Goal: Task Accomplishment & Management: Manage account settings

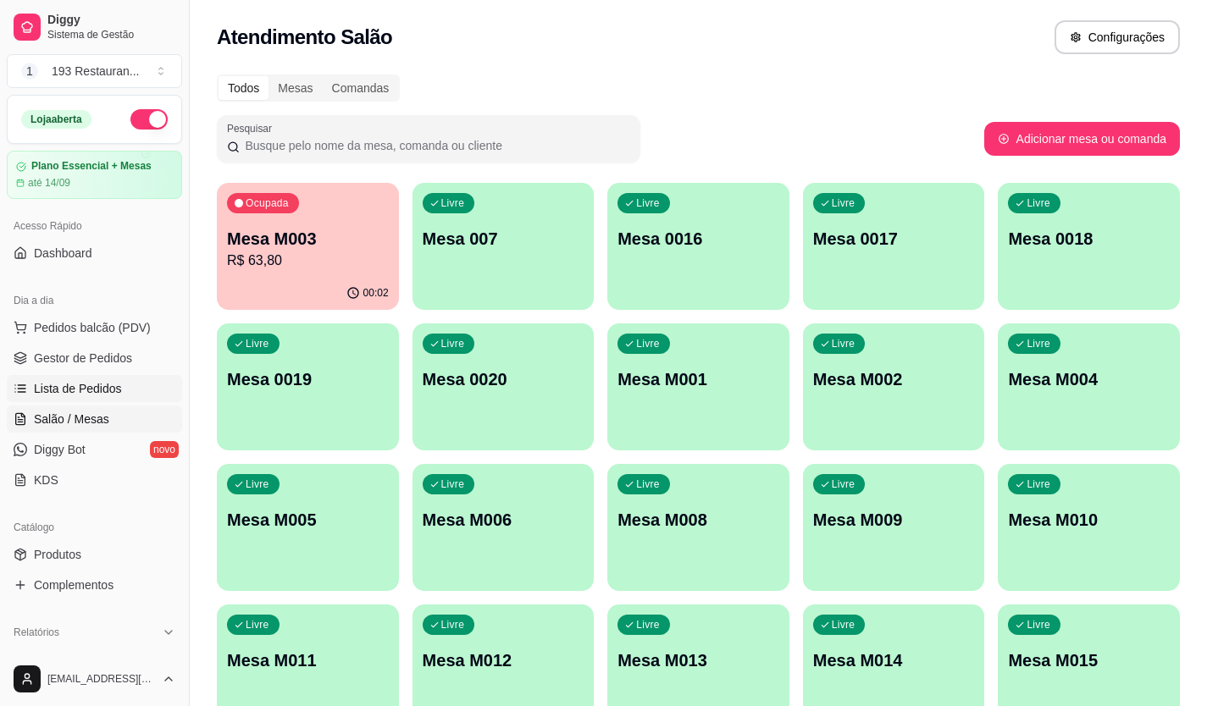
click at [90, 387] on span "Lista de Pedidos" at bounding box center [78, 388] width 88 height 17
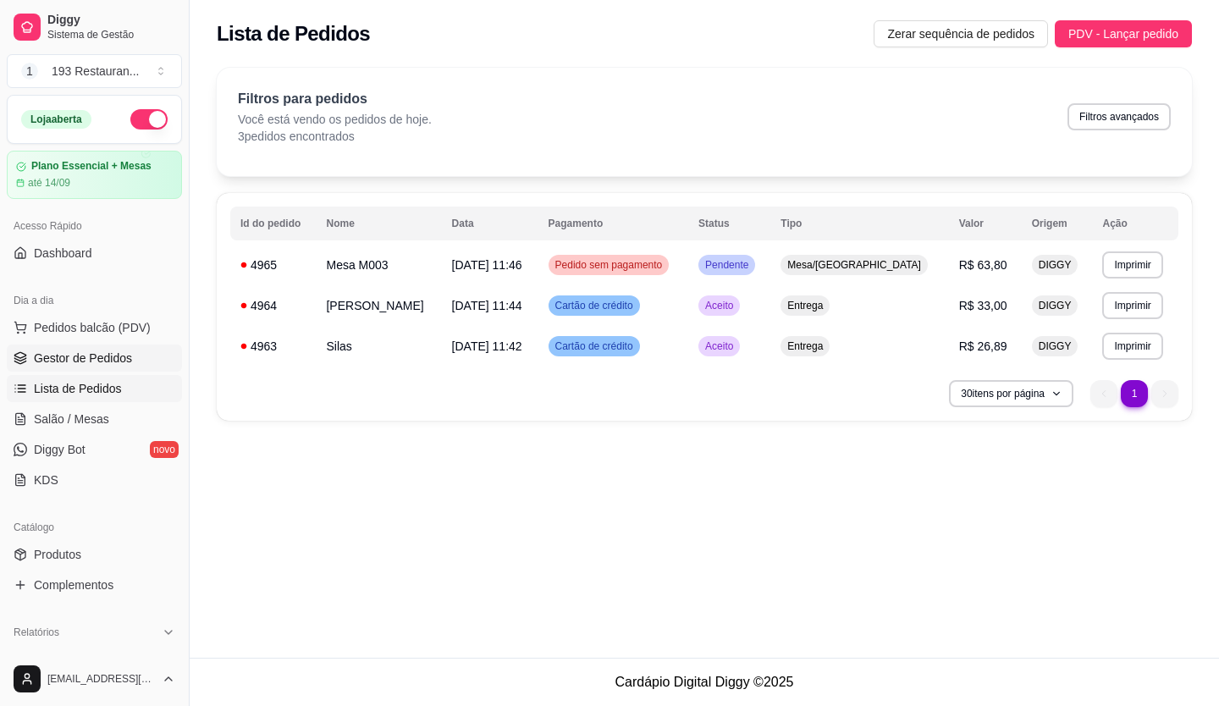
click at [98, 362] on span "Gestor de Pedidos" at bounding box center [83, 358] width 98 height 17
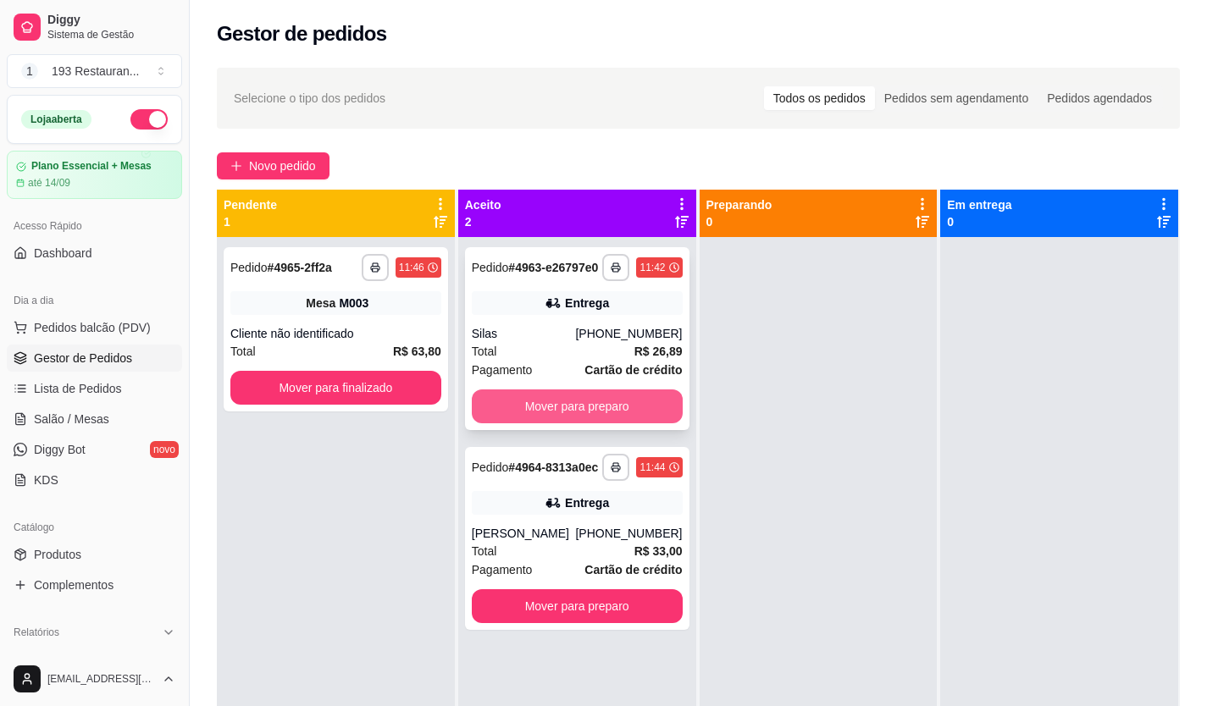
click at [544, 410] on button "Mover para preparo" at bounding box center [577, 406] width 211 height 34
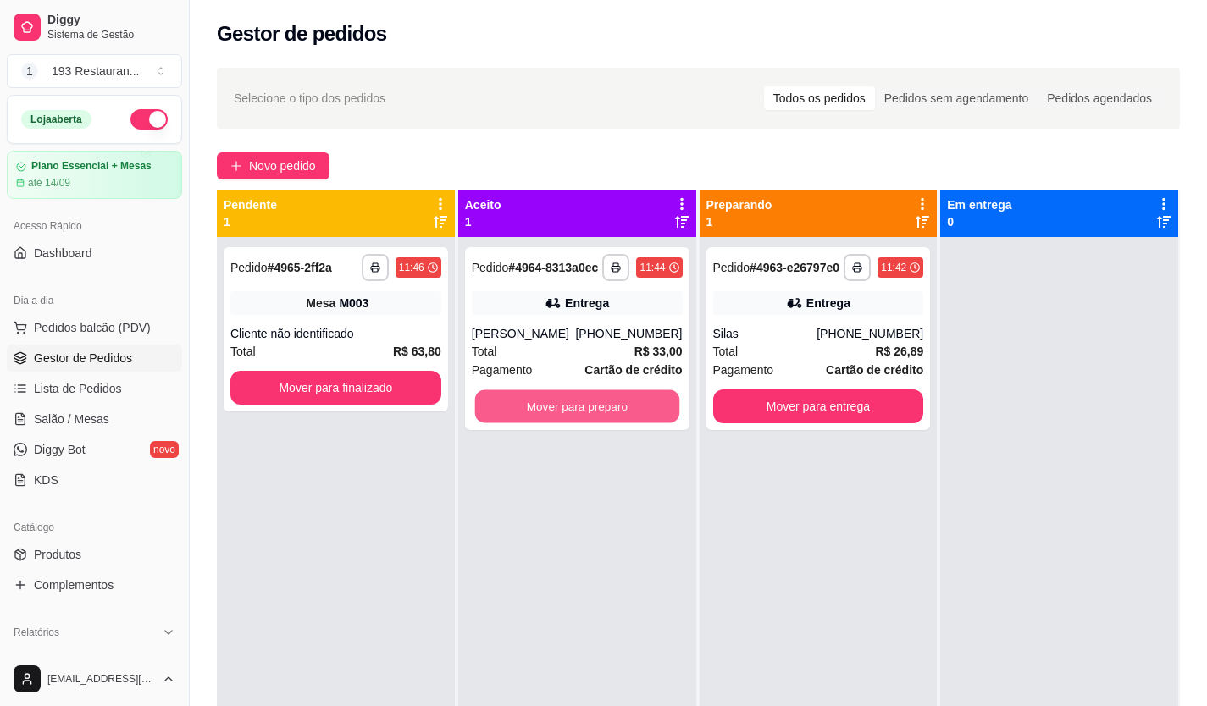
click at [544, 410] on button "Mover para preparo" at bounding box center [576, 406] width 204 height 33
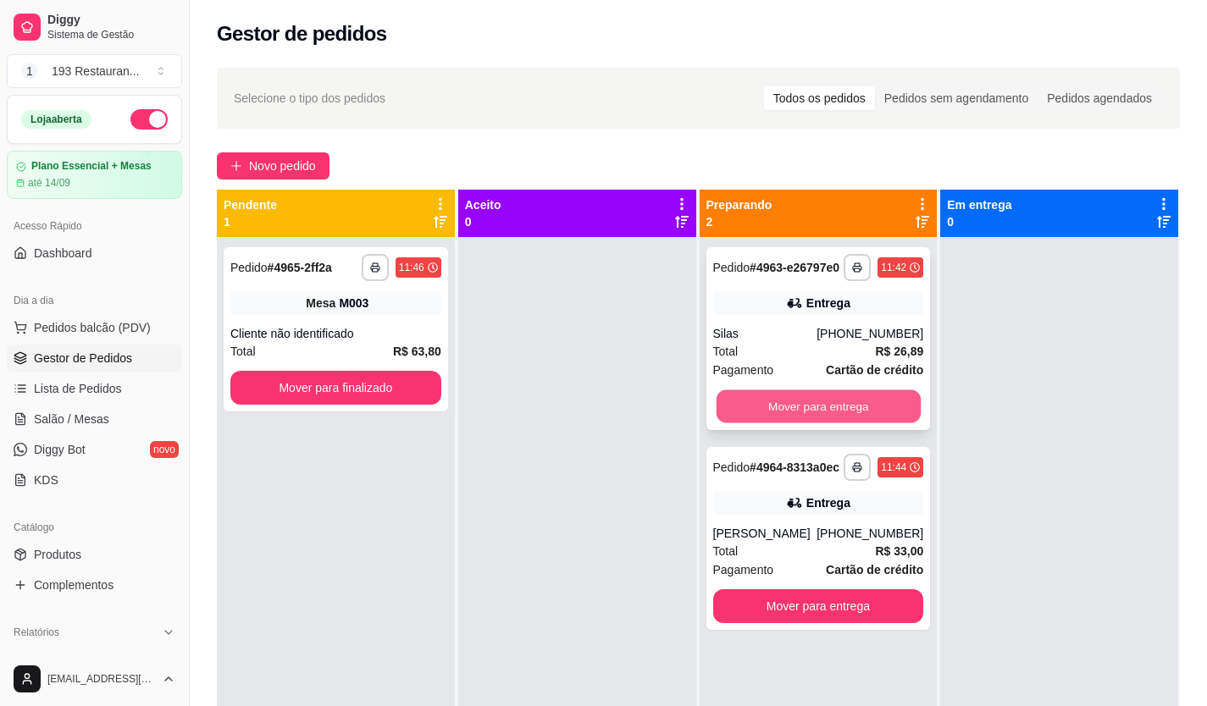
click at [763, 423] on button "Mover para entrega" at bounding box center [817, 406] width 204 height 33
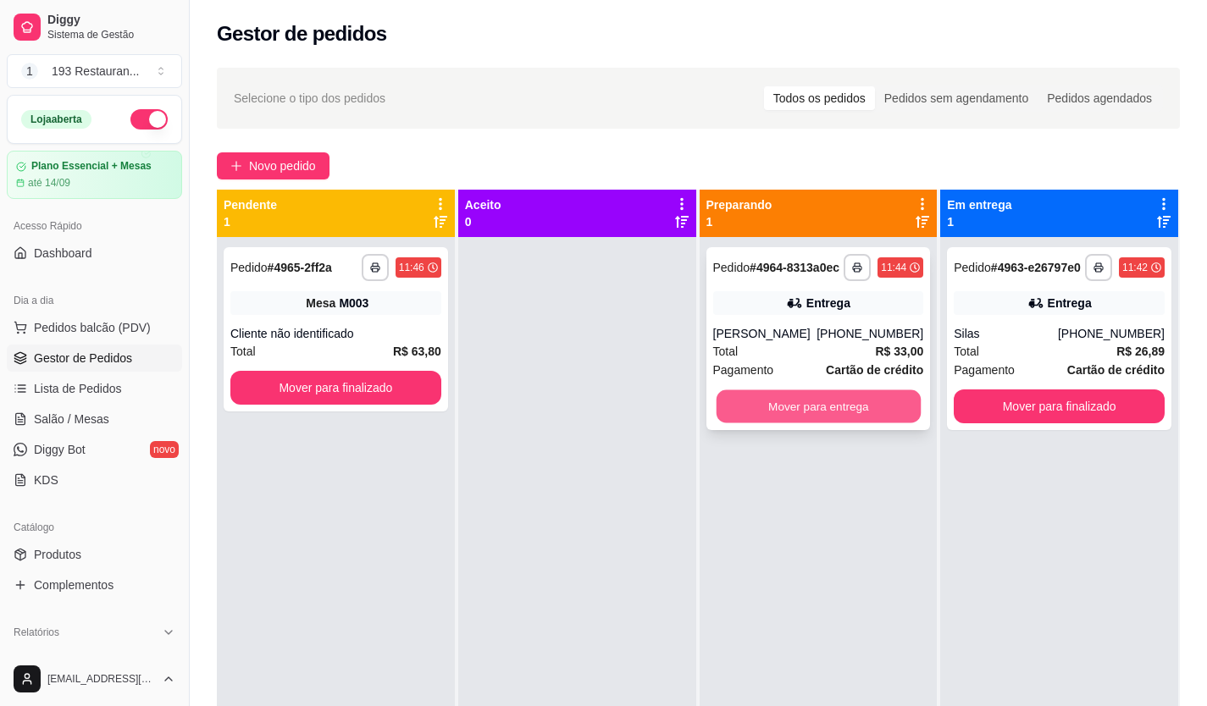
click at [837, 412] on button "Mover para entrega" at bounding box center [817, 406] width 204 height 33
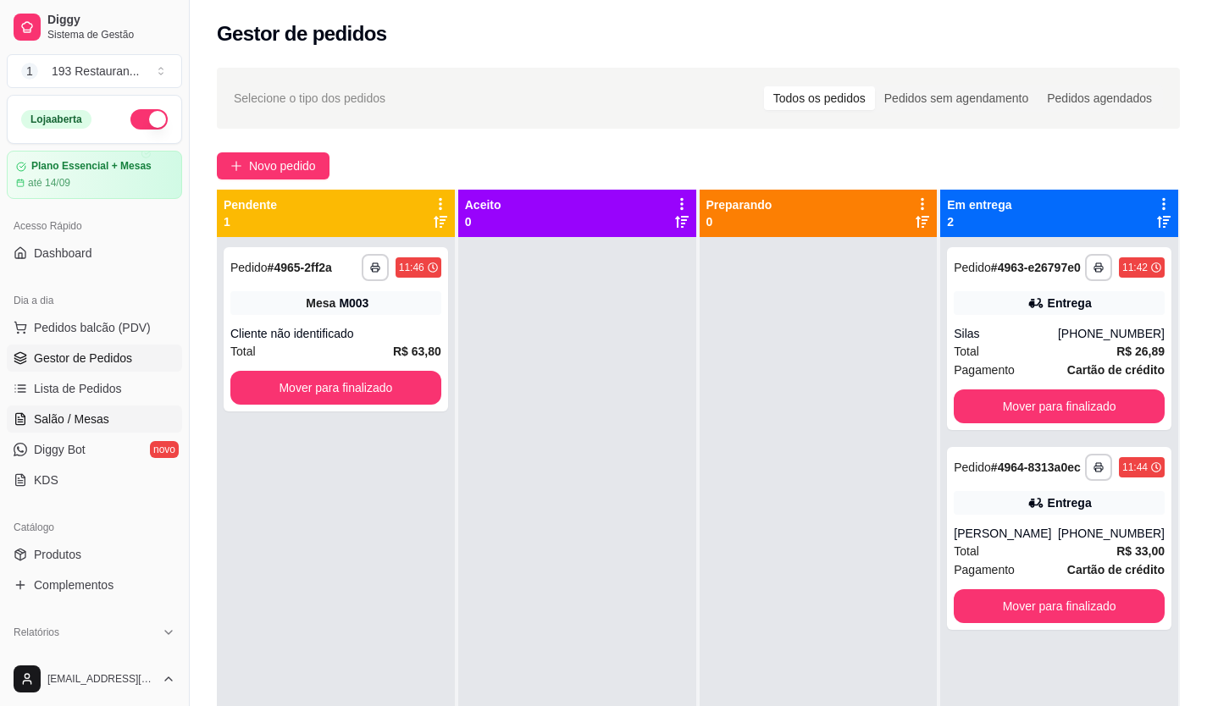
click at [101, 423] on span "Salão / Mesas" at bounding box center [71, 419] width 75 height 17
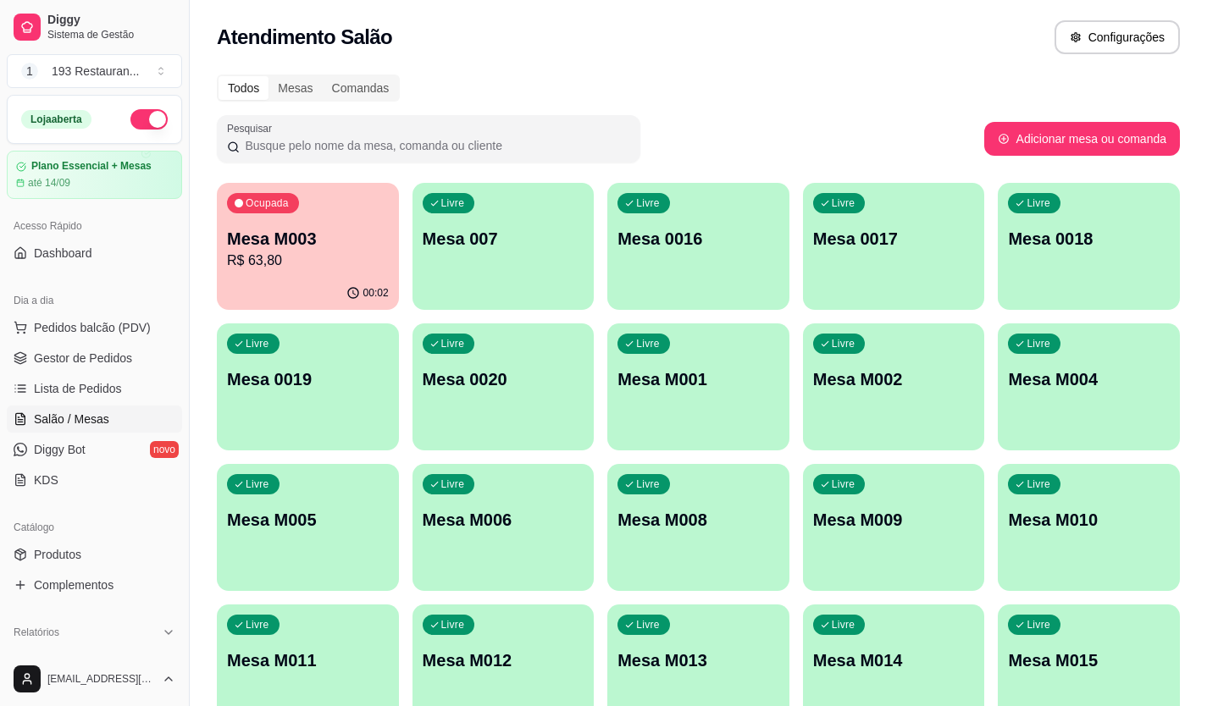
click at [707, 383] on p "Mesa M001" at bounding box center [698, 379] width 162 height 24
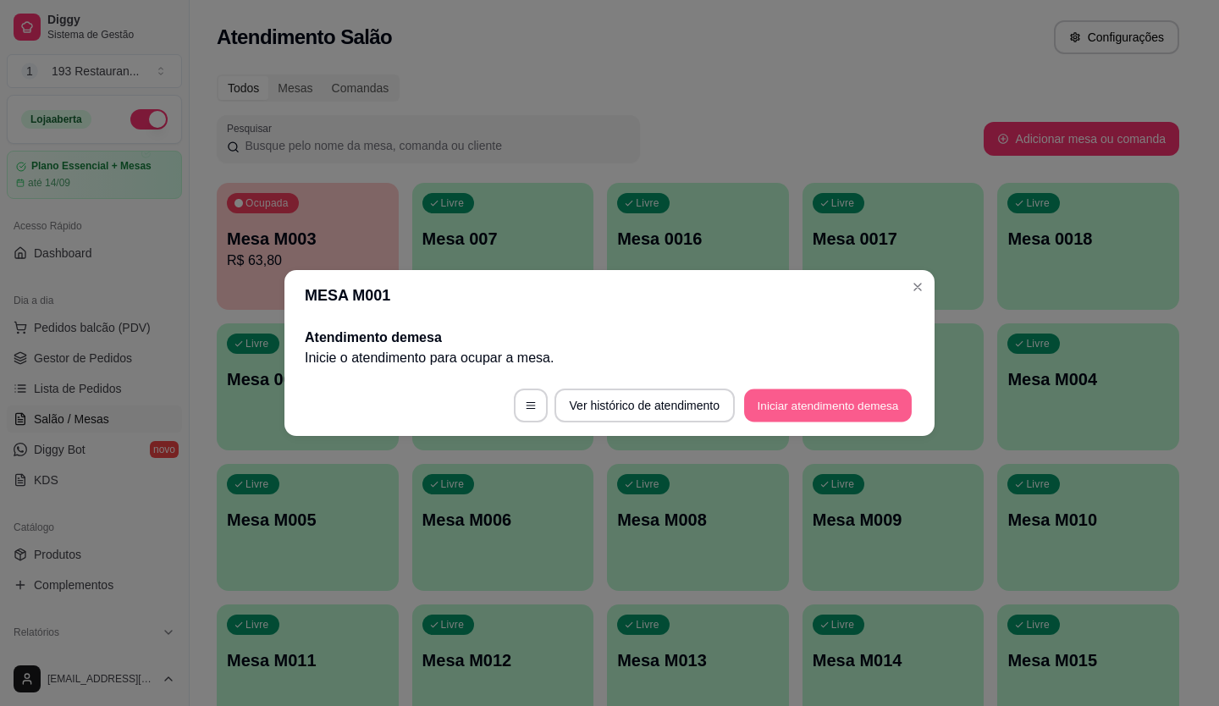
click at [798, 393] on button "Iniciar atendimento de mesa" at bounding box center [828, 405] width 168 height 33
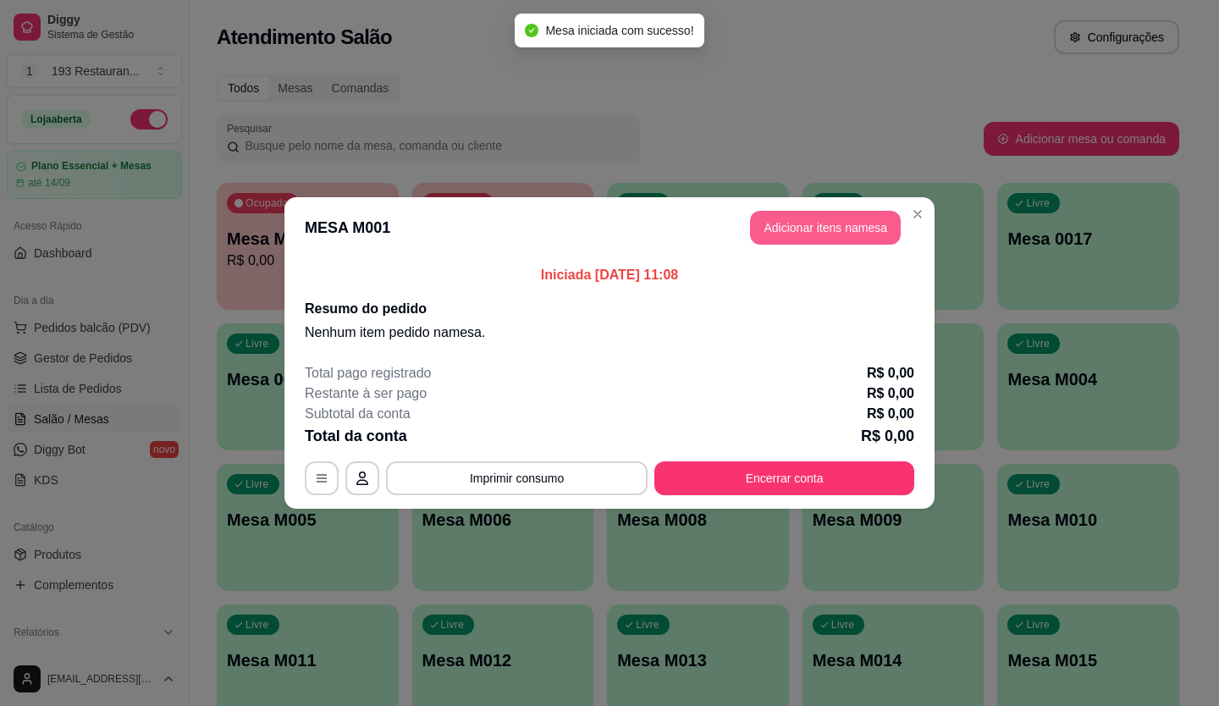
click at [812, 223] on button "Adicionar itens na mesa" at bounding box center [825, 228] width 151 height 34
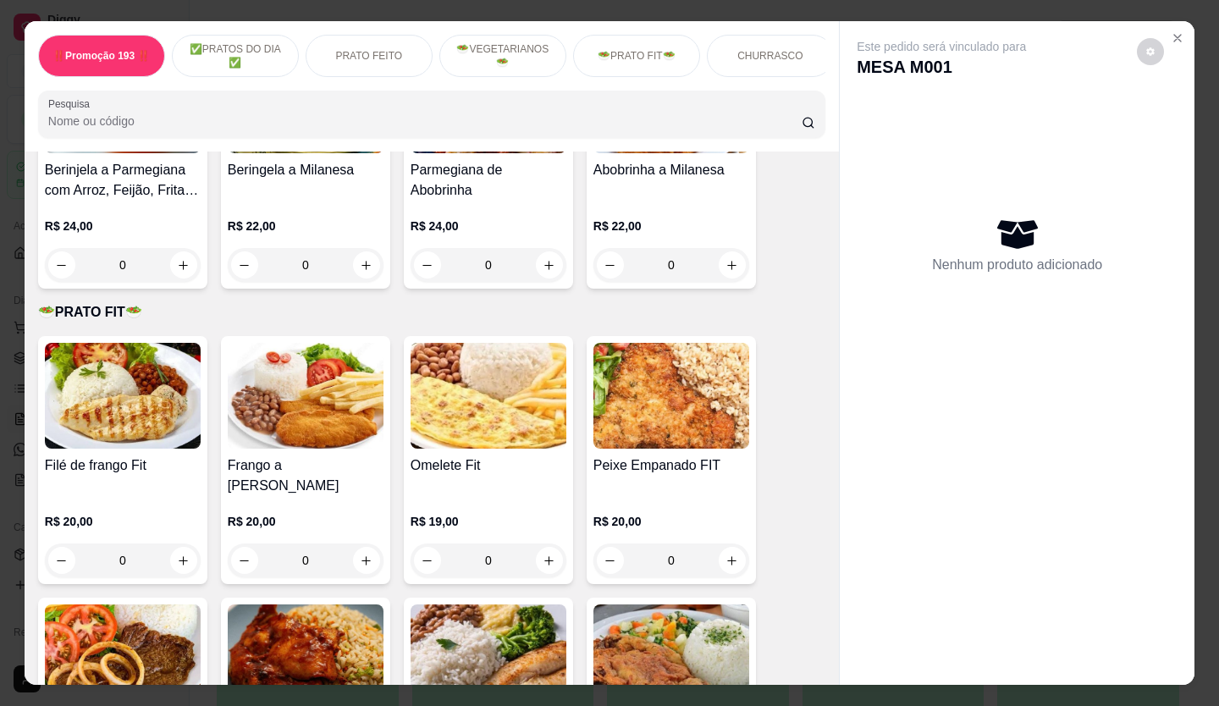
scroll to position [2201, 0]
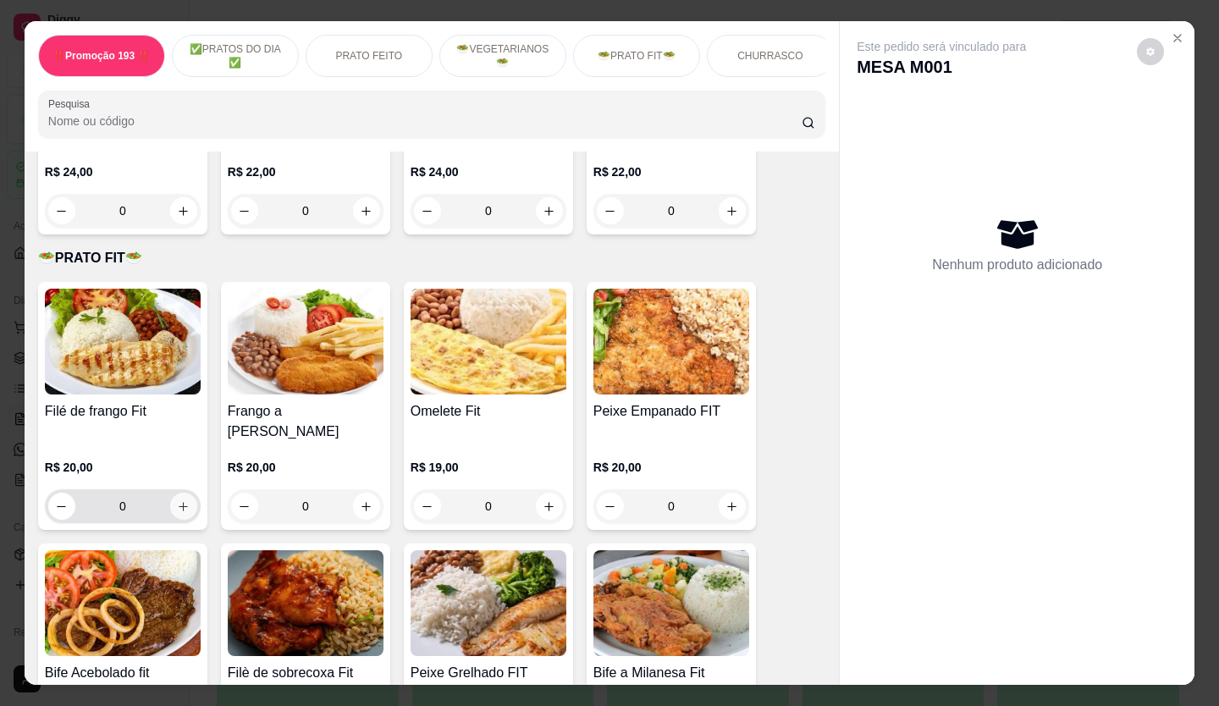
click at [176, 493] on button "increase-product-quantity" at bounding box center [183, 506] width 27 height 27
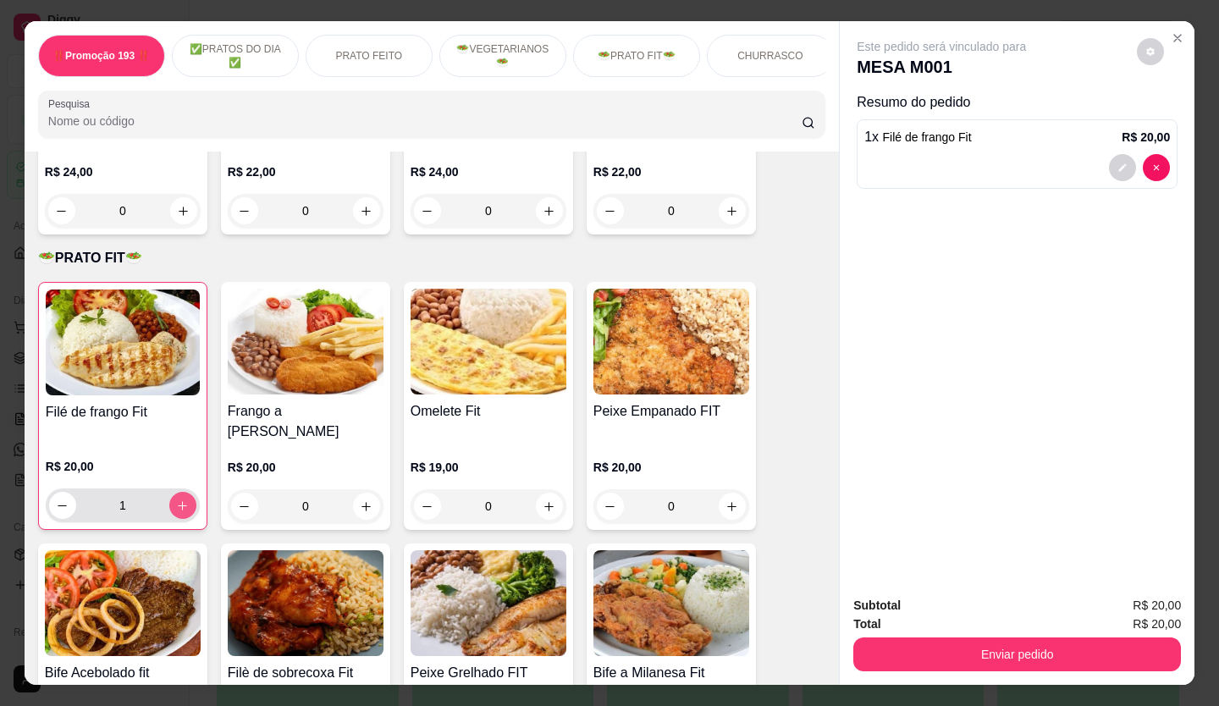
type input "1"
click at [1109, 163] on div at bounding box center [1139, 167] width 61 height 27
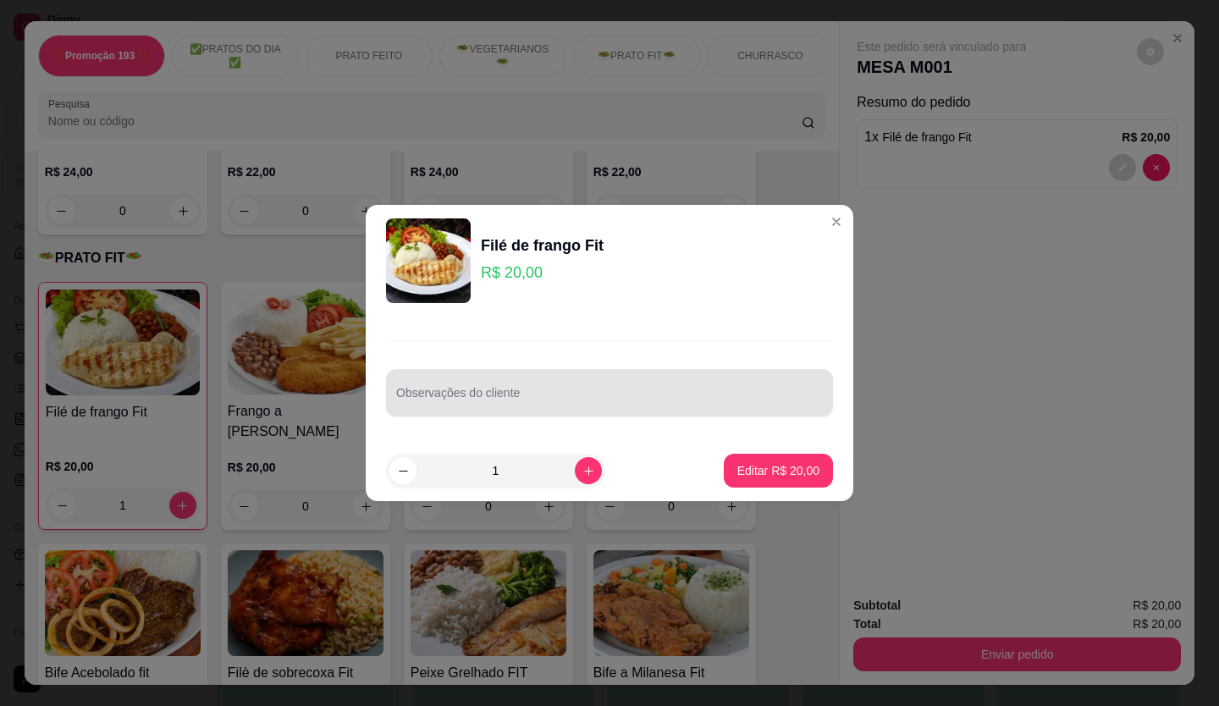
click at [539, 401] on input "Observações do cliente" at bounding box center [609, 399] width 427 height 17
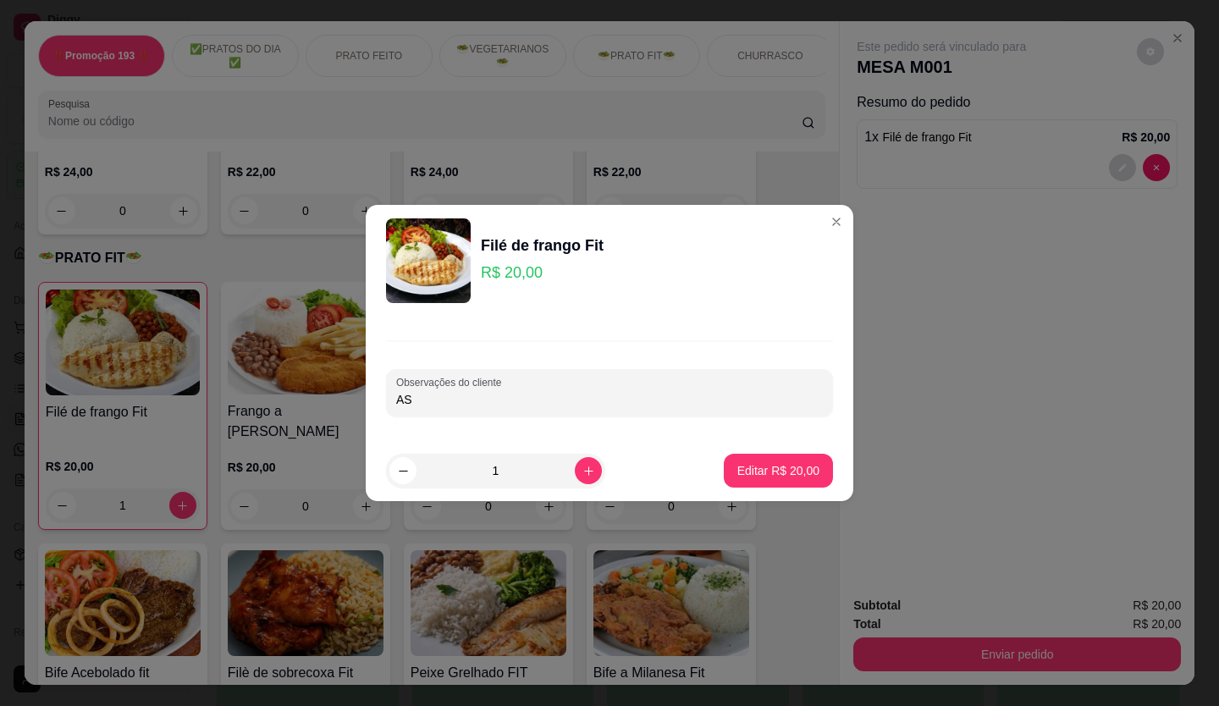
type input "A"
type input "ARROZ BRANCO"
click at [777, 460] on button "Editar R$ 20,00" at bounding box center [778, 471] width 109 height 34
type input "0"
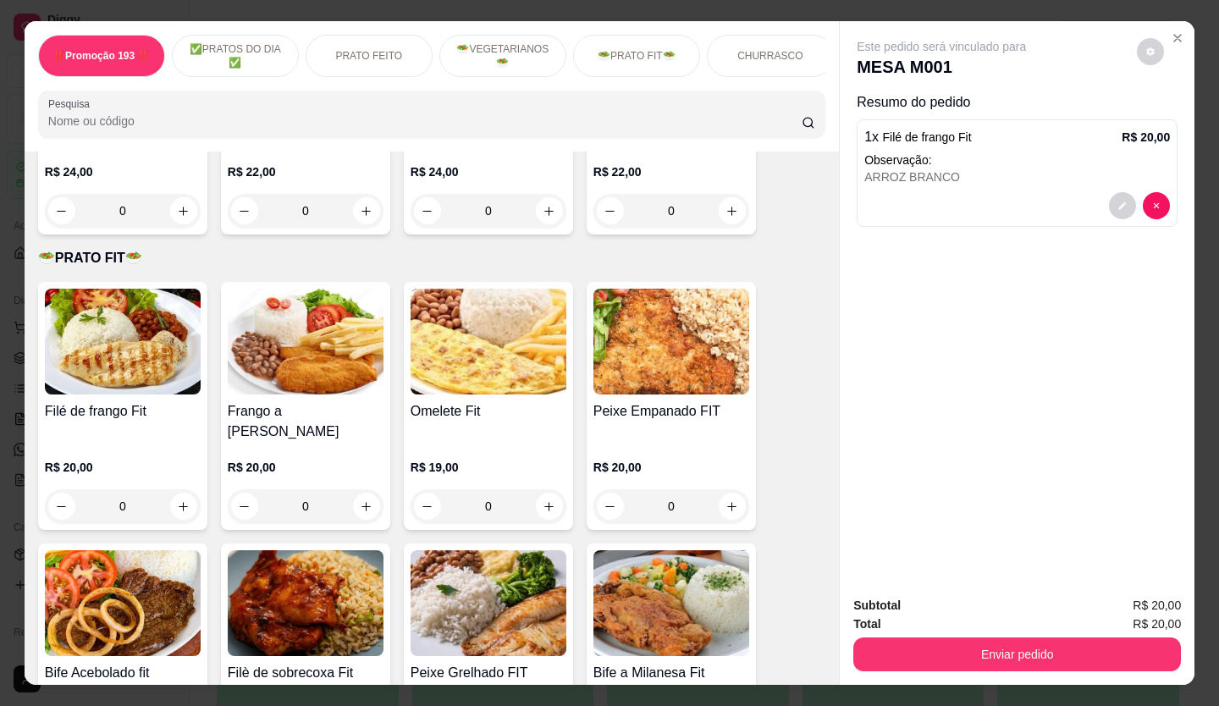
scroll to position [2964, 0]
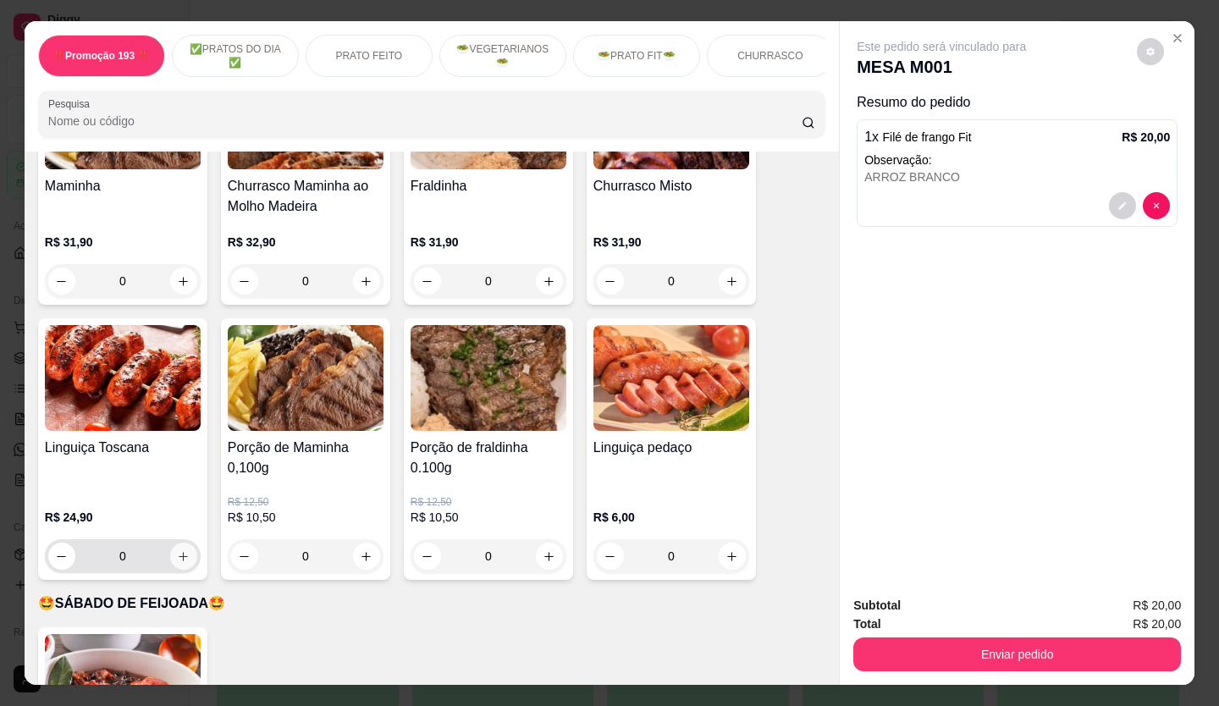
click at [181, 550] on icon "increase-product-quantity" at bounding box center [183, 556] width 13 height 13
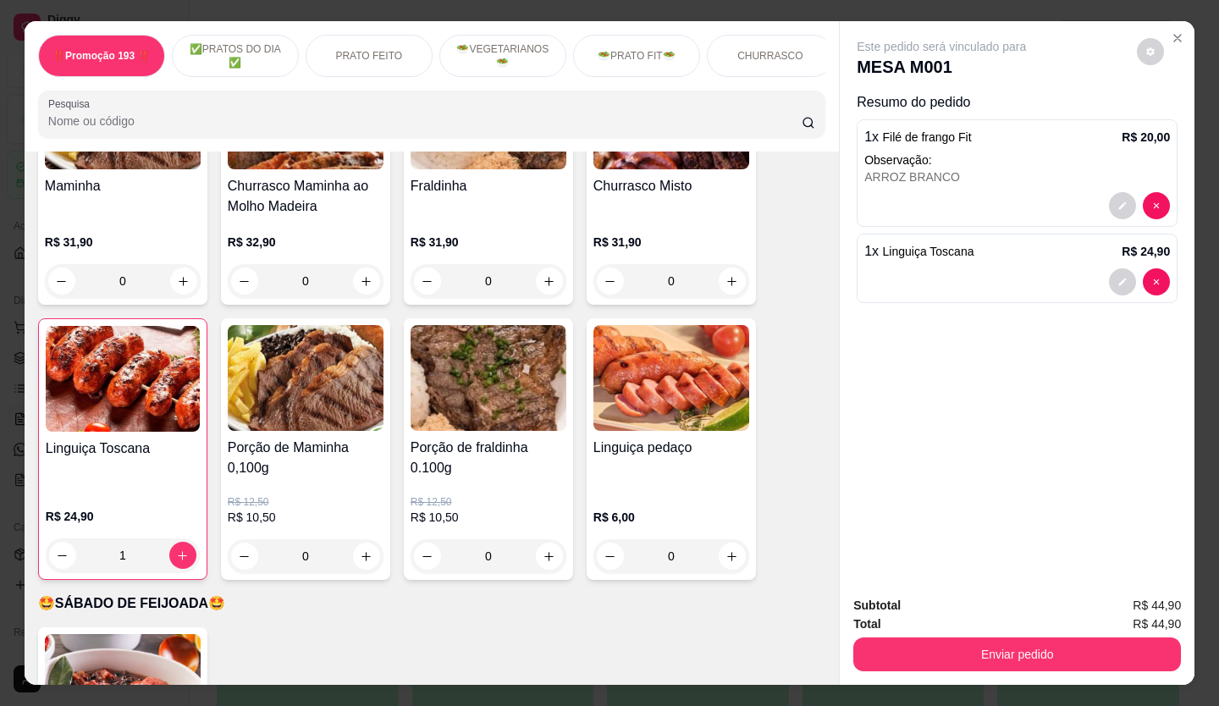
type input "1"
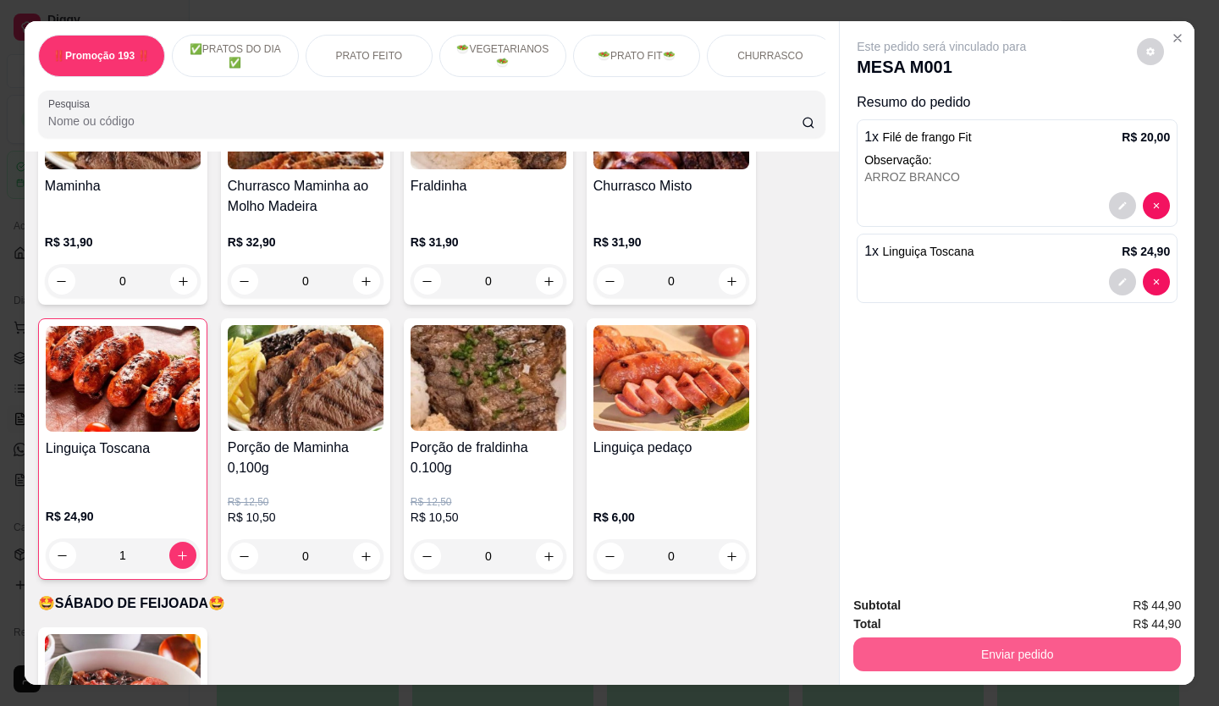
click at [959, 655] on button "Enviar pedido" at bounding box center [1017, 655] width 328 height 34
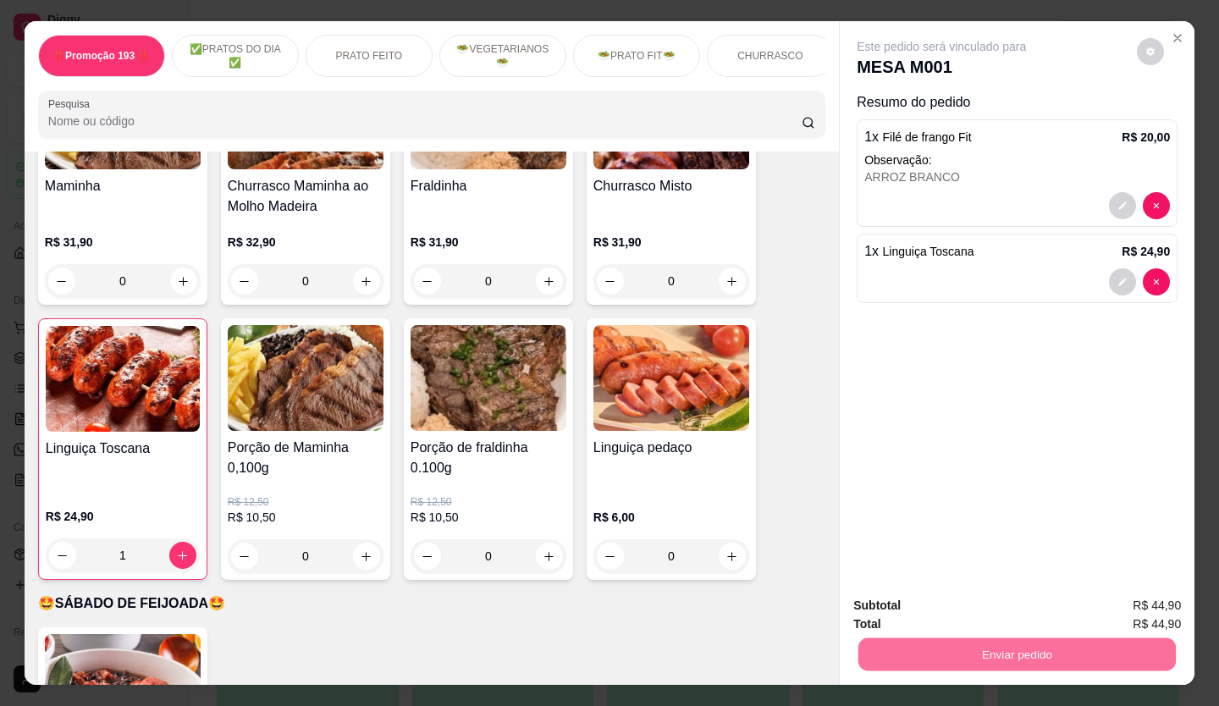
click at [970, 605] on button "Não registrar e enviar pedido" at bounding box center [961, 606] width 176 height 32
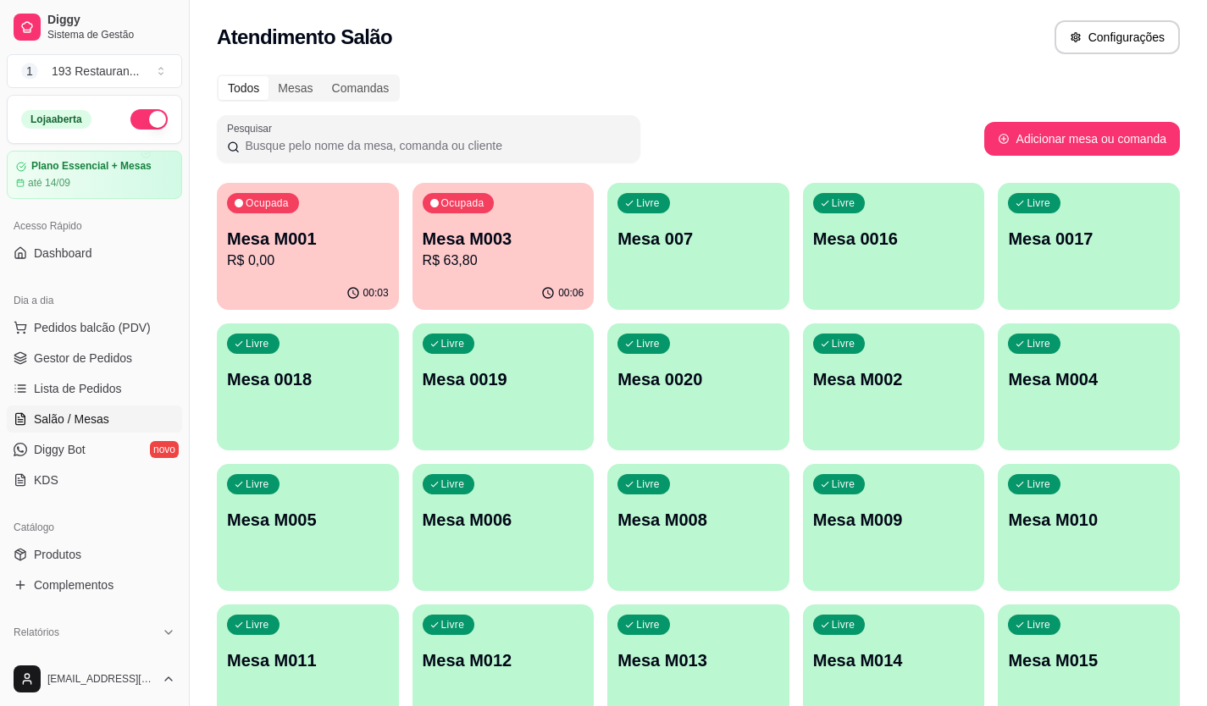
click at [721, 258] on div "Livre Mesa 007" at bounding box center [698, 236] width 182 height 107
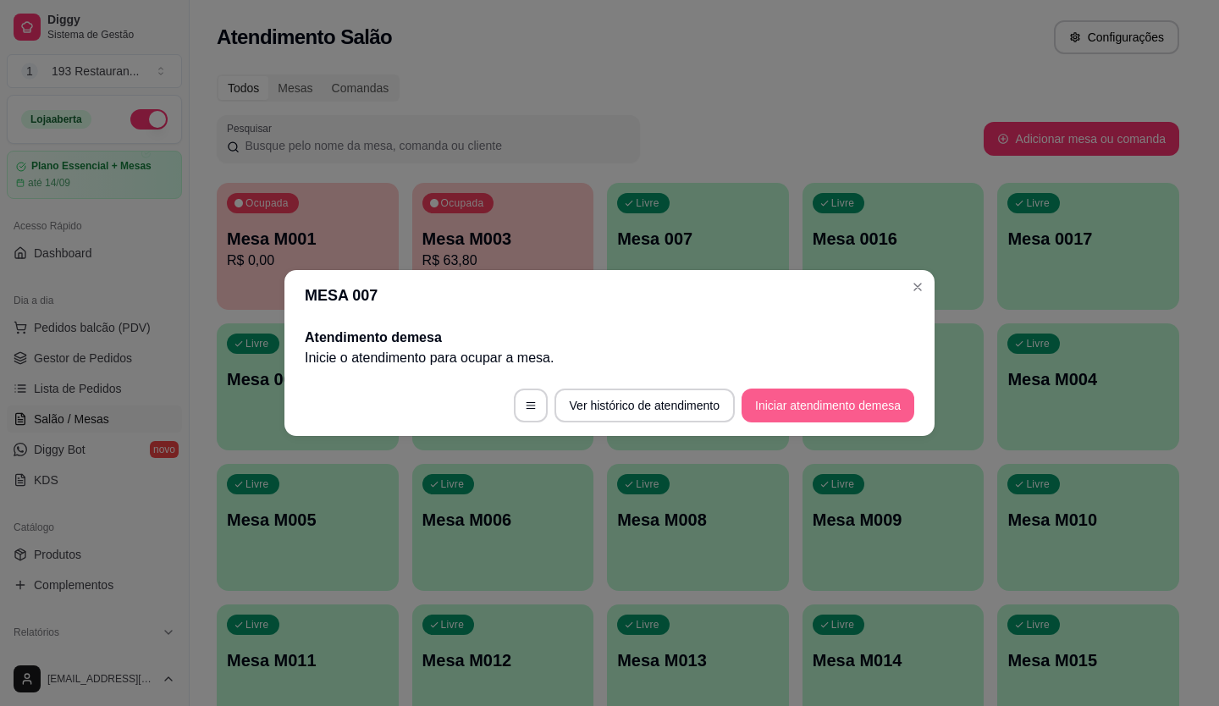
click at [825, 419] on button "Iniciar atendimento de mesa" at bounding box center [828, 406] width 173 height 34
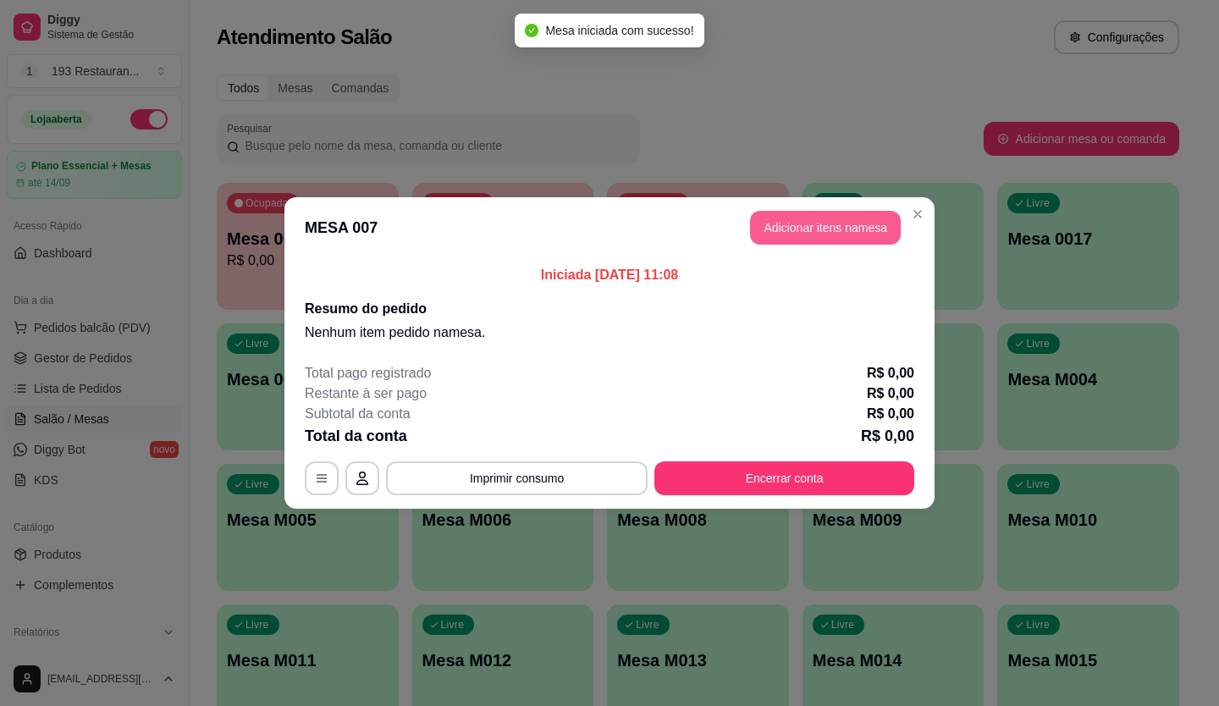
click at [806, 238] on button "Adicionar itens na mesa" at bounding box center [825, 228] width 151 height 34
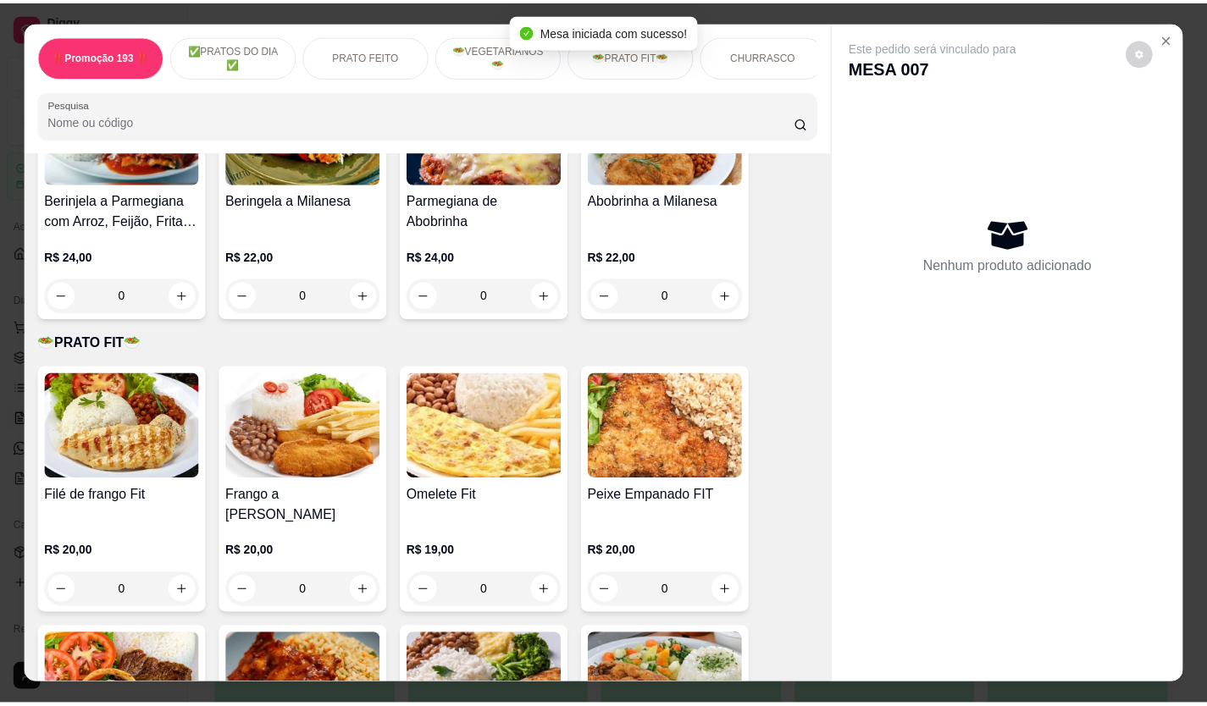
scroll to position [2879, 0]
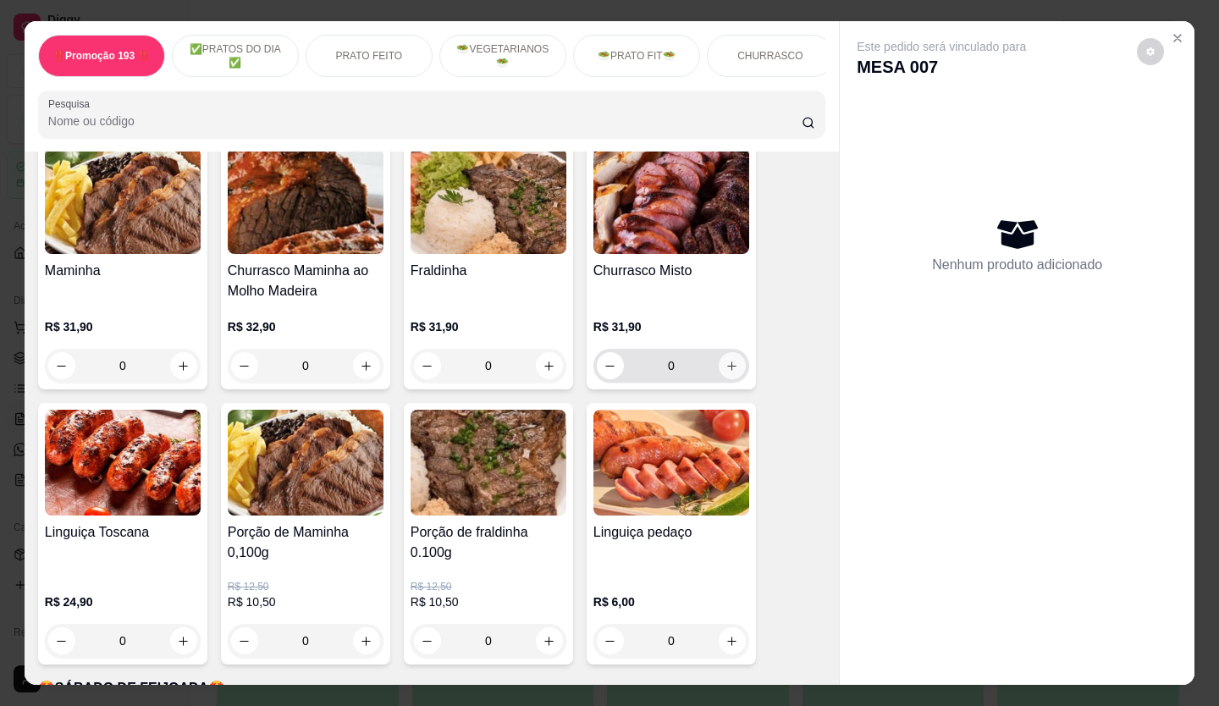
click at [729, 360] on icon "increase-product-quantity" at bounding box center [732, 366] width 13 height 13
type input "1"
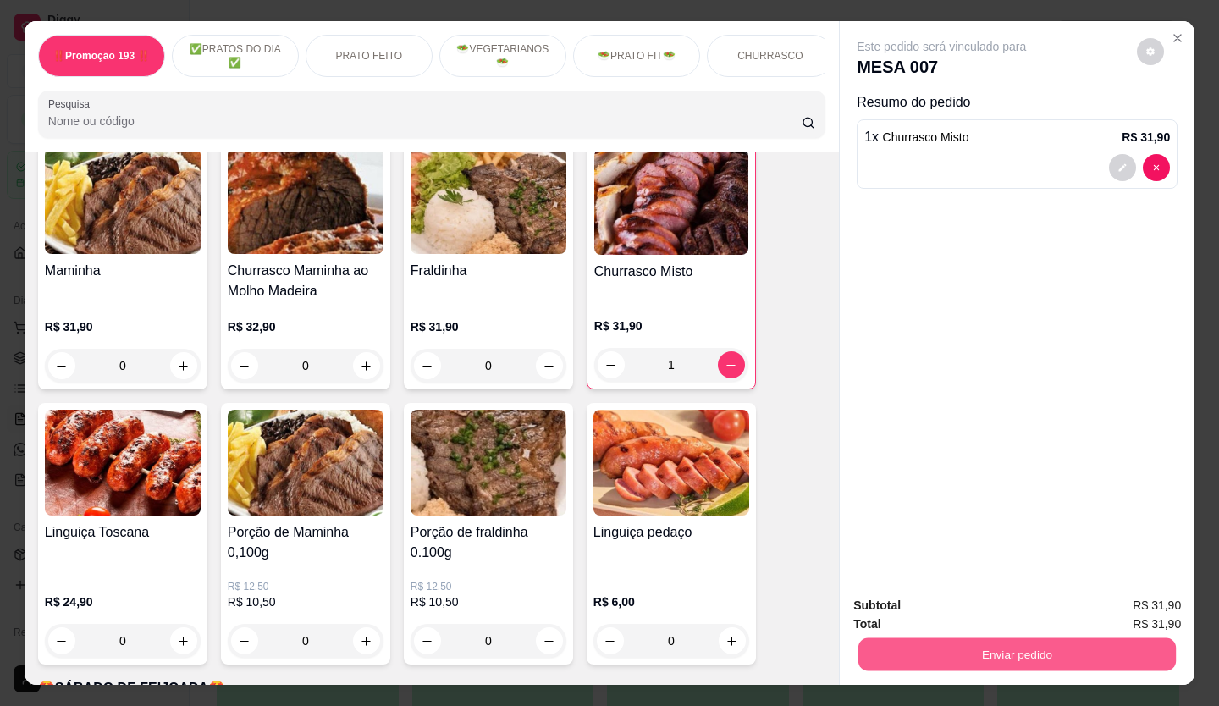
click at [1053, 649] on button "Enviar pedido" at bounding box center [1018, 654] width 318 height 33
click at [993, 607] on button "Não registrar e enviar pedido" at bounding box center [961, 606] width 176 height 32
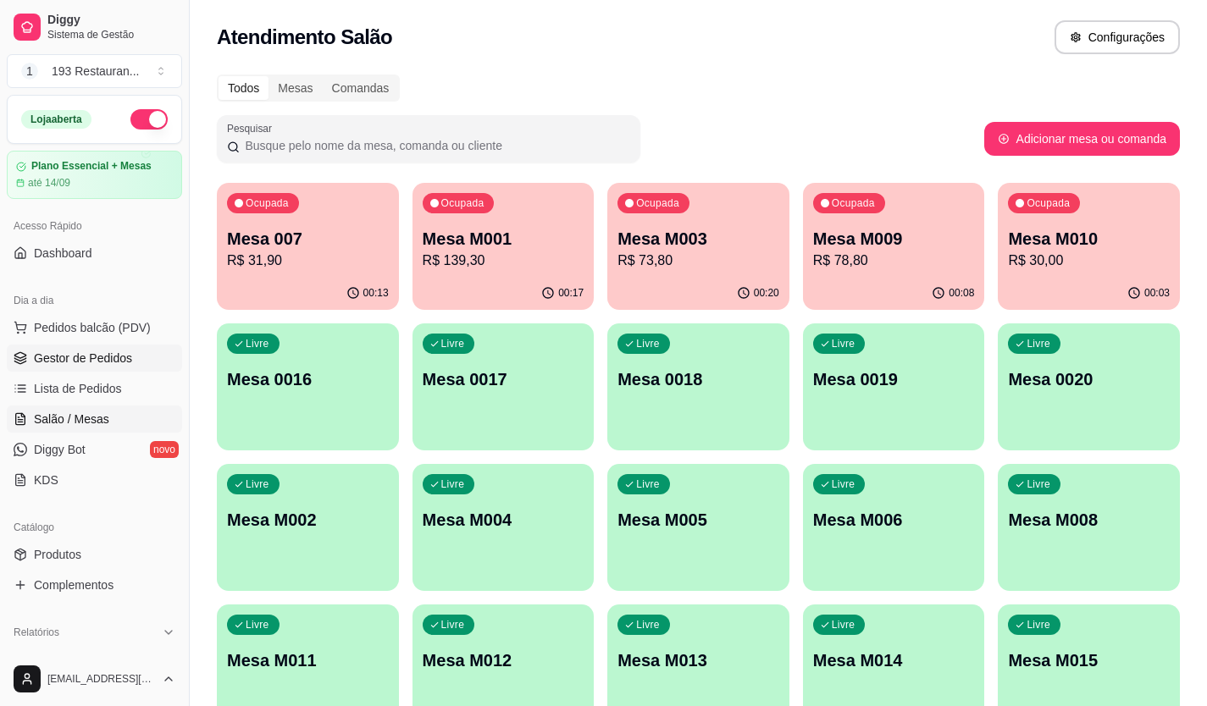
click at [119, 361] on span "Gestor de Pedidos" at bounding box center [83, 358] width 98 height 17
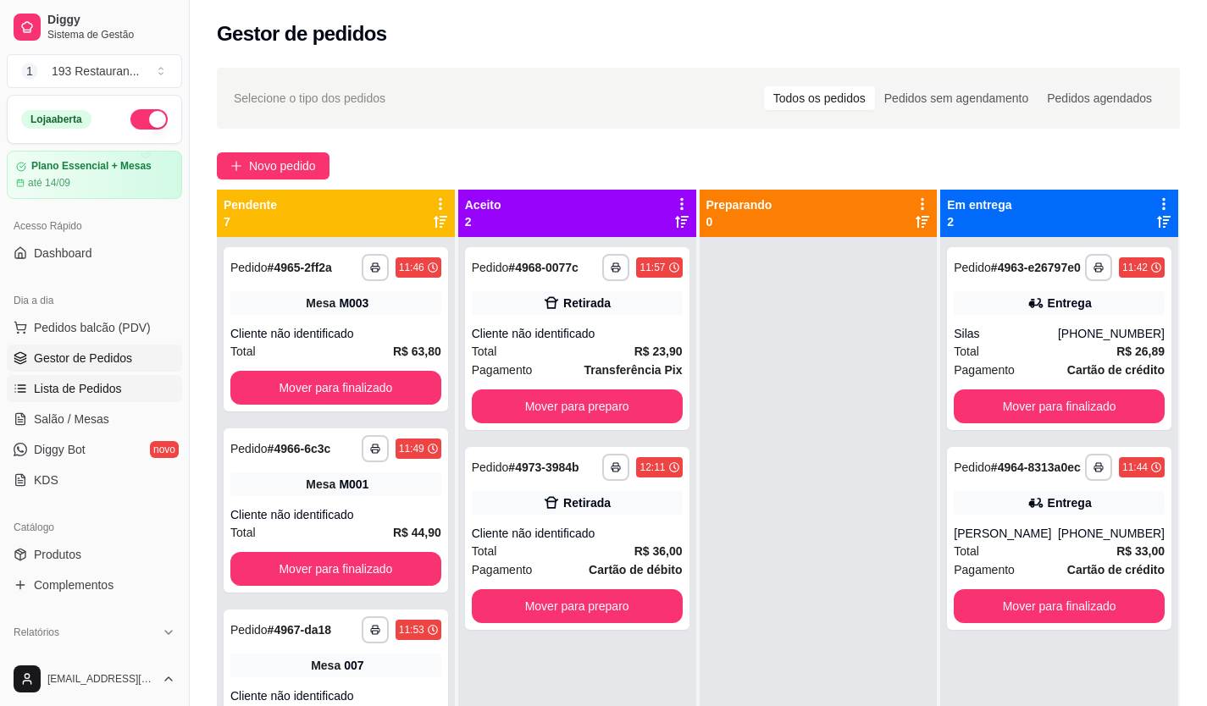
click at [97, 384] on span "Lista de Pedidos" at bounding box center [78, 388] width 88 height 17
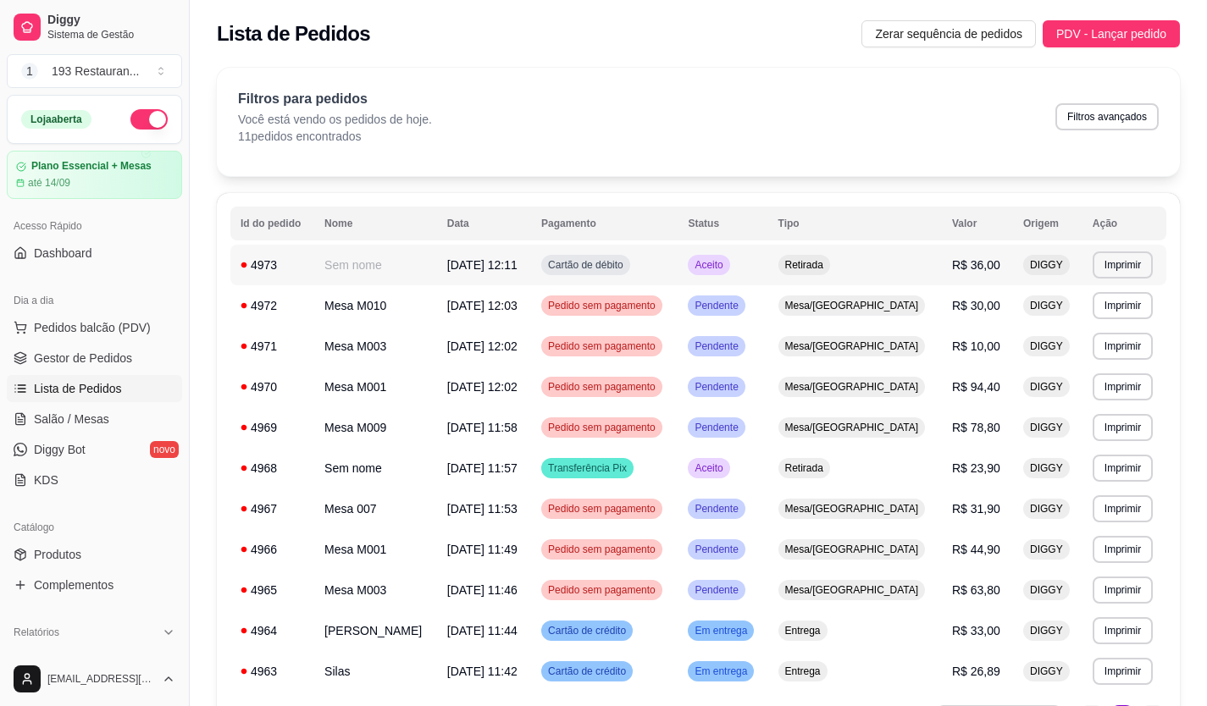
click at [767, 268] on td "Aceito" at bounding box center [722, 265] width 90 height 41
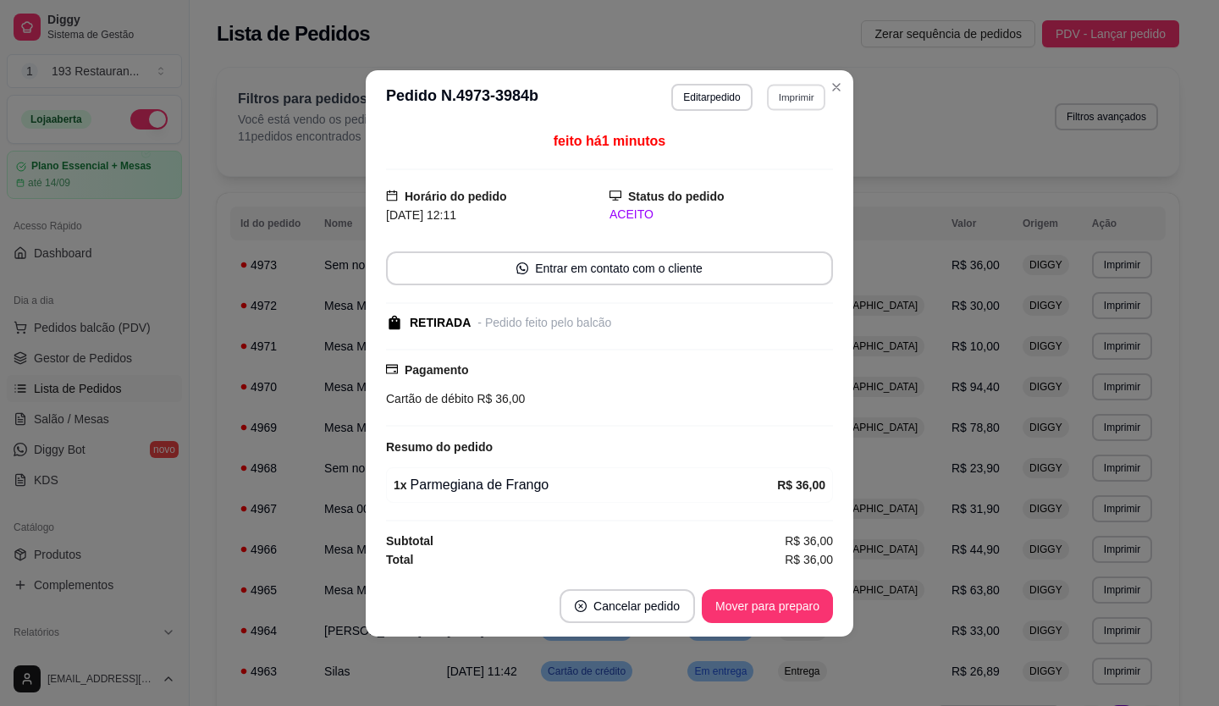
click at [782, 100] on button "Imprimir" at bounding box center [796, 97] width 58 height 26
click at [765, 199] on button "CAIXA" at bounding box center [767, 190] width 119 height 26
click at [780, 97] on button "Imprimir" at bounding box center [796, 97] width 58 height 26
click at [779, 181] on button "CAIXA" at bounding box center [766, 190] width 119 height 26
click at [780, 100] on button "Imprimir" at bounding box center [796, 97] width 60 height 27
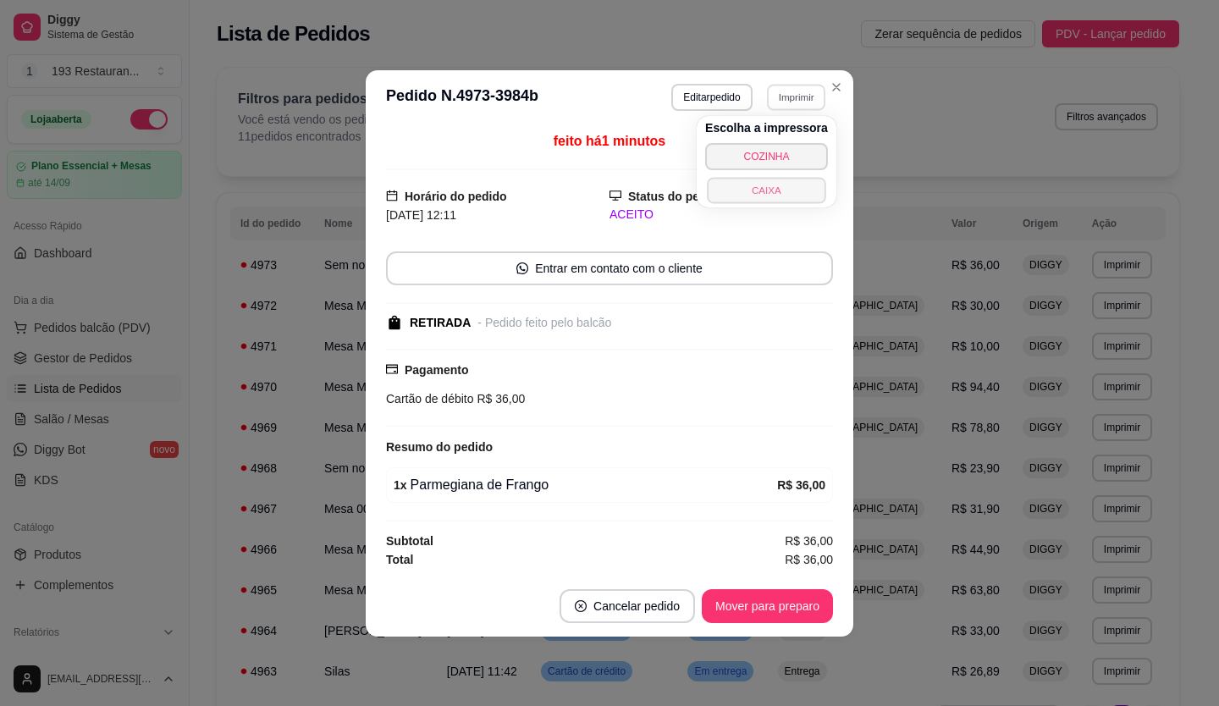
click at [777, 182] on button "CAIXA" at bounding box center [766, 190] width 119 height 26
click at [802, 100] on button "Imprimir" at bounding box center [796, 97] width 60 height 27
click at [762, 196] on button "CAIXA" at bounding box center [766, 190] width 123 height 27
click at [783, 95] on button "Imprimir" at bounding box center [796, 97] width 60 height 27
click at [777, 192] on button "CAIXA" at bounding box center [766, 190] width 123 height 27
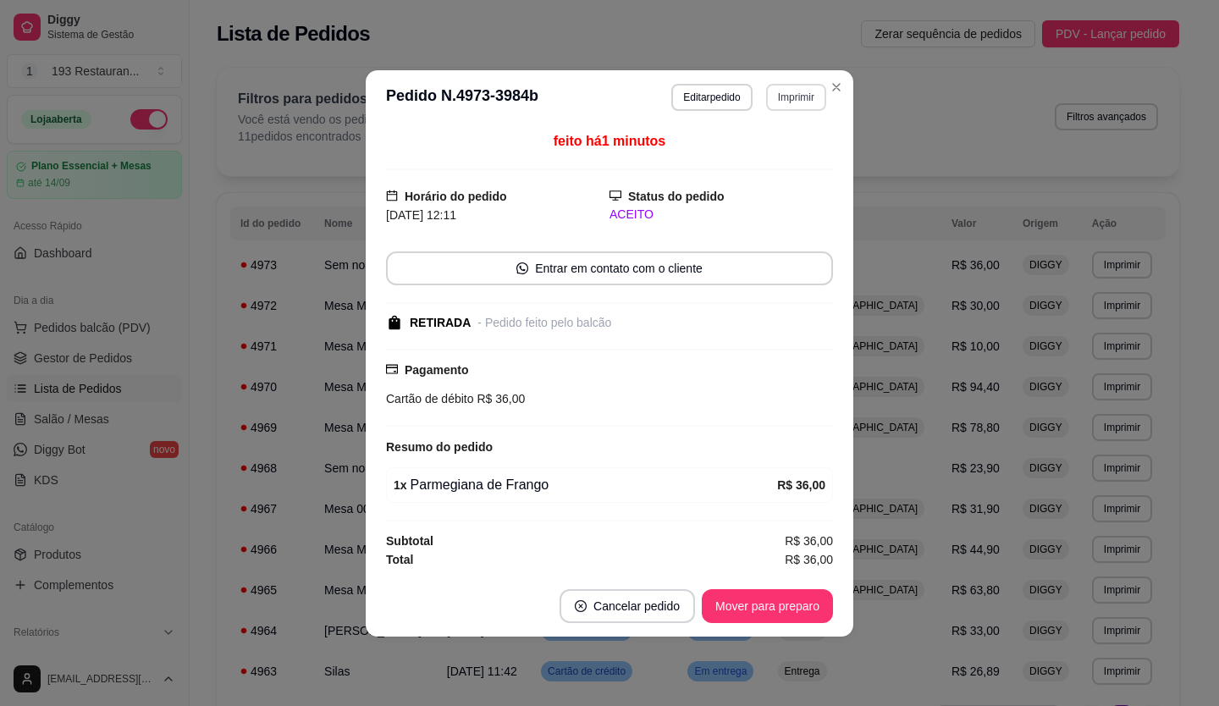
click at [804, 97] on button "Imprimir" at bounding box center [796, 97] width 60 height 27
click at [778, 192] on button "CAIXA" at bounding box center [766, 190] width 123 height 27
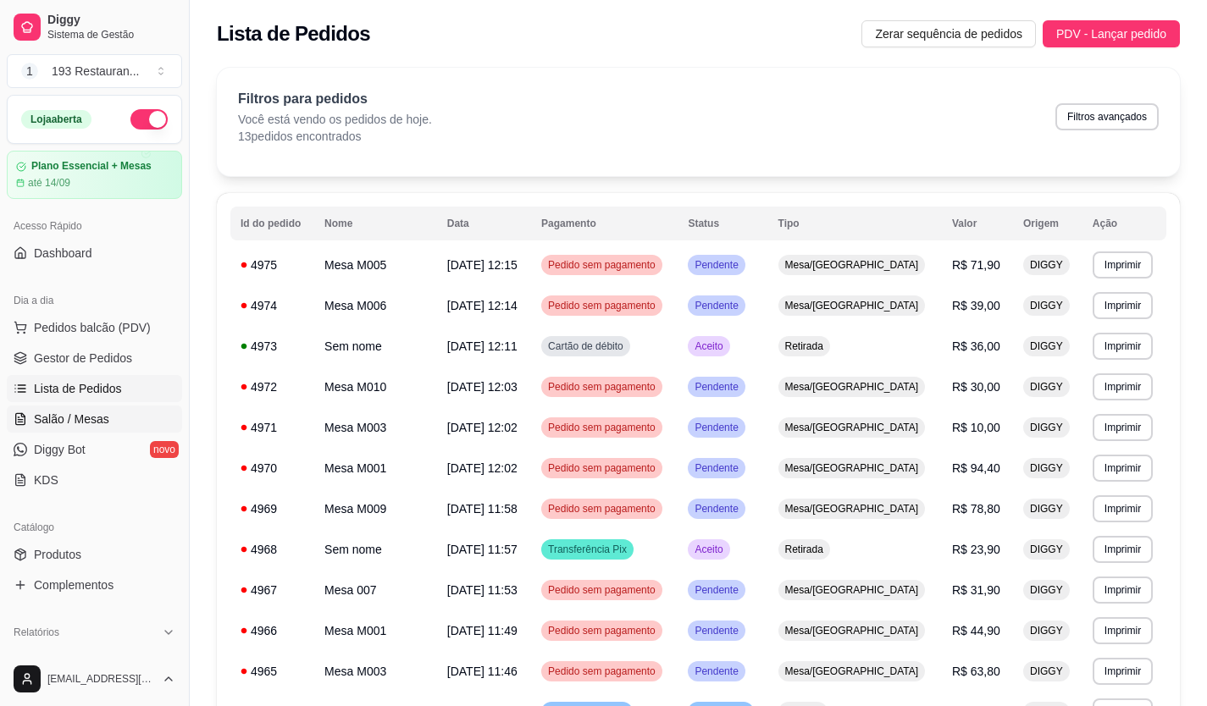
click at [79, 428] on link "Salão / Mesas" at bounding box center [94, 419] width 175 height 27
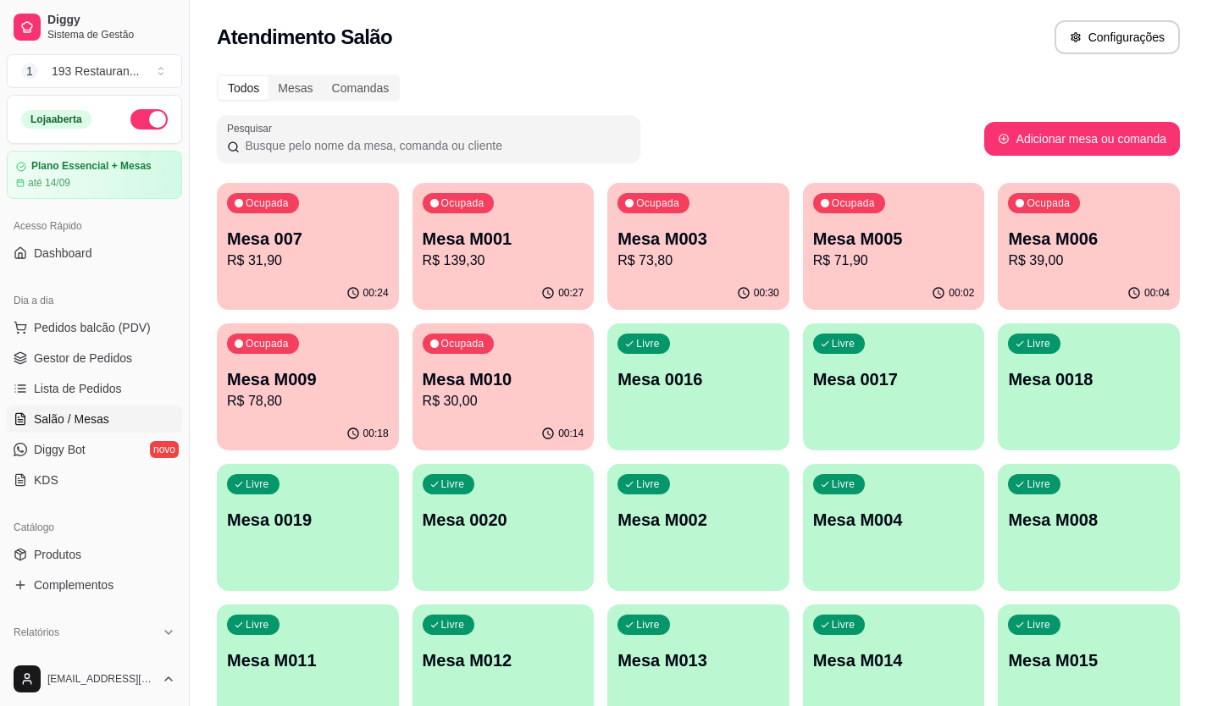
click at [709, 273] on div "Ocupada Mesa M003 R$ 73,80" at bounding box center [698, 230] width 182 height 94
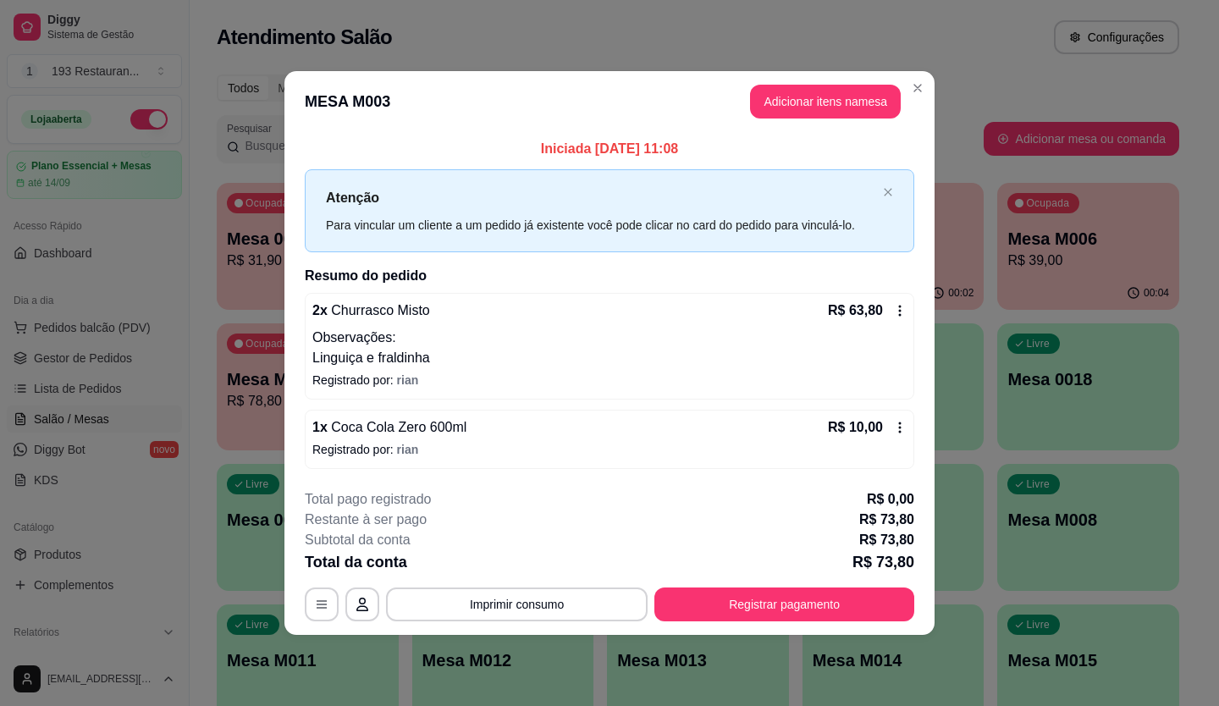
click at [838, 624] on footer "**********" at bounding box center [609, 555] width 650 height 159
click at [837, 607] on button "Registrar pagamento" at bounding box center [785, 605] width 260 height 34
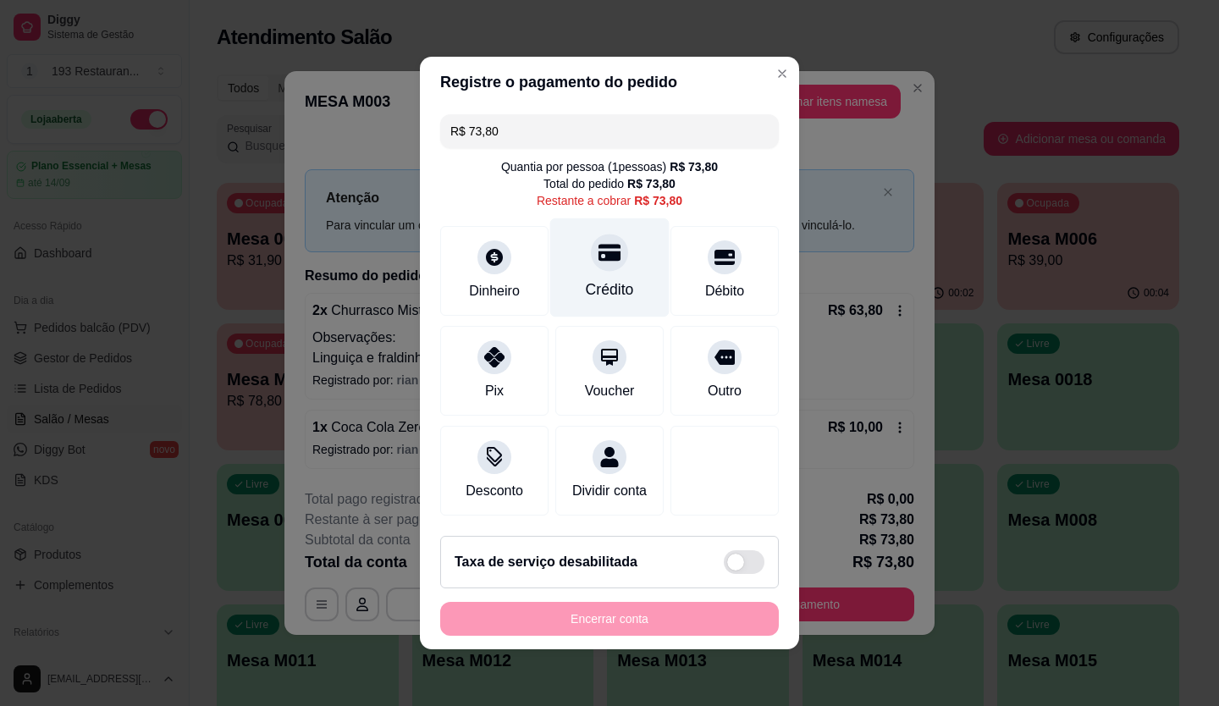
click at [591, 250] on div at bounding box center [609, 252] width 37 height 37
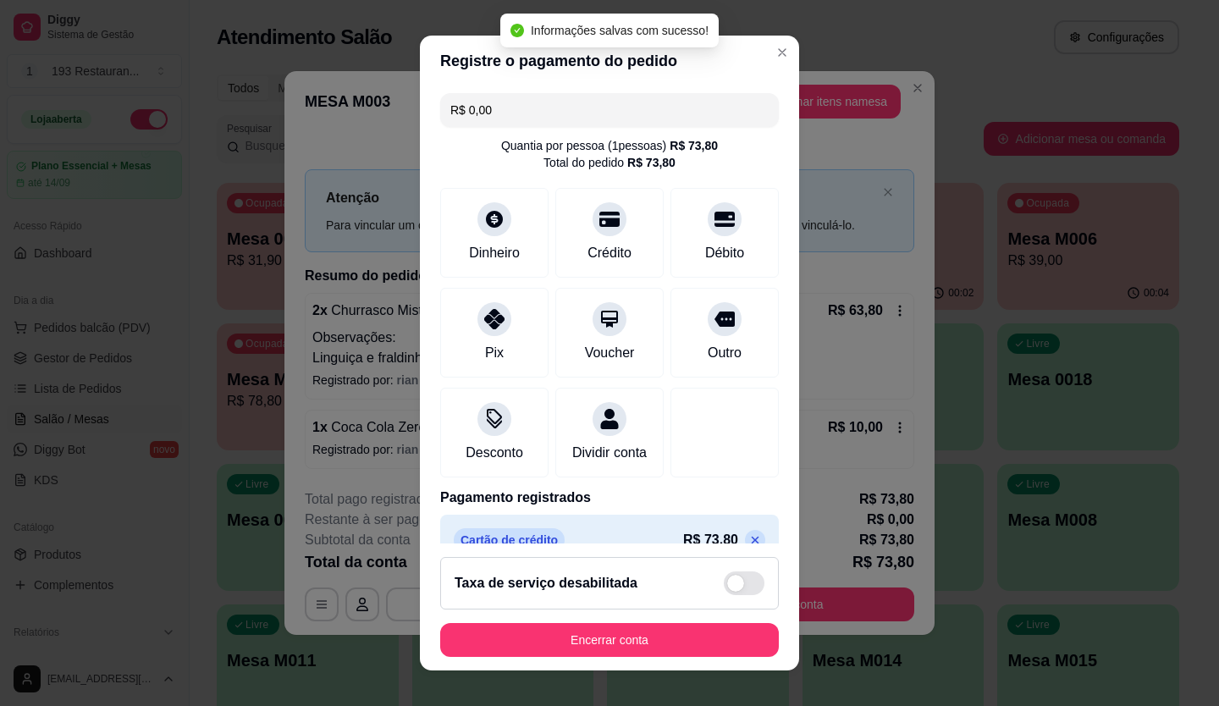
type input "R$ 0,00"
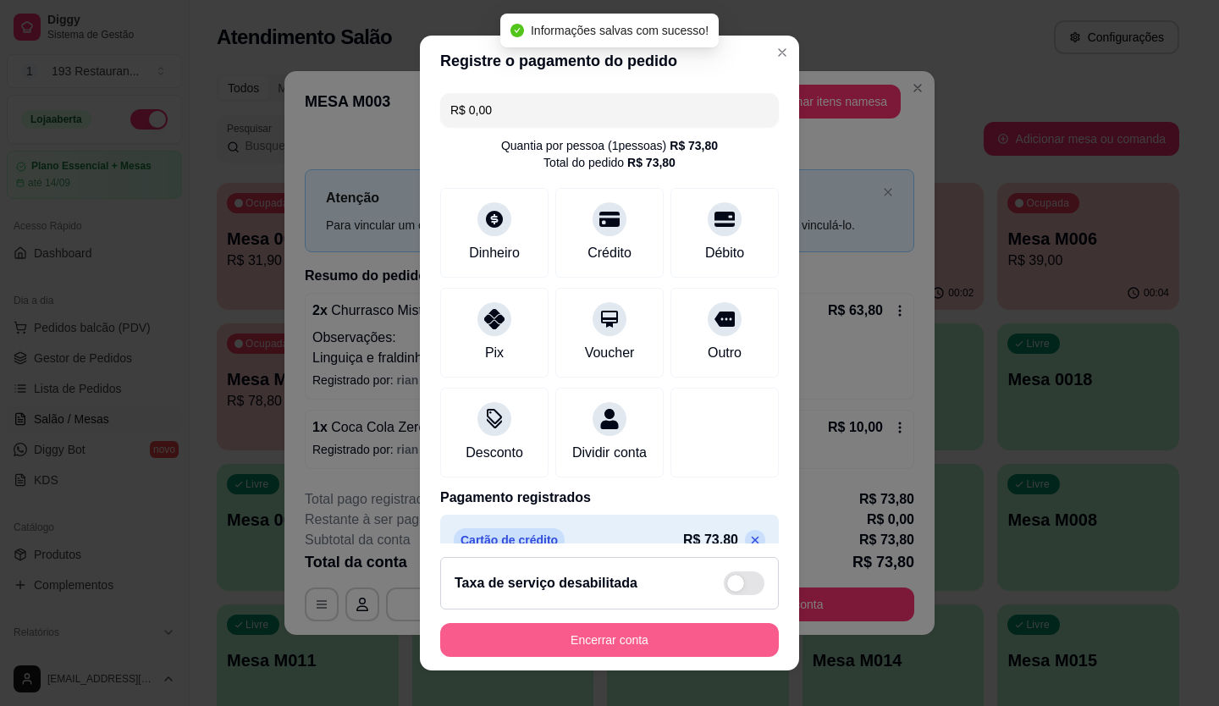
click at [679, 632] on button "Encerrar conta" at bounding box center [609, 640] width 339 height 34
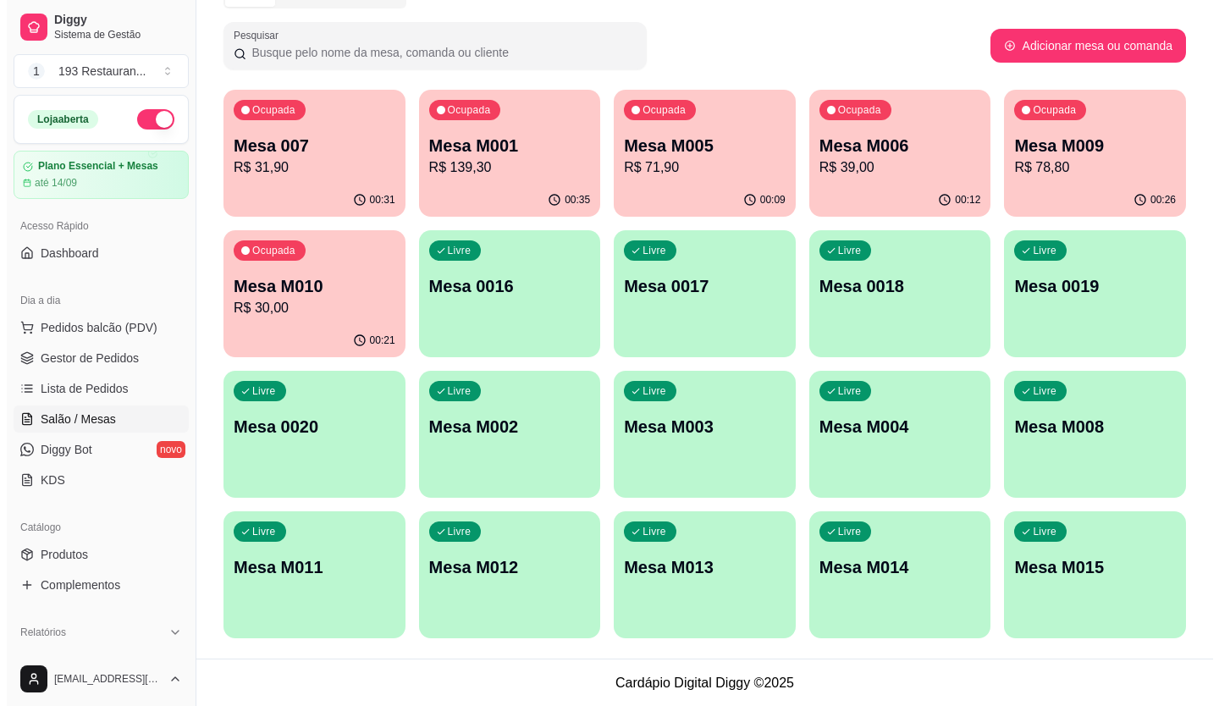
scroll to position [94, 0]
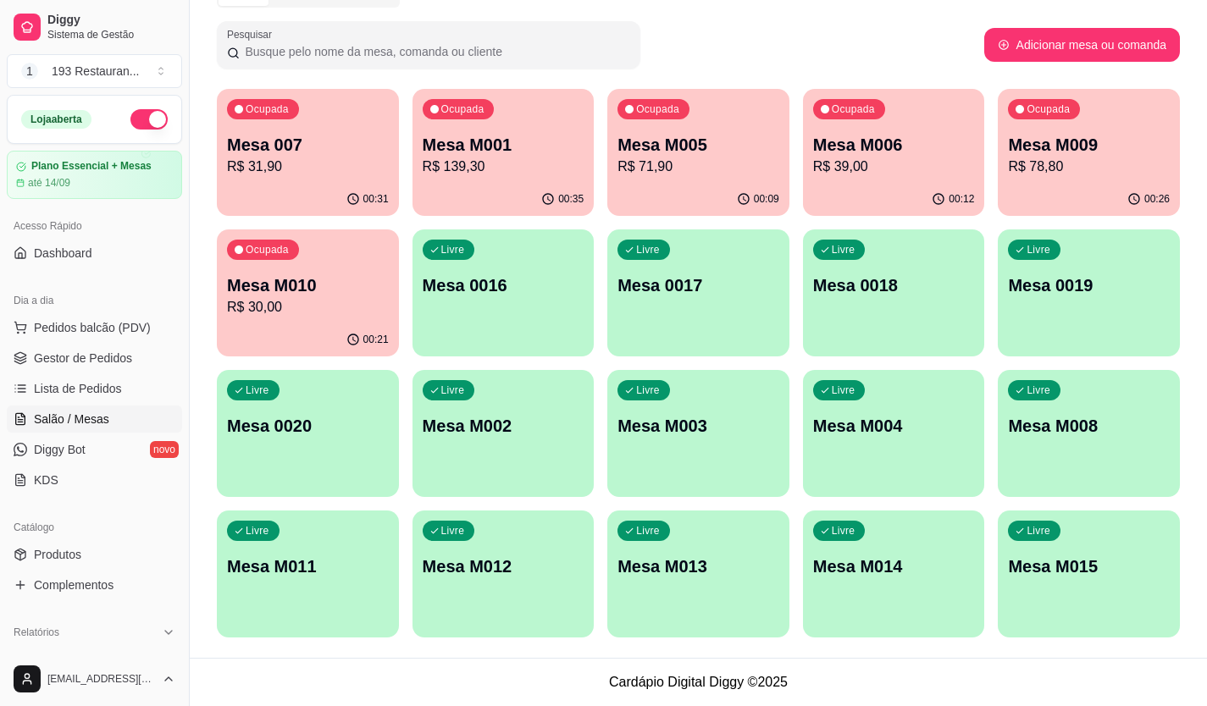
click at [1048, 425] on p "Mesa M008" at bounding box center [1089, 426] width 162 height 24
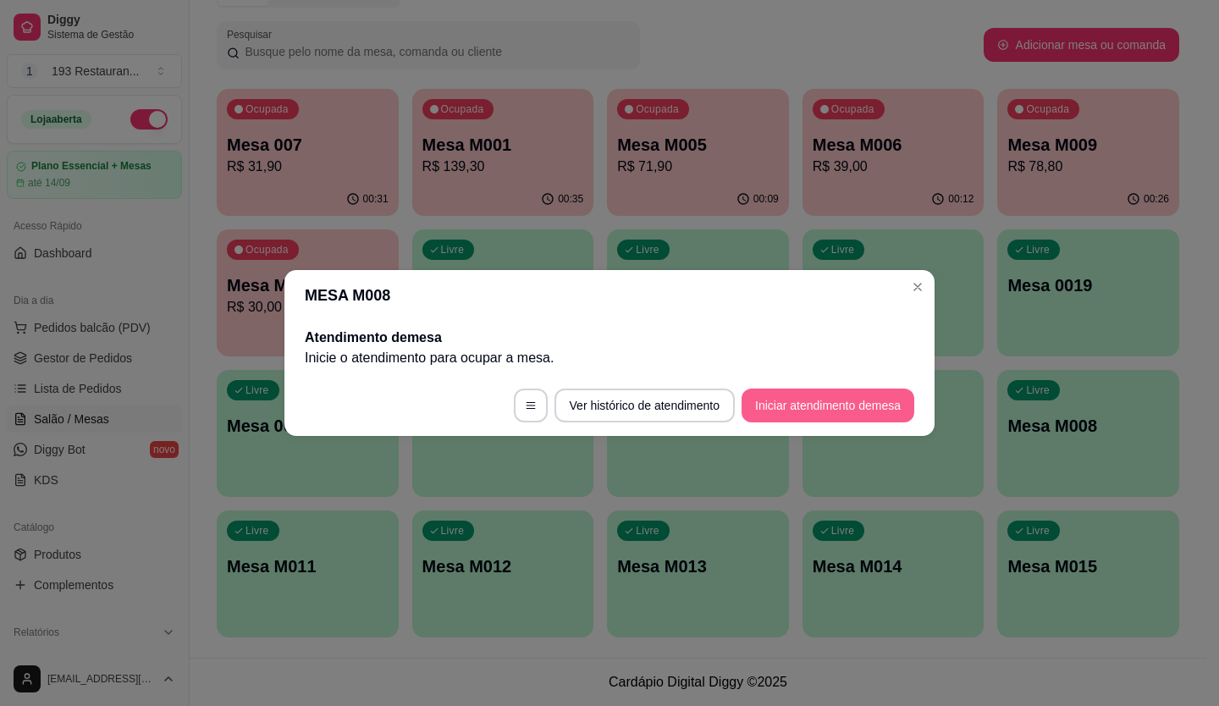
click at [797, 402] on button "Iniciar atendimento de mesa" at bounding box center [828, 406] width 173 height 34
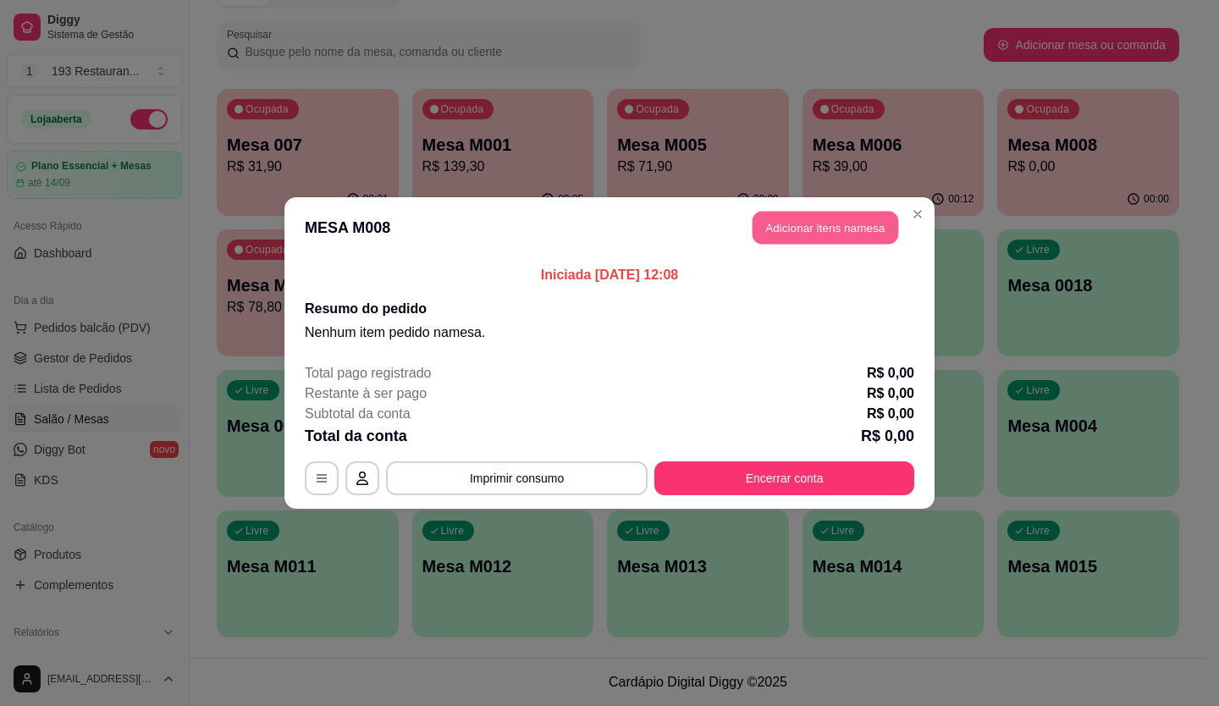
click at [876, 223] on button "Adicionar itens na mesa" at bounding box center [826, 228] width 146 height 33
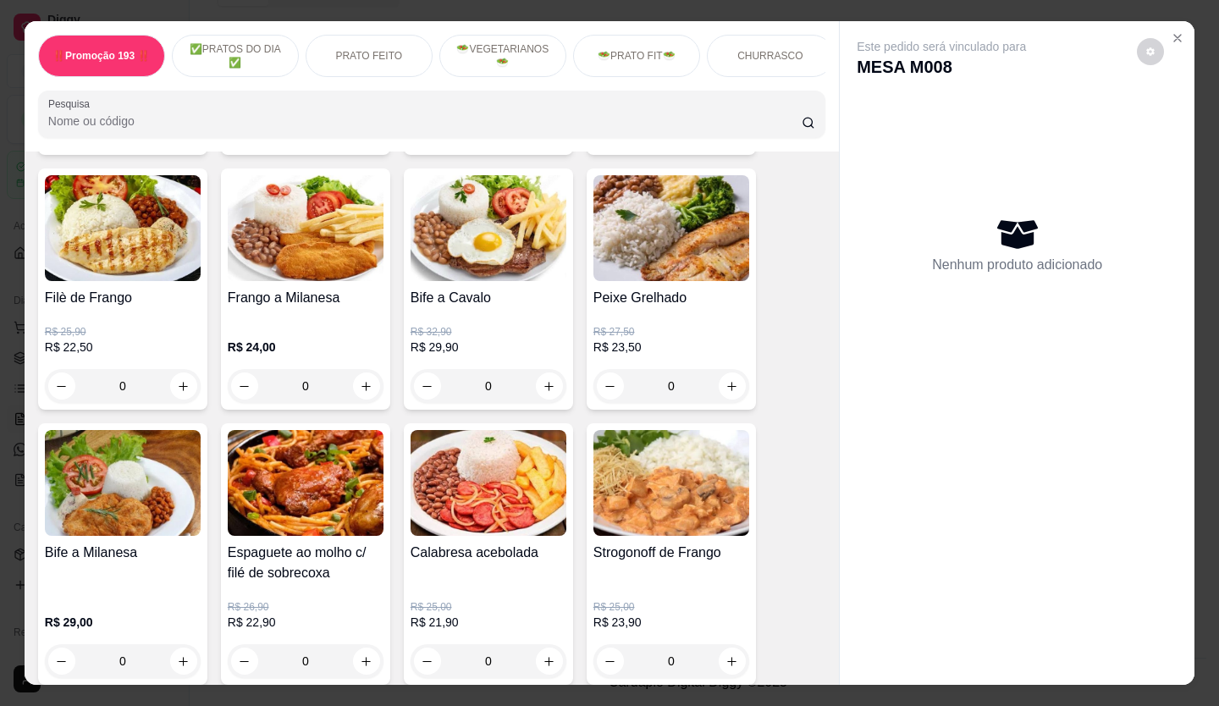
scroll to position [1016, 0]
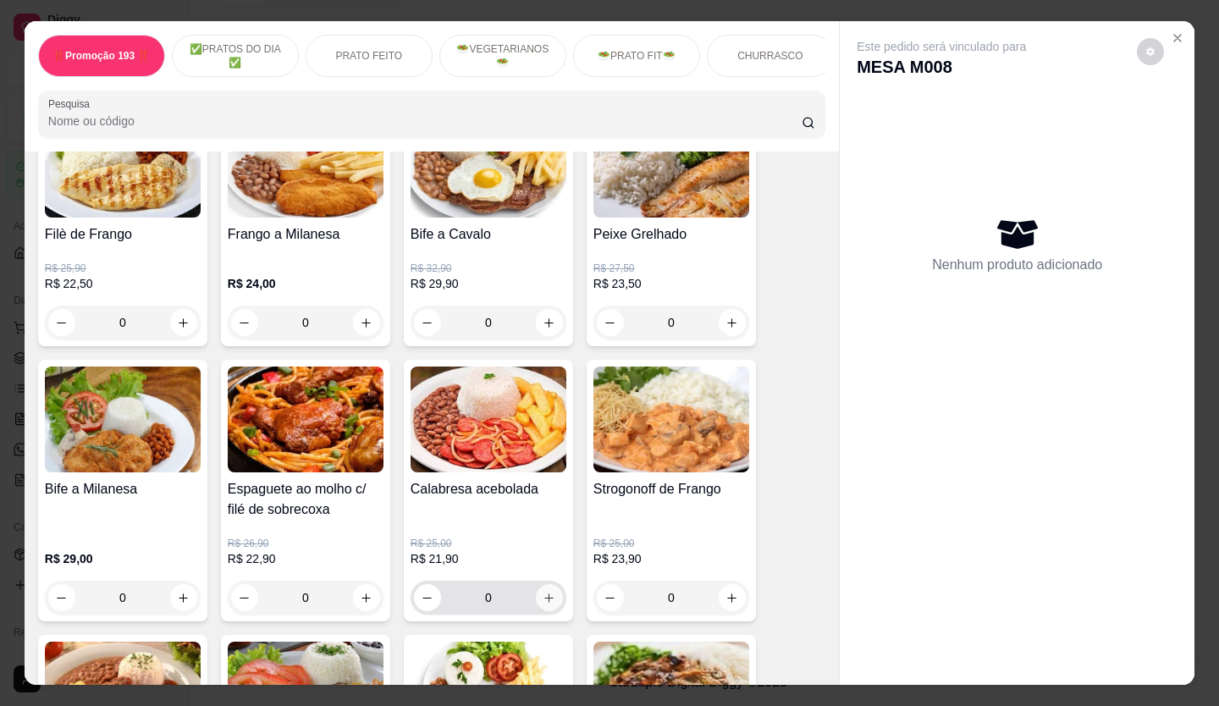
click at [544, 596] on button "increase-product-quantity" at bounding box center [549, 597] width 27 height 27
type input "1"
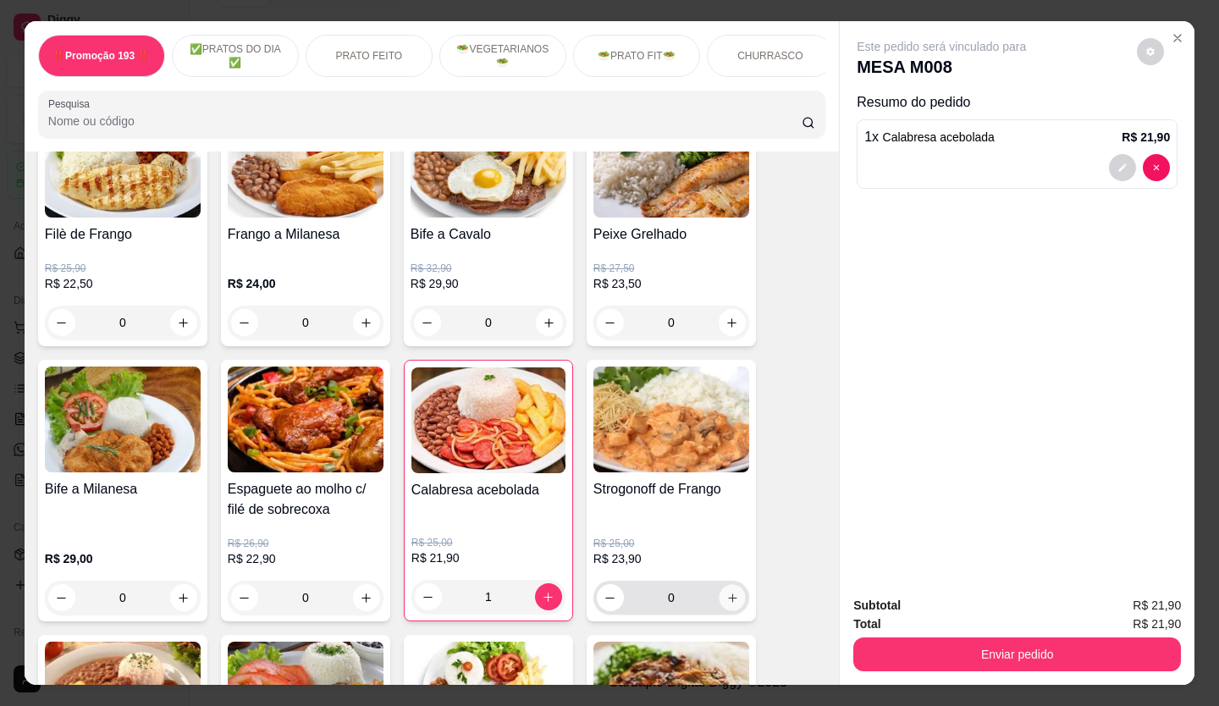
click at [726, 604] on icon "increase-product-quantity" at bounding box center [732, 598] width 13 height 13
type input "1"
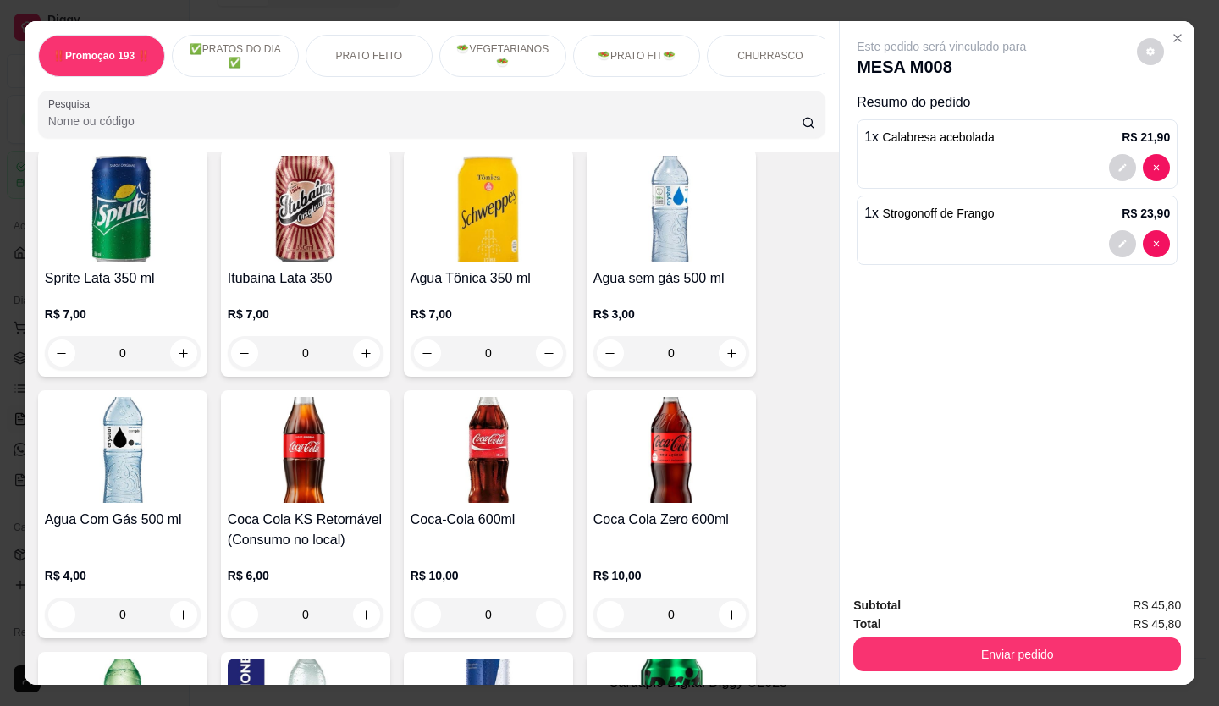
scroll to position [5673, 0]
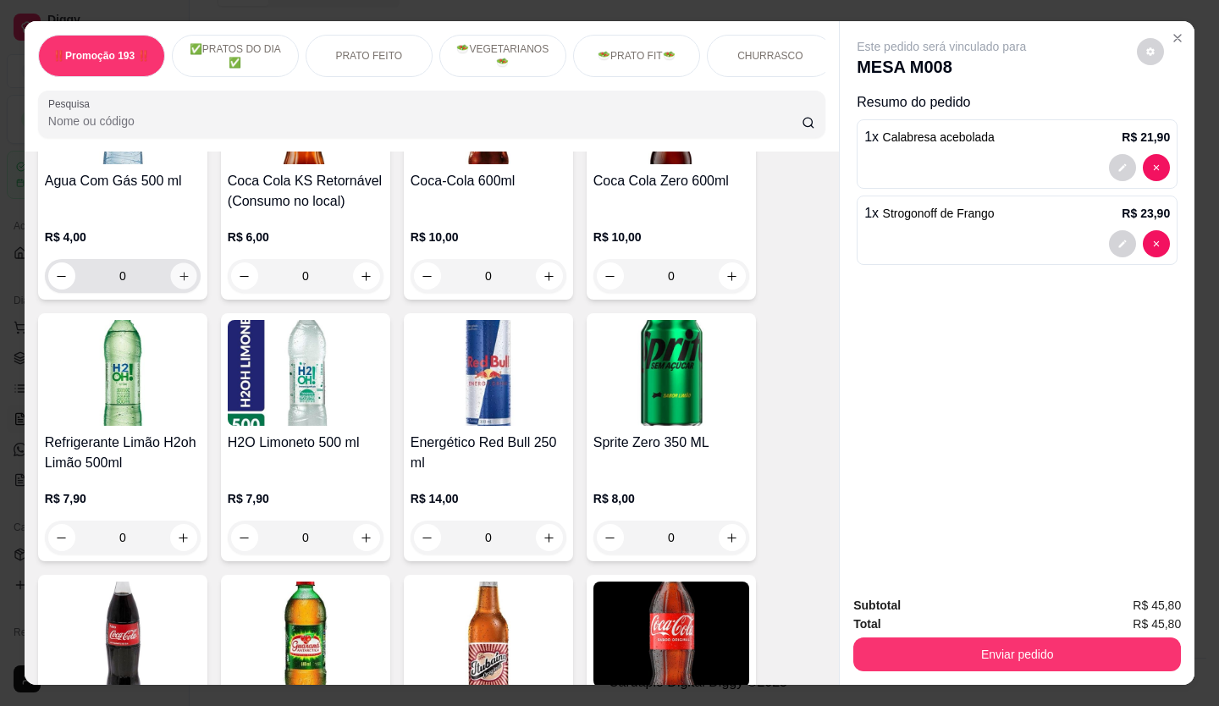
click at [170, 263] on button "increase-product-quantity" at bounding box center [183, 276] width 26 height 26
type input "1"
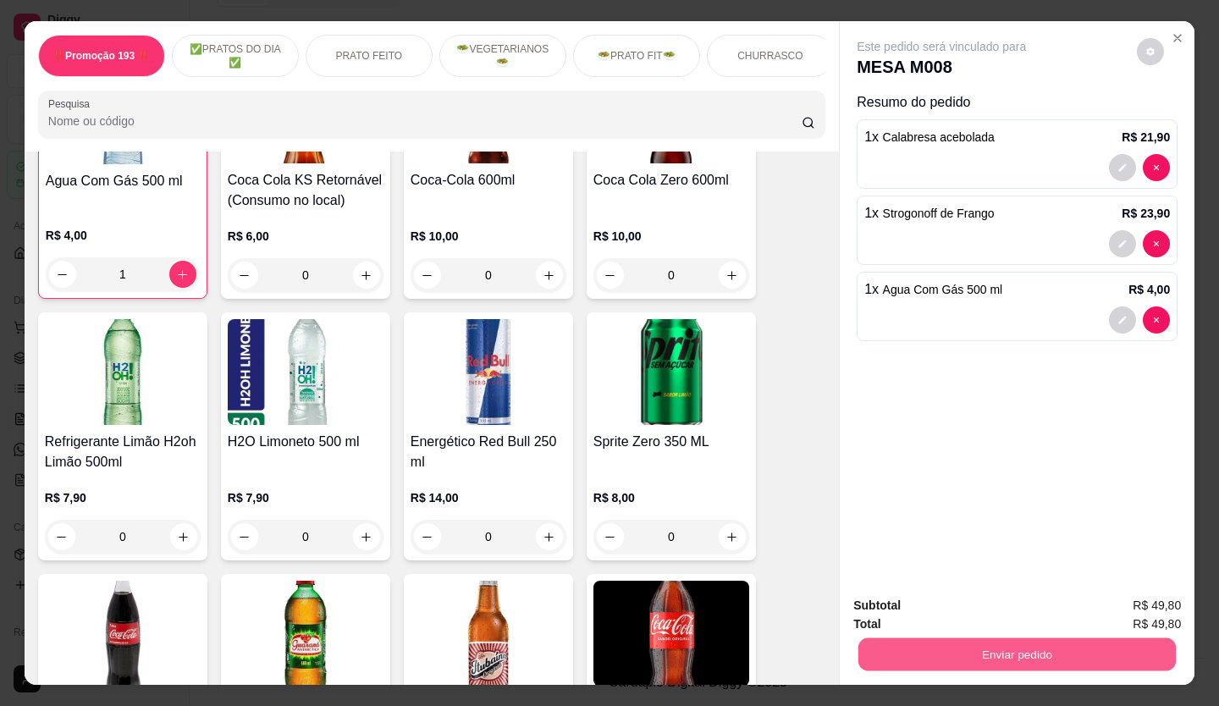
click at [980, 641] on button "Enviar pedido" at bounding box center [1018, 654] width 318 height 33
click at [940, 605] on button "Não registrar e enviar pedido" at bounding box center [961, 607] width 176 height 32
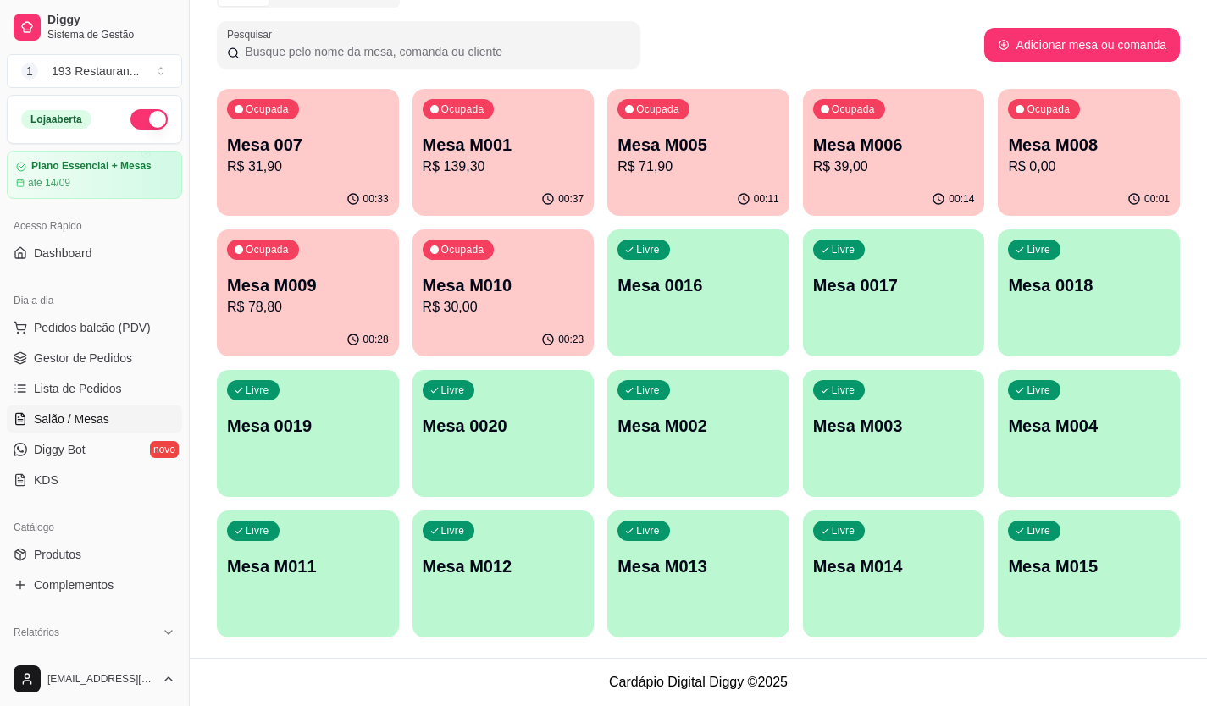
click at [330, 282] on p "Mesa M009" at bounding box center [308, 285] width 162 height 24
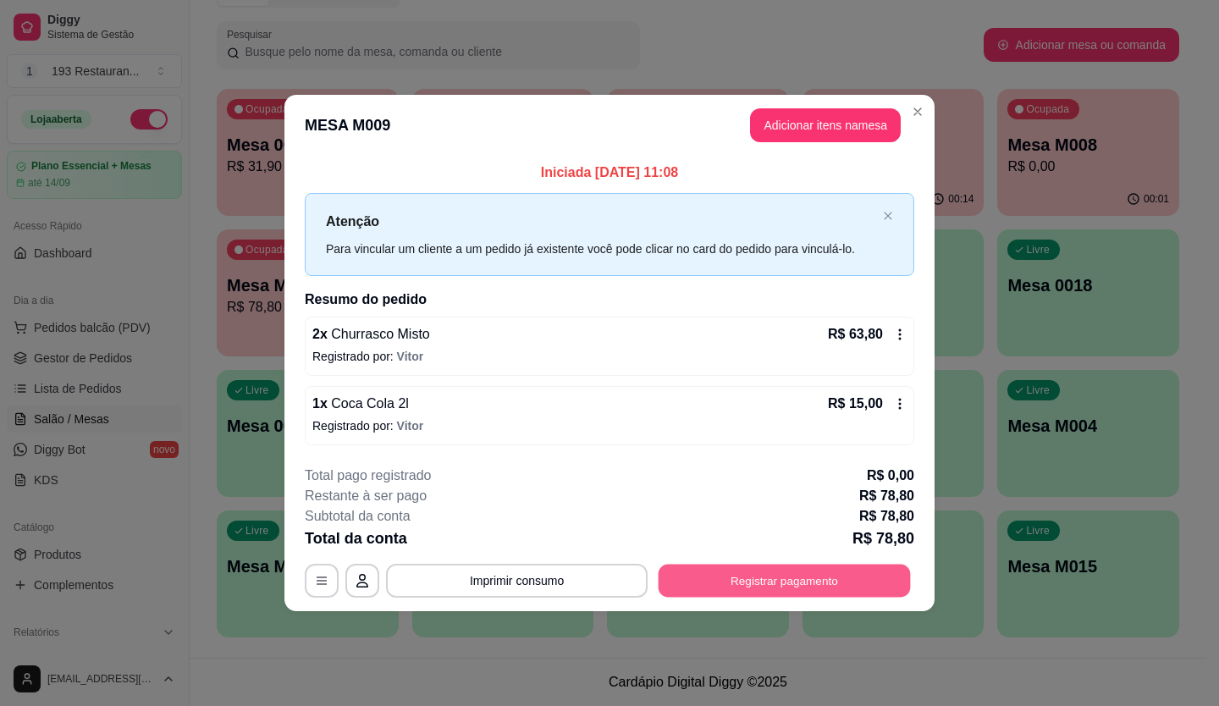
click at [781, 583] on button "Registrar pagamento" at bounding box center [785, 580] width 252 height 33
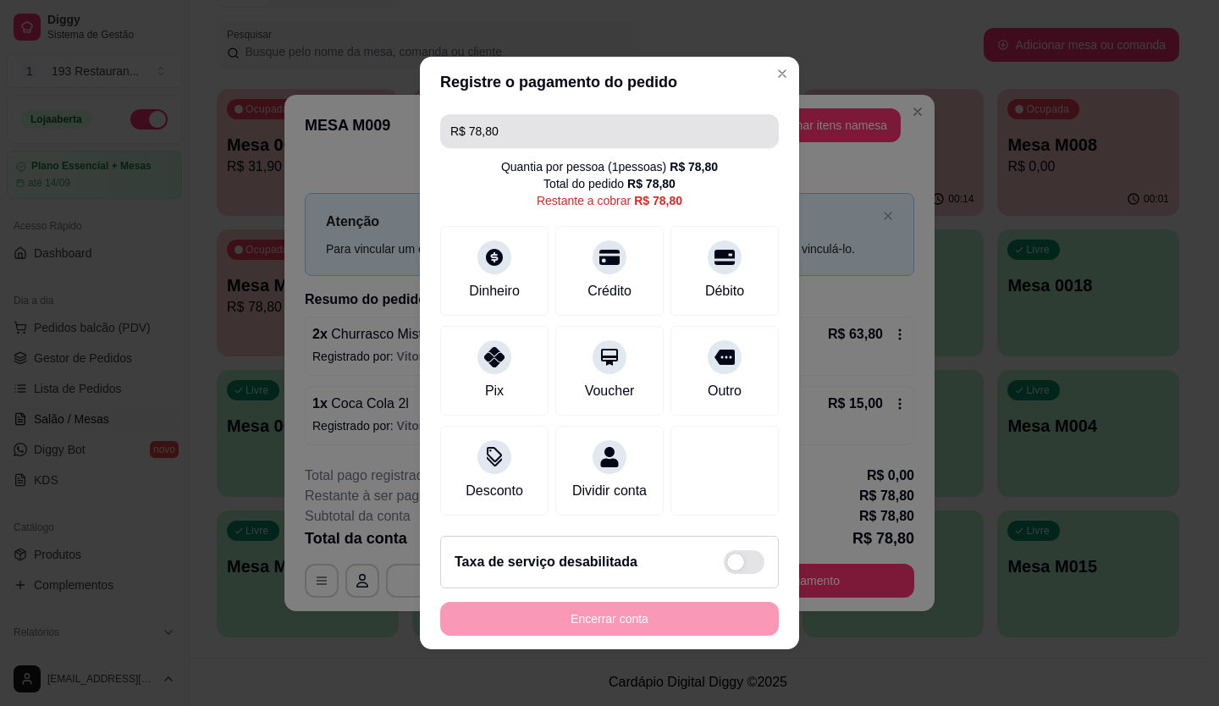
click at [533, 126] on input "R$ 78,80" at bounding box center [609, 131] width 318 height 34
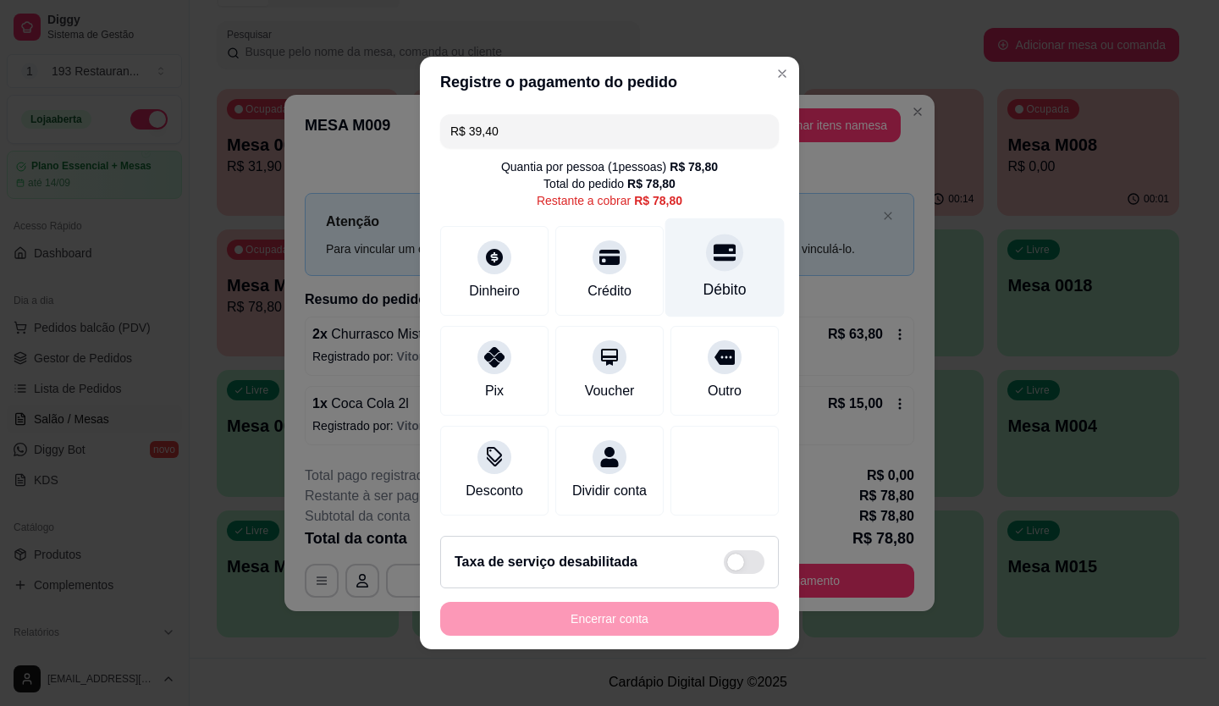
click at [734, 259] on div "Débito" at bounding box center [725, 267] width 119 height 99
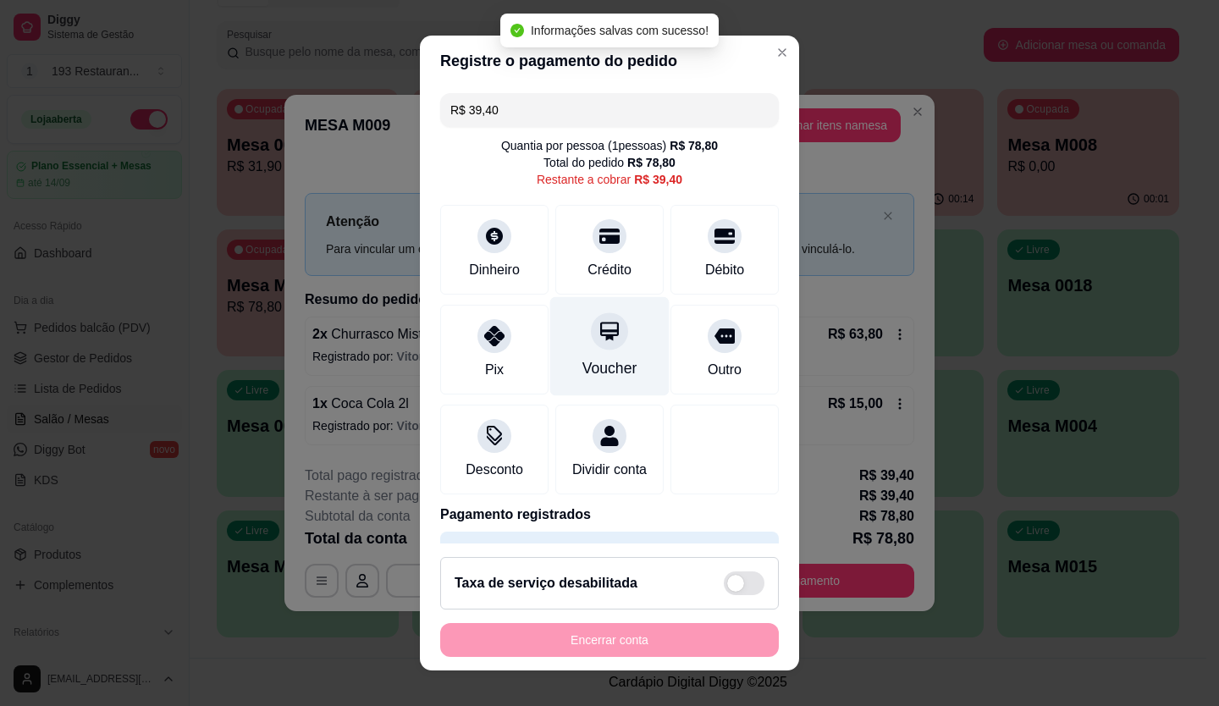
click at [599, 342] on icon at bounding box center [610, 331] width 22 height 22
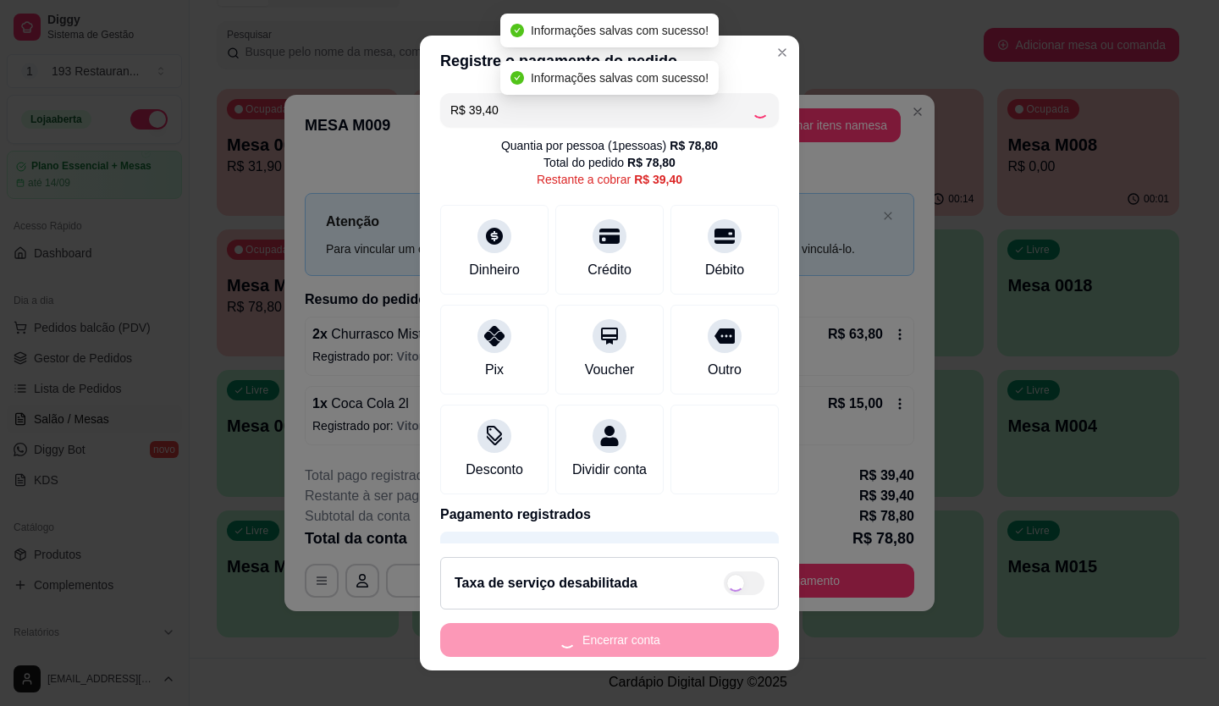
type input "R$ 0,00"
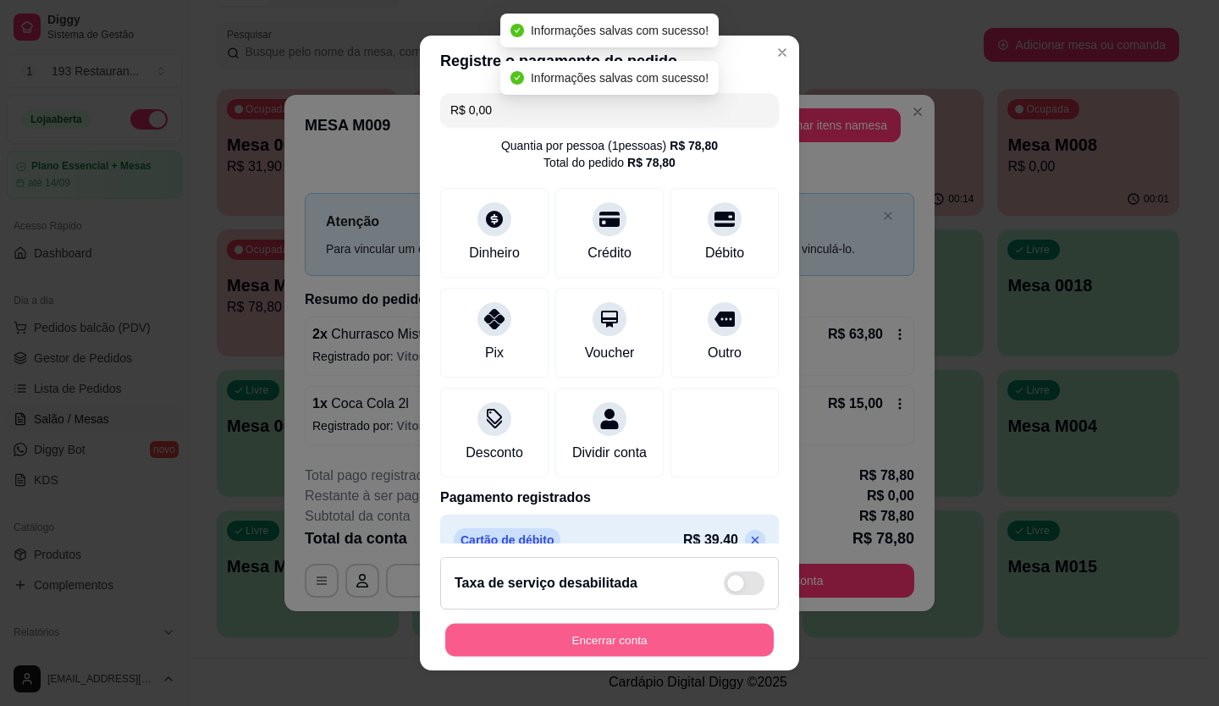
click at [619, 643] on button "Encerrar conta" at bounding box center [609, 640] width 329 height 33
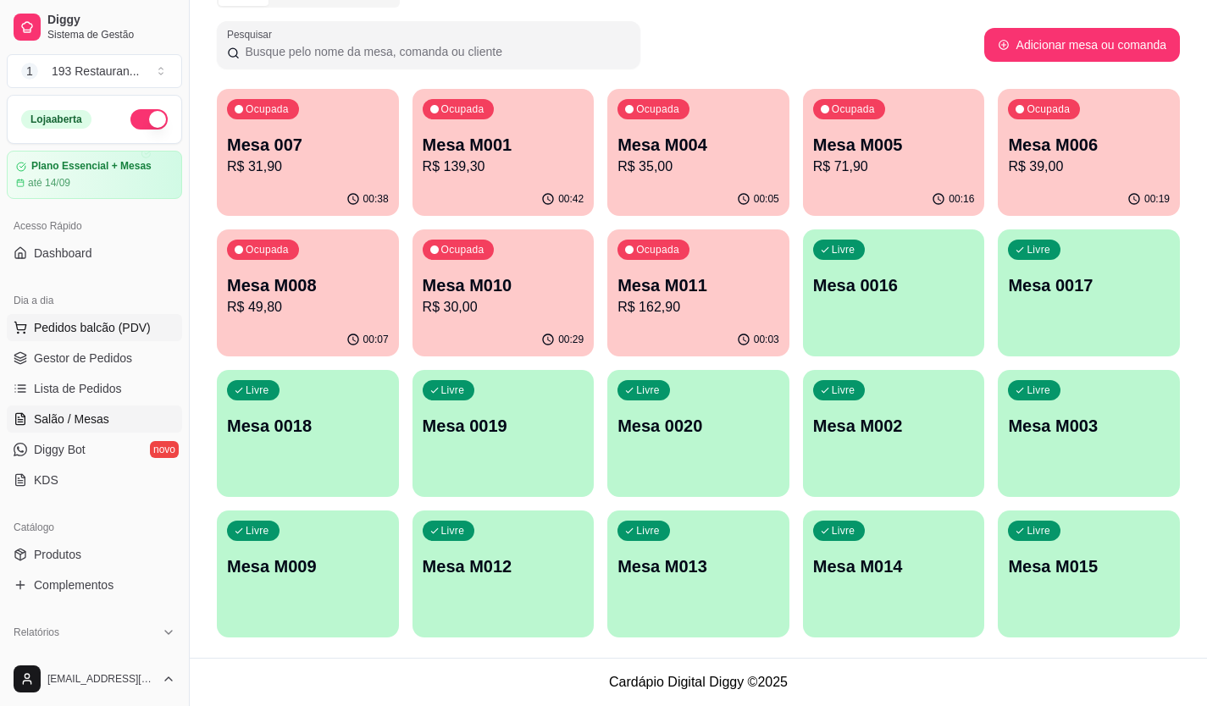
click at [85, 337] on button "Pedidos balcão (PDV)" at bounding box center [94, 327] width 175 height 27
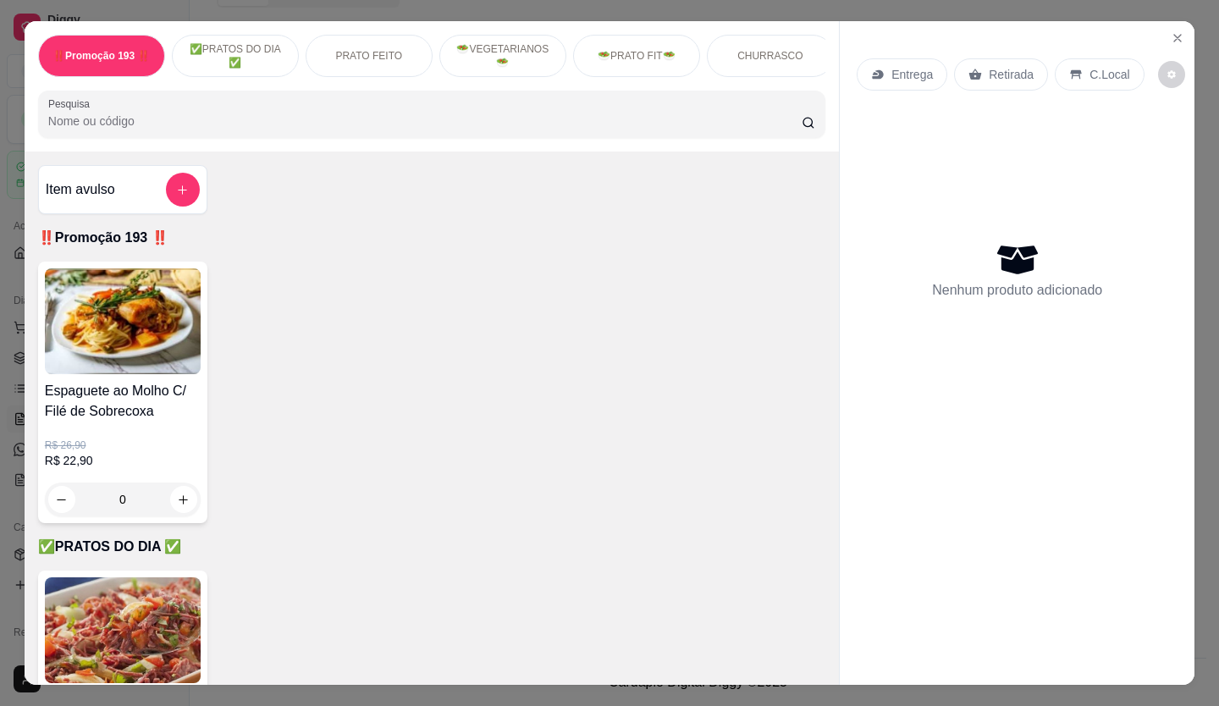
click at [989, 80] on div "Retirada" at bounding box center [1001, 74] width 94 height 32
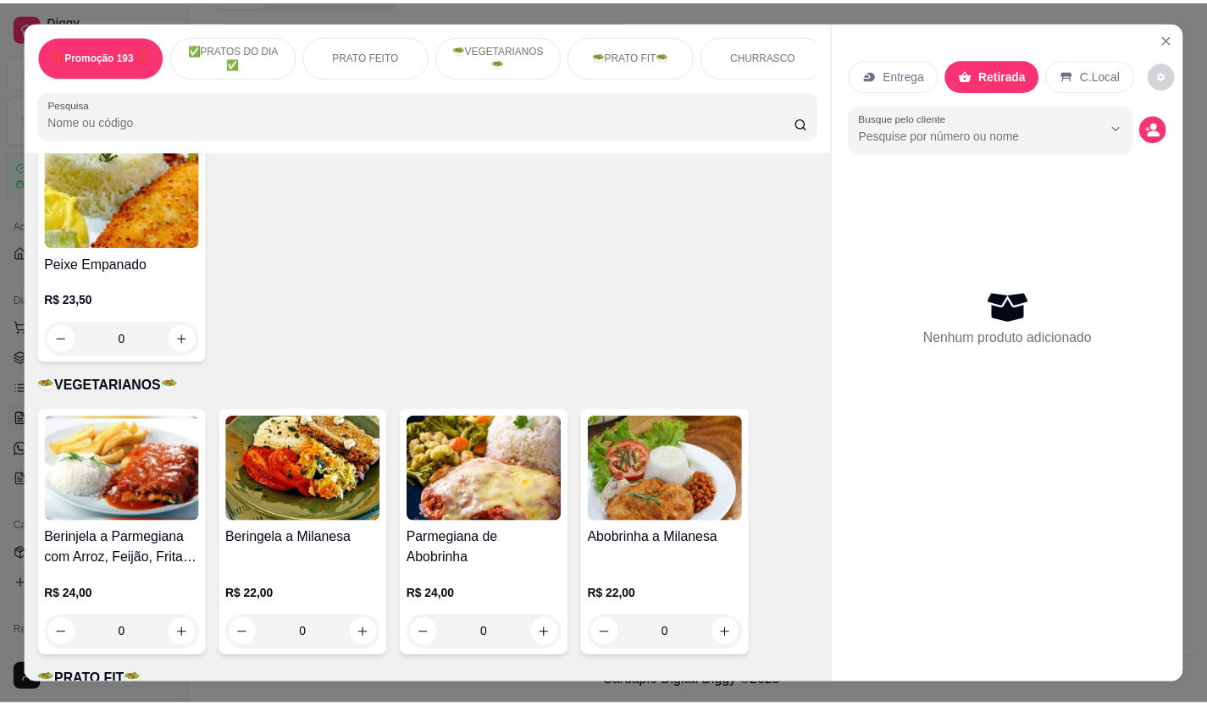
scroll to position [2286, 0]
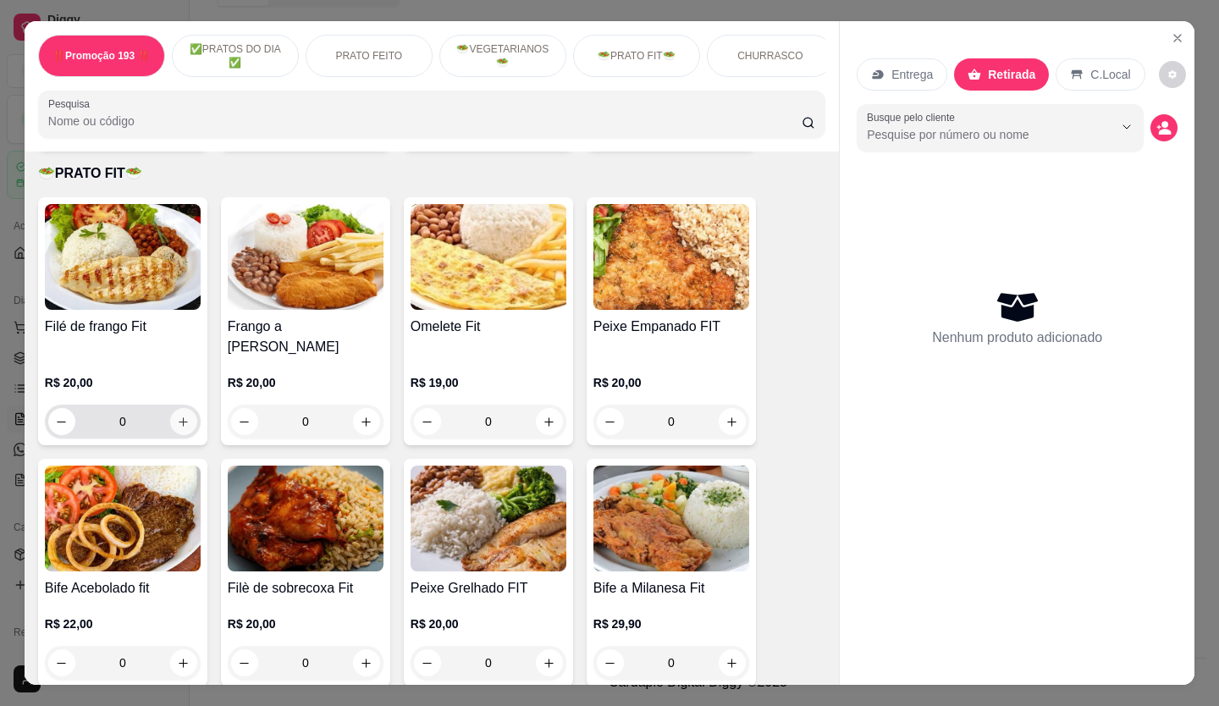
click at [177, 408] on button "increase-product-quantity" at bounding box center [183, 421] width 27 height 27
type input "1"
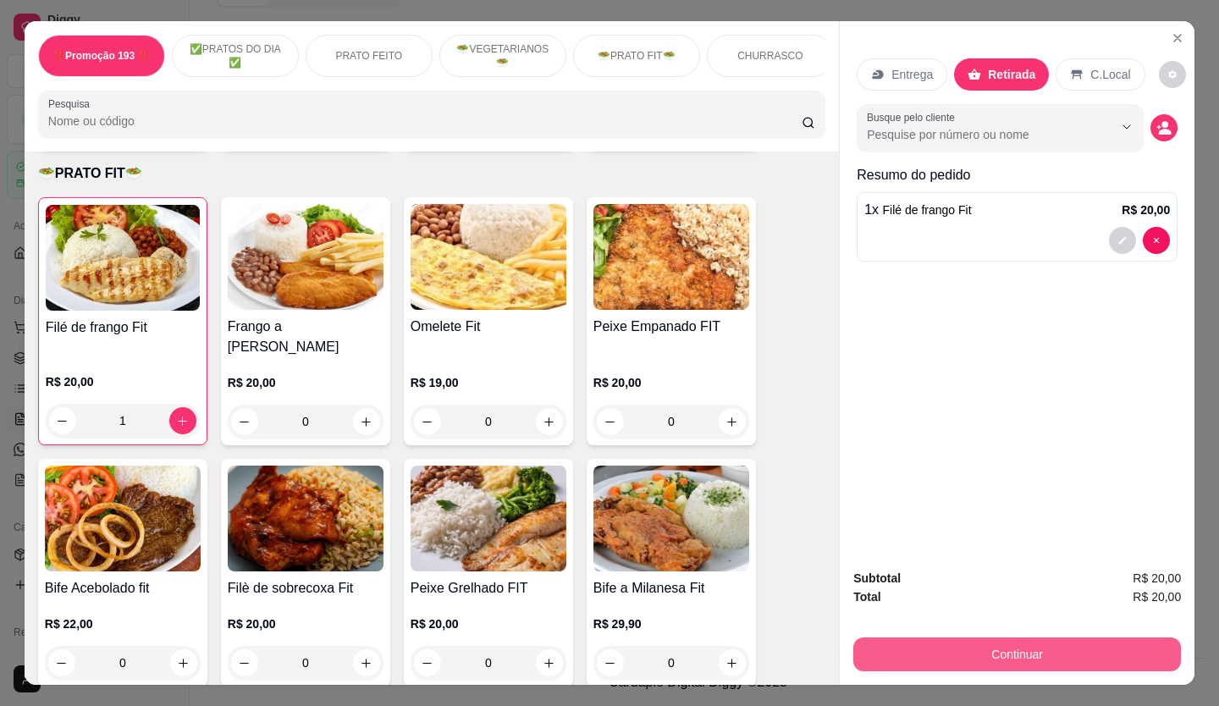
click at [973, 655] on button "Continuar" at bounding box center [1017, 655] width 328 height 34
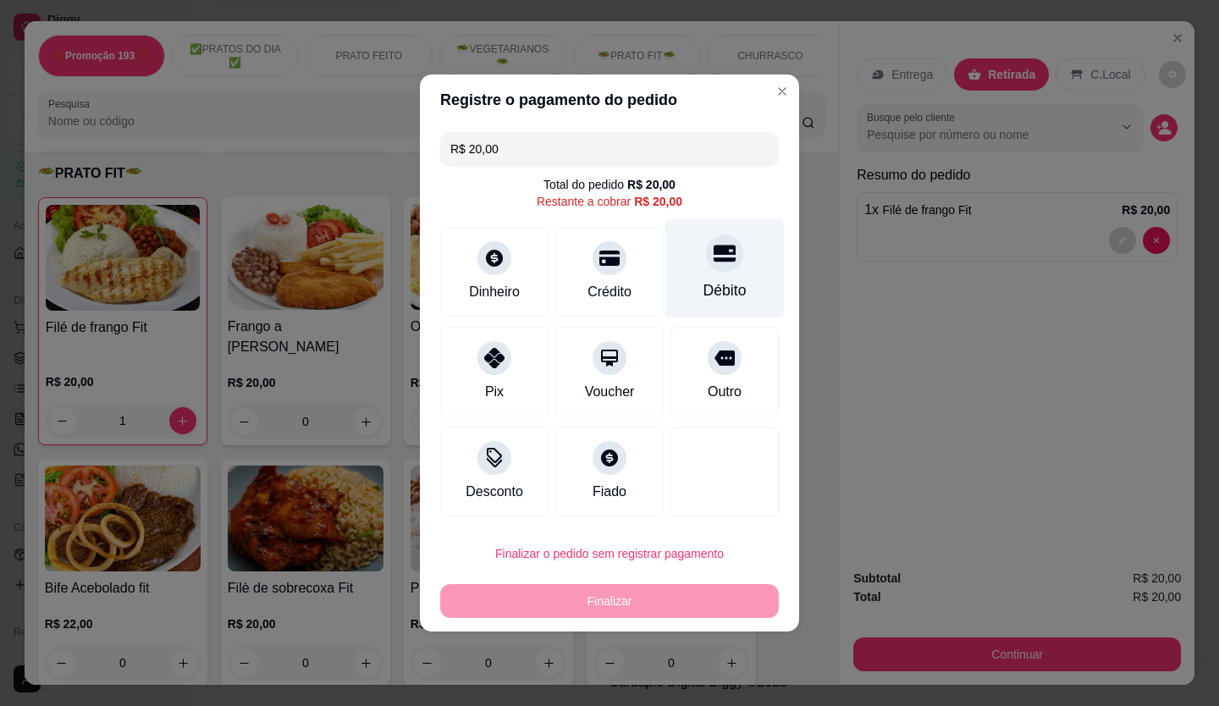
click at [707, 273] on div "Débito" at bounding box center [725, 268] width 119 height 99
type input "R$ 0,00"
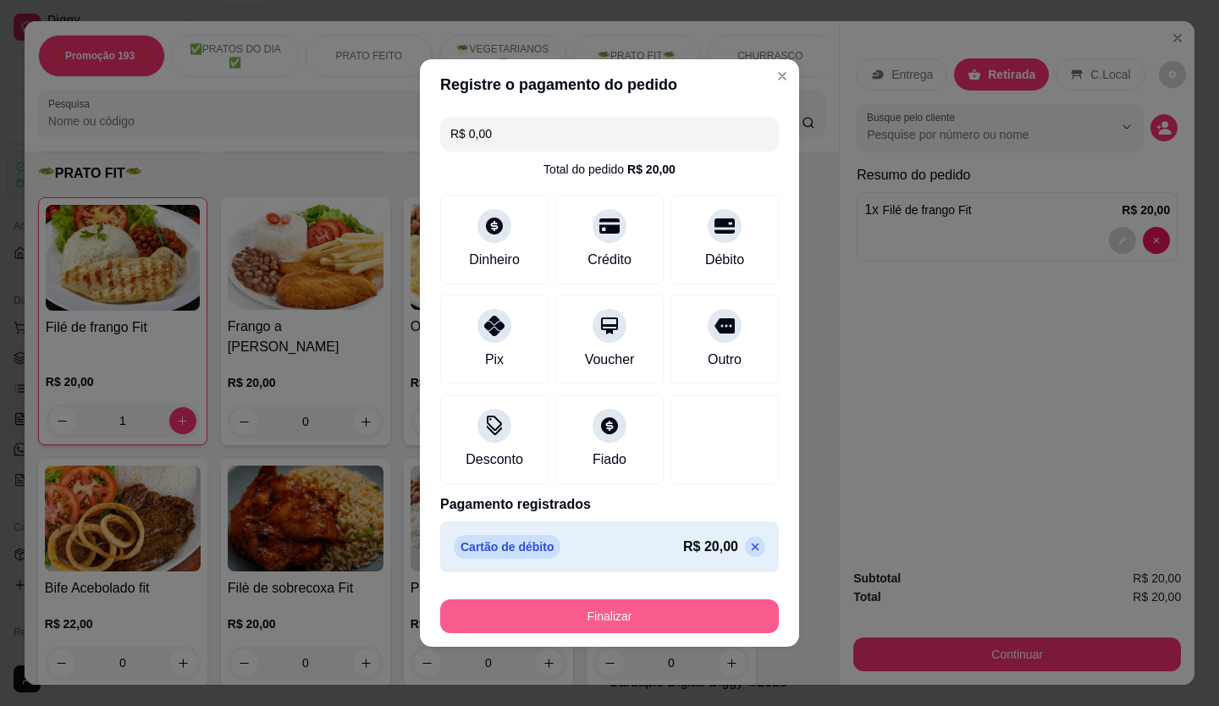
click at [710, 622] on button "Finalizar" at bounding box center [609, 616] width 339 height 34
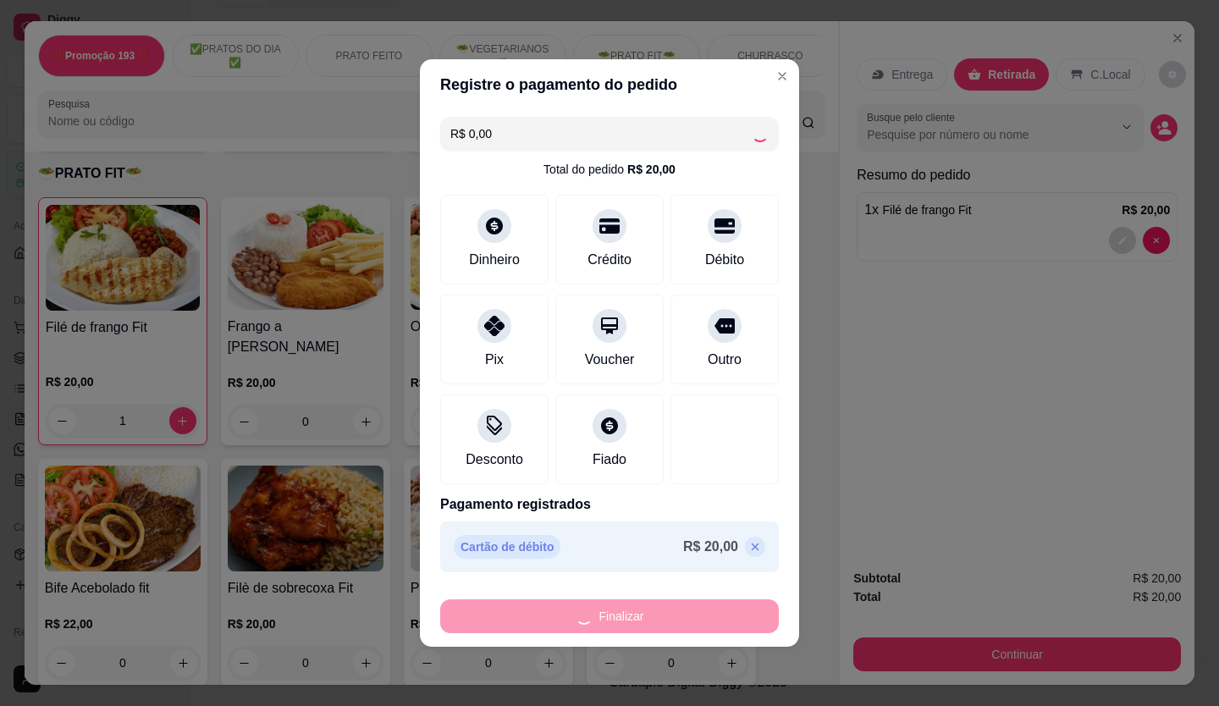
type input "0"
type input "-R$ 20,00"
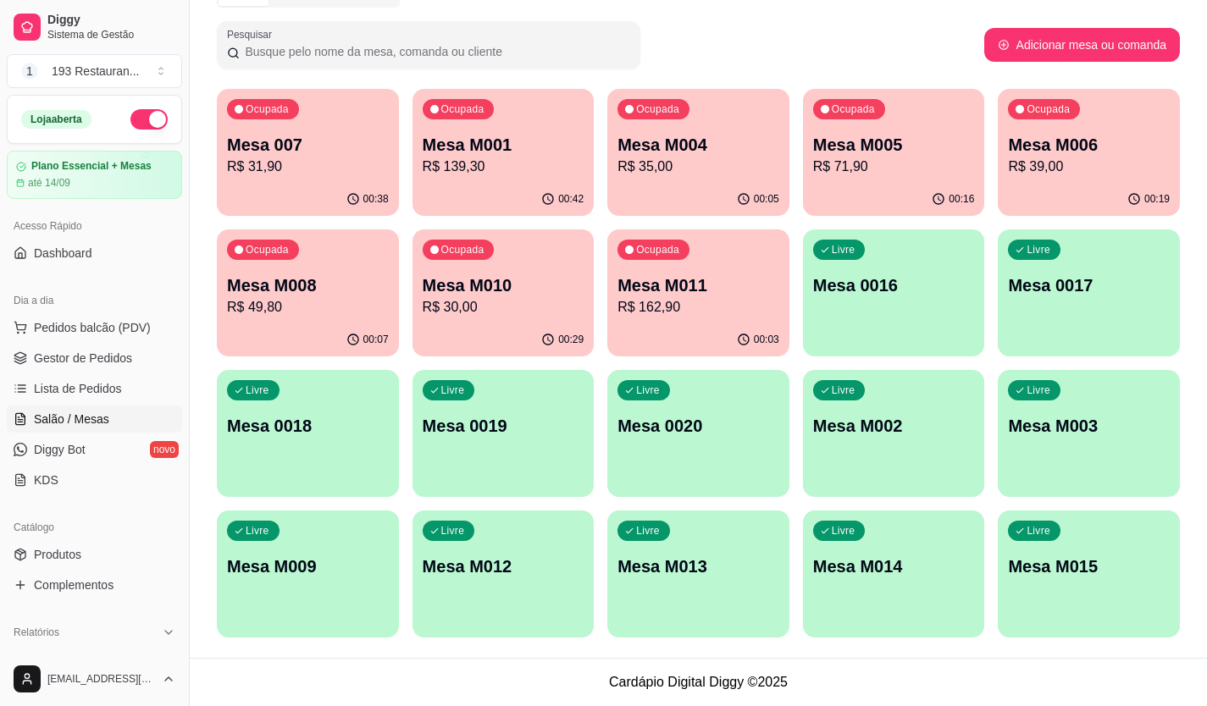
click at [542, 158] on p "R$ 139,30" at bounding box center [504, 167] width 162 height 20
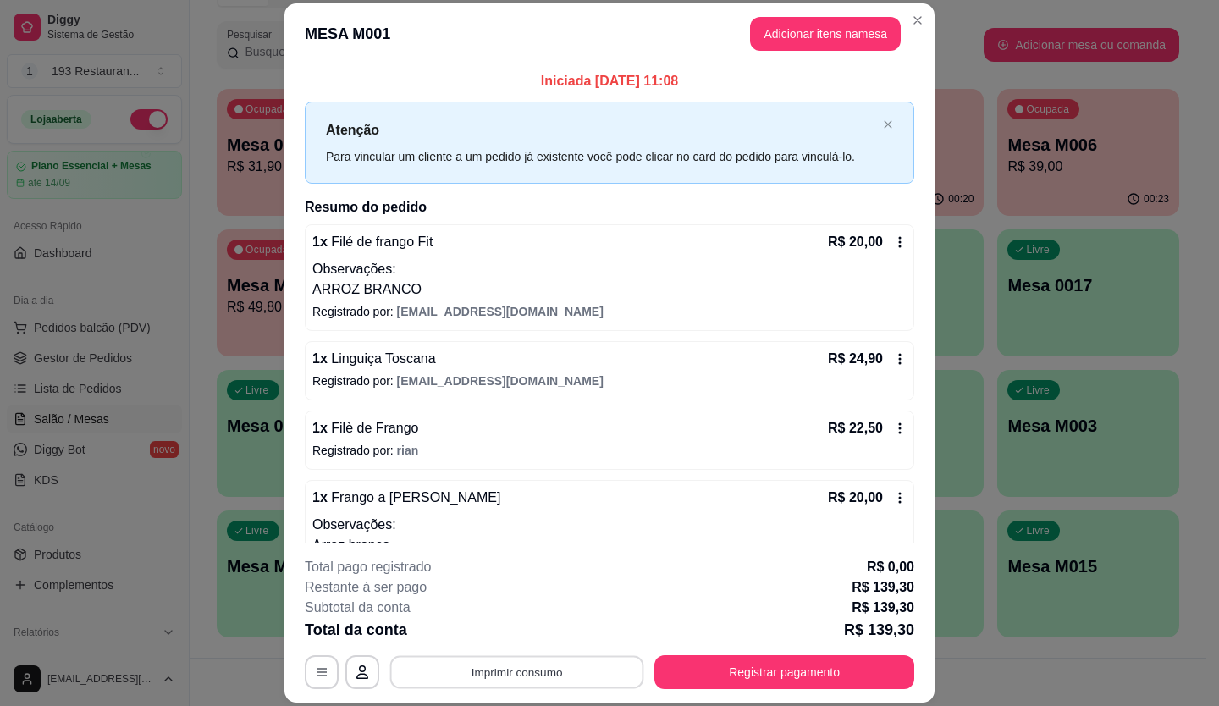
click at [560, 677] on button "Imprimir consumo" at bounding box center [517, 671] width 254 height 33
click at [522, 635] on button "CAIXA" at bounding box center [516, 637] width 98 height 22
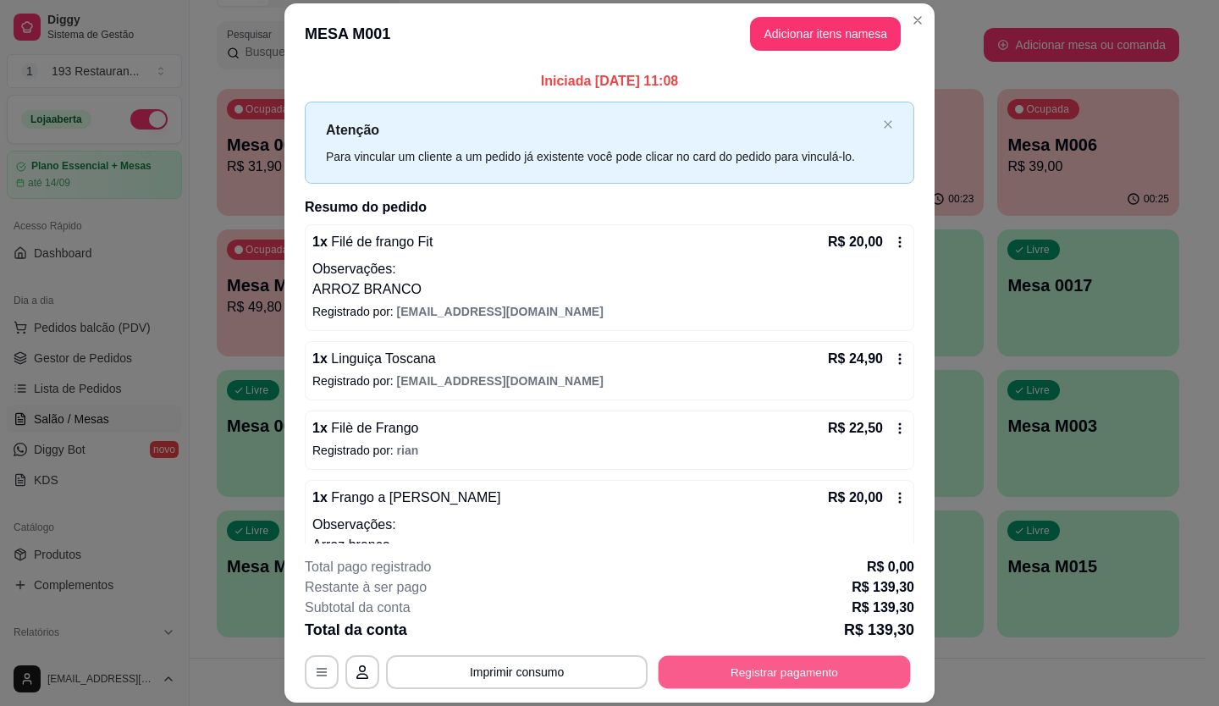
click at [764, 673] on button "Registrar pagamento" at bounding box center [785, 671] width 252 height 33
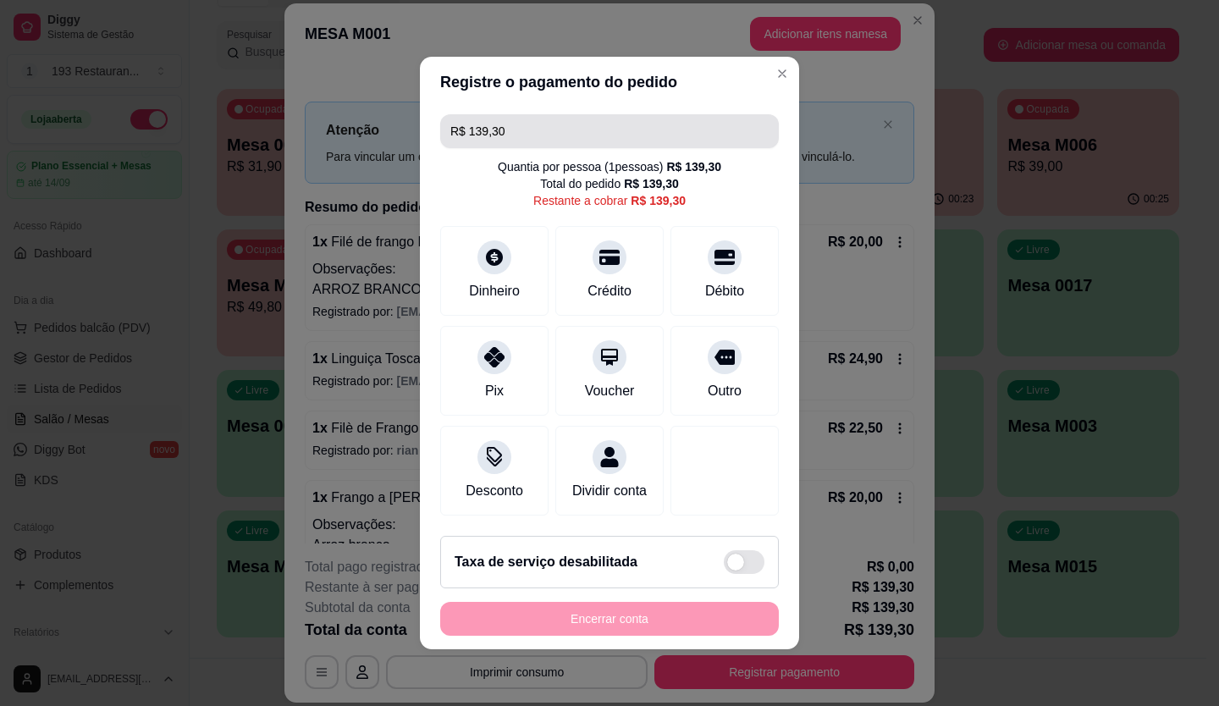
click at [546, 116] on input "R$ 139,30" at bounding box center [609, 131] width 318 height 34
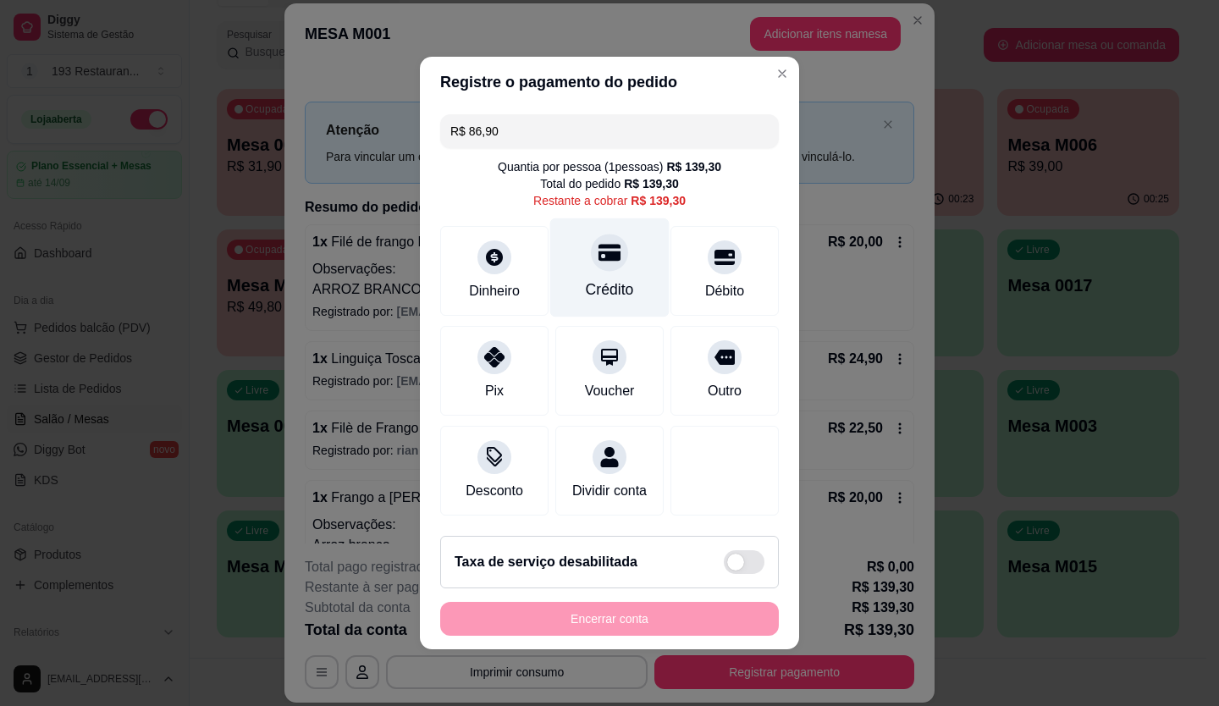
click at [599, 245] on icon at bounding box center [610, 253] width 22 height 17
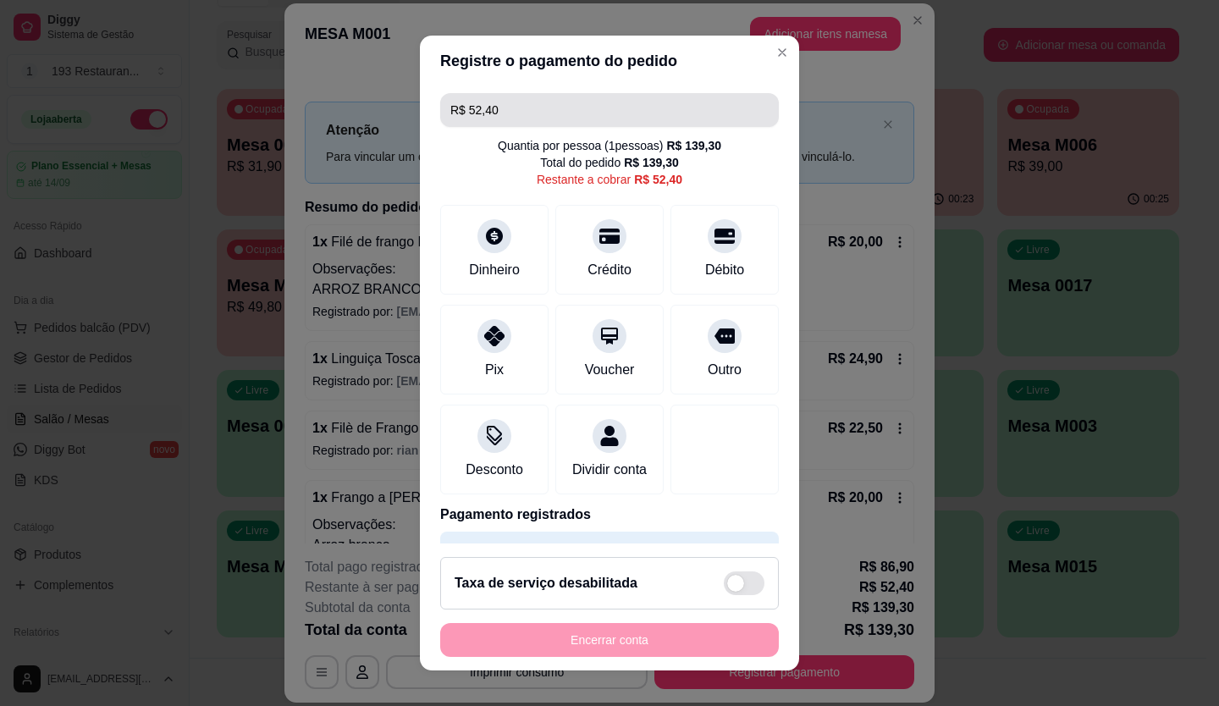
click at [501, 102] on input "R$ 52,40" at bounding box center [609, 110] width 318 height 34
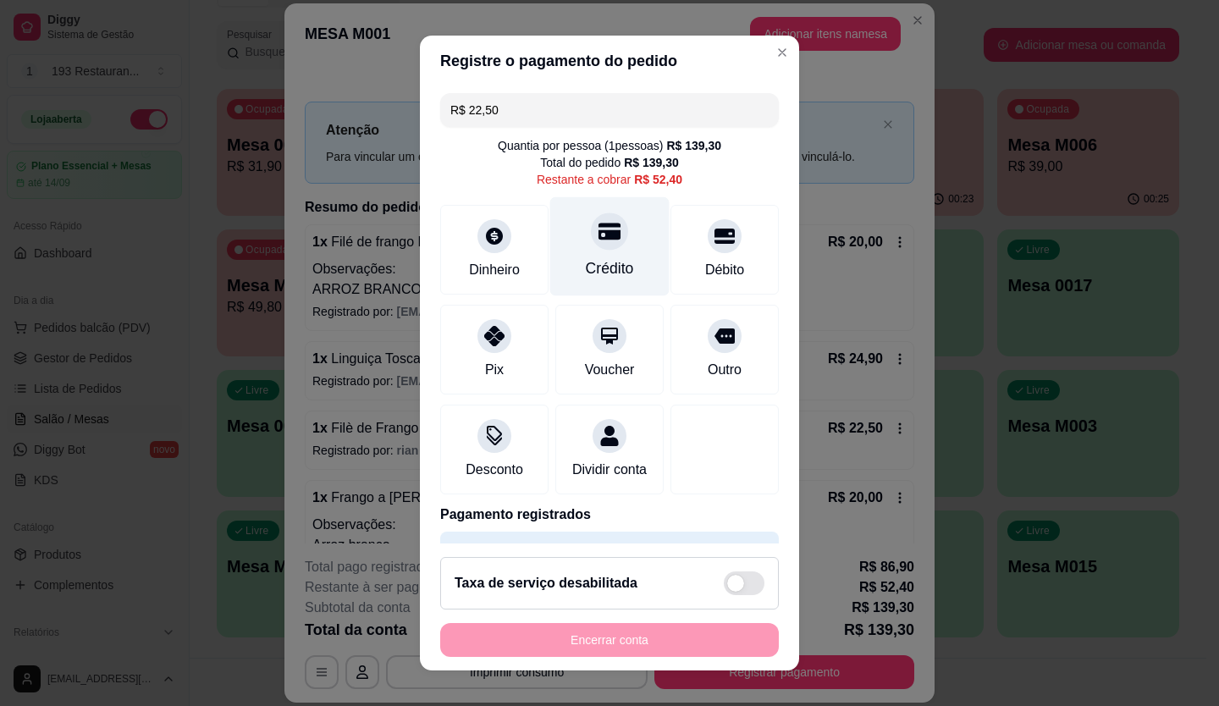
click at [593, 254] on div "Crédito" at bounding box center [609, 245] width 119 height 99
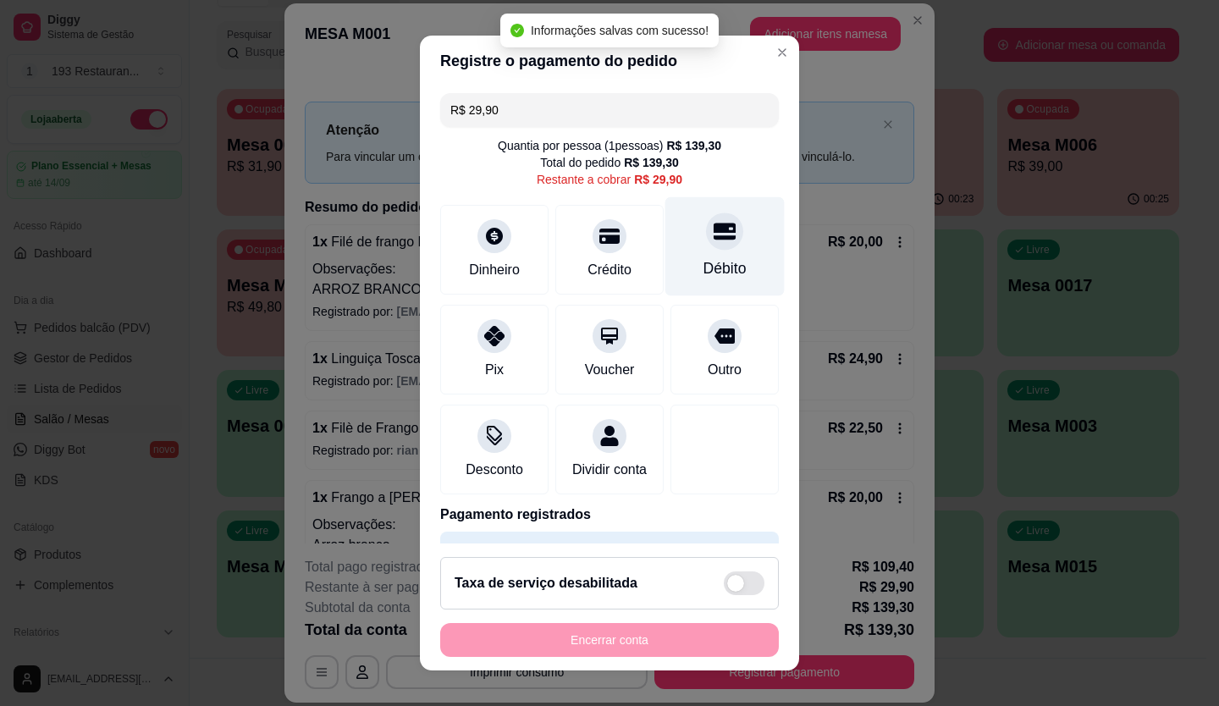
click at [673, 235] on div "Débito" at bounding box center [725, 245] width 119 height 99
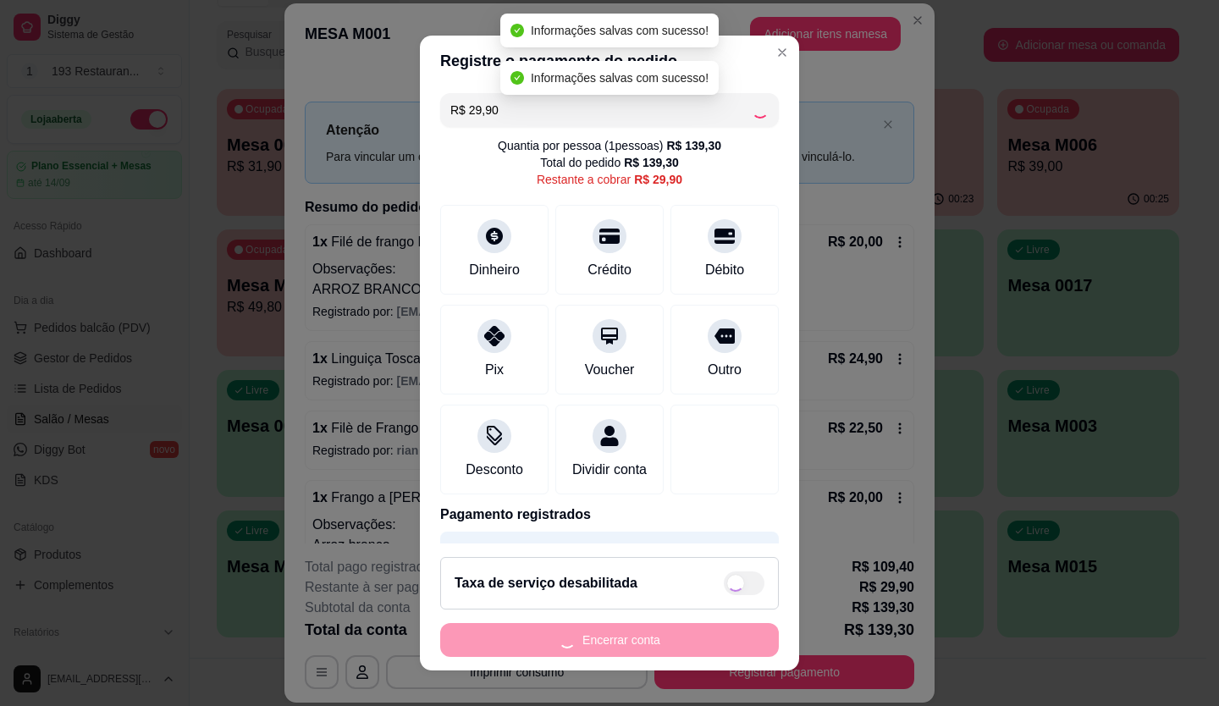
type input "R$ 0,00"
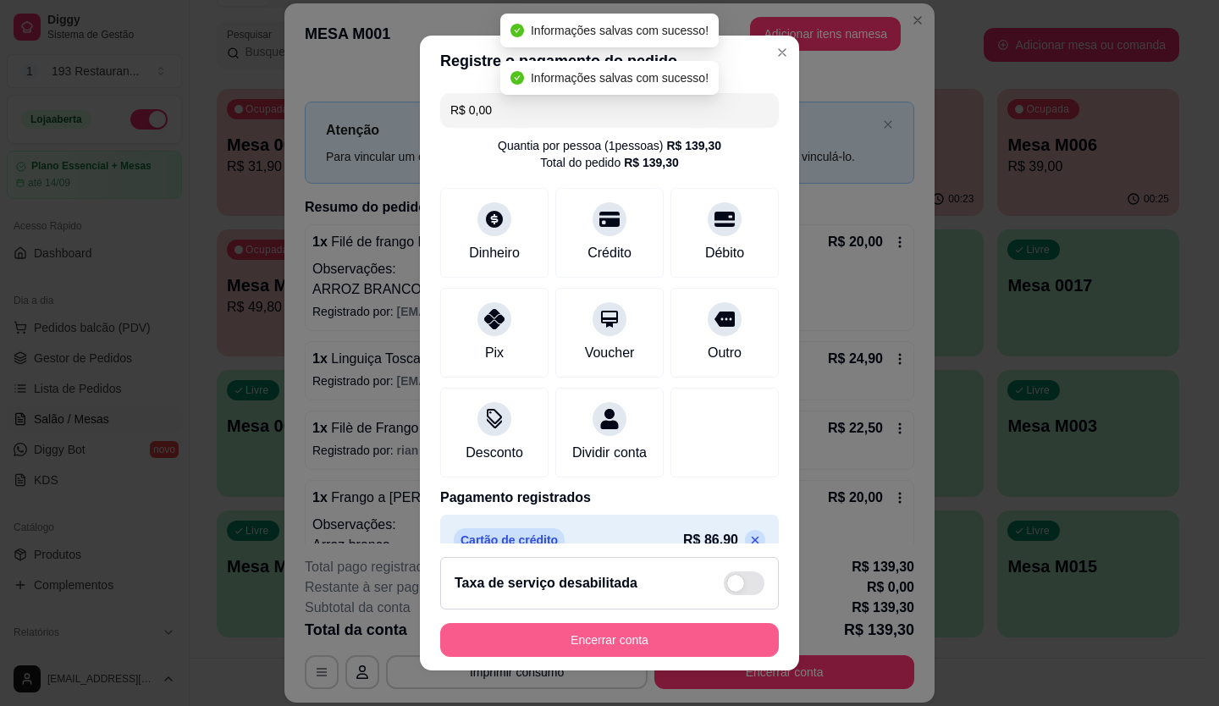
click at [561, 645] on button "Encerrar conta" at bounding box center [609, 640] width 339 height 34
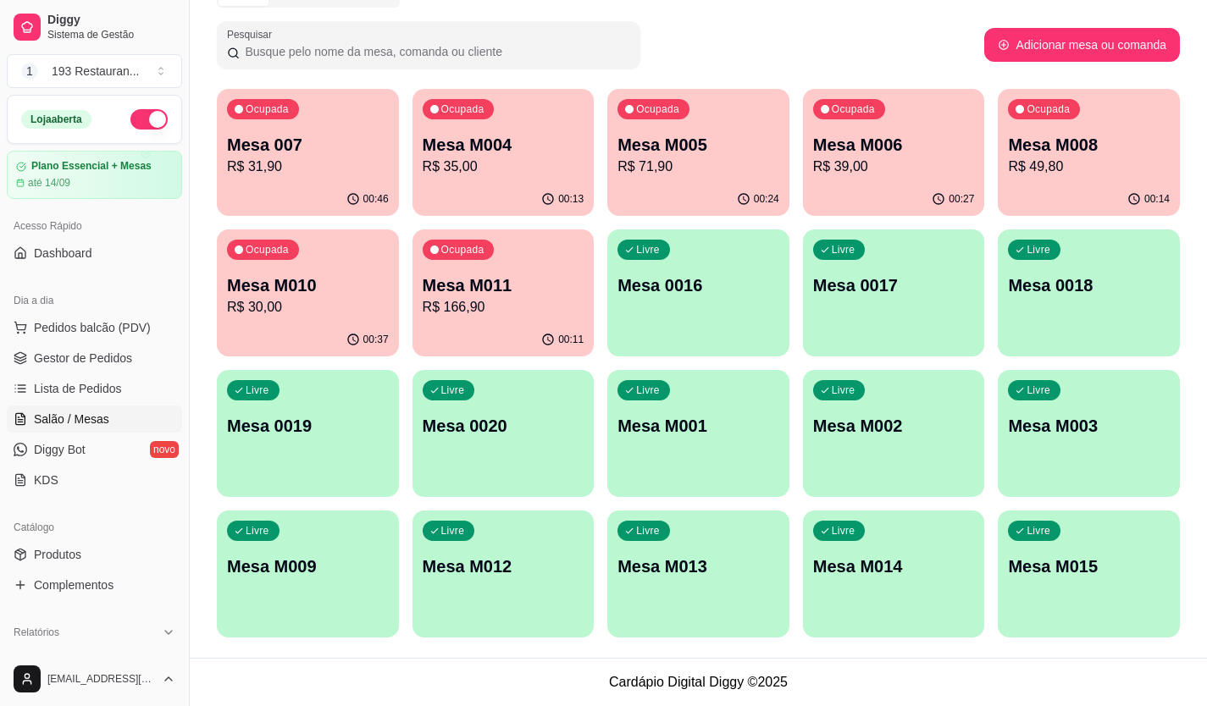
click at [284, 137] on p "Mesa 007" at bounding box center [308, 145] width 162 height 24
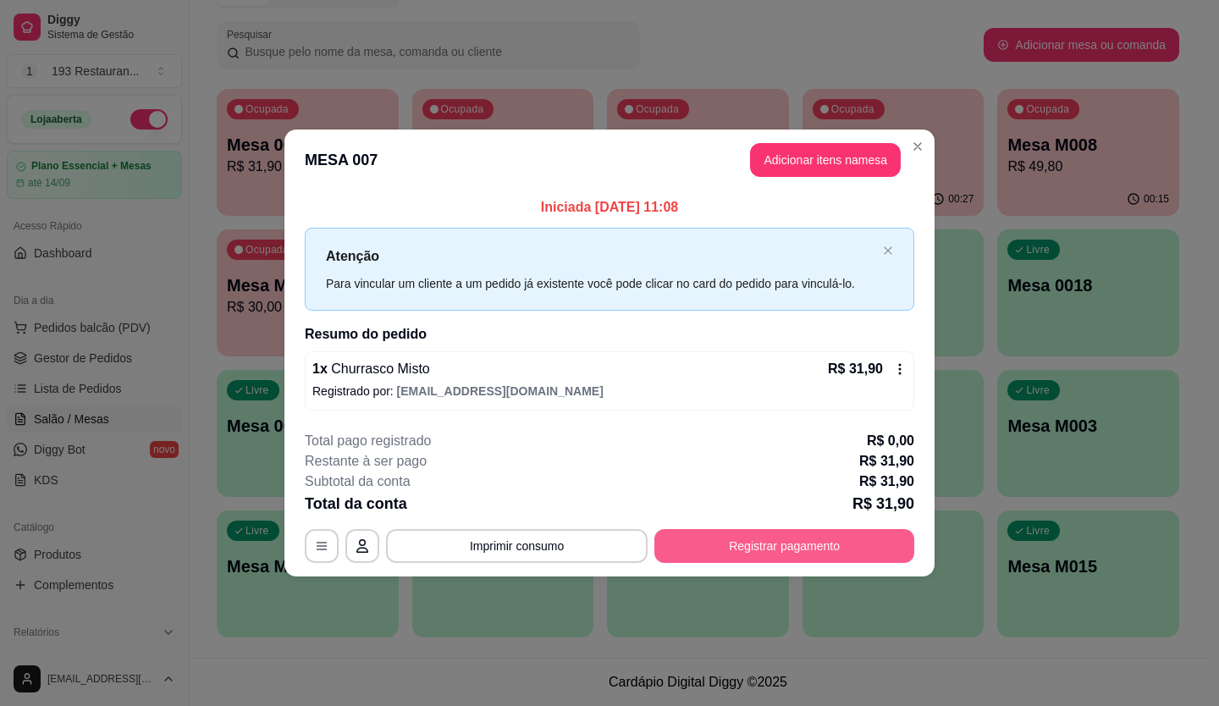
click at [719, 545] on button "Registrar pagamento" at bounding box center [785, 546] width 260 height 34
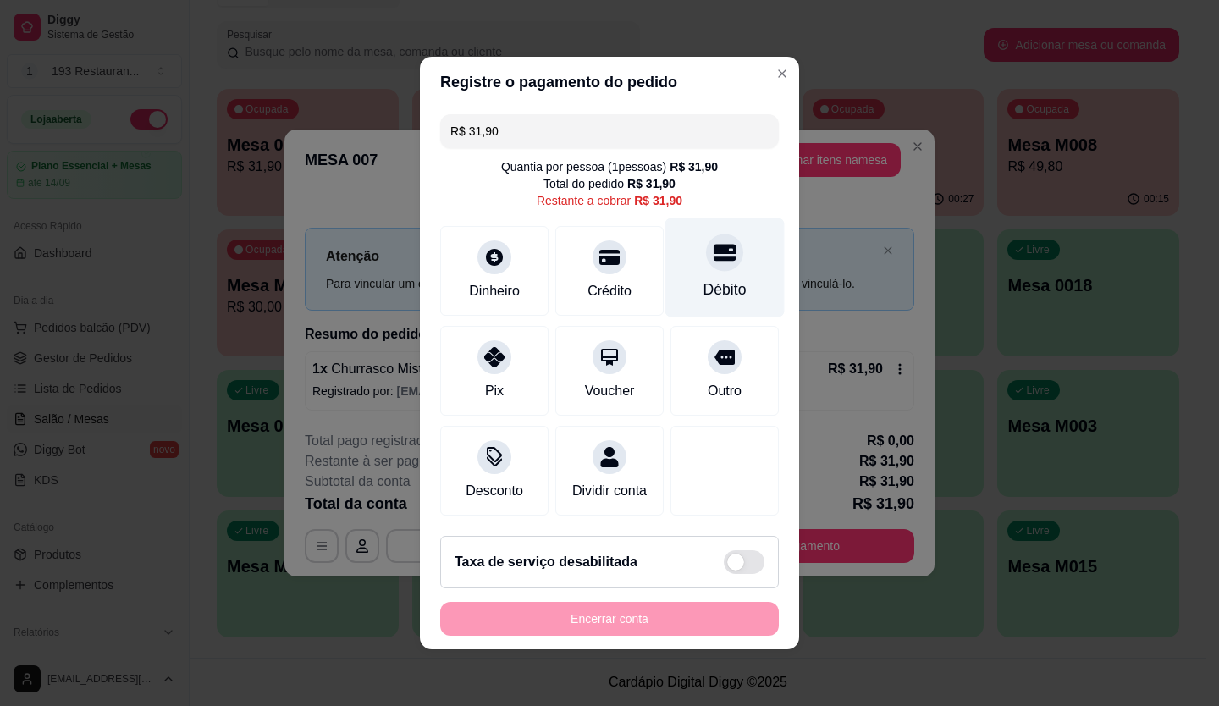
click at [729, 262] on div "Débito" at bounding box center [725, 267] width 119 height 99
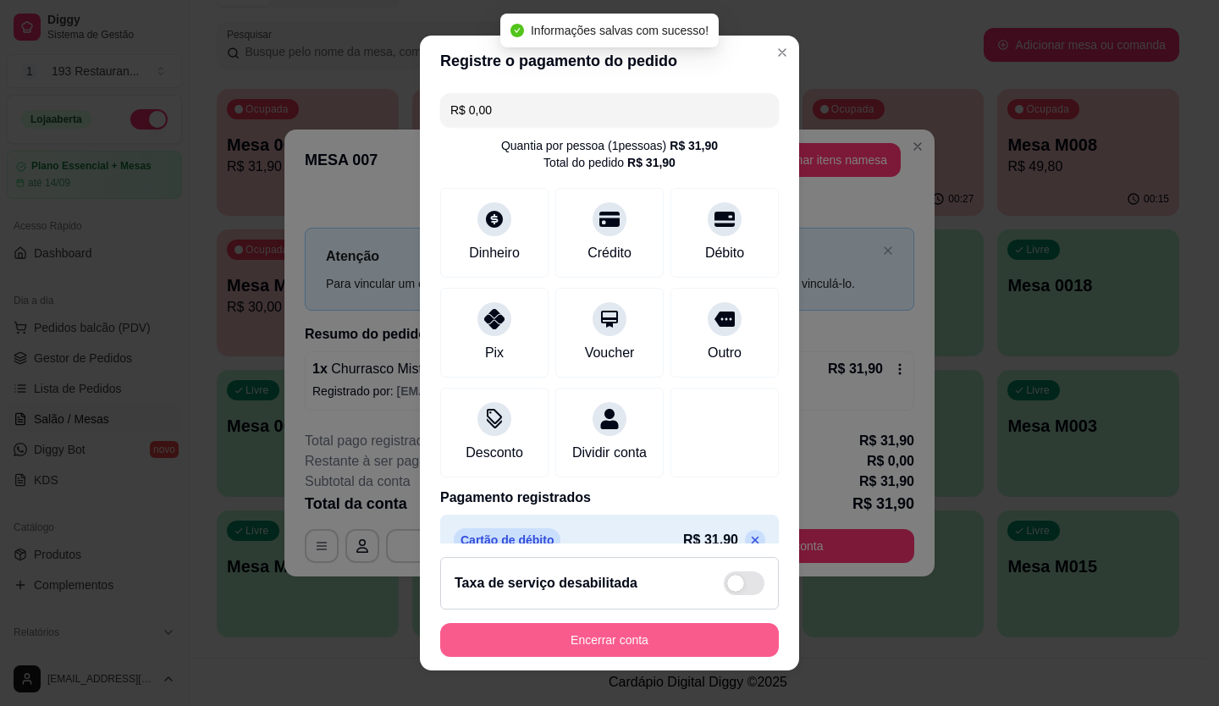
type input "R$ 0,00"
click at [705, 633] on button "Encerrar conta" at bounding box center [609, 640] width 339 height 34
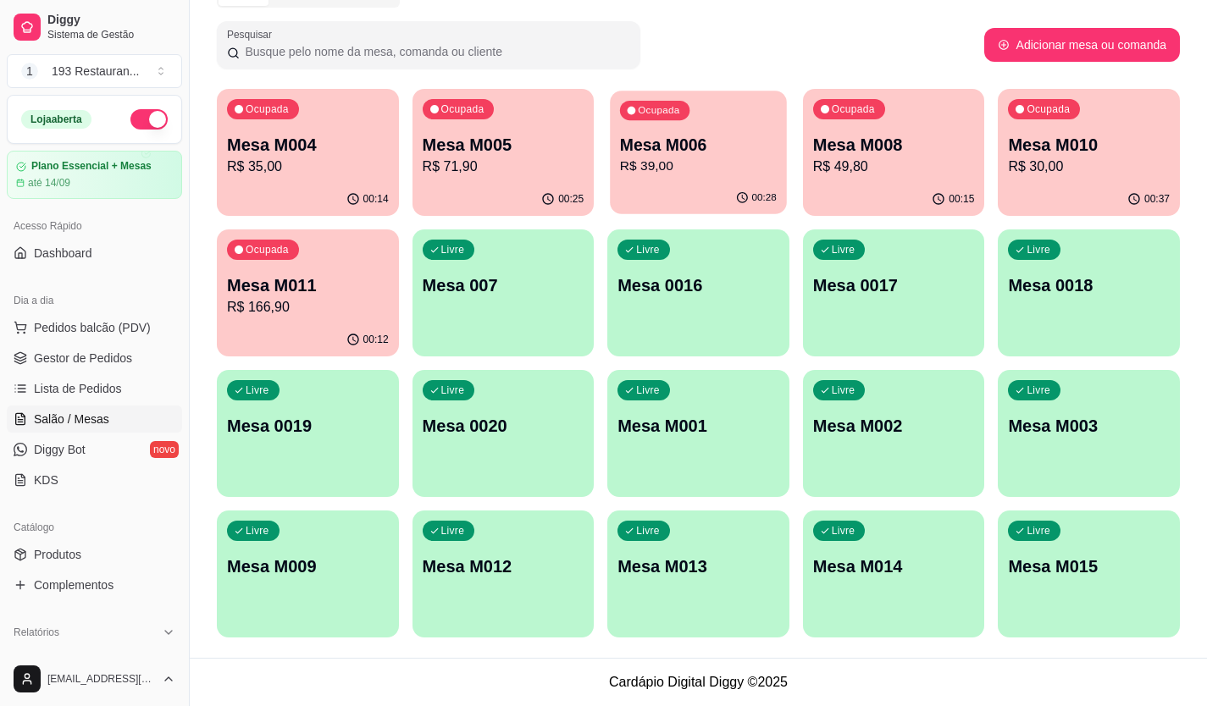
click at [753, 142] on p "Mesa M006" at bounding box center [698, 145] width 157 height 23
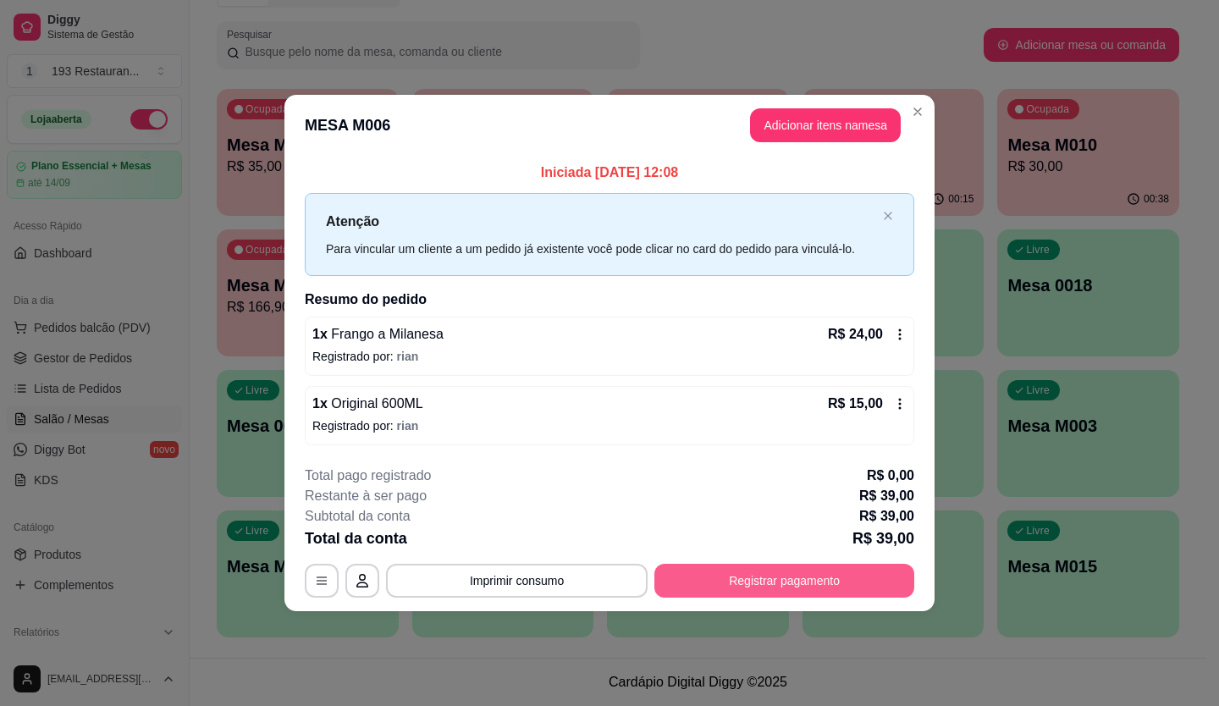
click at [796, 582] on button "Registrar pagamento" at bounding box center [785, 581] width 260 height 34
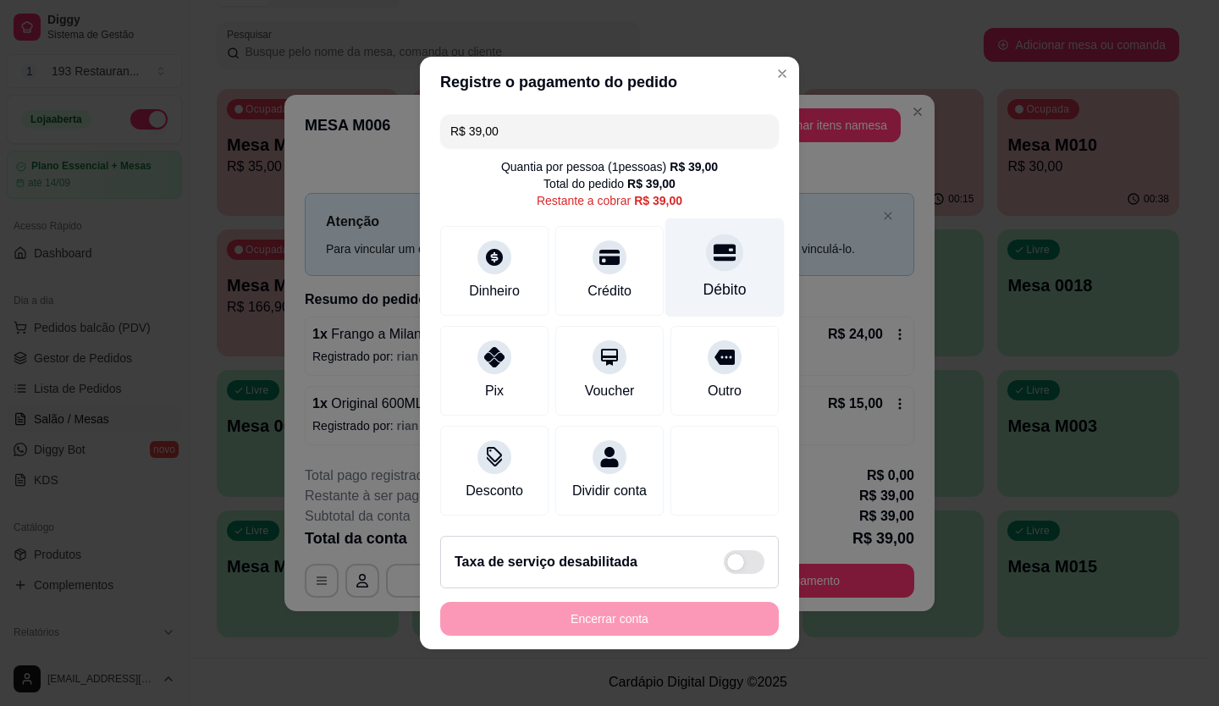
click at [707, 279] on div "Débito" at bounding box center [725, 290] width 43 height 22
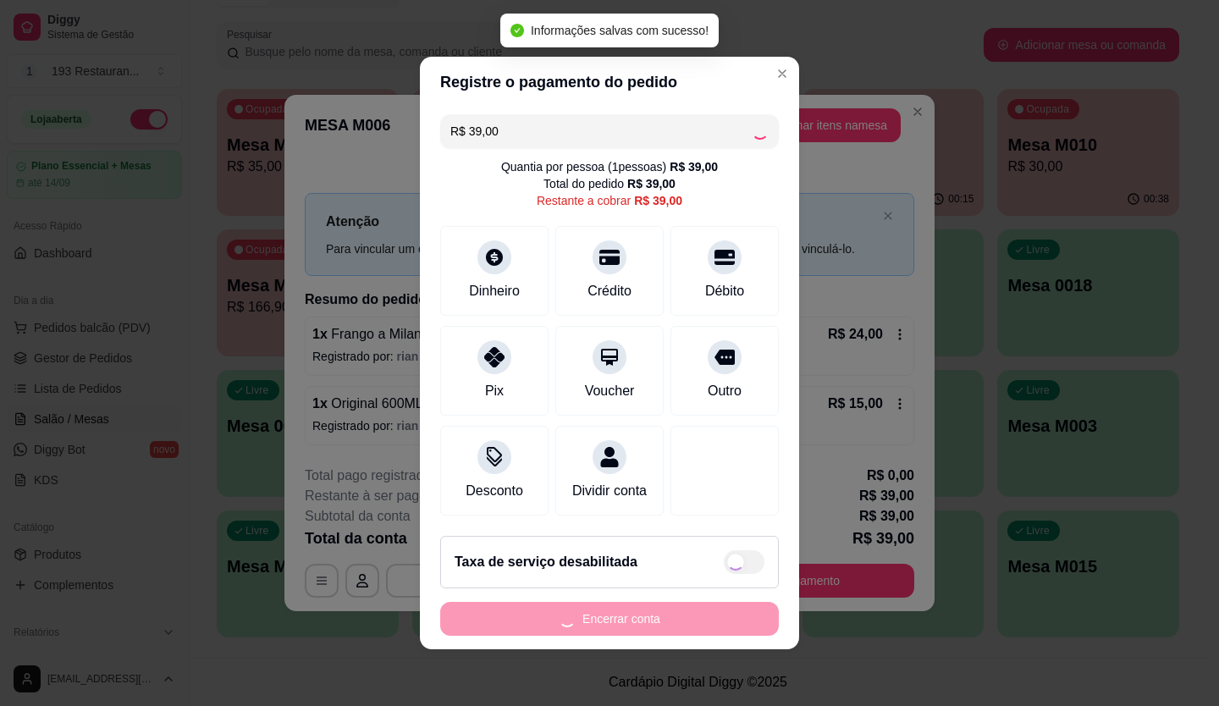
type input "R$ 0,00"
click at [719, 636] on button "Encerrar conta" at bounding box center [609, 619] width 339 height 34
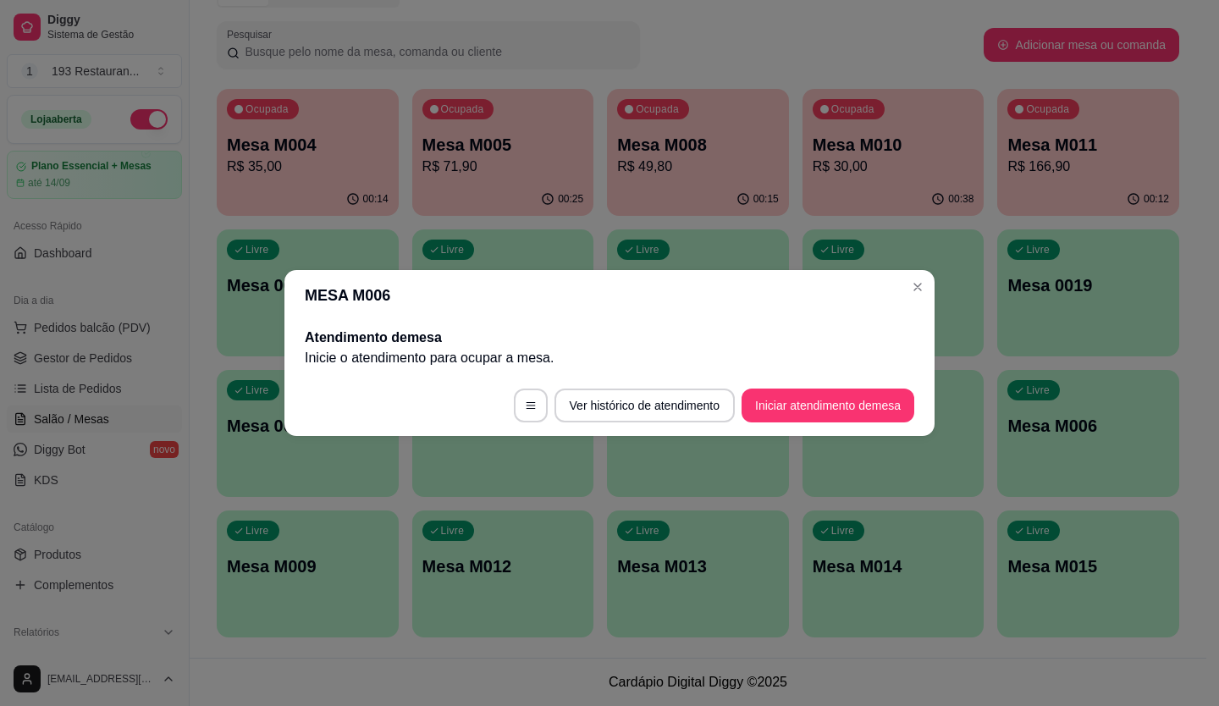
click at [932, 281] on header "MESA M006" at bounding box center [609, 295] width 650 height 51
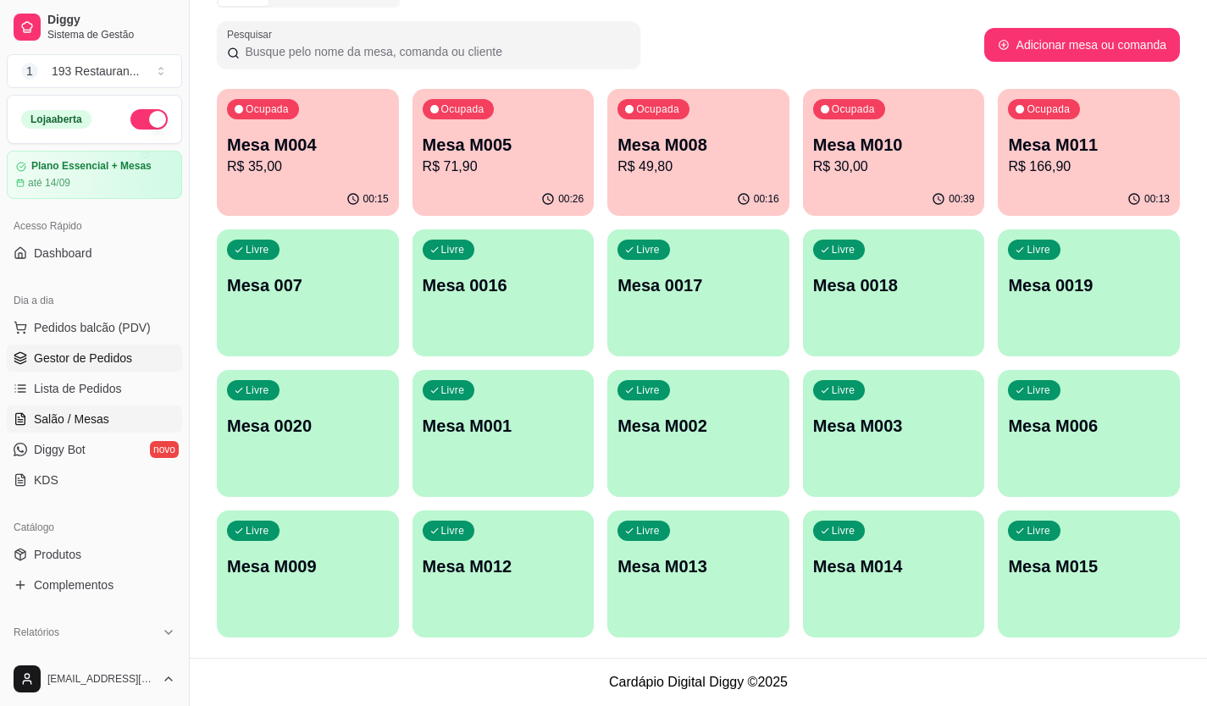
click at [104, 352] on span "Gestor de Pedidos" at bounding box center [83, 358] width 98 height 17
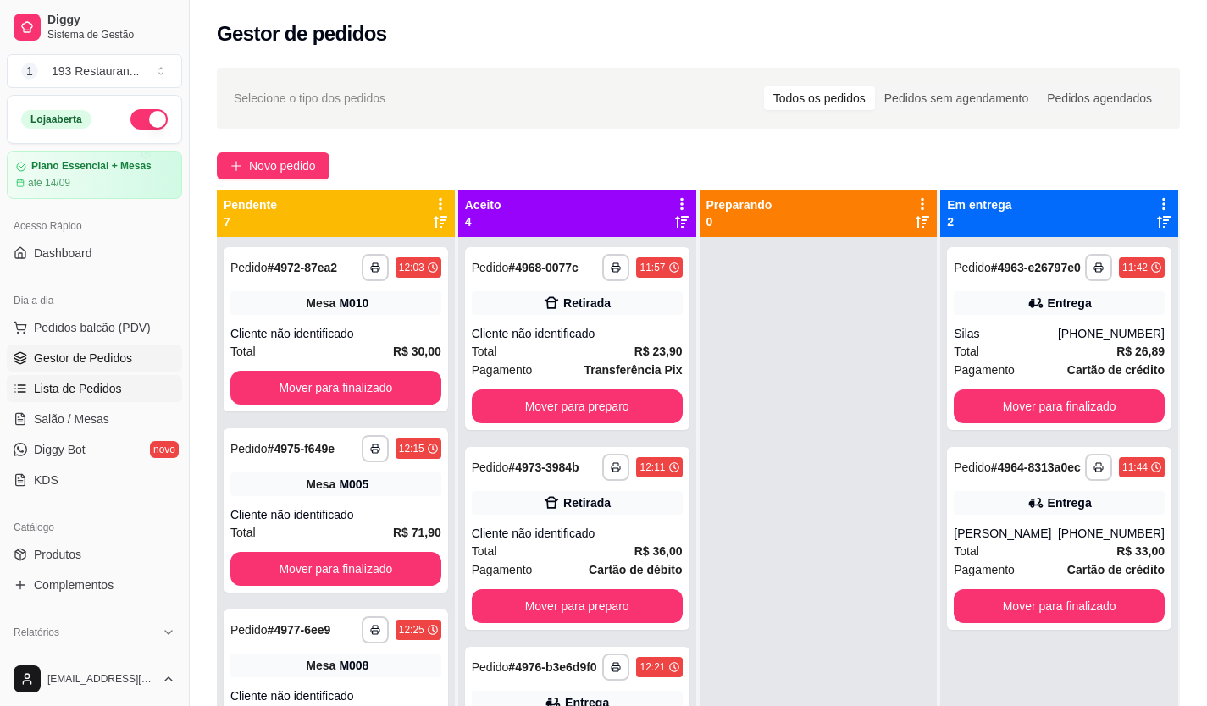
click at [108, 385] on span "Lista de Pedidos" at bounding box center [78, 388] width 88 height 17
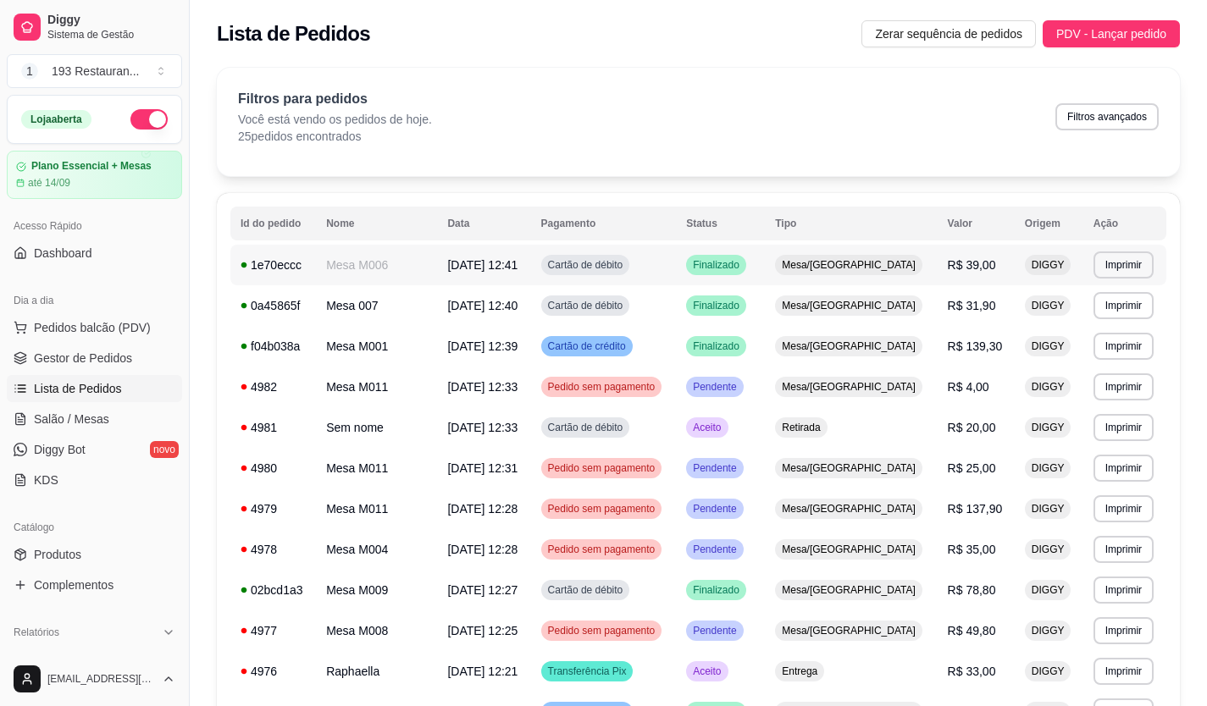
click at [953, 261] on span "R$ 39,00" at bounding box center [971, 265] width 48 height 14
click at [73, 428] on link "Salão / Mesas" at bounding box center [94, 419] width 175 height 27
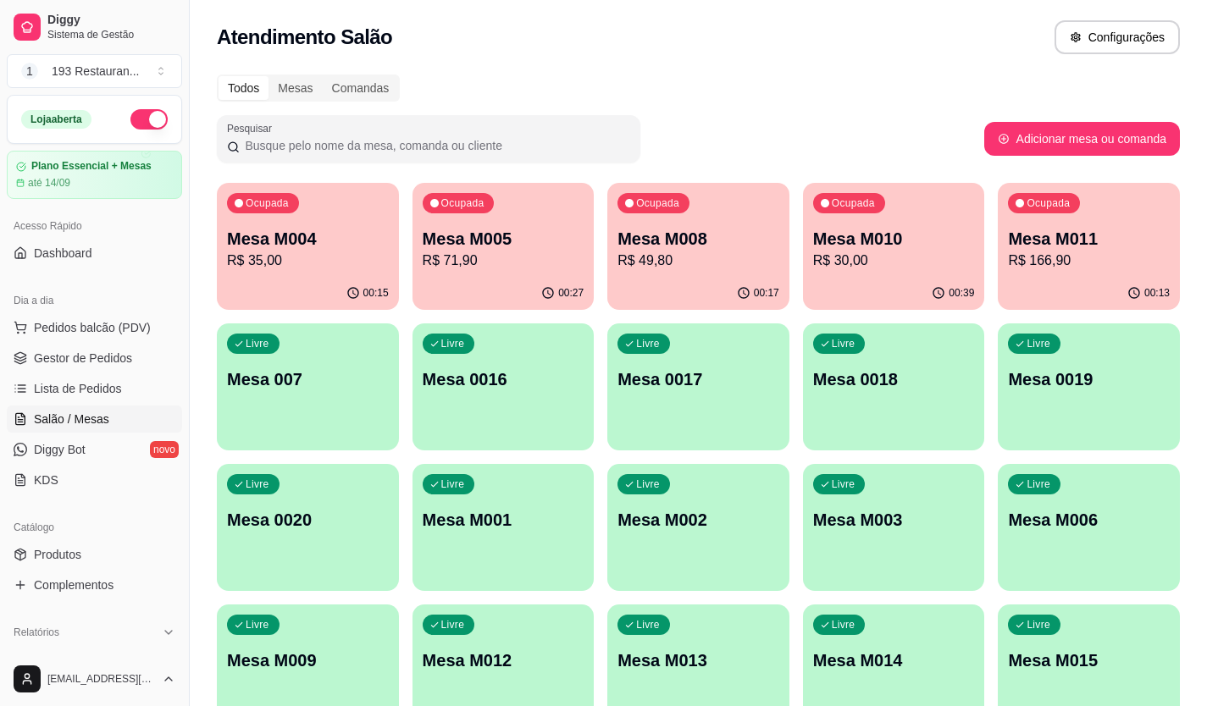
click at [353, 254] on p "R$ 35,00" at bounding box center [308, 261] width 162 height 20
click at [915, 270] on p "R$ 30,00" at bounding box center [894, 261] width 162 height 20
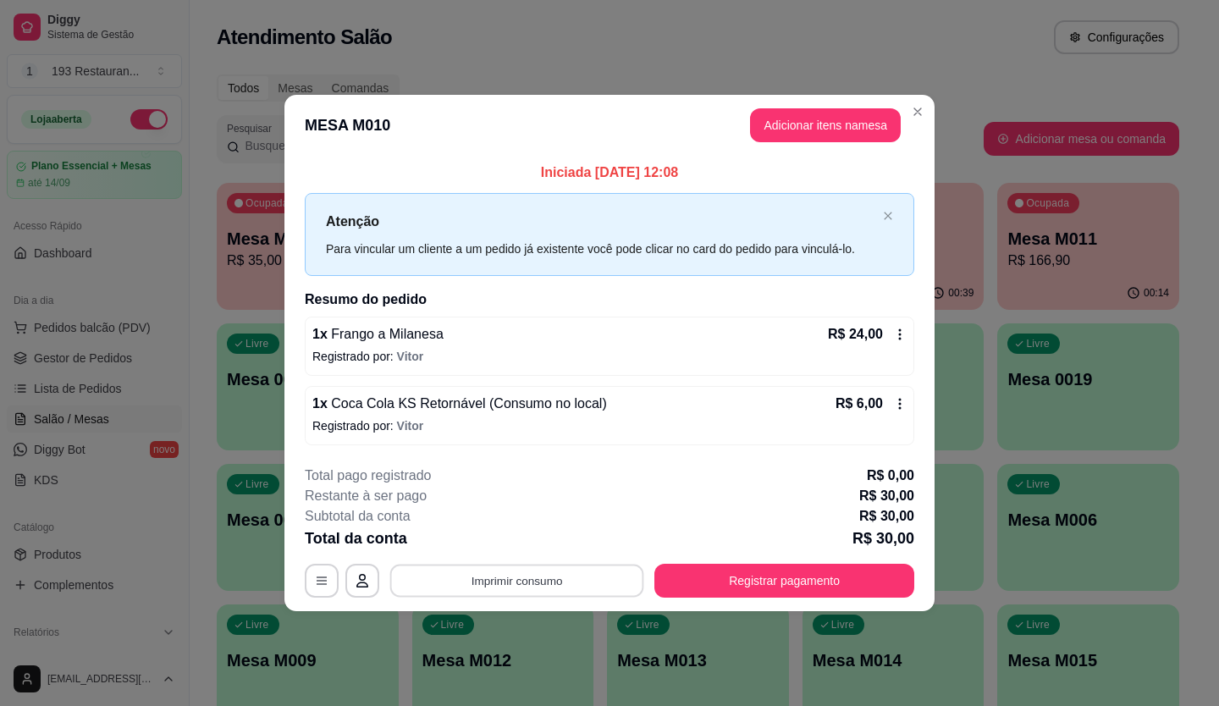
click at [593, 581] on button "Imprimir consumo" at bounding box center [517, 580] width 254 height 33
click at [533, 543] on button "CAIXA" at bounding box center [522, 541] width 123 height 27
click at [770, 578] on button "Registrar pagamento" at bounding box center [785, 581] width 260 height 34
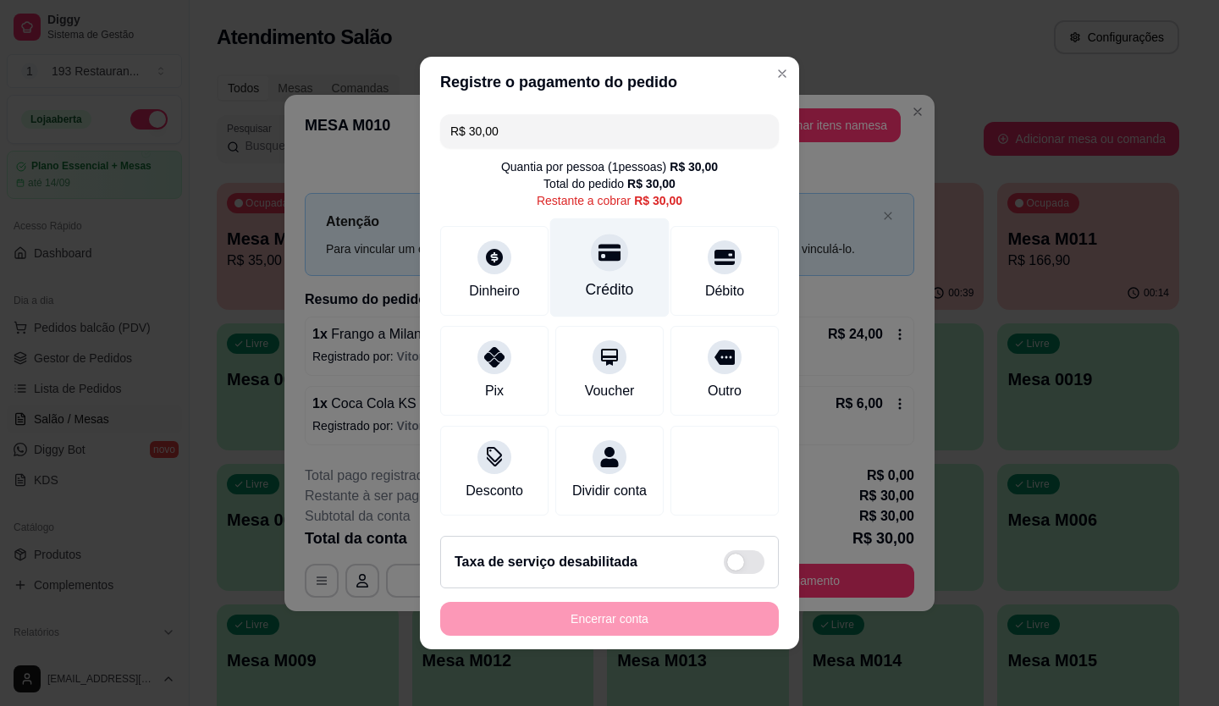
click at [566, 252] on div "Crédito" at bounding box center [609, 267] width 119 height 99
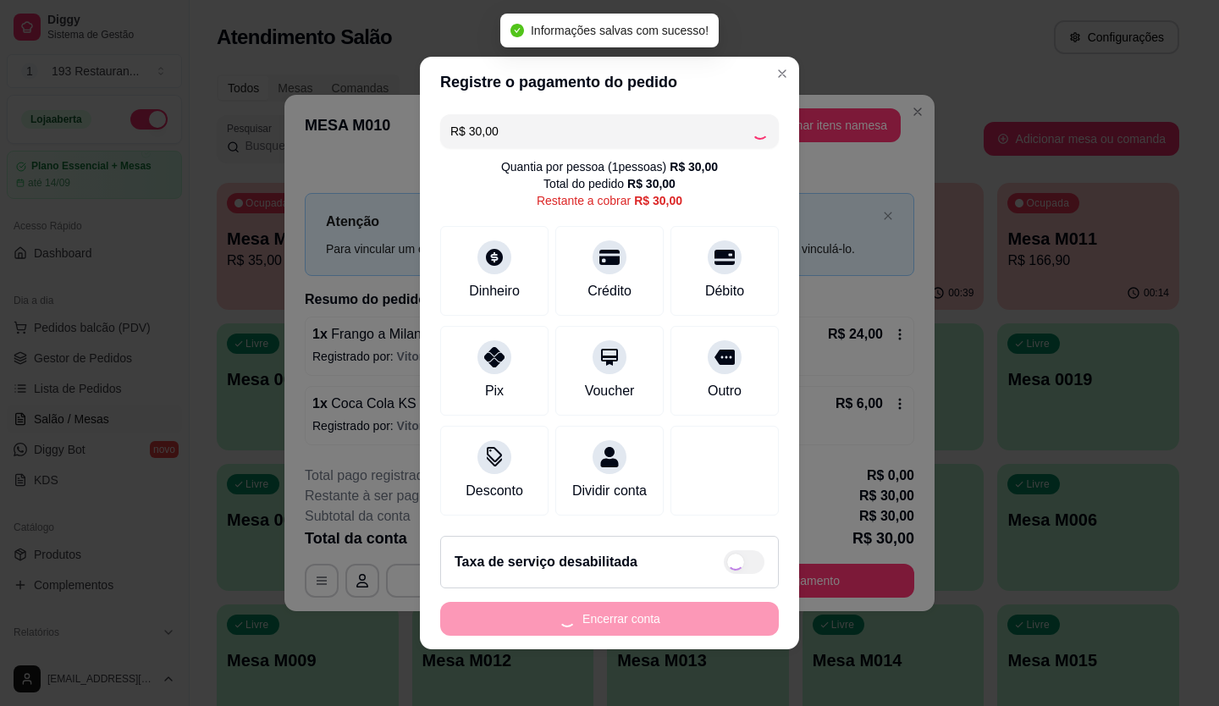
type input "R$ 0,00"
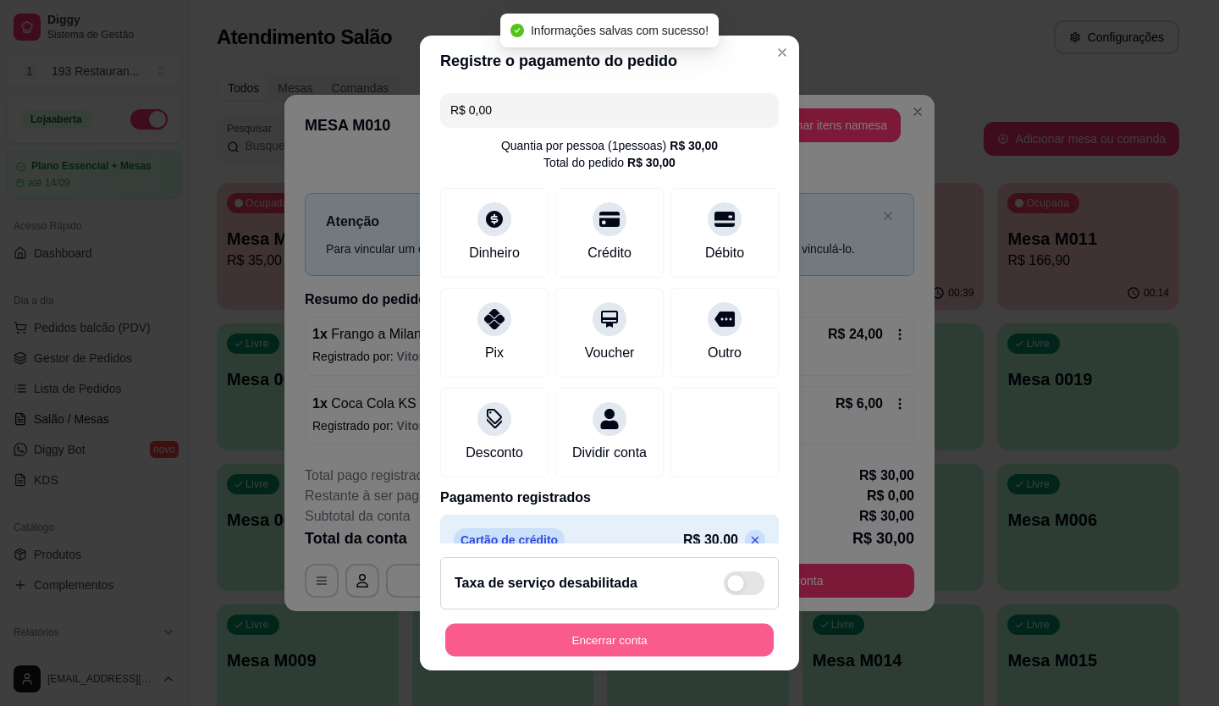
click at [594, 652] on button "Encerrar conta" at bounding box center [609, 640] width 329 height 33
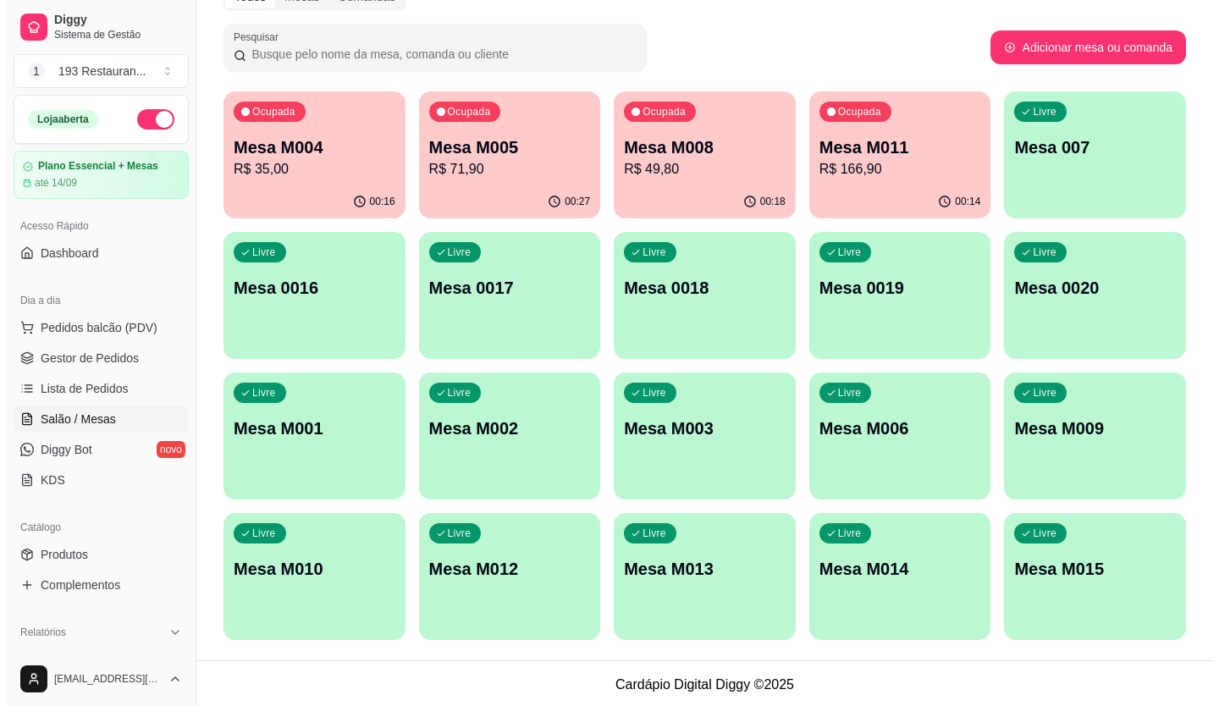
scroll to position [94, 0]
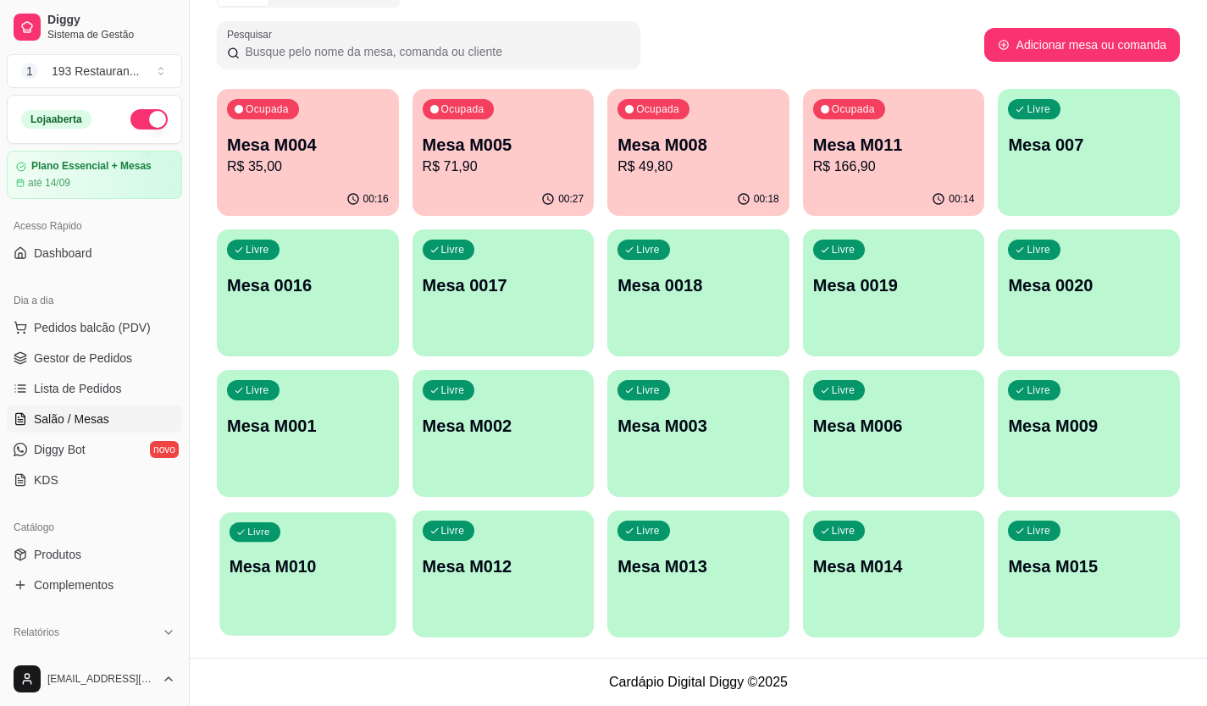
click at [330, 602] on div "Livre Mesa M010" at bounding box center [307, 563] width 176 height 103
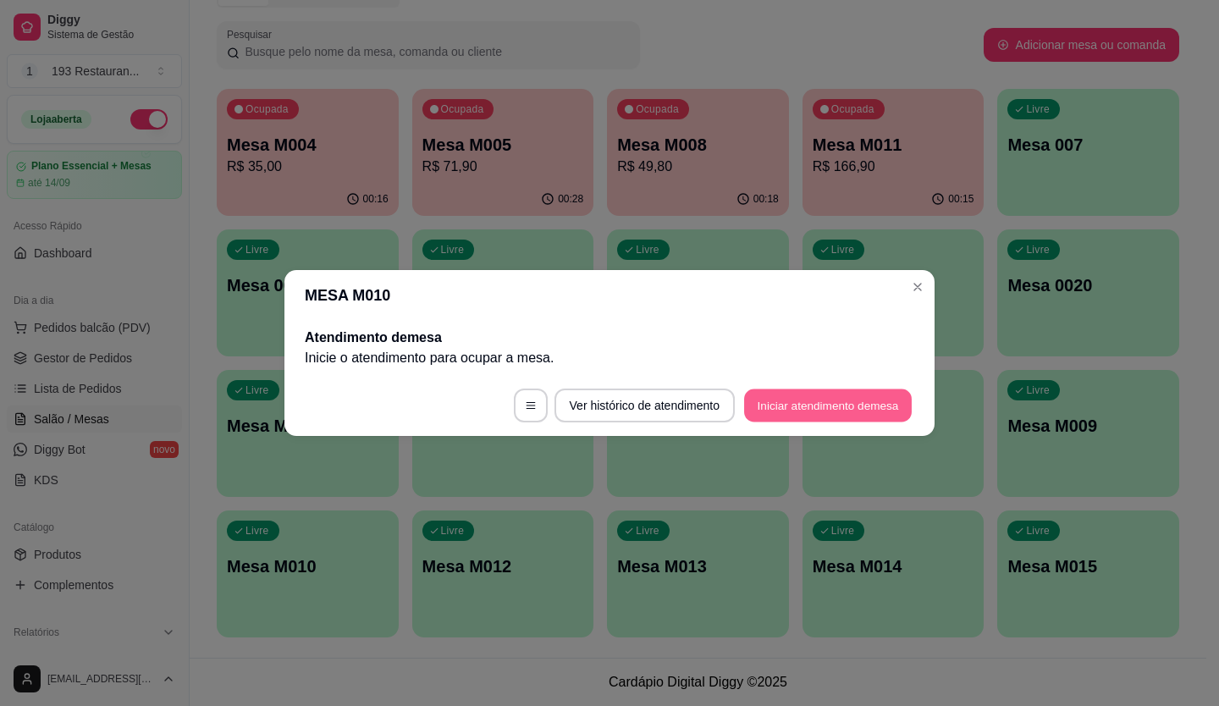
click at [886, 397] on button "Iniciar atendimento de mesa" at bounding box center [828, 405] width 168 height 33
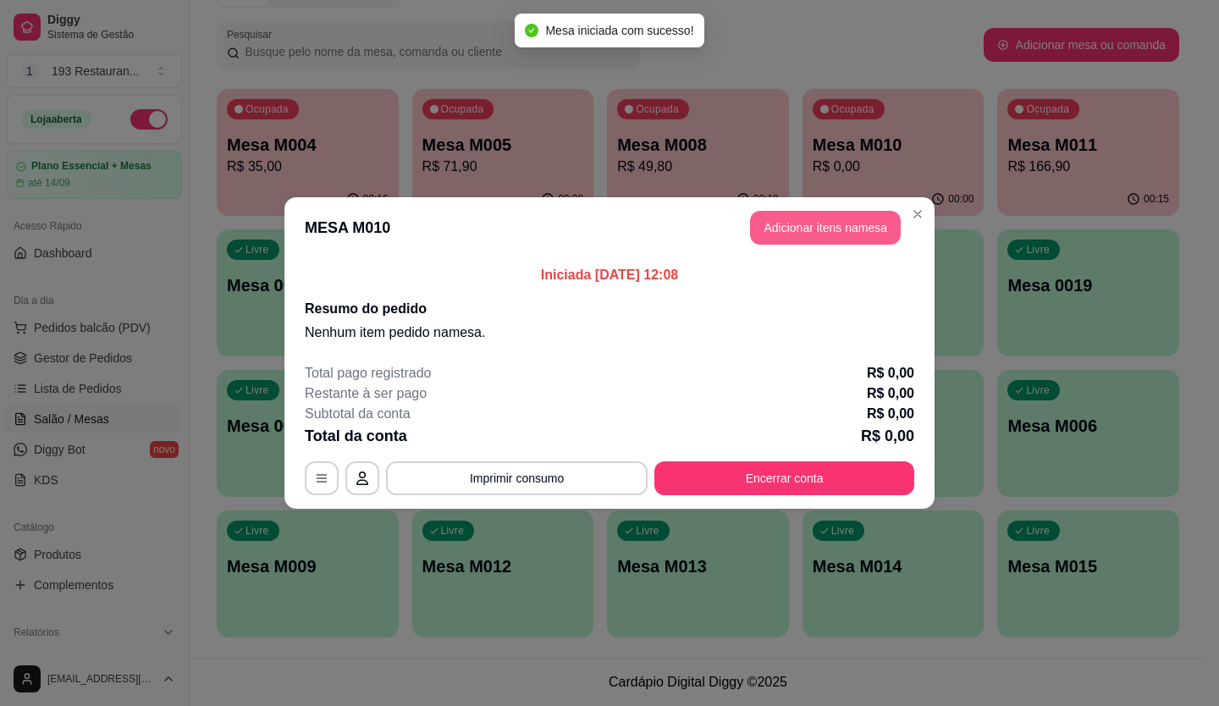
click at [833, 230] on button "Adicionar itens na mesa" at bounding box center [825, 228] width 151 height 34
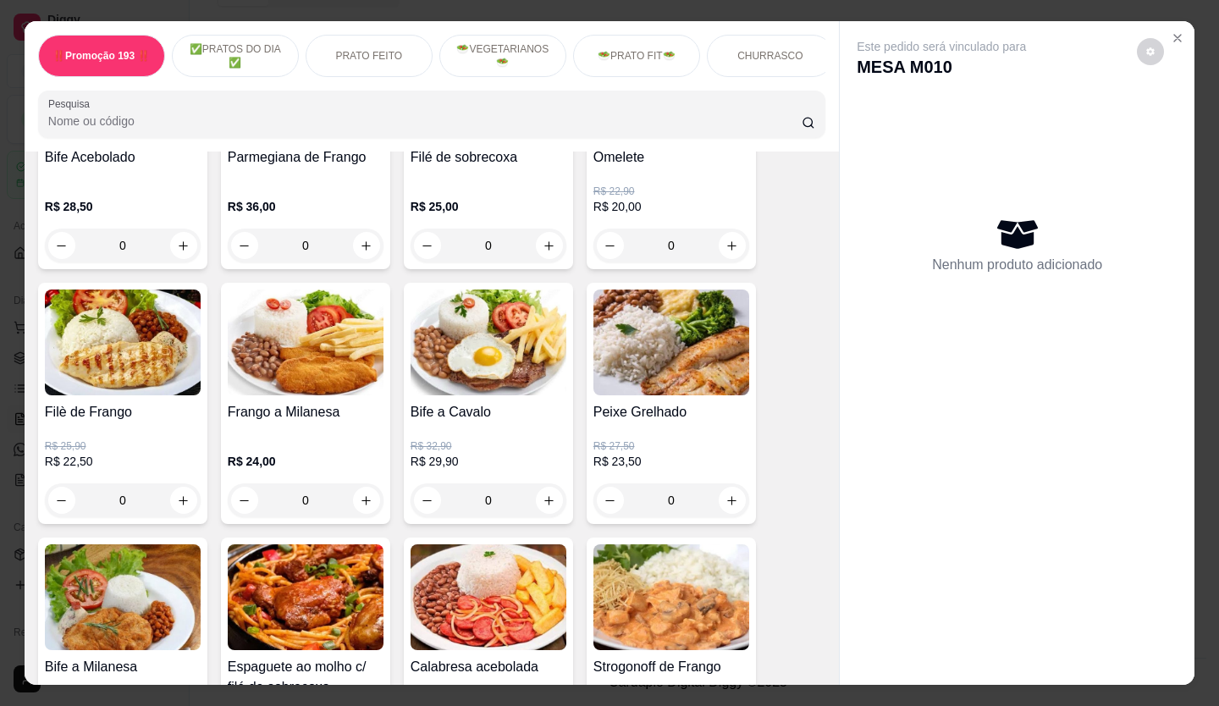
scroll to position [677, 0]
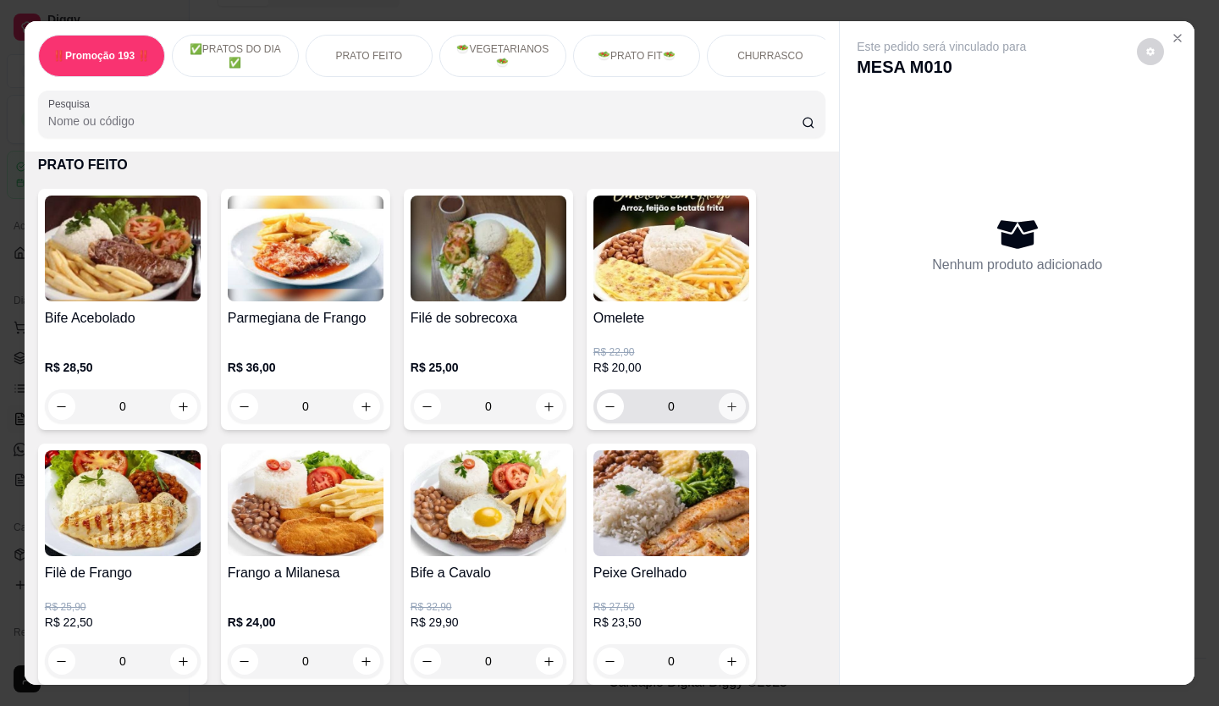
click at [728, 406] on button "increase-product-quantity" at bounding box center [732, 406] width 27 height 27
type input "1"
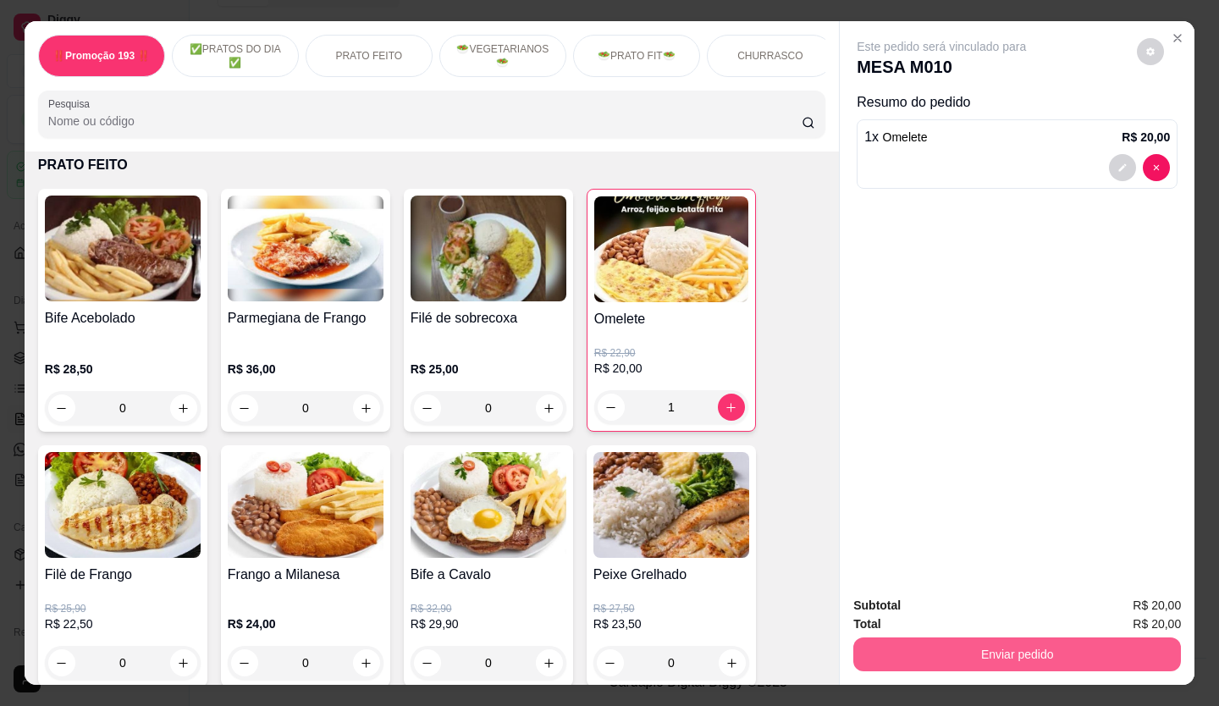
click at [946, 638] on button "Enviar pedido" at bounding box center [1017, 655] width 328 height 34
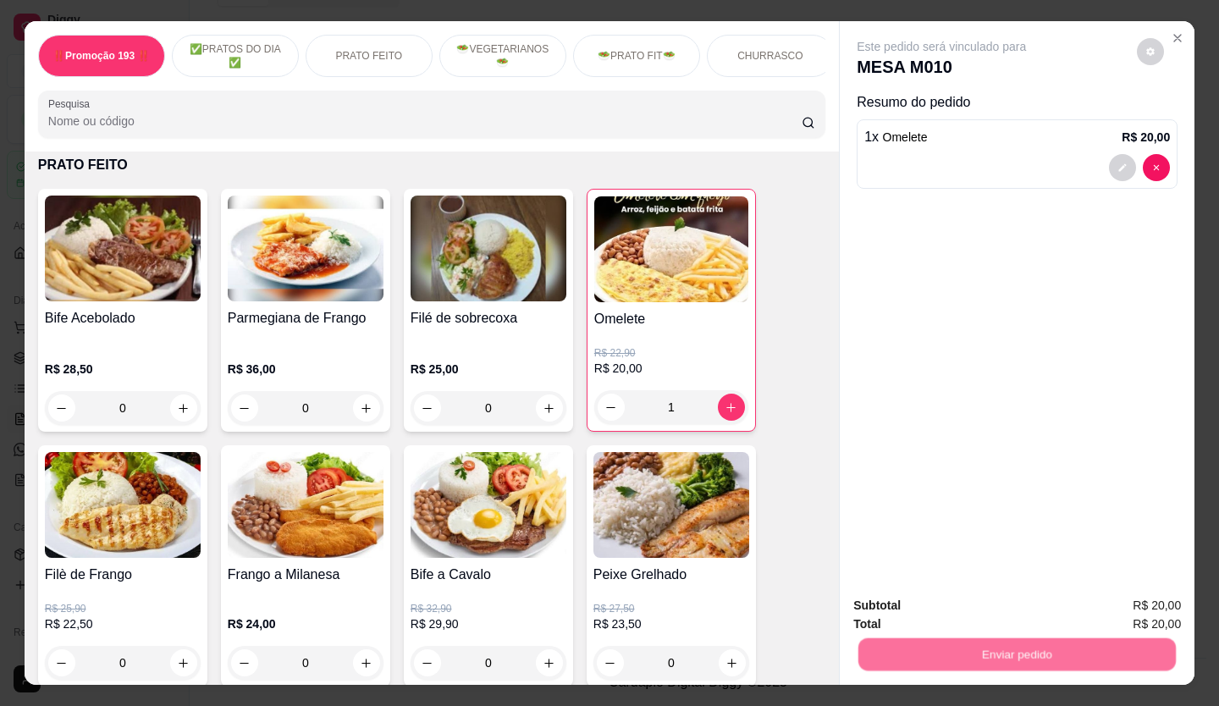
click at [941, 620] on button "Não registrar e enviar pedido" at bounding box center [961, 606] width 176 height 32
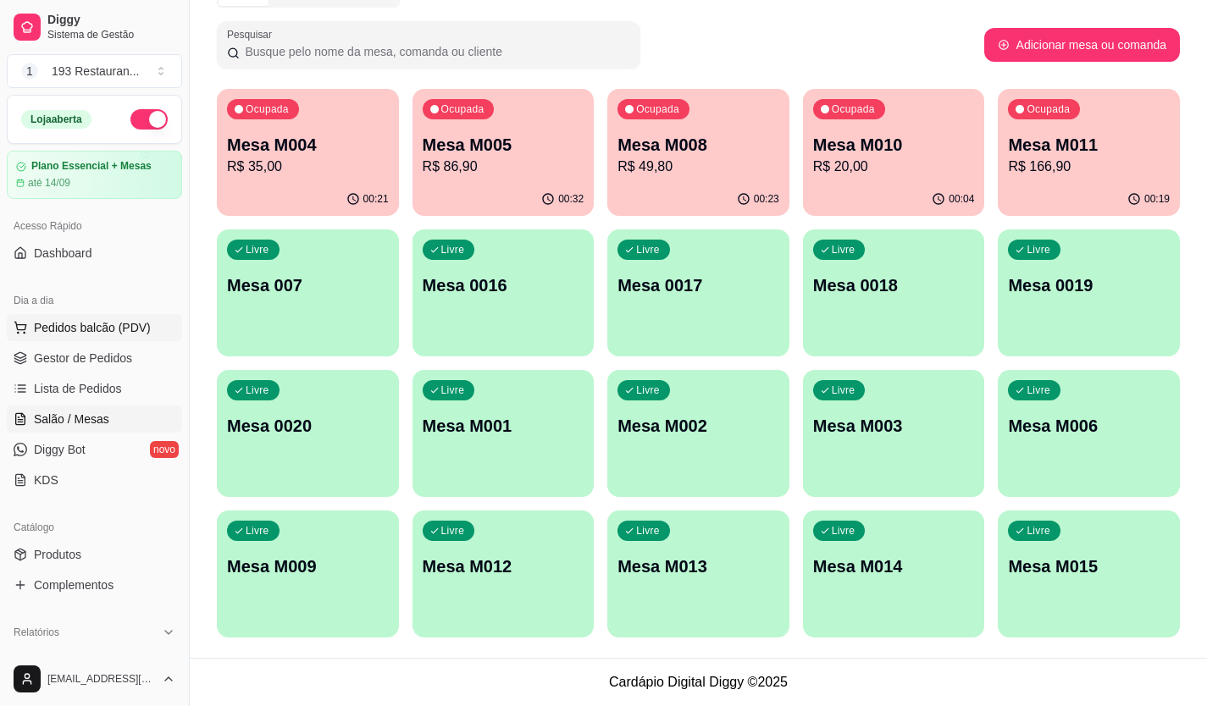
click at [92, 333] on span "Pedidos balcão (PDV)" at bounding box center [92, 327] width 117 height 17
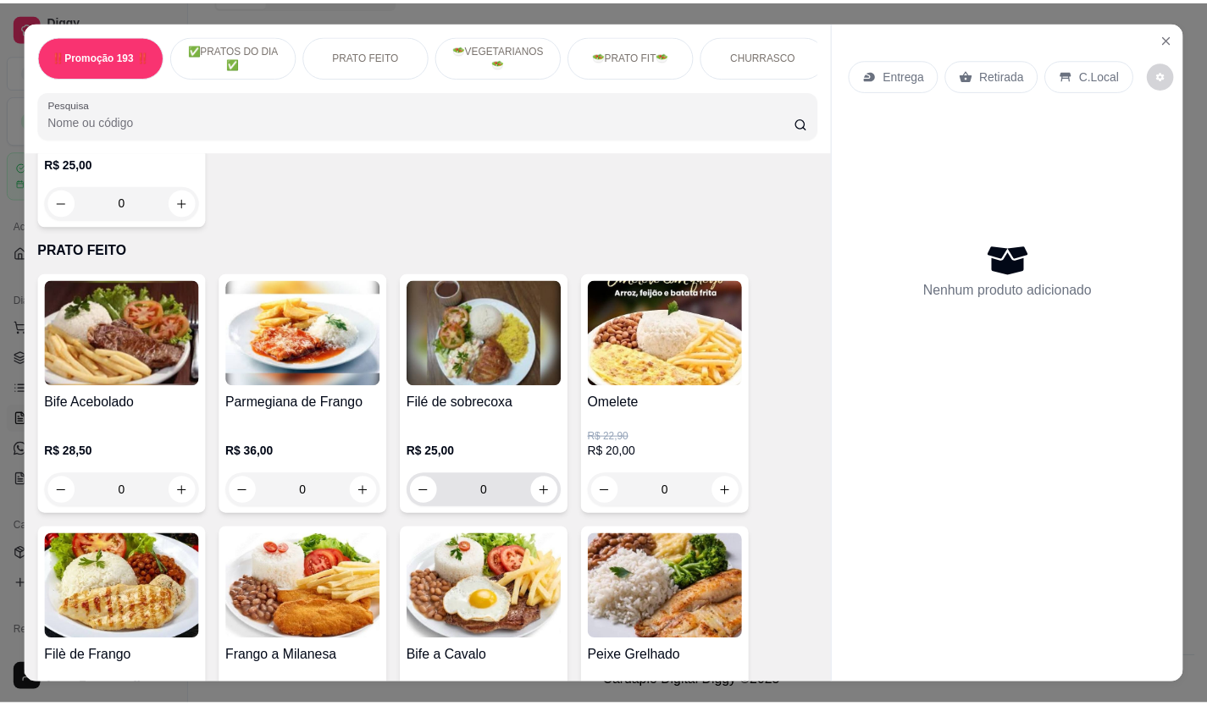
scroll to position [1016, 0]
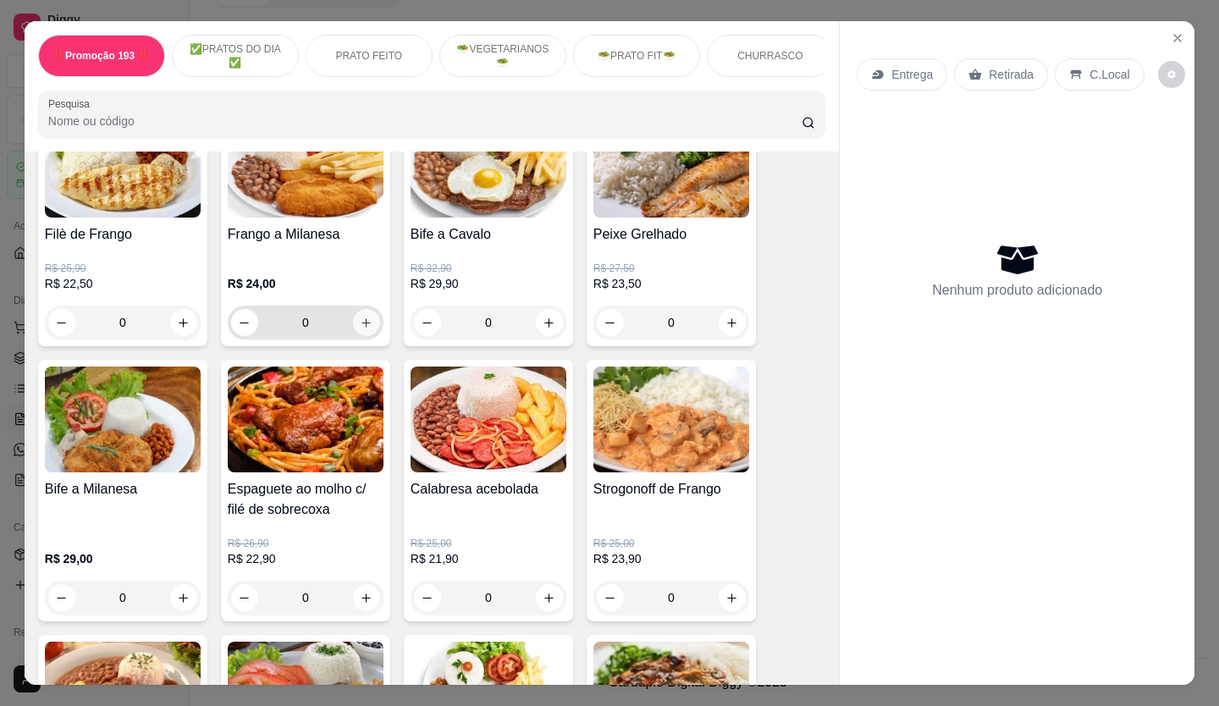
click at [360, 329] on icon "increase-product-quantity" at bounding box center [366, 323] width 13 height 13
type input "1"
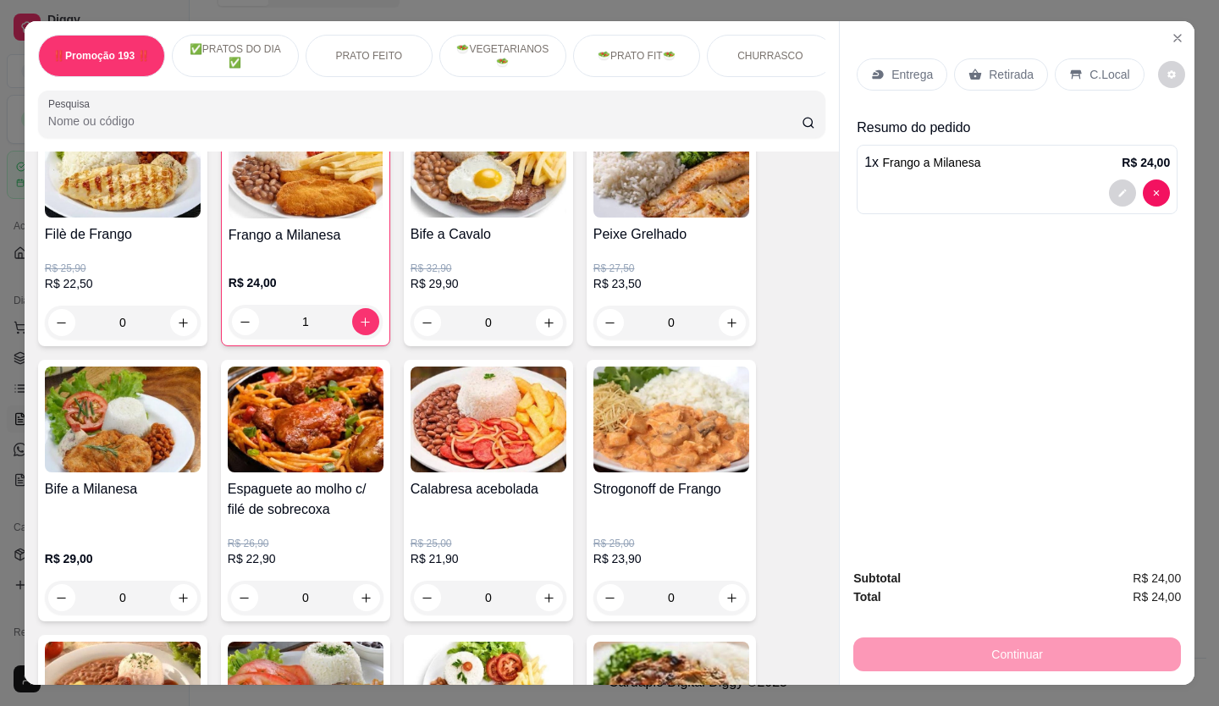
click at [1001, 66] on p "Retirada" at bounding box center [1011, 74] width 45 height 17
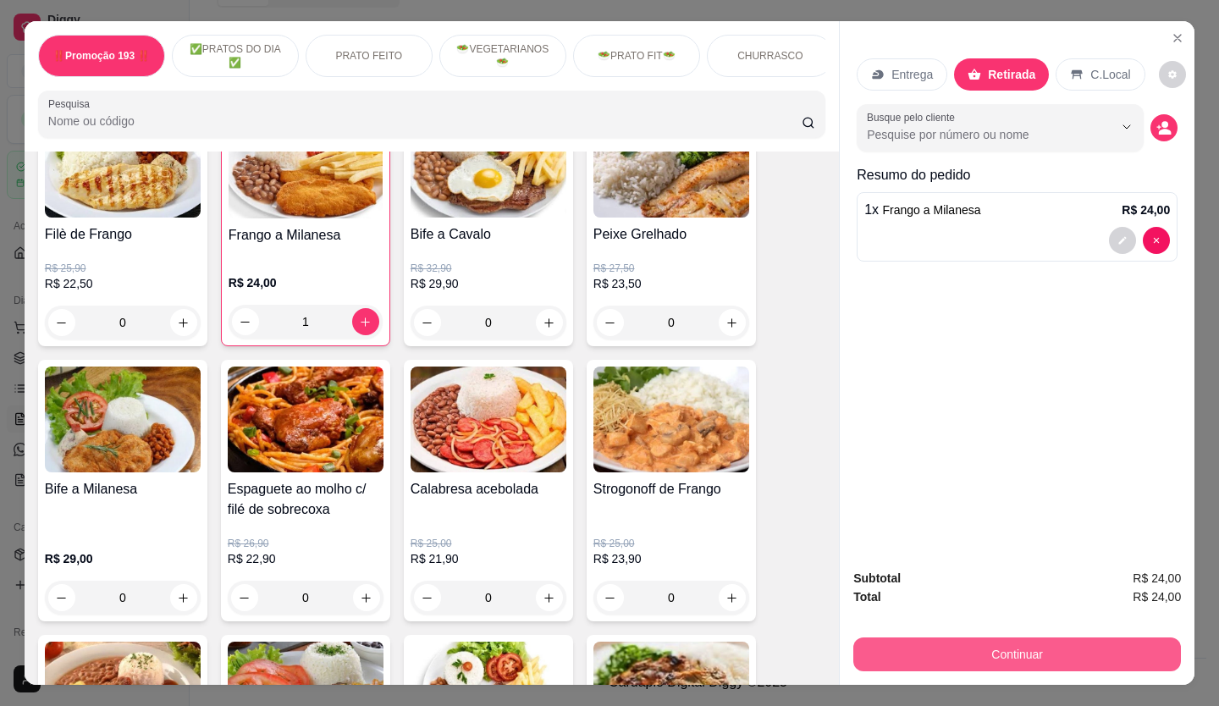
click at [1117, 645] on button "Continuar" at bounding box center [1017, 655] width 328 height 34
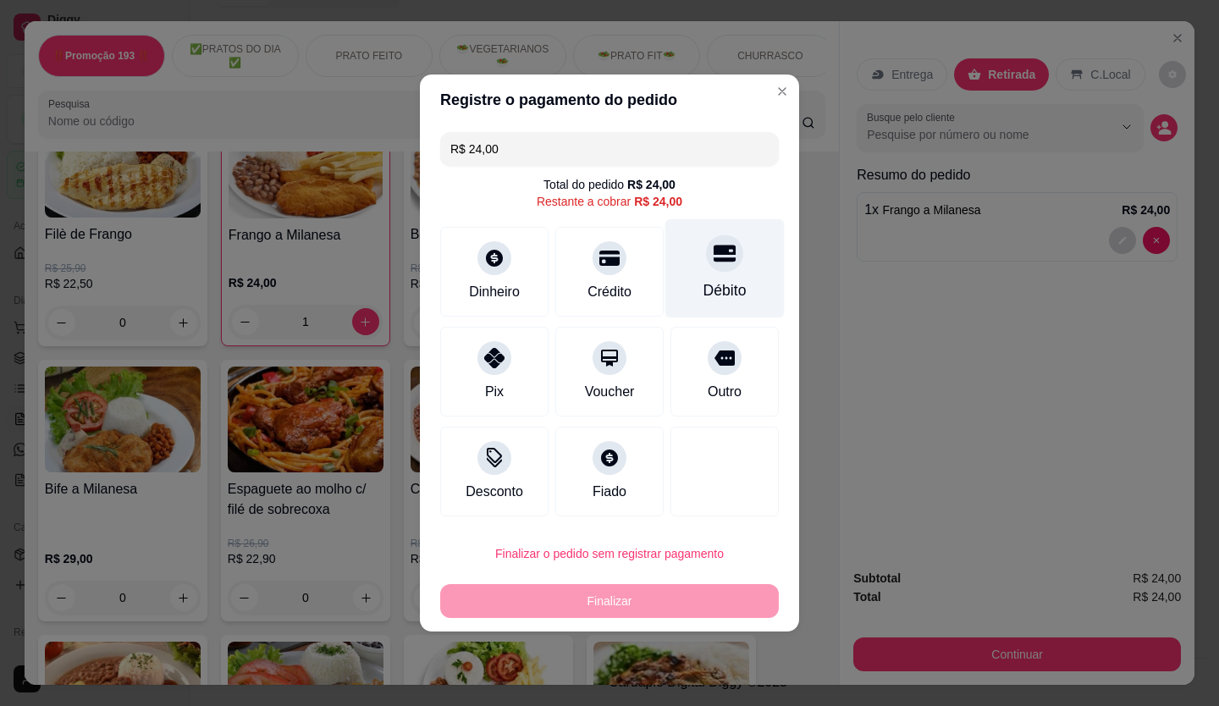
click at [714, 267] on div at bounding box center [724, 253] width 37 height 37
type input "R$ 0,00"
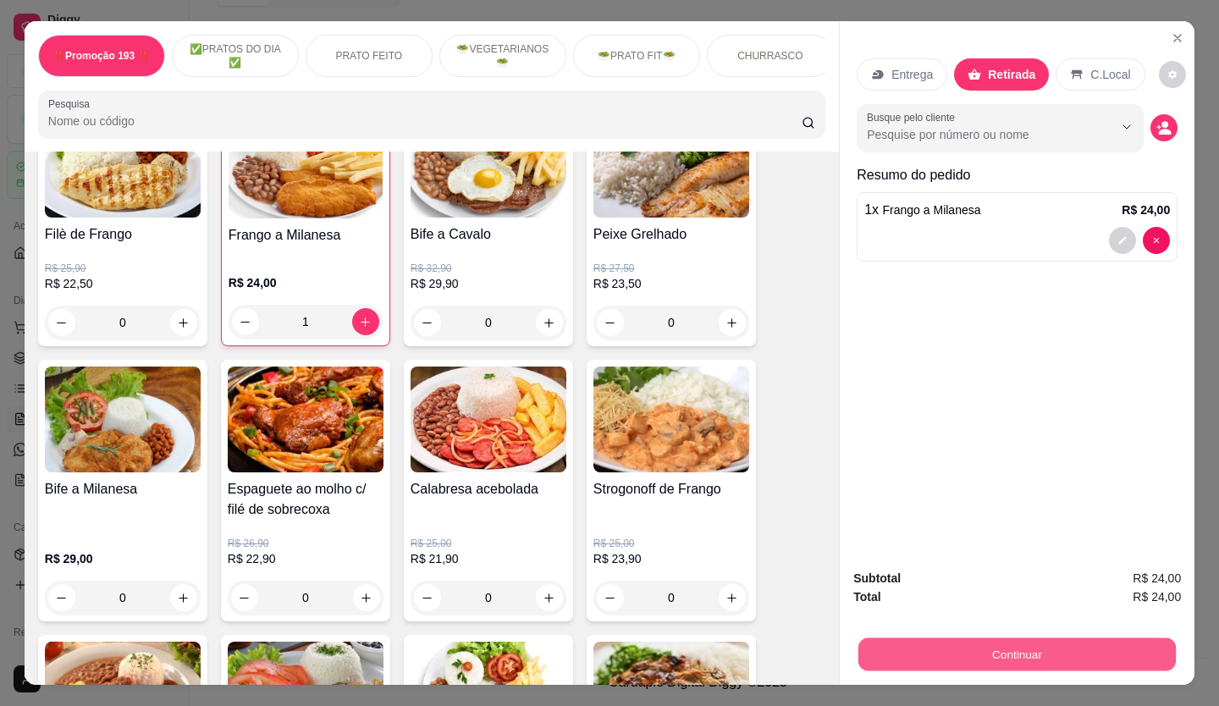
click at [1032, 638] on button "Continuar" at bounding box center [1018, 654] width 318 height 33
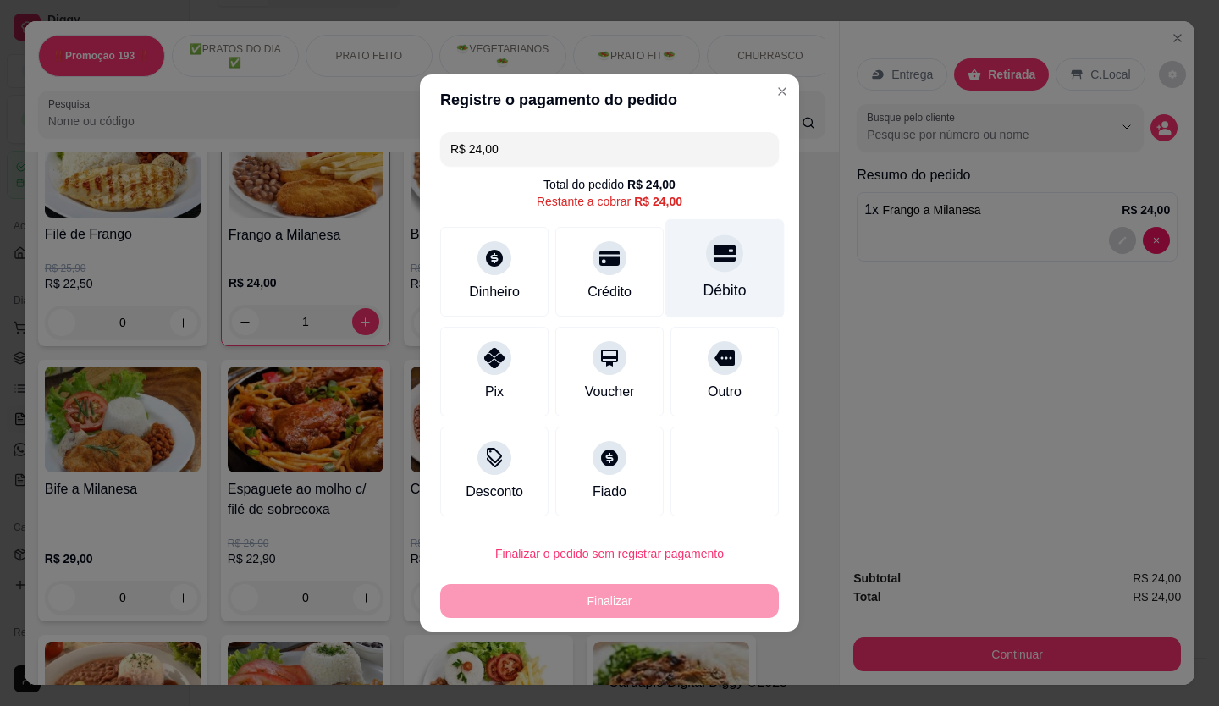
click at [710, 278] on div "Débito" at bounding box center [725, 268] width 119 height 99
type input "R$ 0,00"
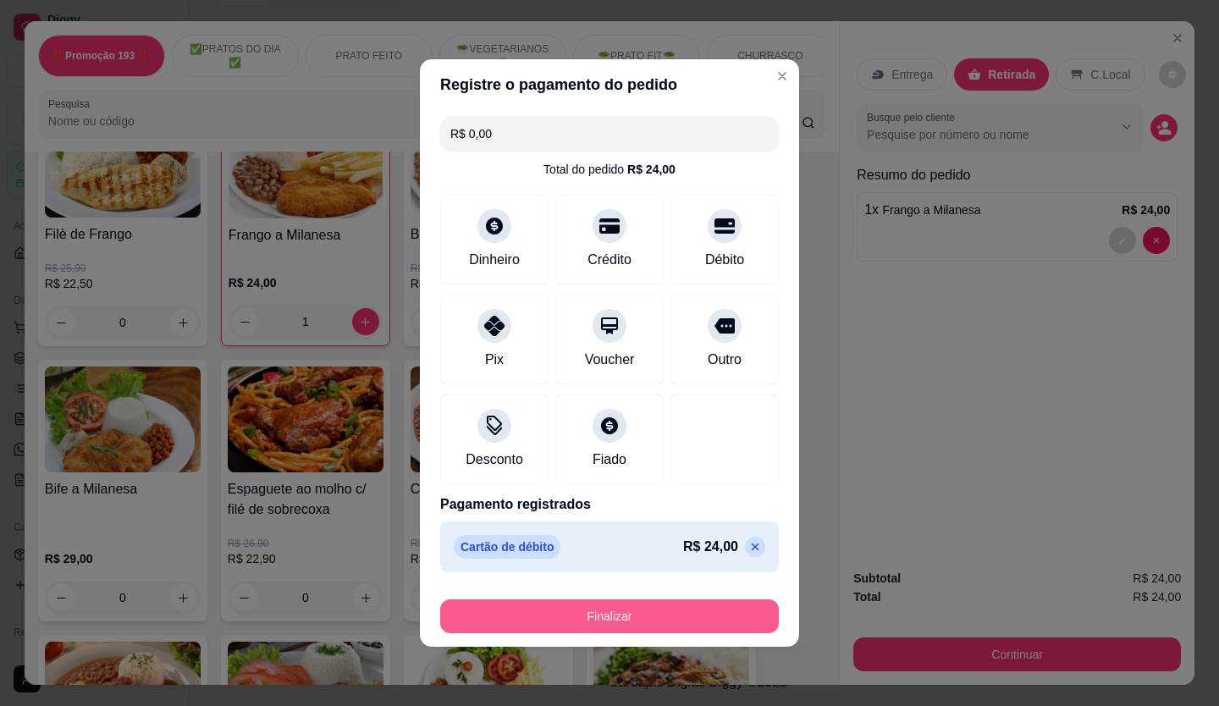
click at [699, 613] on button "Finalizar" at bounding box center [609, 616] width 339 height 34
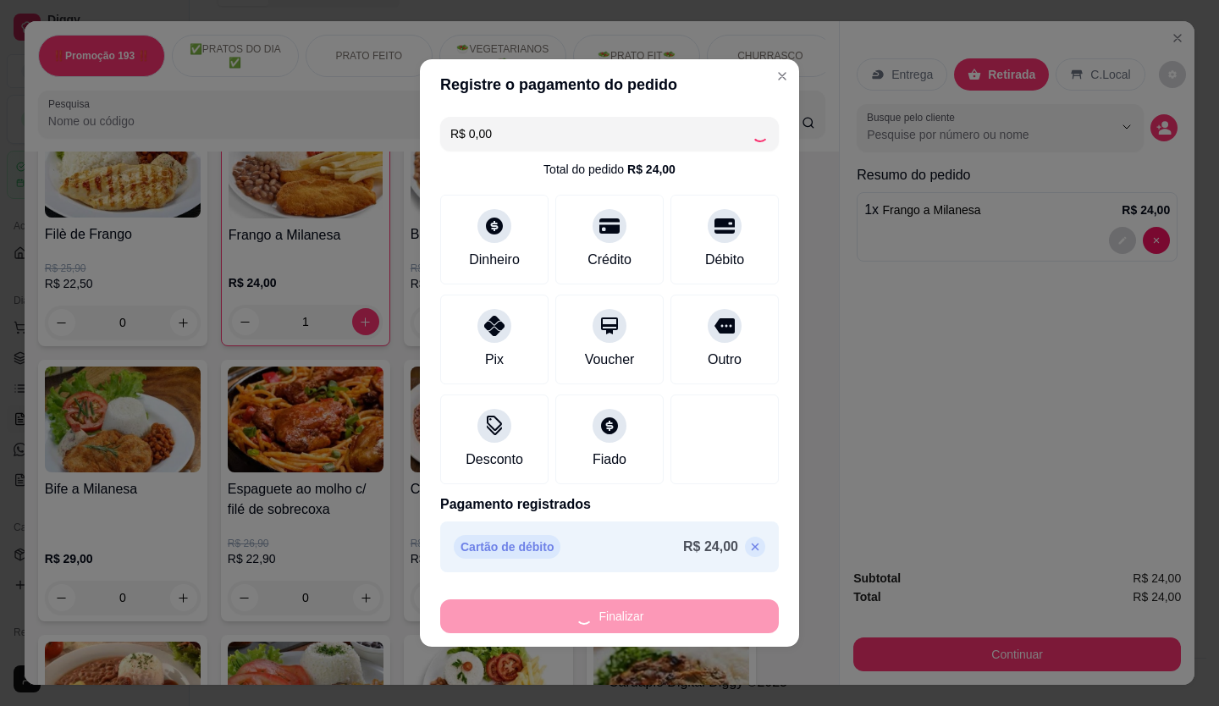
type input "0"
type input "-R$ 24,00"
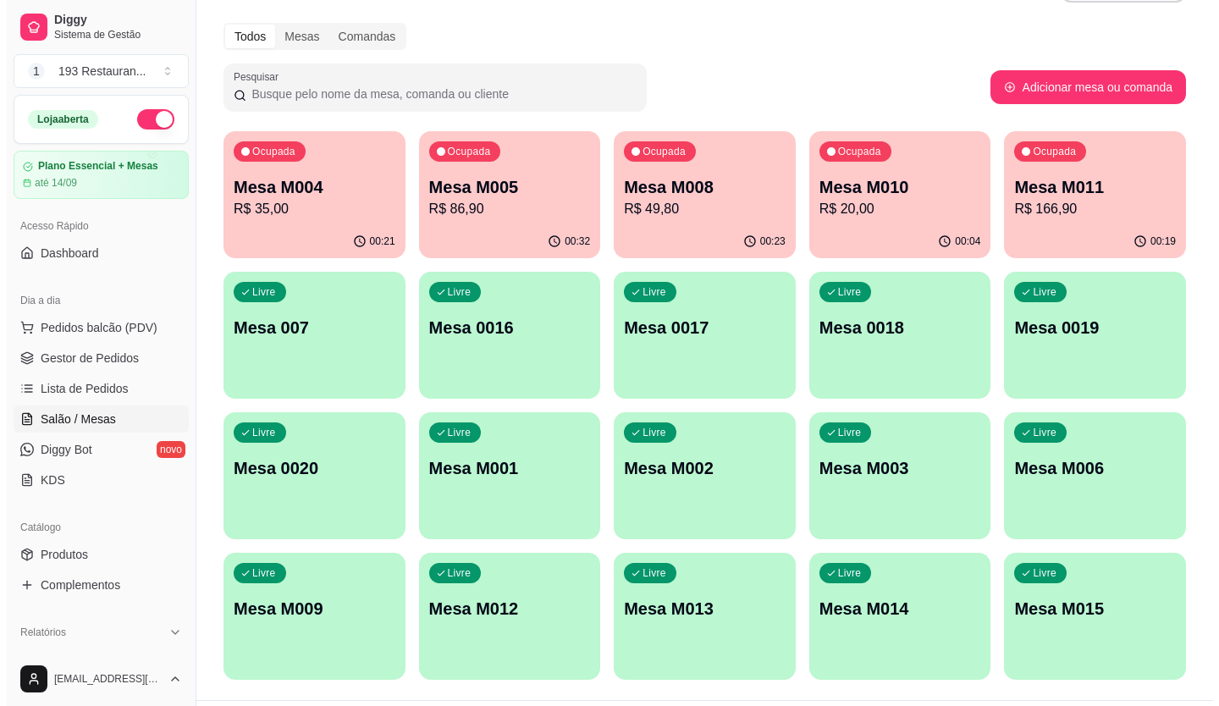
scroll to position [94, 0]
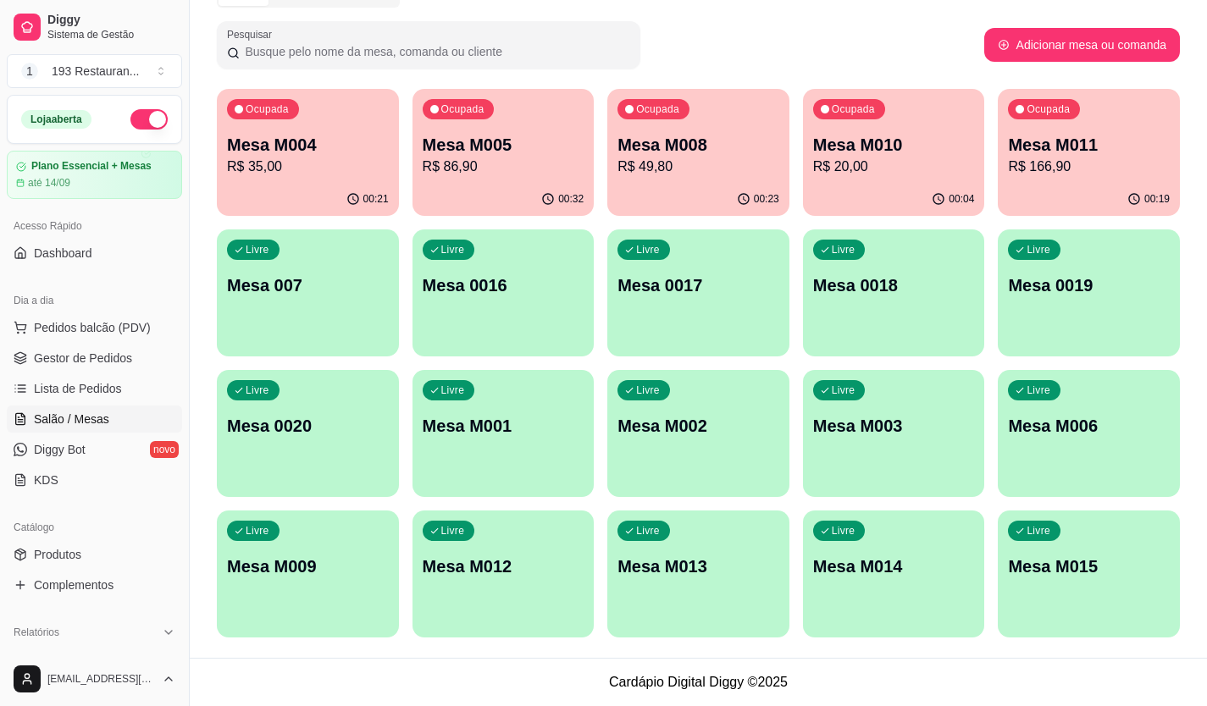
click at [666, 168] on p "R$ 49,80" at bounding box center [698, 167] width 162 height 20
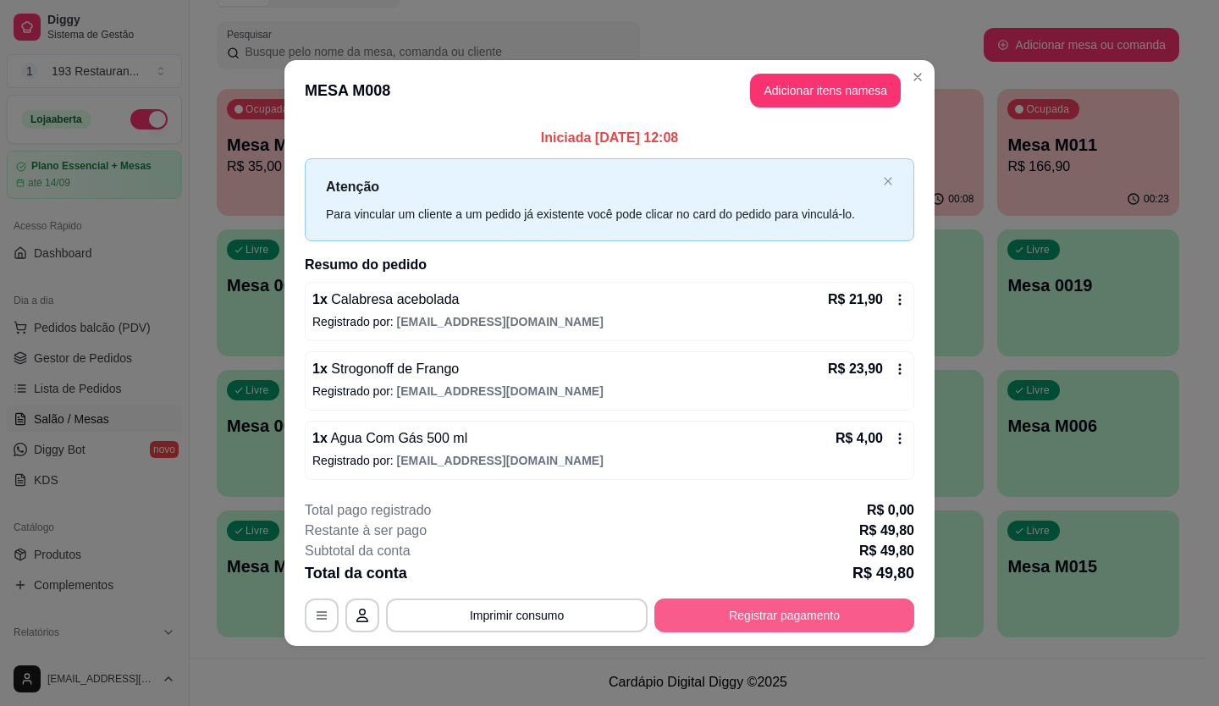
click at [836, 612] on button "Registrar pagamento" at bounding box center [785, 616] width 260 height 34
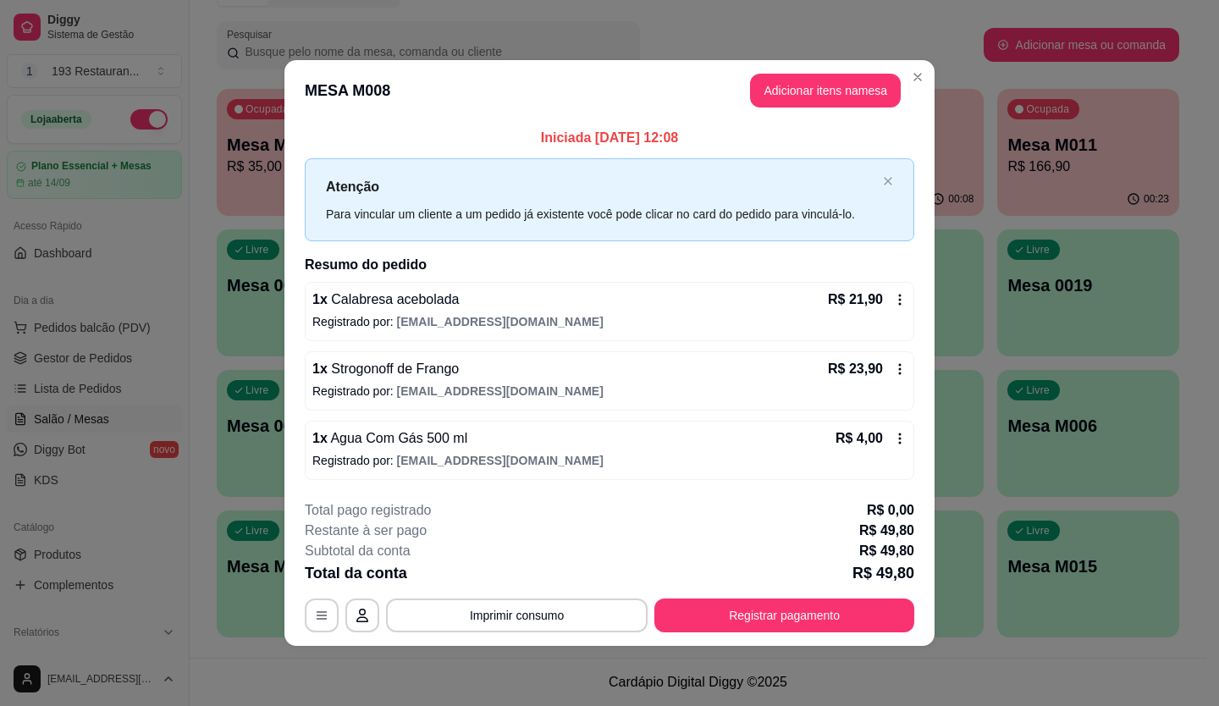
click at [592, 267] on div "Crédito" at bounding box center [609, 267] width 119 height 99
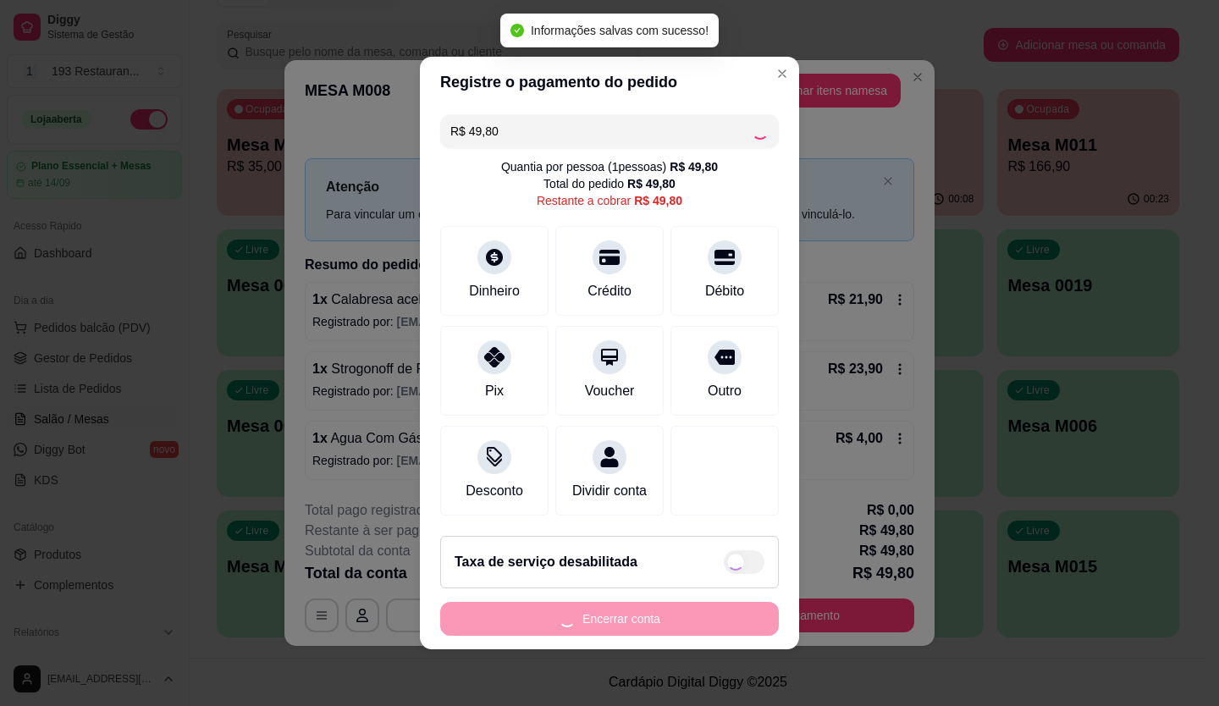
type input "R$ 0,00"
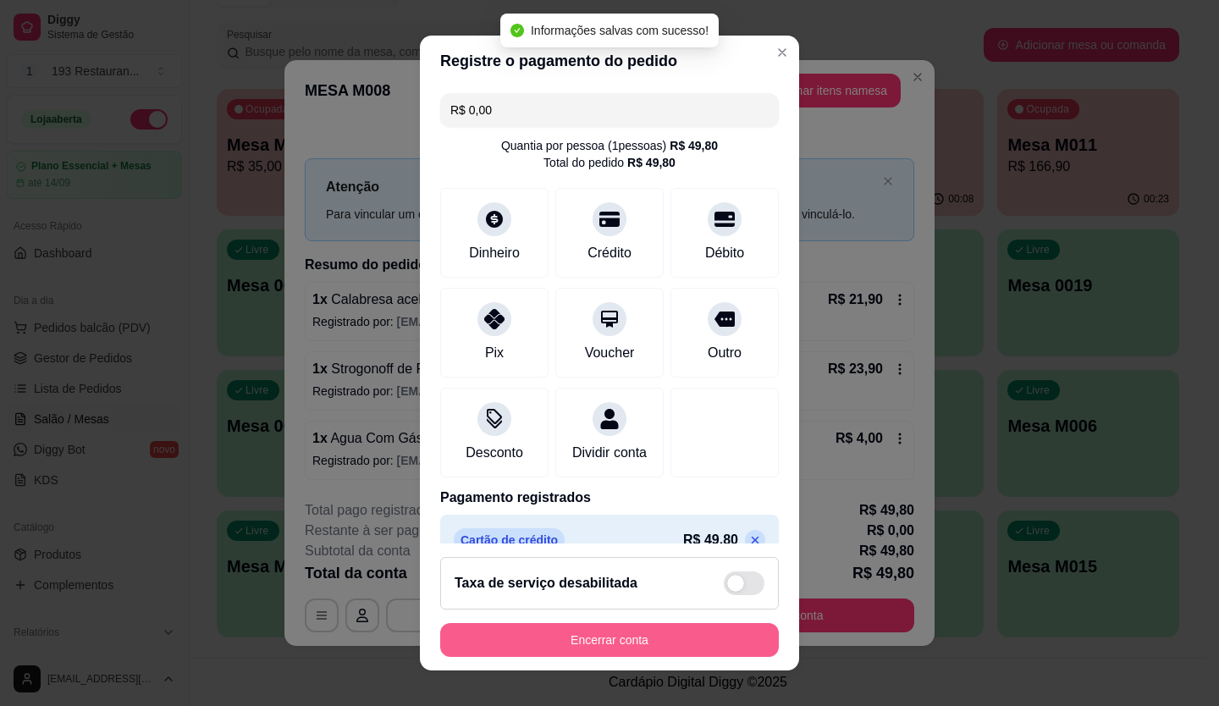
click at [685, 629] on button "Encerrar conta" at bounding box center [609, 640] width 339 height 34
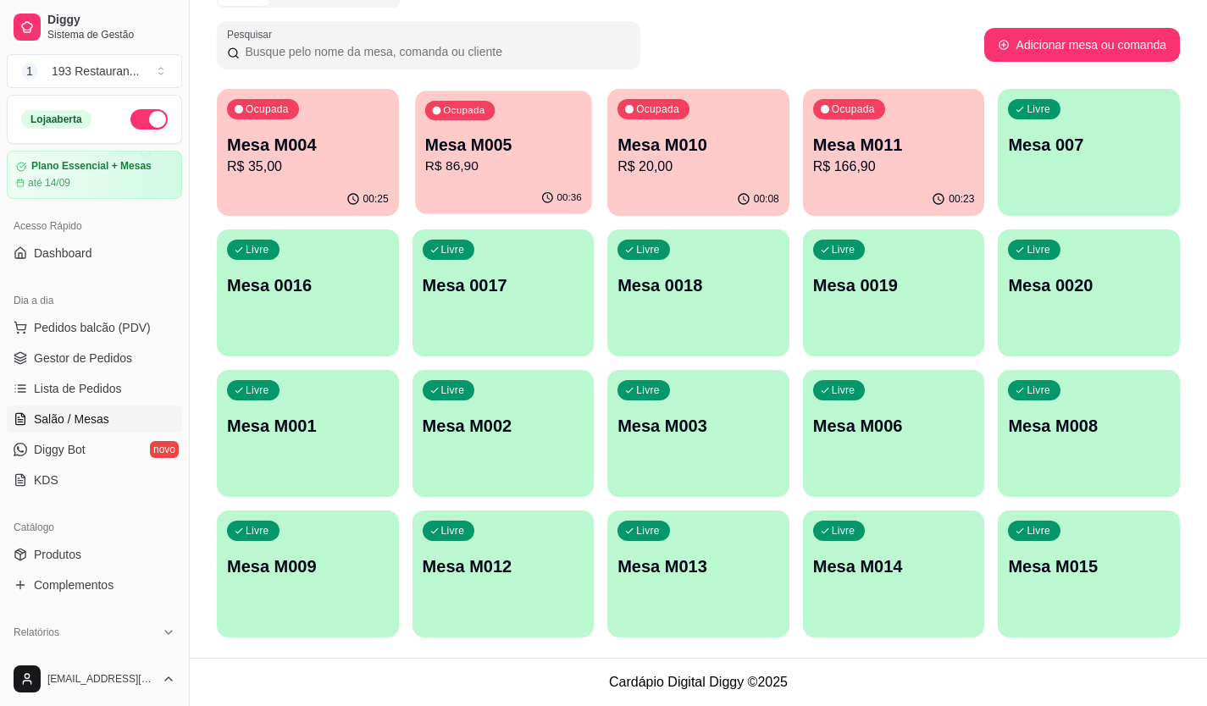
click at [520, 163] on p "R$ 86,90" at bounding box center [502, 166] width 157 height 19
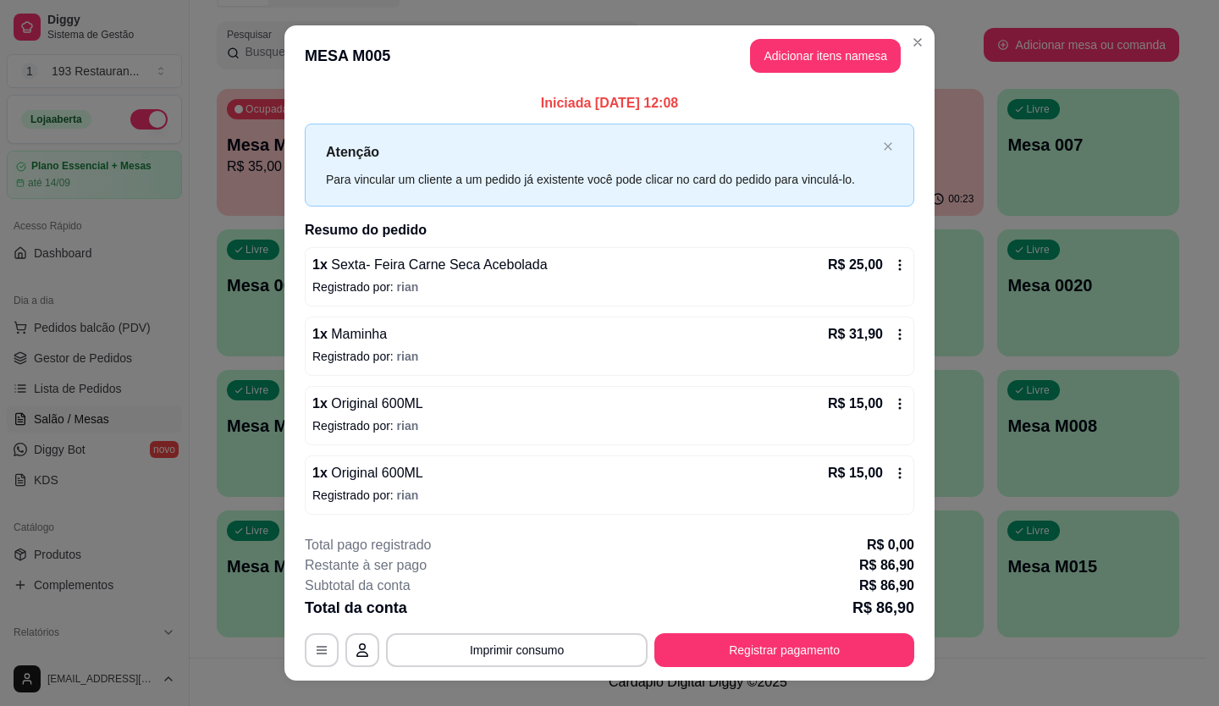
click at [832, 668] on footer "**********" at bounding box center [609, 601] width 650 height 159
click at [839, 658] on button "Registrar pagamento" at bounding box center [785, 650] width 260 height 34
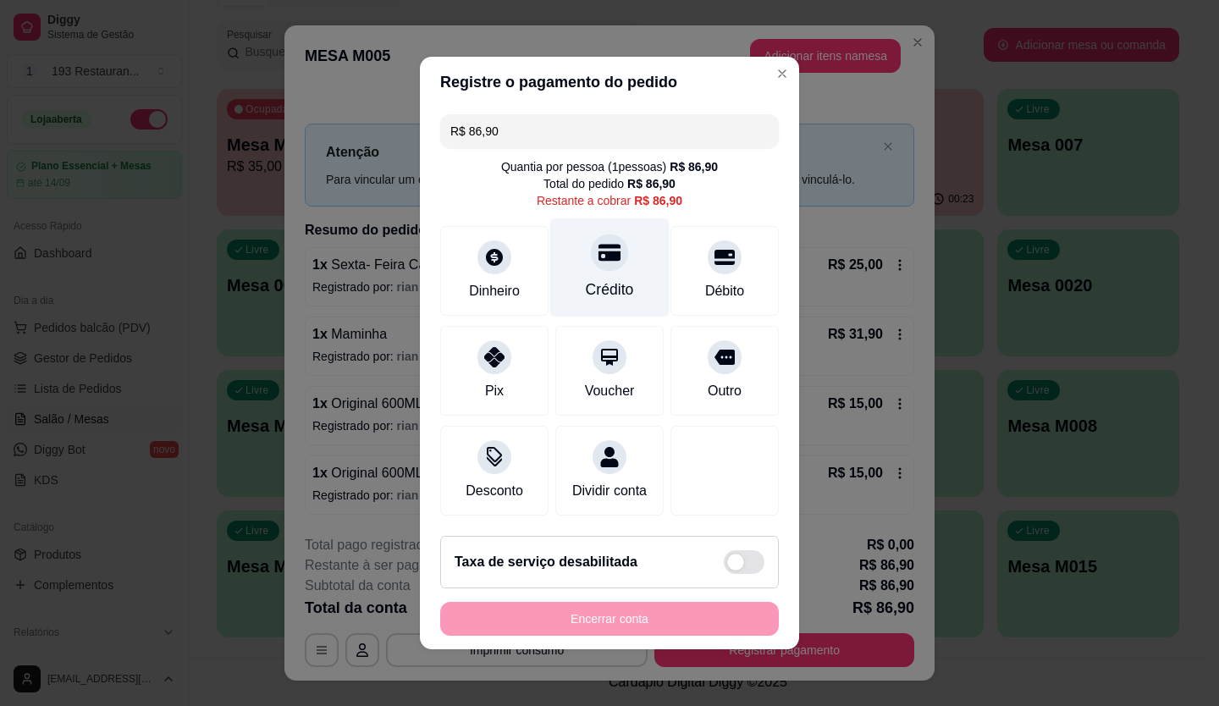
click at [578, 264] on div "Crédito" at bounding box center [609, 267] width 119 height 99
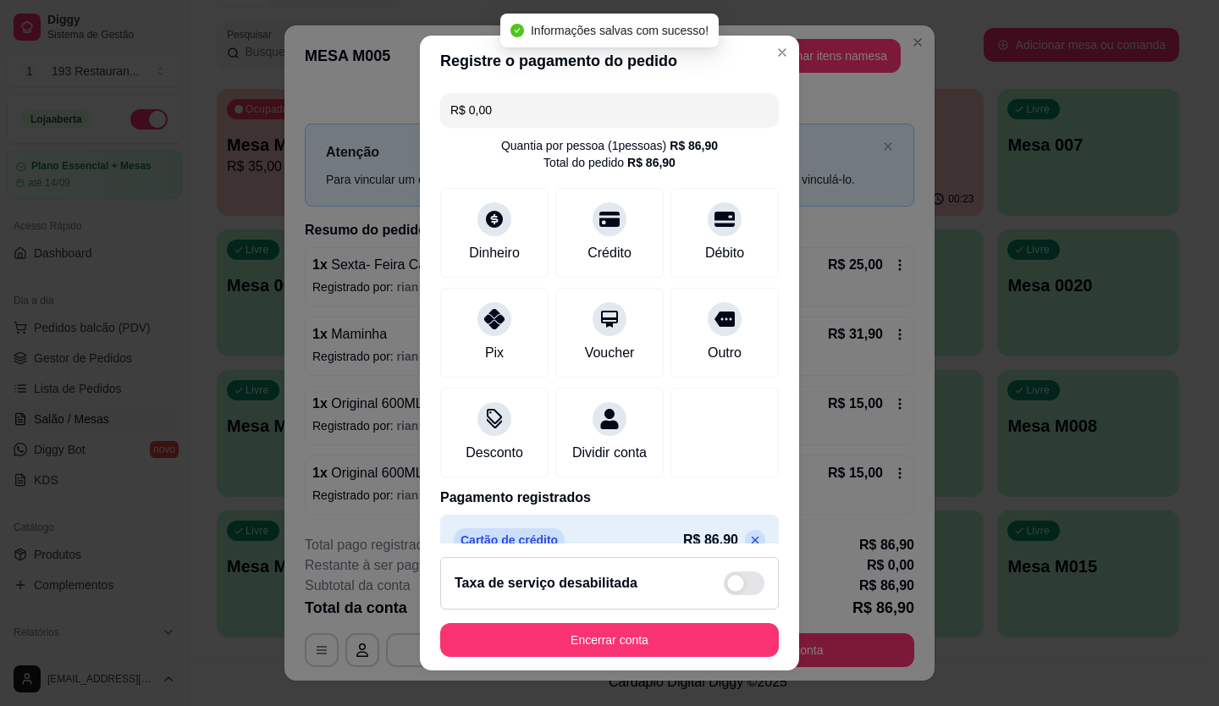
type input "R$ 0,00"
click at [620, 615] on footer "Taxa de serviço desabilitada Encerrar conta" at bounding box center [609, 607] width 379 height 127
click at [611, 644] on button "Encerrar conta" at bounding box center [609, 640] width 339 height 34
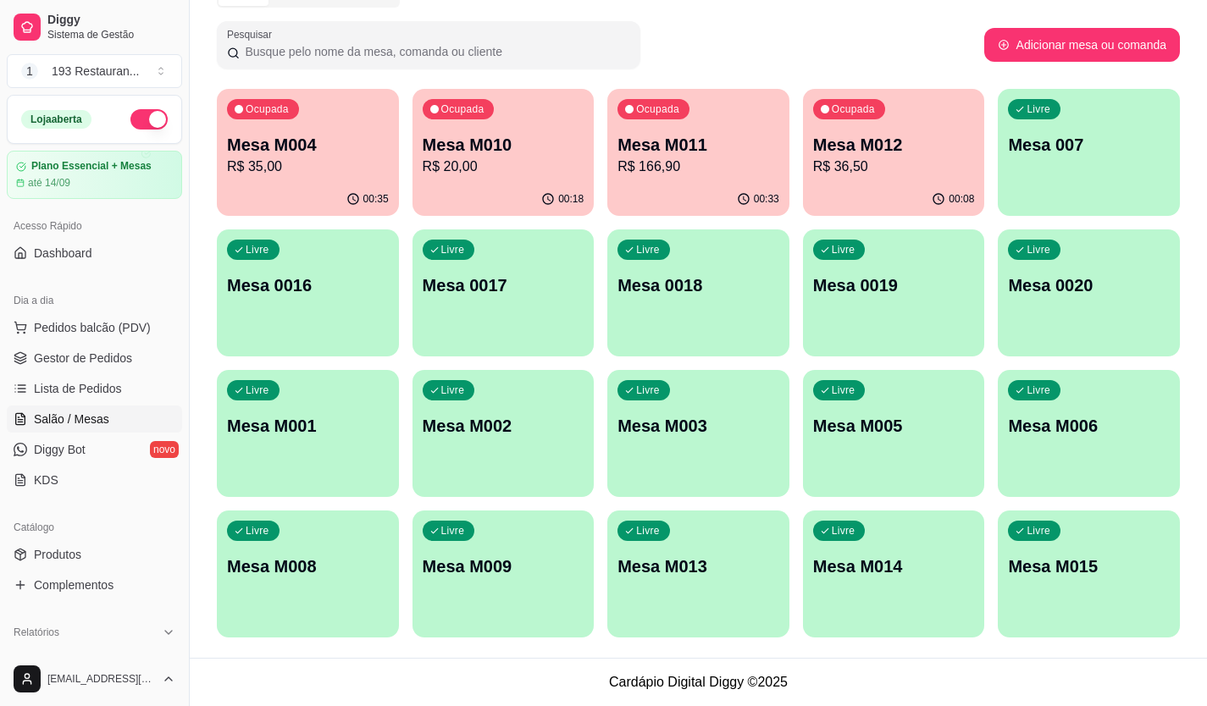
click at [279, 153] on p "Mesa M004" at bounding box center [308, 145] width 162 height 24
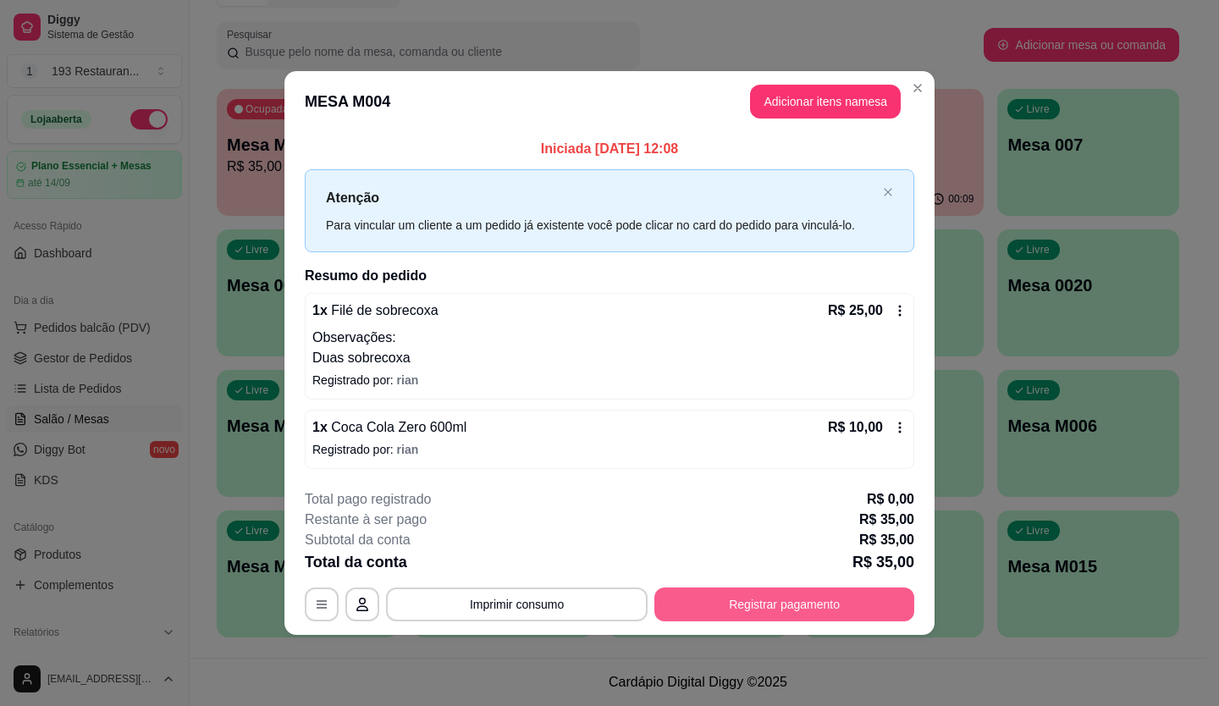
click at [811, 588] on button "Registrar pagamento" at bounding box center [785, 605] width 260 height 34
click at [782, 605] on button "Registrar pagamento" at bounding box center [785, 605] width 260 height 34
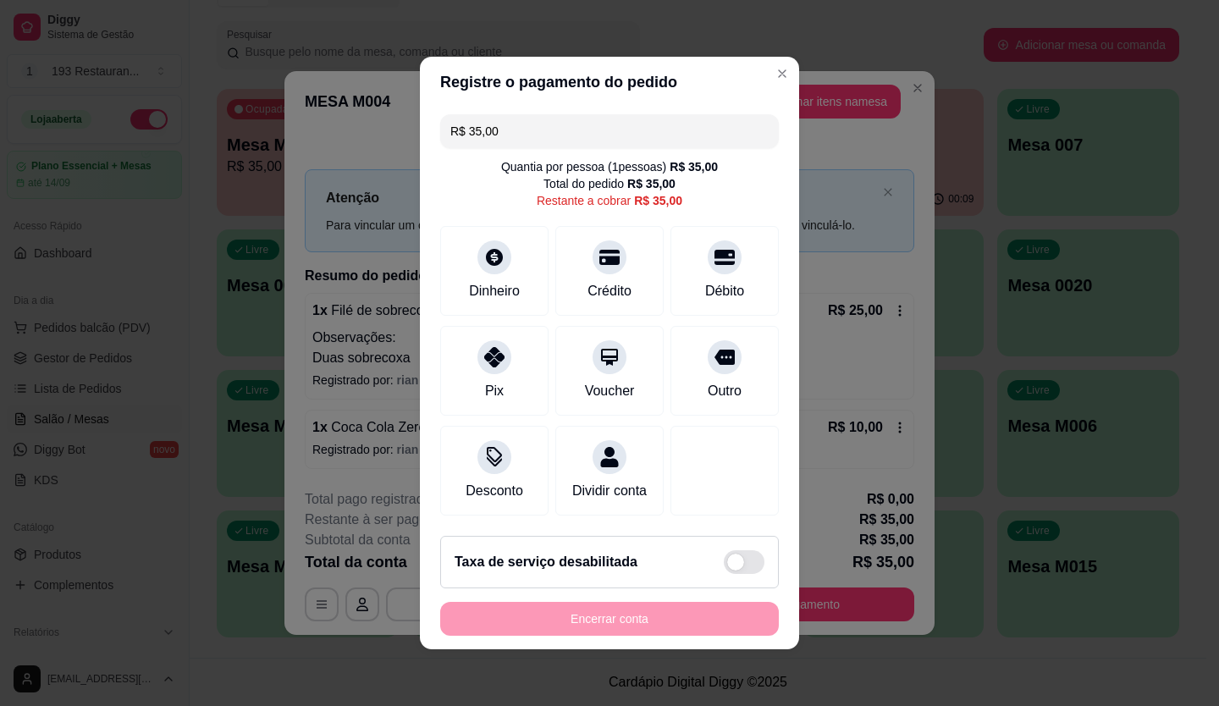
click at [510, 131] on input "R$ 35,00" at bounding box center [609, 131] width 318 height 34
click at [706, 257] on div at bounding box center [724, 252] width 37 height 37
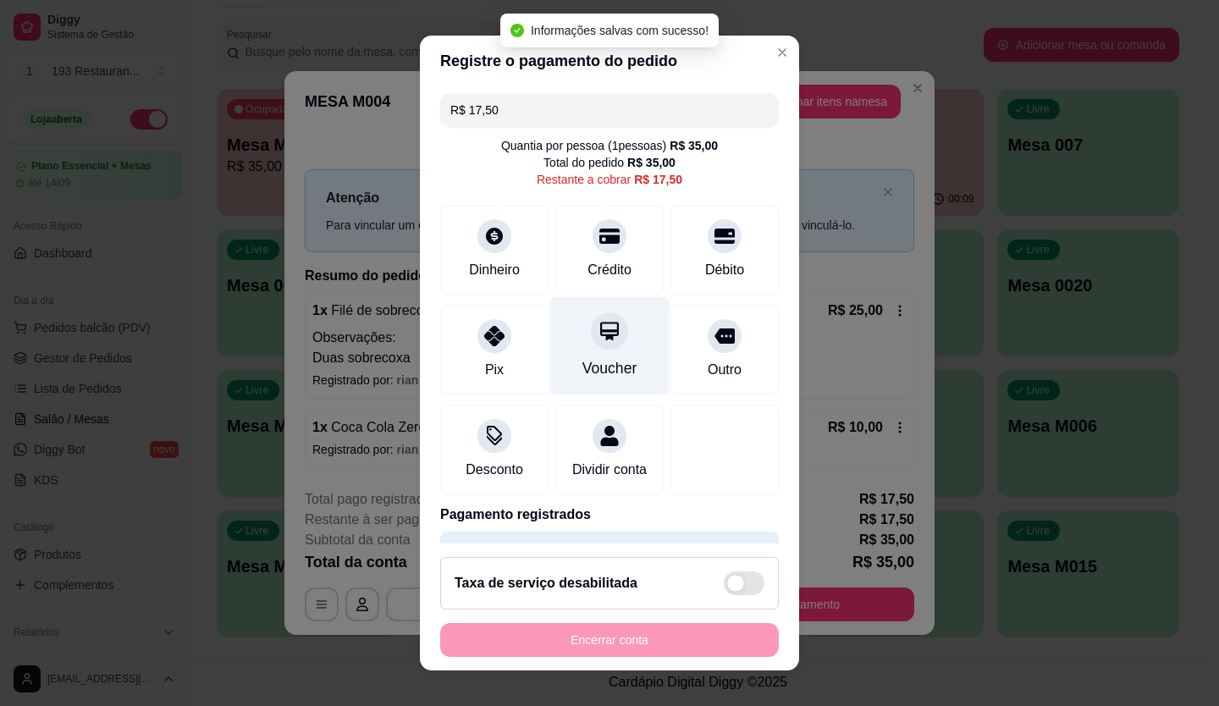
click at [599, 341] on icon at bounding box center [610, 331] width 22 height 22
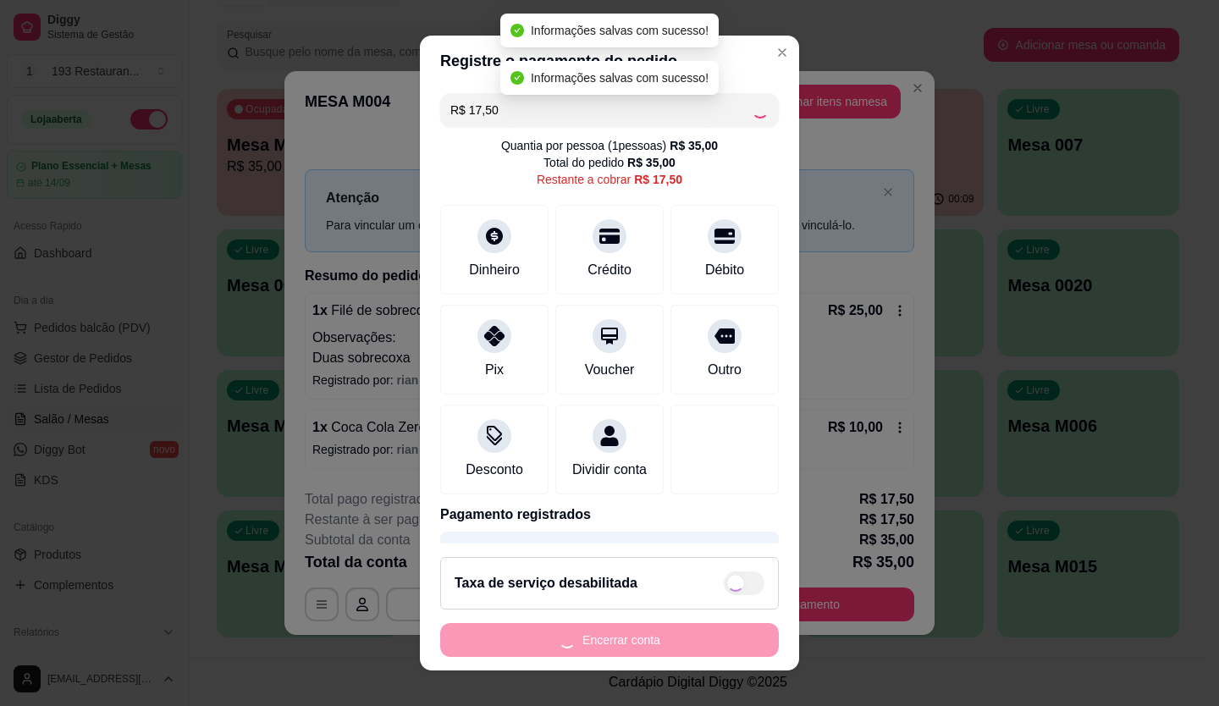
type input "R$ 0,00"
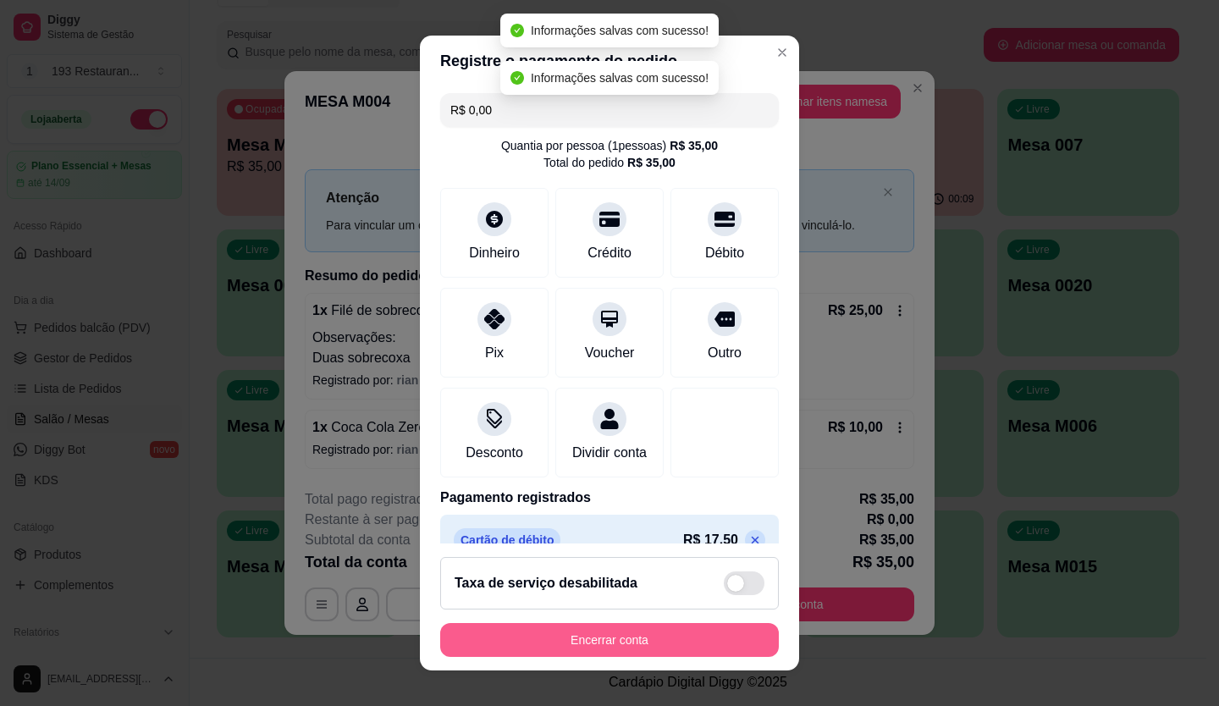
click at [596, 637] on button "Encerrar conta" at bounding box center [609, 640] width 339 height 34
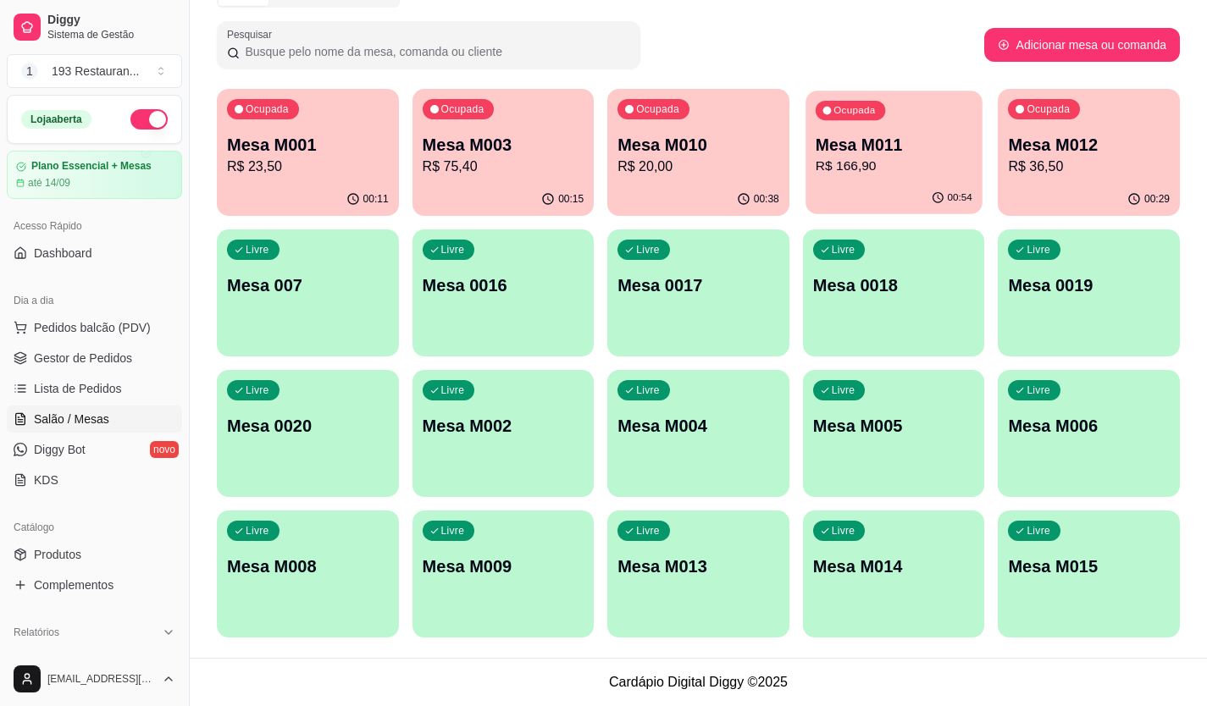
click at [928, 190] on div "00:54" at bounding box center [893, 198] width 176 height 32
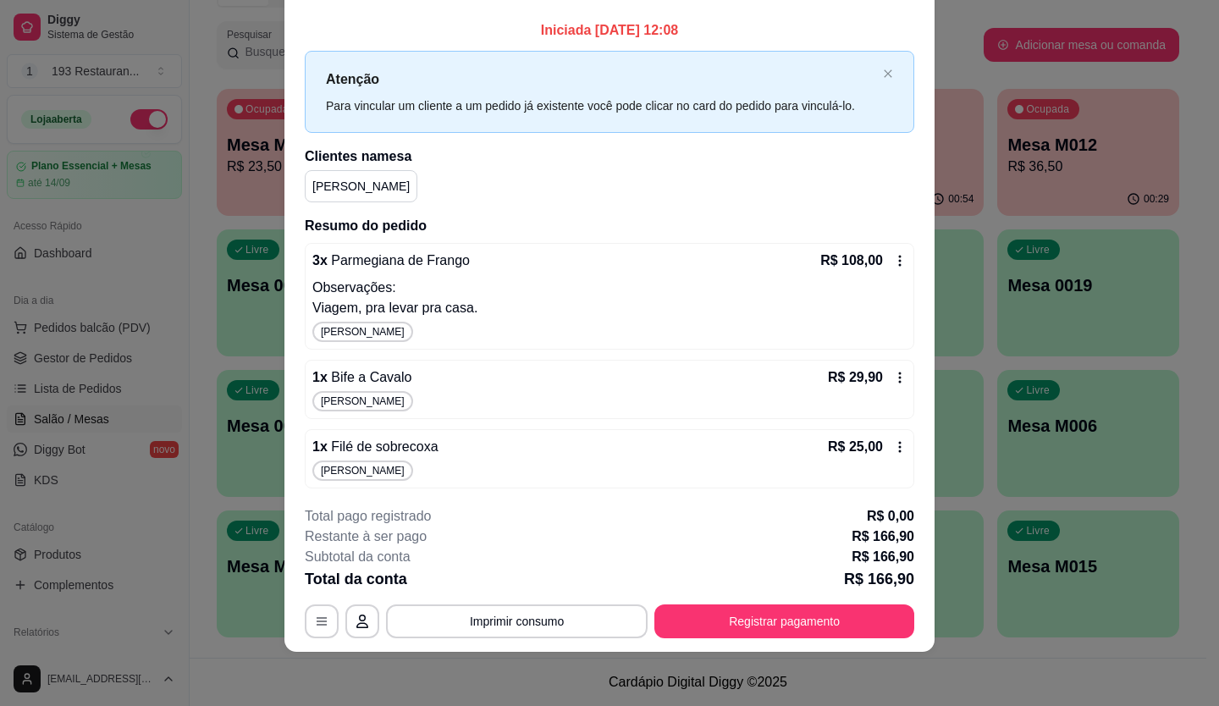
scroll to position [38, 0]
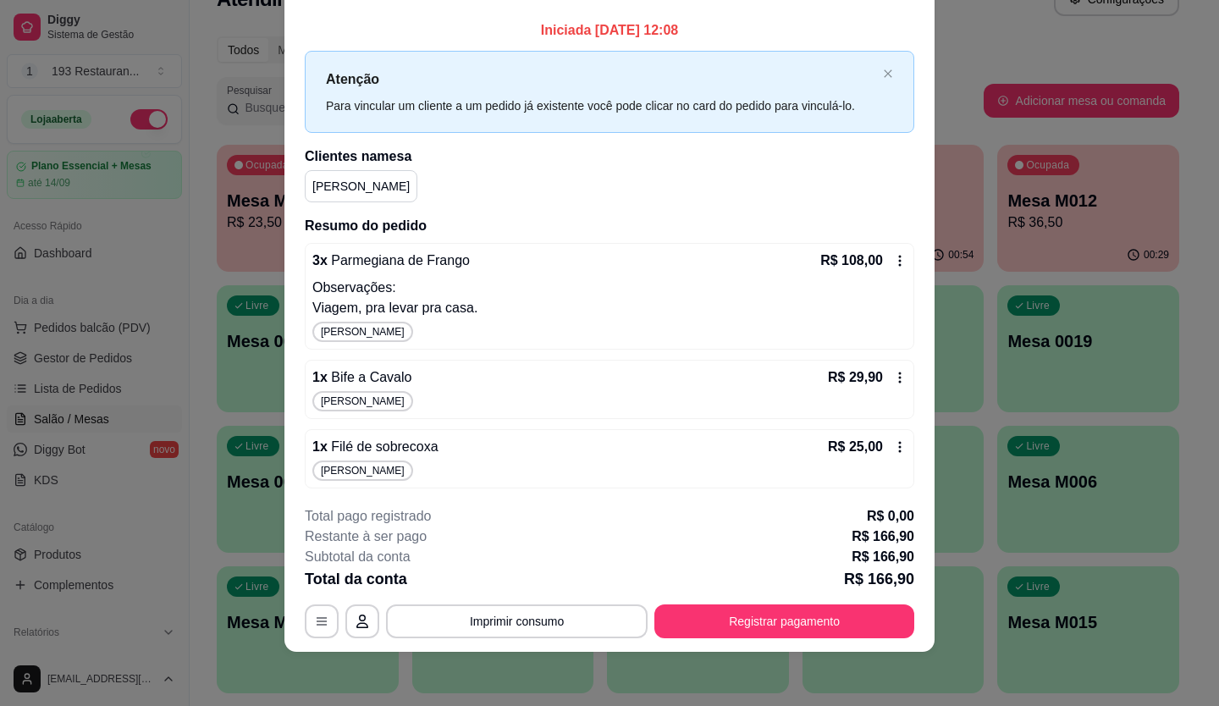
click at [828, 384] on p "R$ 29,90" at bounding box center [855, 377] width 55 height 20
click at [767, 616] on button "Registrar pagamento" at bounding box center [785, 621] width 252 height 33
click at [512, 613] on button "Imprimir consumo" at bounding box center [517, 622] width 262 height 34
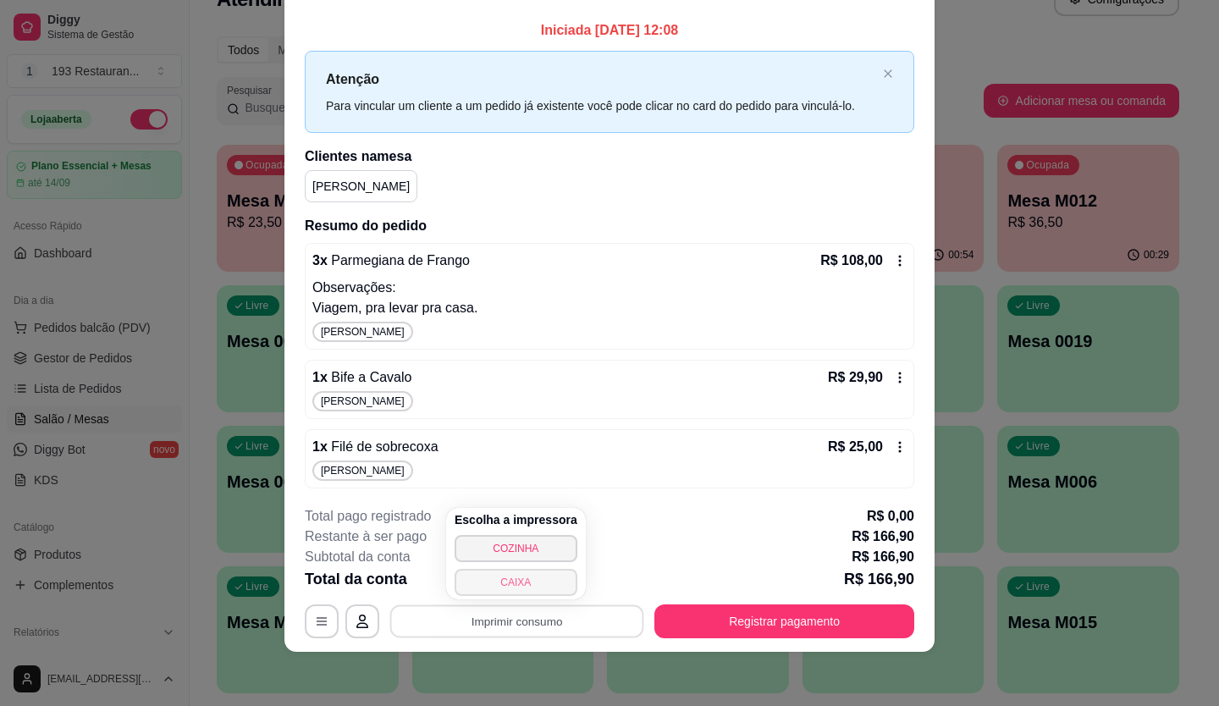
click at [539, 586] on button "CAIXA" at bounding box center [516, 582] width 123 height 27
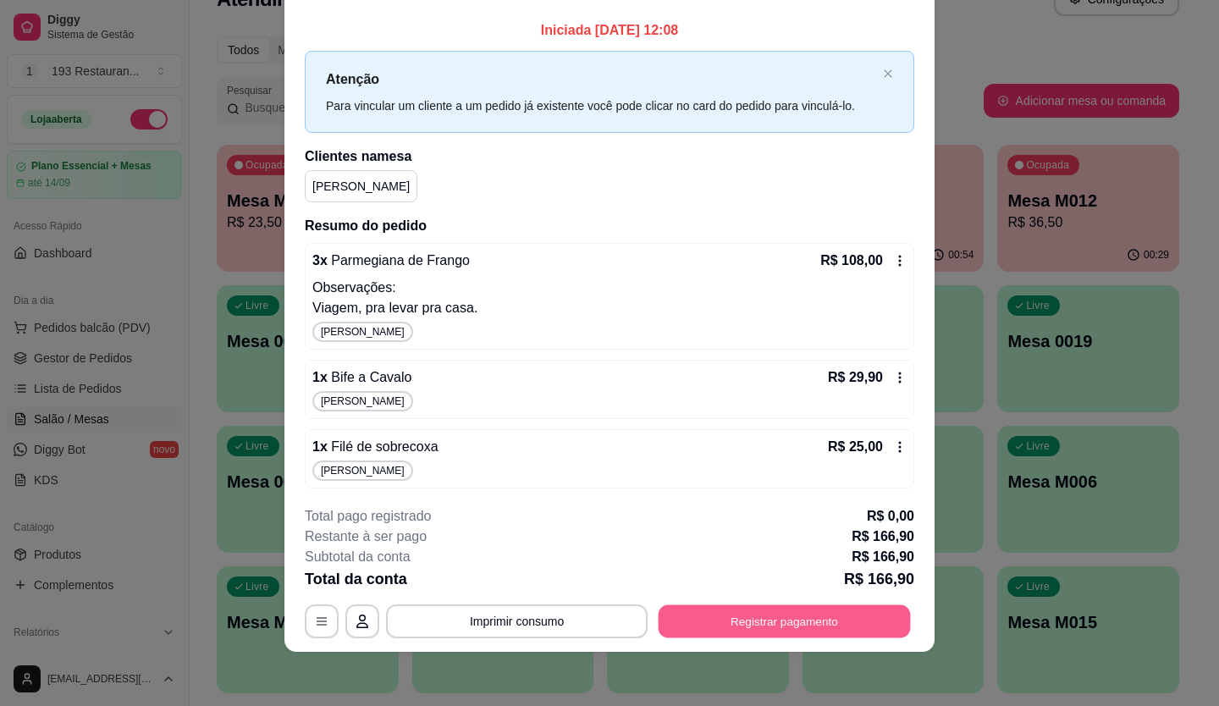
click at [858, 615] on button "Registrar pagamento" at bounding box center [785, 621] width 252 height 33
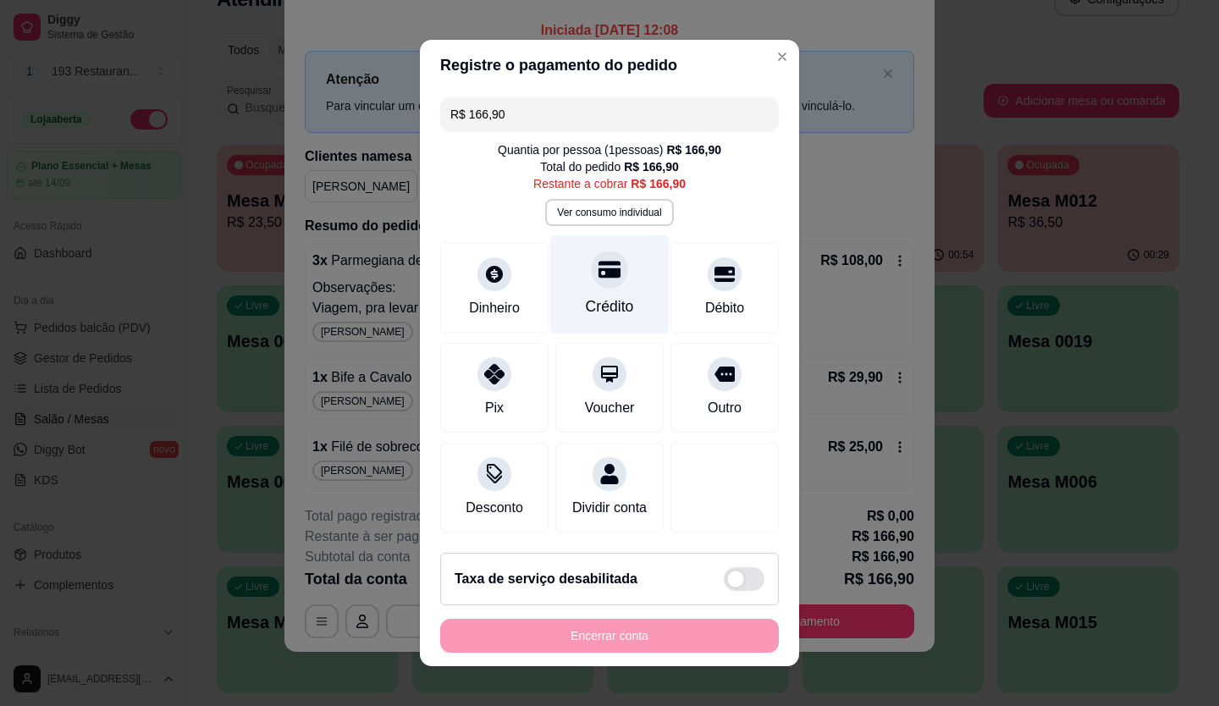
click at [603, 262] on div at bounding box center [609, 269] width 37 height 37
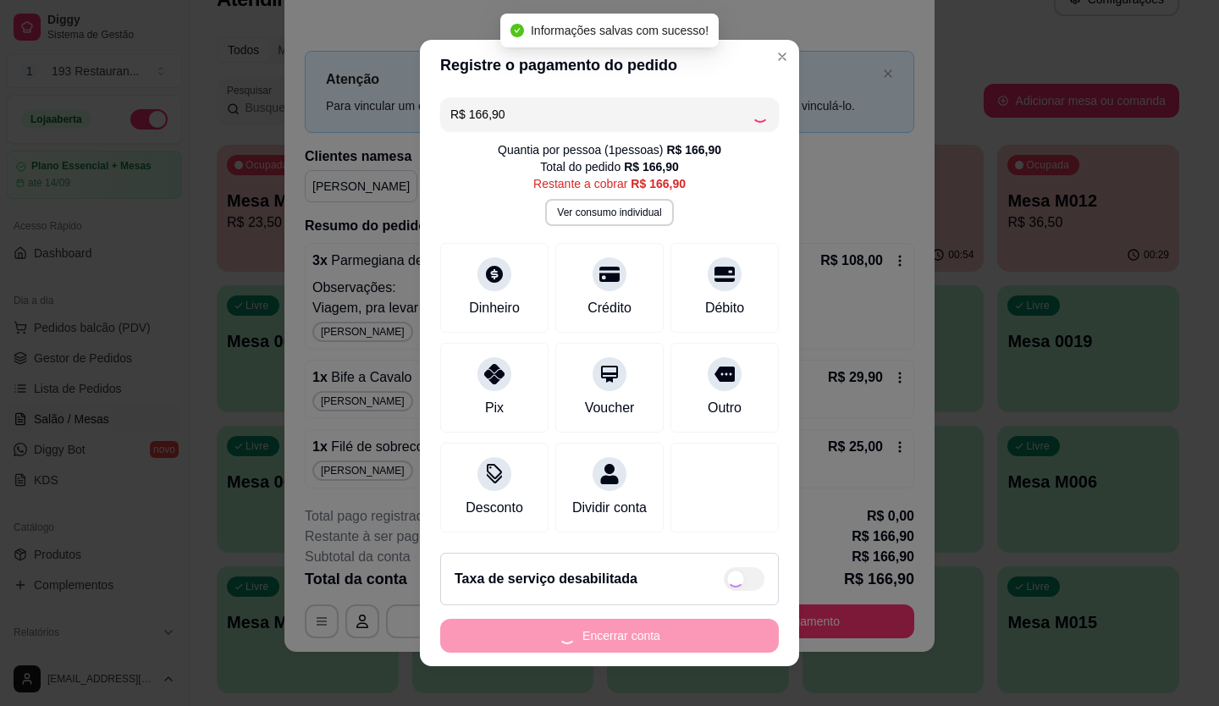
type input "R$ 0,00"
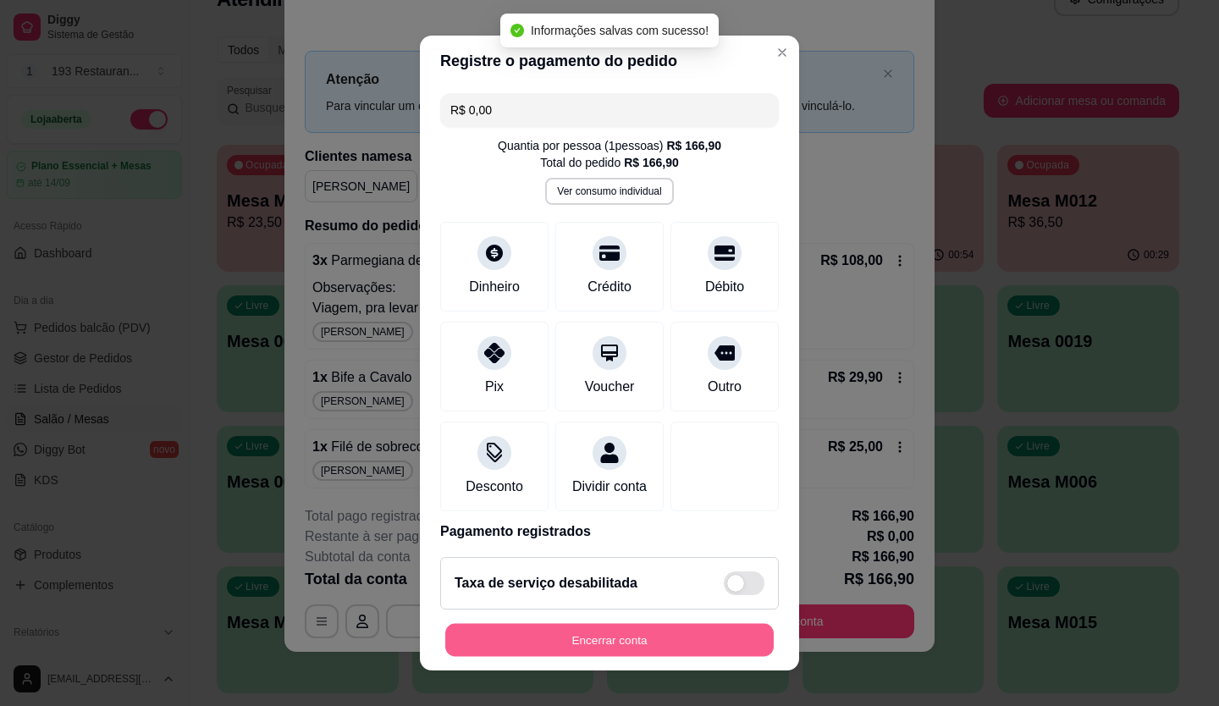
click at [737, 627] on button "Encerrar conta" at bounding box center [609, 640] width 329 height 33
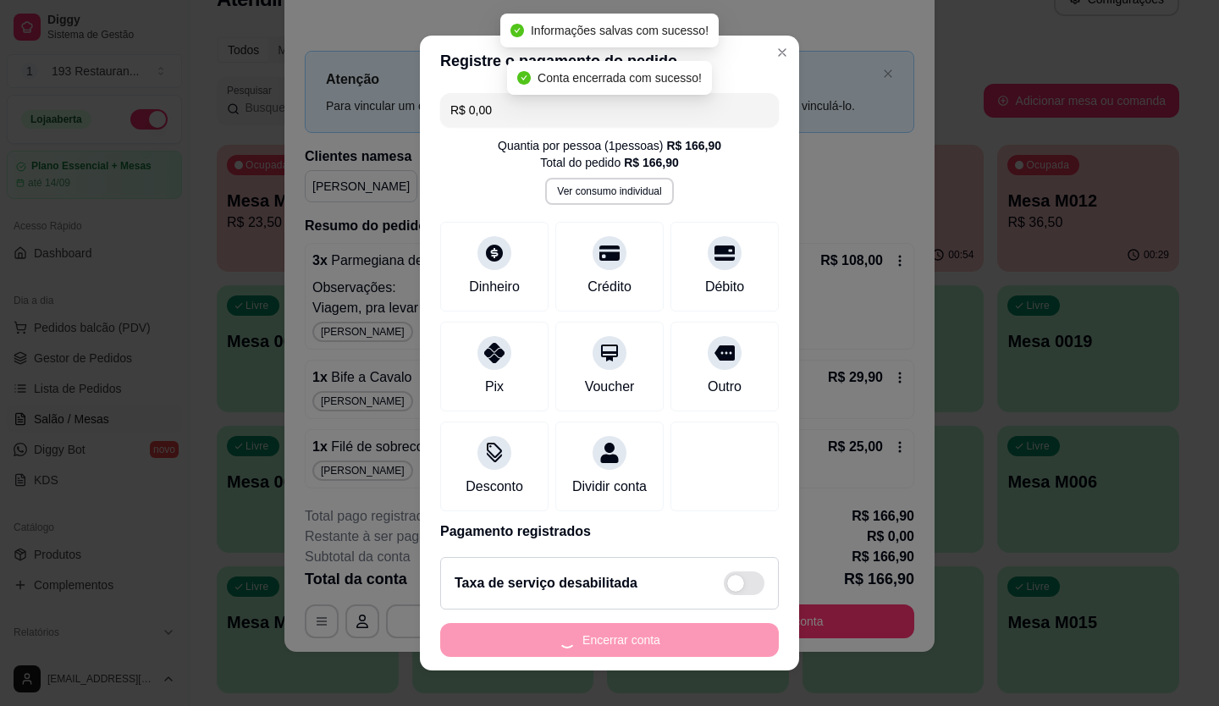
scroll to position [0, 0]
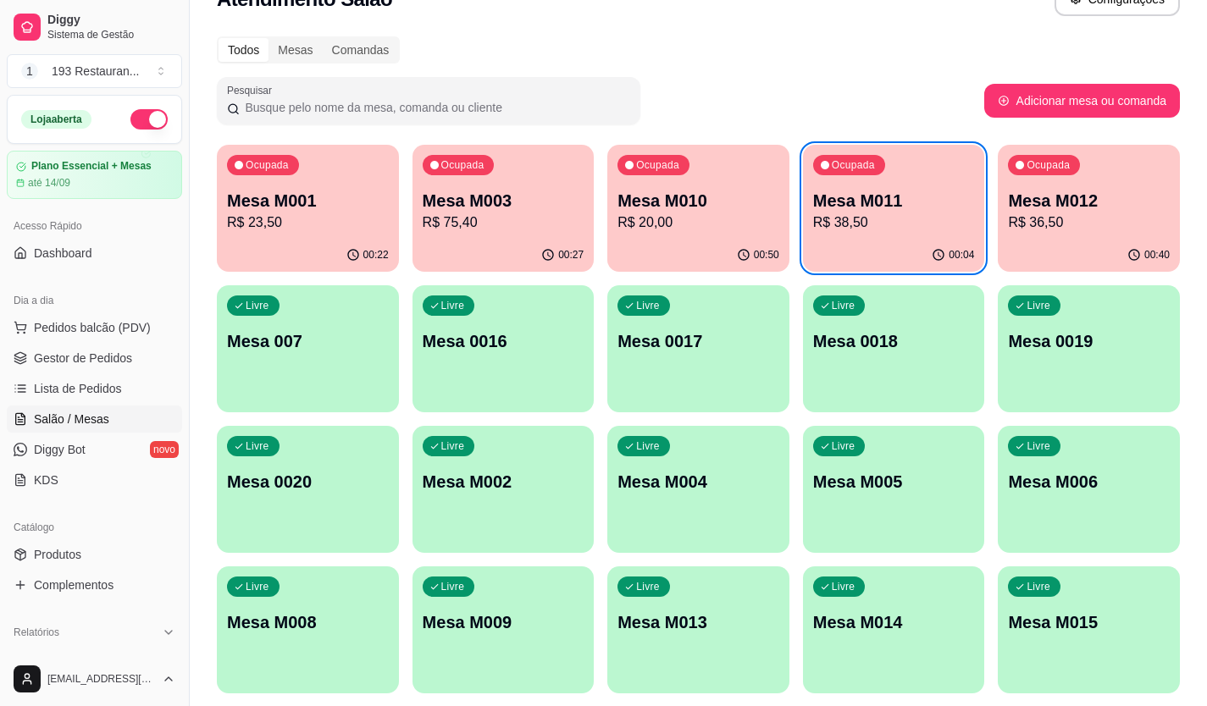
click at [925, 229] on p "R$ 38,50" at bounding box center [894, 223] width 162 height 20
click at [1158, 215] on p "R$ 36,50" at bounding box center [1089, 223] width 162 height 20
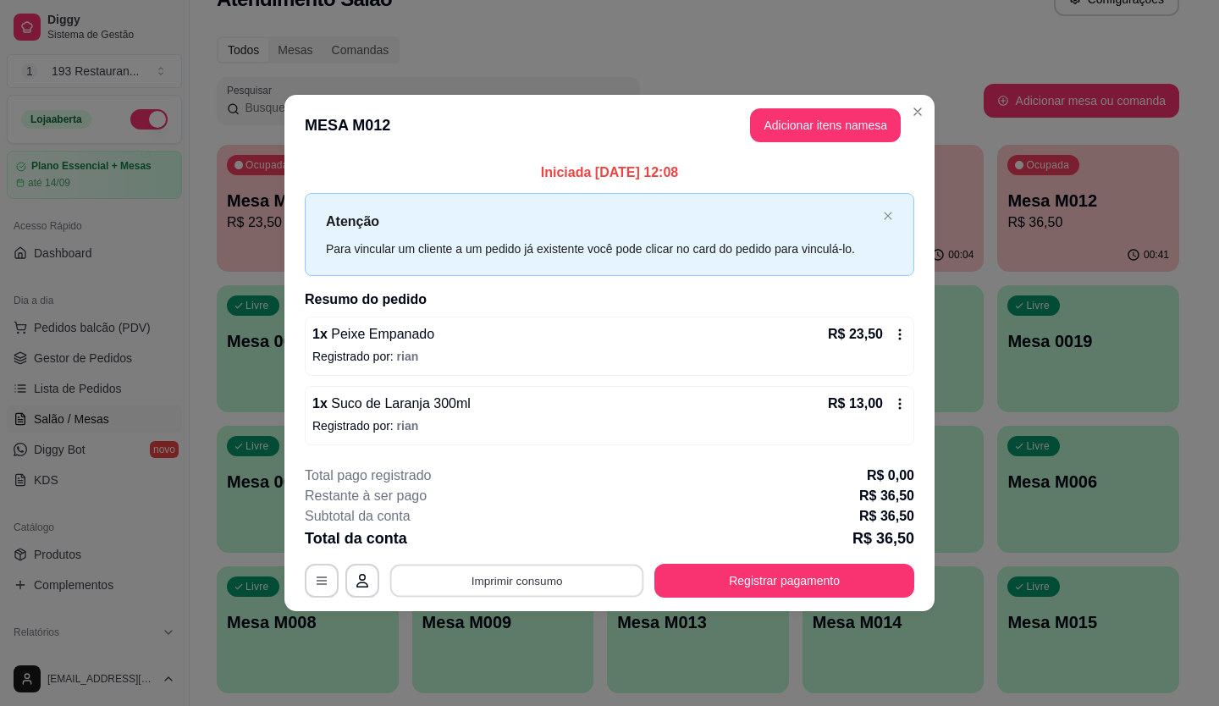
click at [541, 583] on button "Imprimir consumo" at bounding box center [517, 580] width 254 height 33
click at [539, 579] on button "Imprimir consumo" at bounding box center [517, 580] width 254 height 33
click at [543, 550] on button "CAIXA" at bounding box center [522, 541] width 123 height 27
click at [811, 555] on div "**********" at bounding box center [610, 532] width 610 height 132
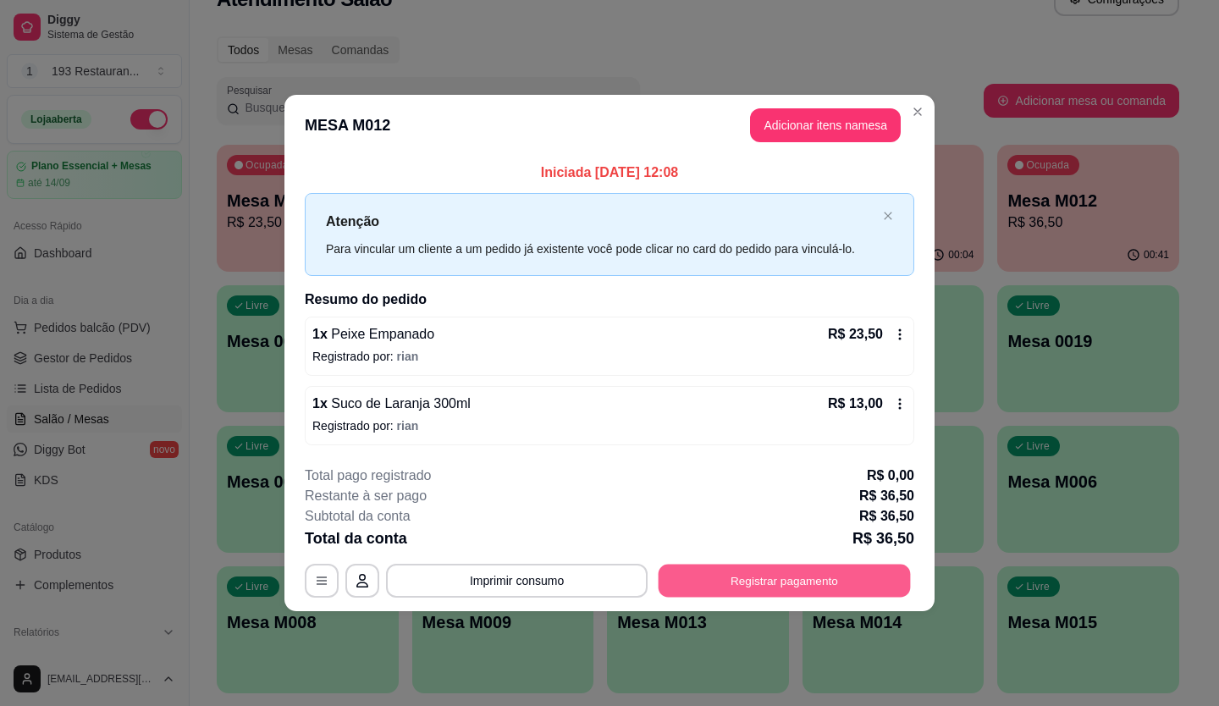
click at [811, 572] on button "Registrar pagamento" at bounding box center [785, 580] width 252 height 33
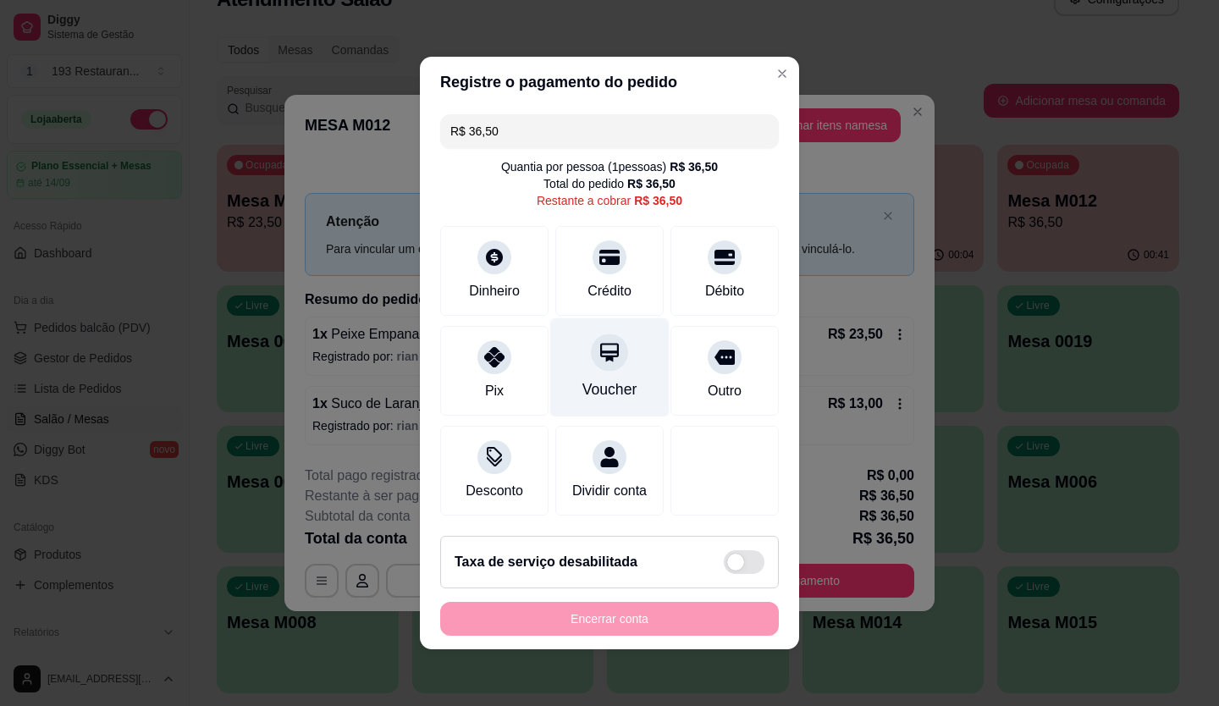
click at [603, 356] on div at bounding box center [609, 352] width 37 height 37
type input "R$ 0,00"
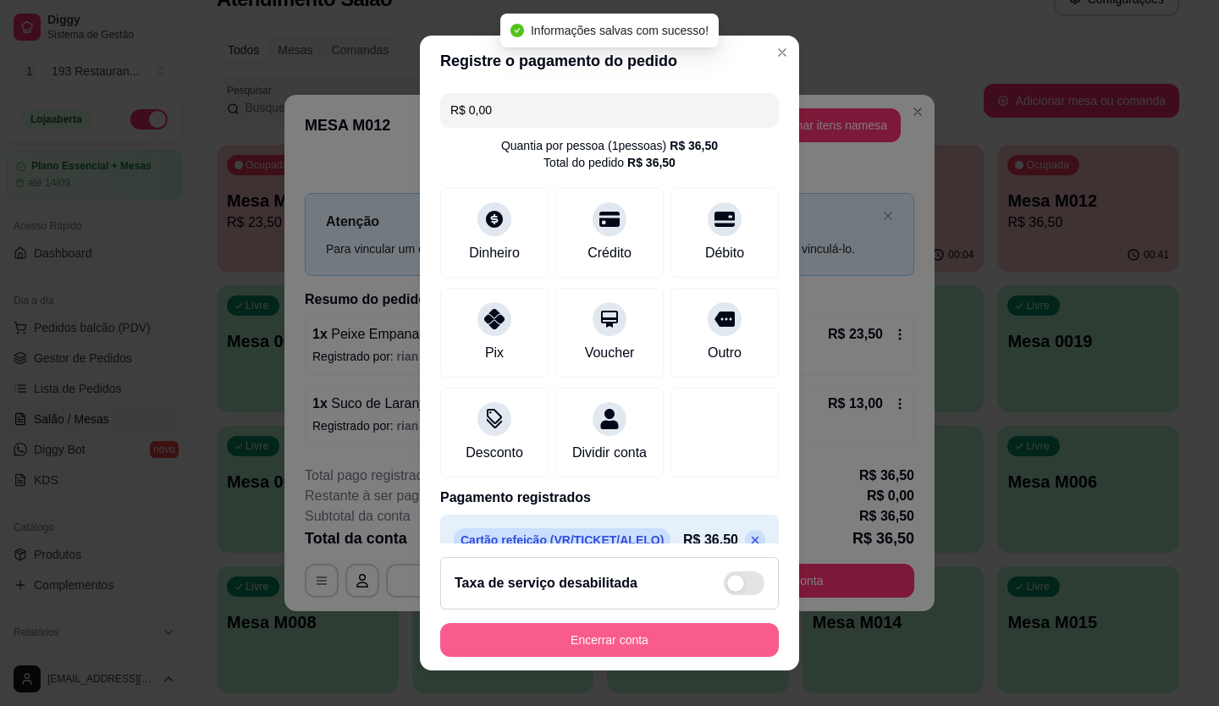
click at [569, 643] on button "Encerrar conta" at bounding box center [609, 640] width 339 height 34
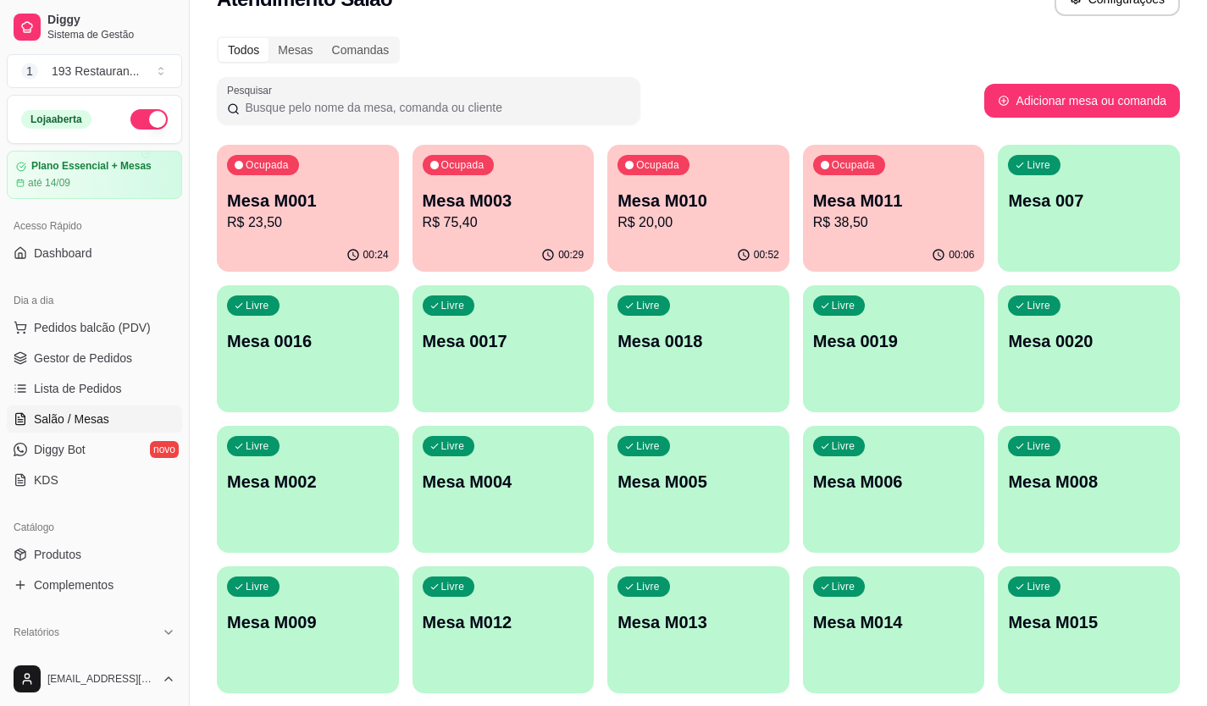
click at [925, 268] on div "00:06" at bounding box center [894, 255] width 182 height 33
click at [578, 166] on div "Ocupada Mesa M003 R$ 75,40" at bounding box center [503, 191] width 176 height 91
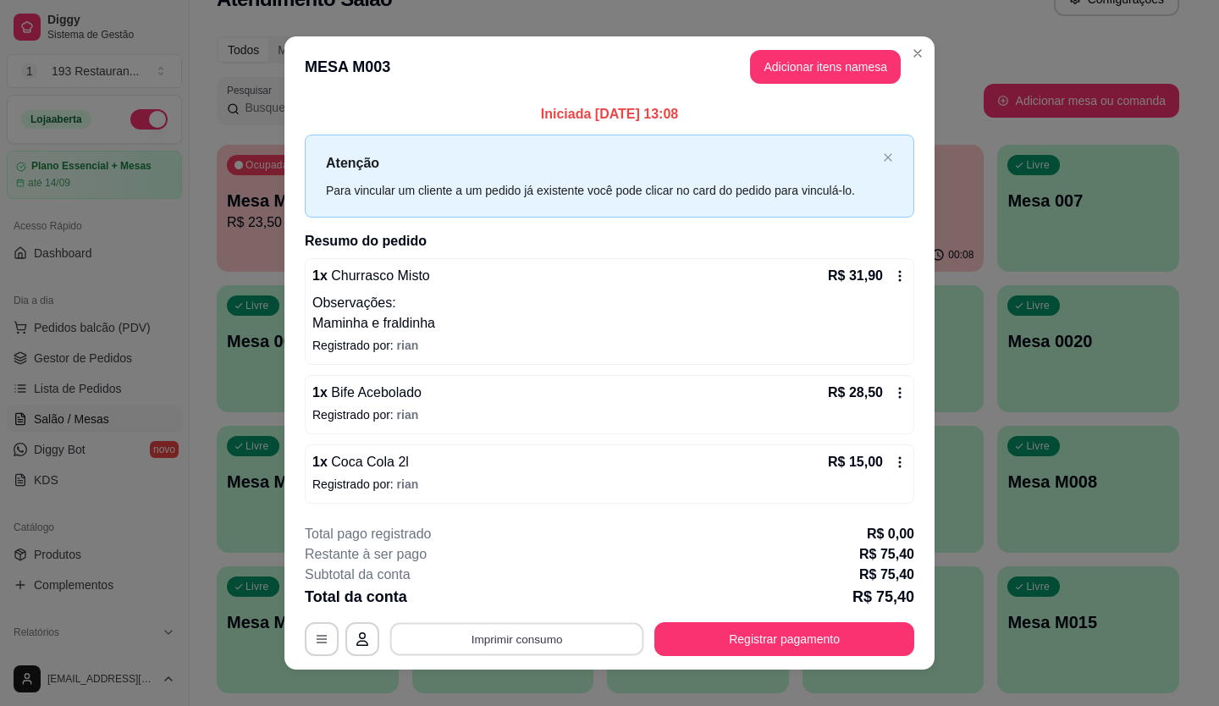
click at [492, 643] on button "Imprimir consumo" at bounding box center [517, 638] width 254 height 33
click at [561, 595] on button "CAIXA" at bounding box center [516, 600] width 123 height 27
click at [834, 488] on p "Registrado por: rian" at bounding box center [609, 484] width 594 height 17
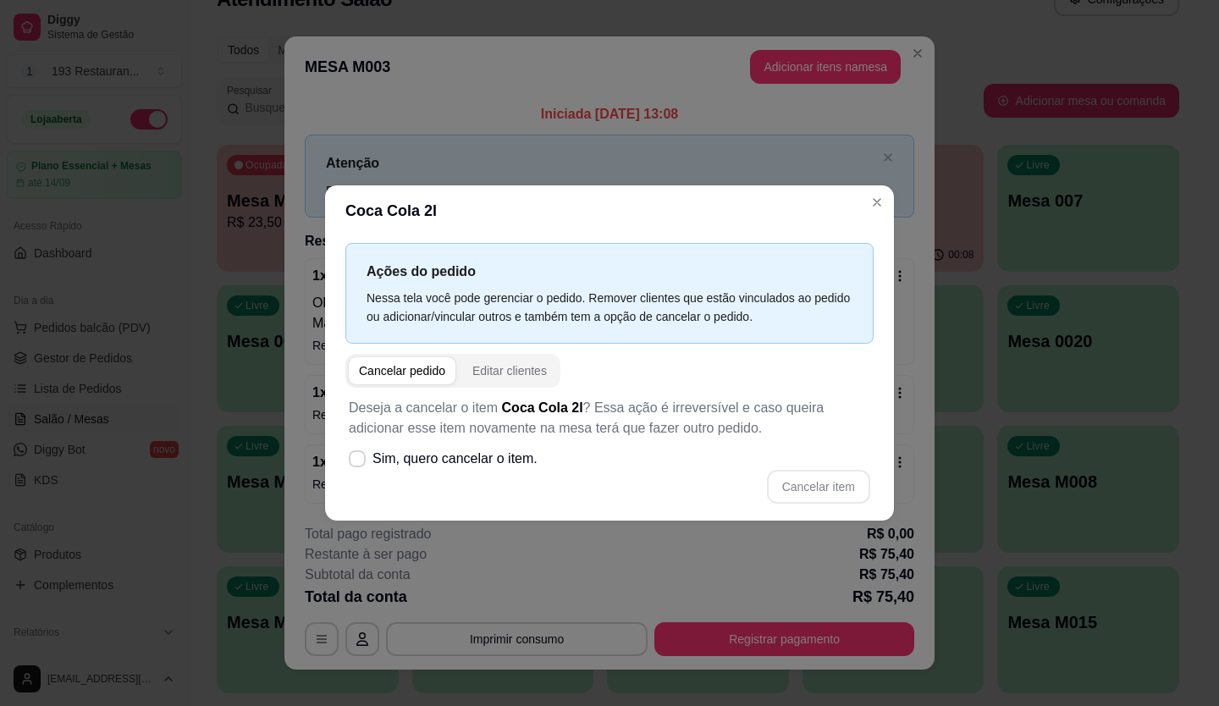
click at [885, 427] on div "Ações do pedido Nessa tela você pode gerenciar o pedido. Remover clientes que e…" at bounding box center [609, 378] width 569 height 284
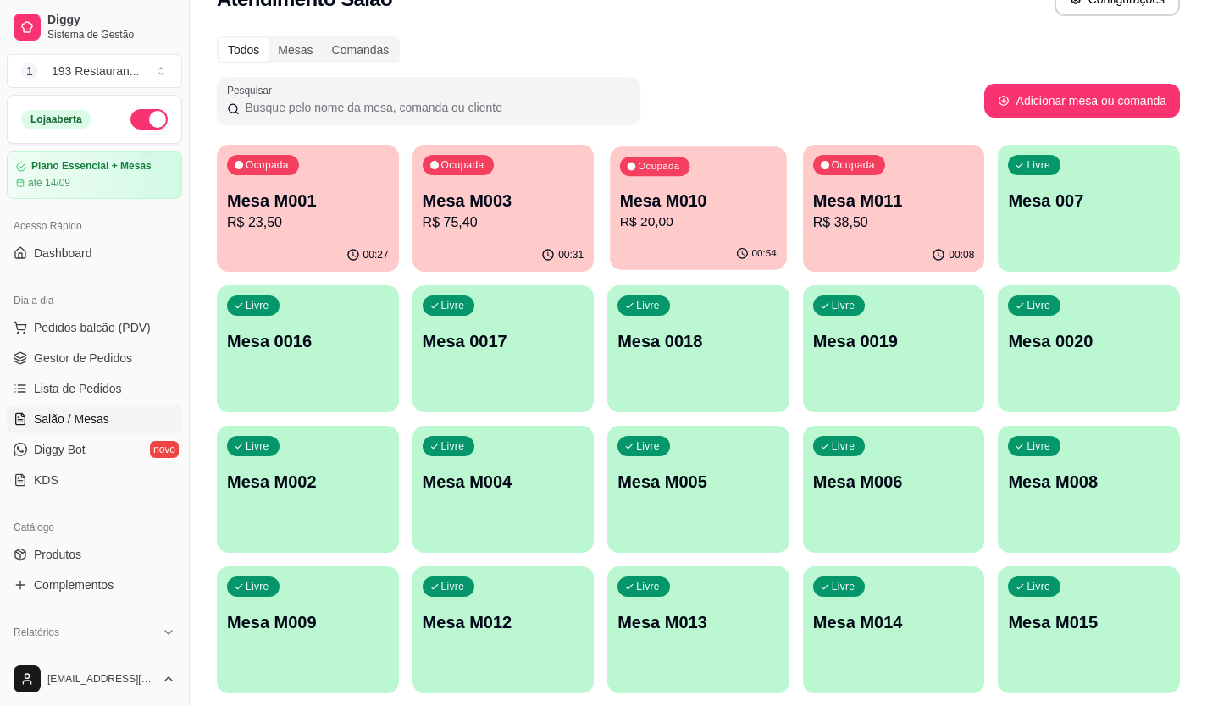
click at [754, 179] on div "Ocupada Mesa M010 R$ 20,00" at bounding box center [698, 191] width 176 height 91
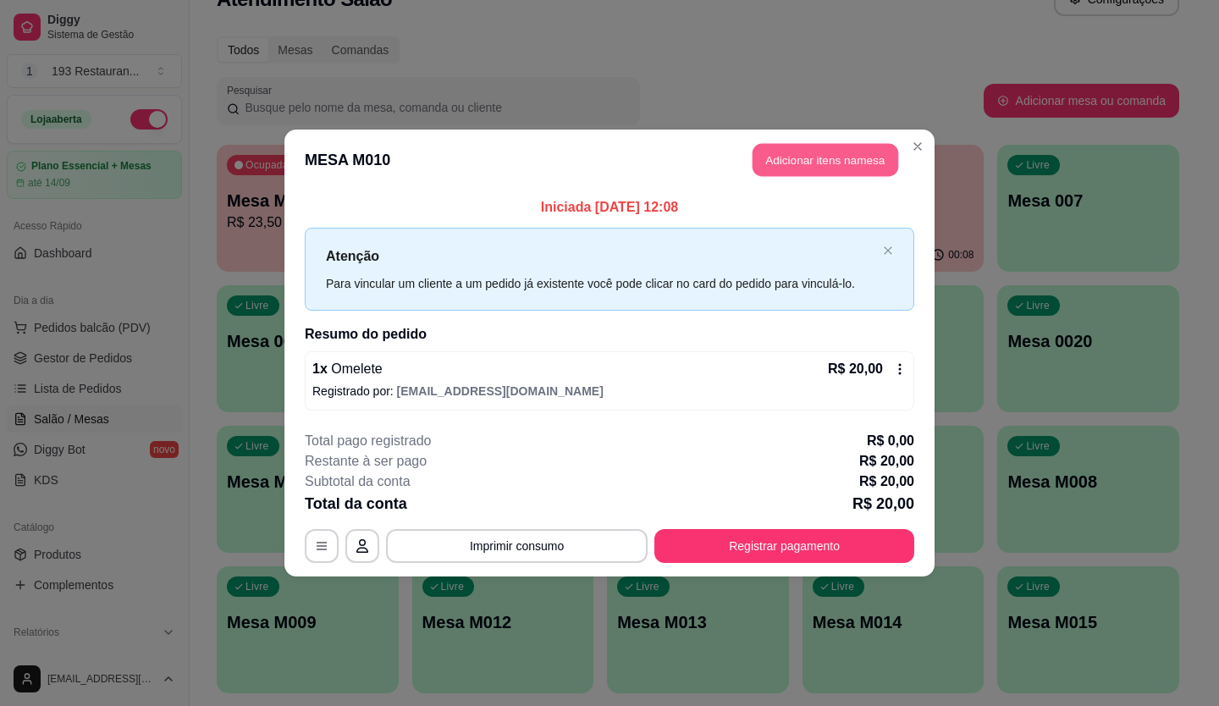
click at [804, 159] on button "Adicionar itens na mesa" at bounding box center [826, 160] width 146 height 33
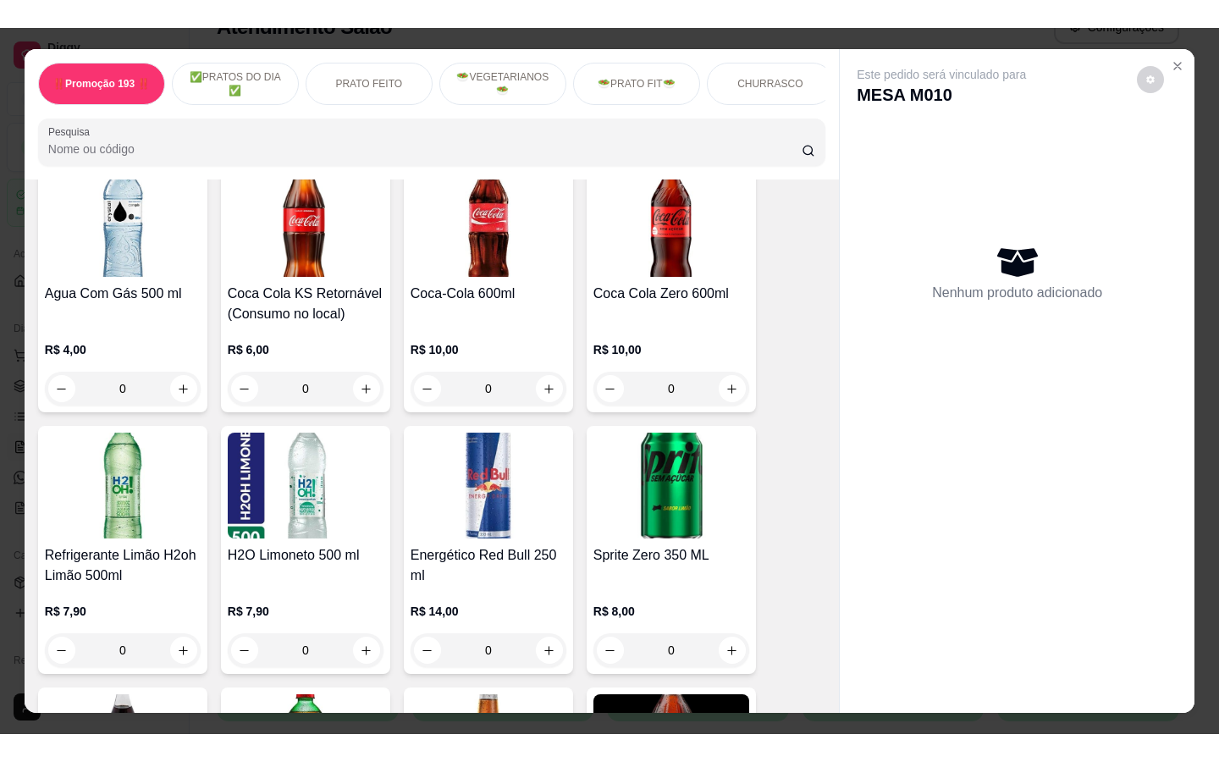
scroll to position [5250, 0]
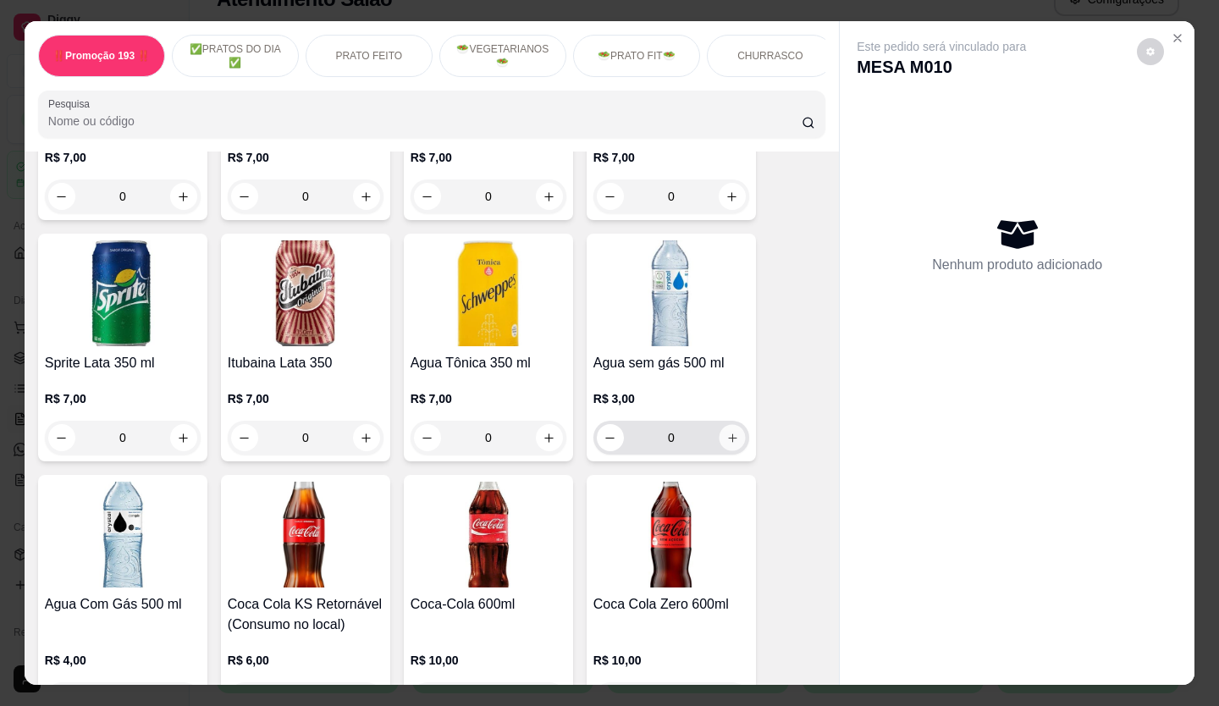
click at [726, 432] on icon "increase-product-quantity" at bounding box center [732, 438] width 13 height 13
type input "1"
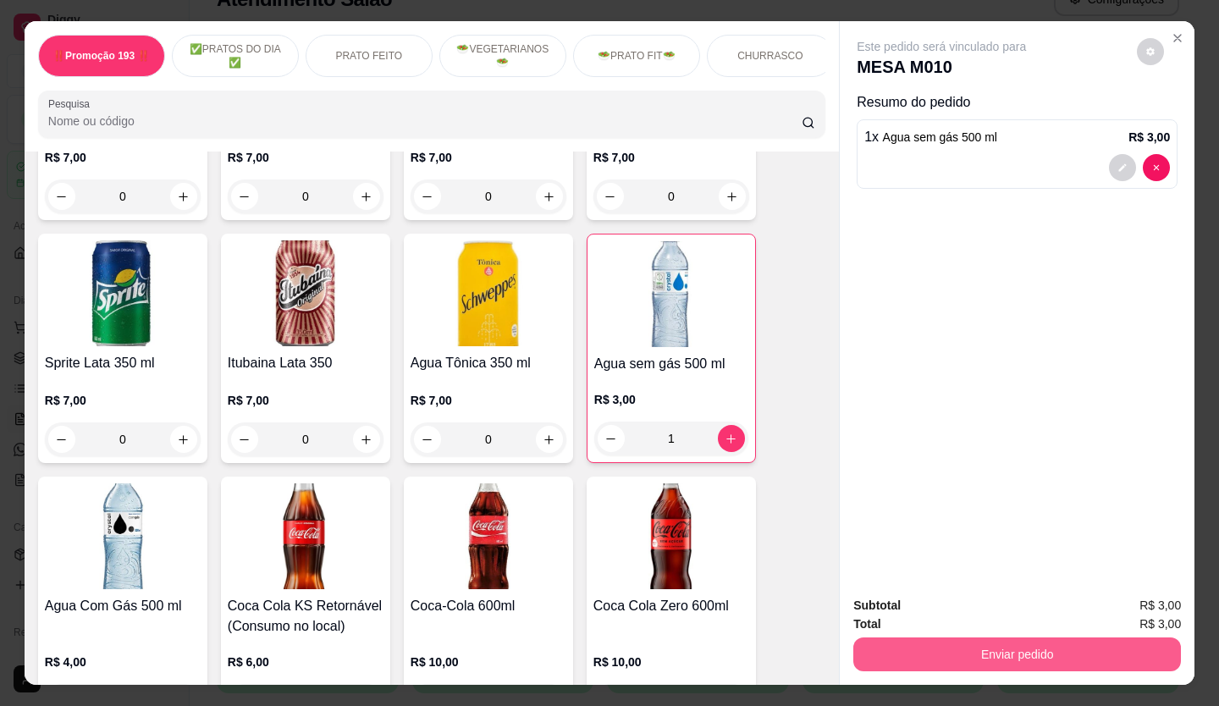
click at [915, 649] on button "Enviar pedido" at bounding box center [1017, 655] width 328 height 34
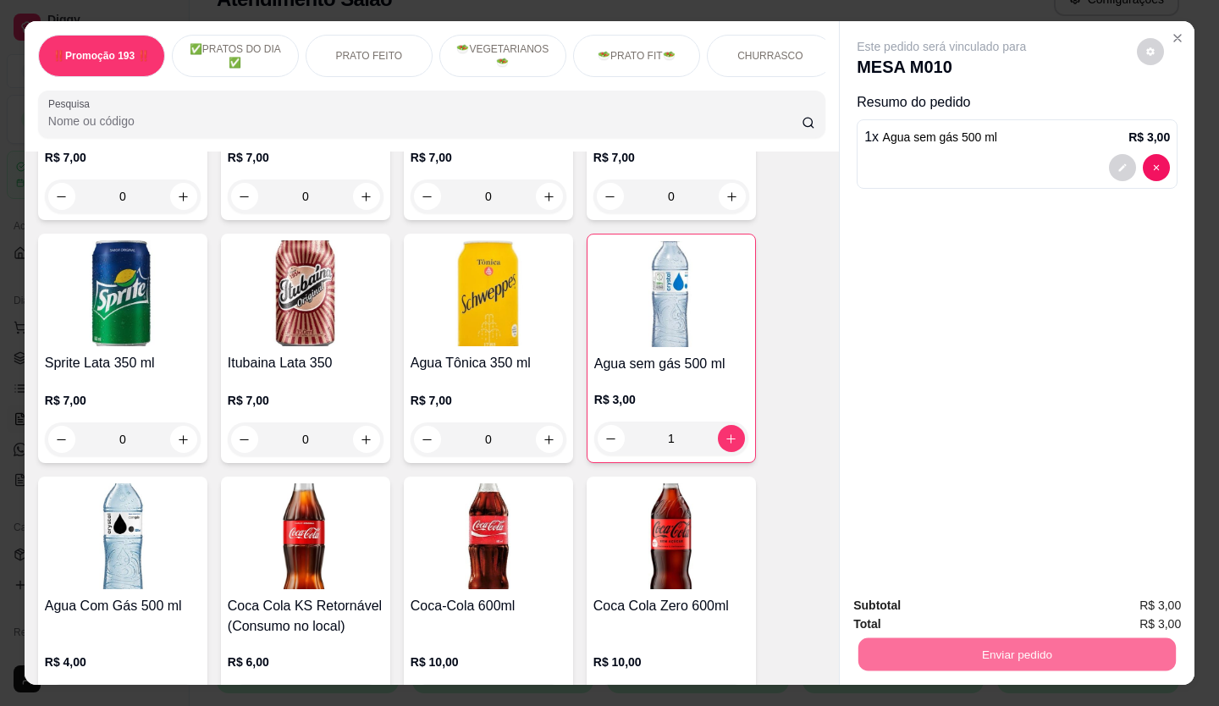
click at [911, 607] on button "Não registrar e enviar pedido" at bounding box center [961, 607] width 176 height 32
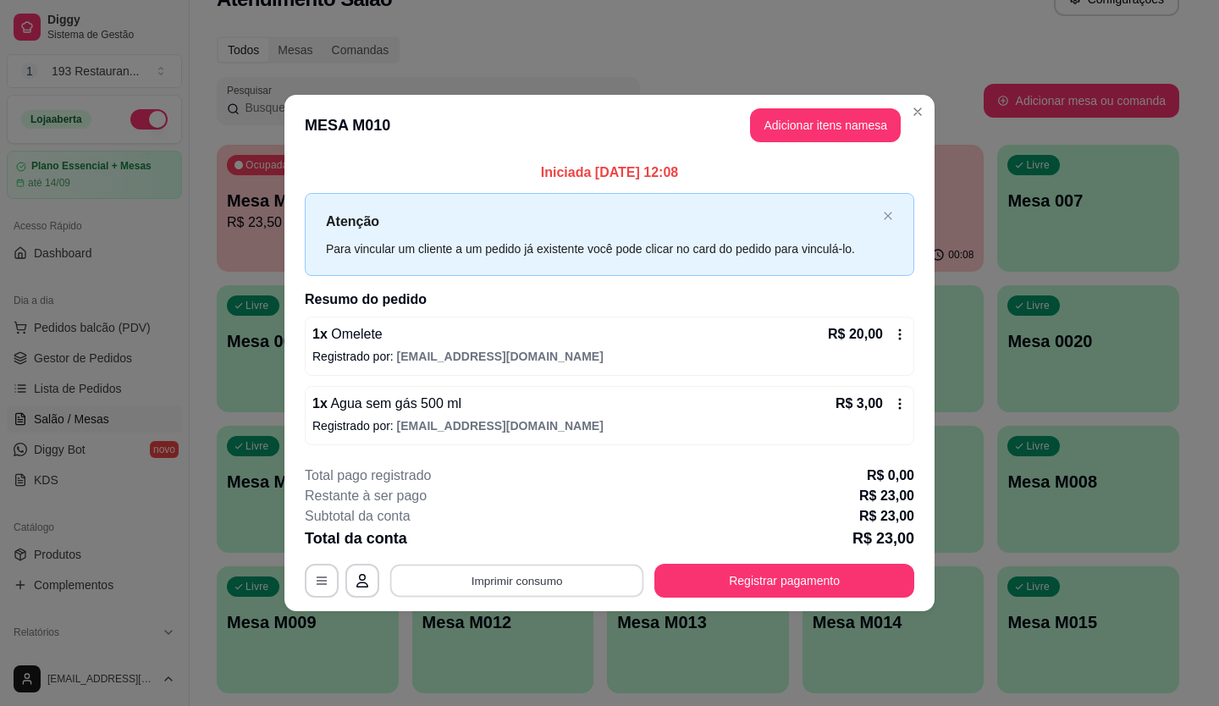
click at [575, 567] on button "Imprimir consumo" at bounding box center [517, 580] width 254 height 33
click at [577, 557] on div "Escolha a impressora COZINHA CAIXA" at bounding box center [522, 512] width 140 height 91
click at [565, 546] on button "CAIXA" at bounding box center [522, 541] width 123 height 27
click at [800, 602] on footer "**********" at bounding box center [609, 531] width 650 height 159
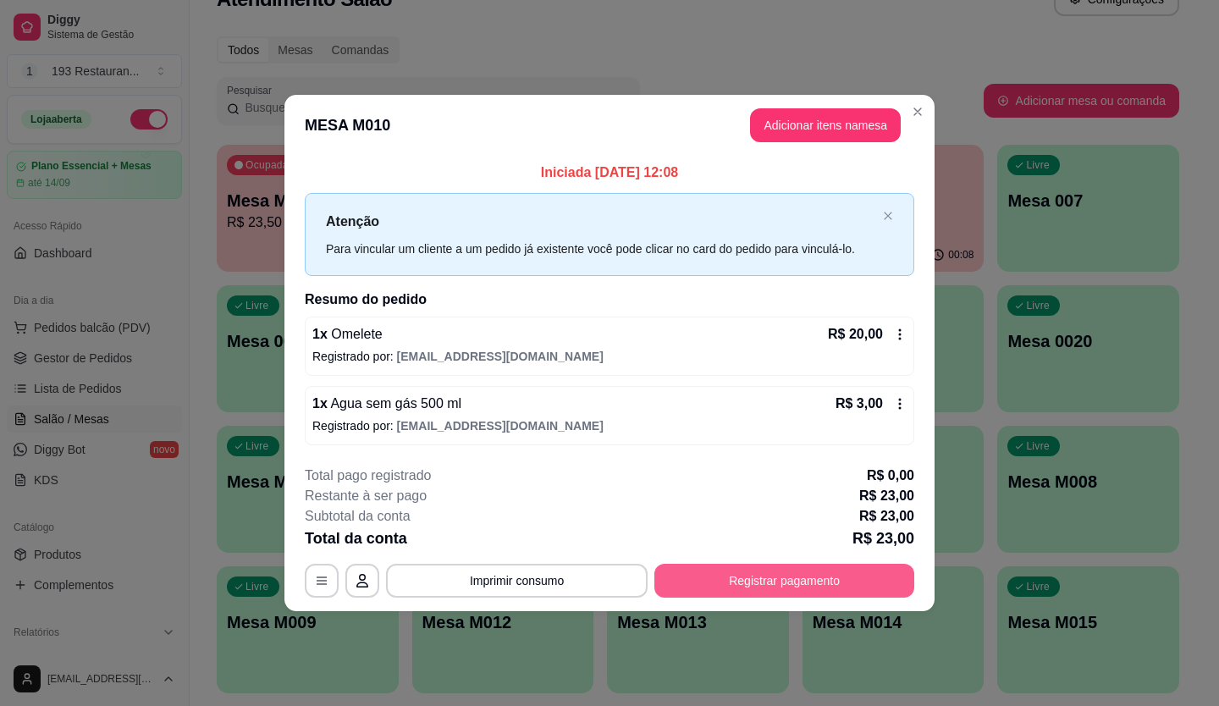
click at [800, 595] on button "Registrar pagamento" at bounding box center [785, 581] width 260 height 34
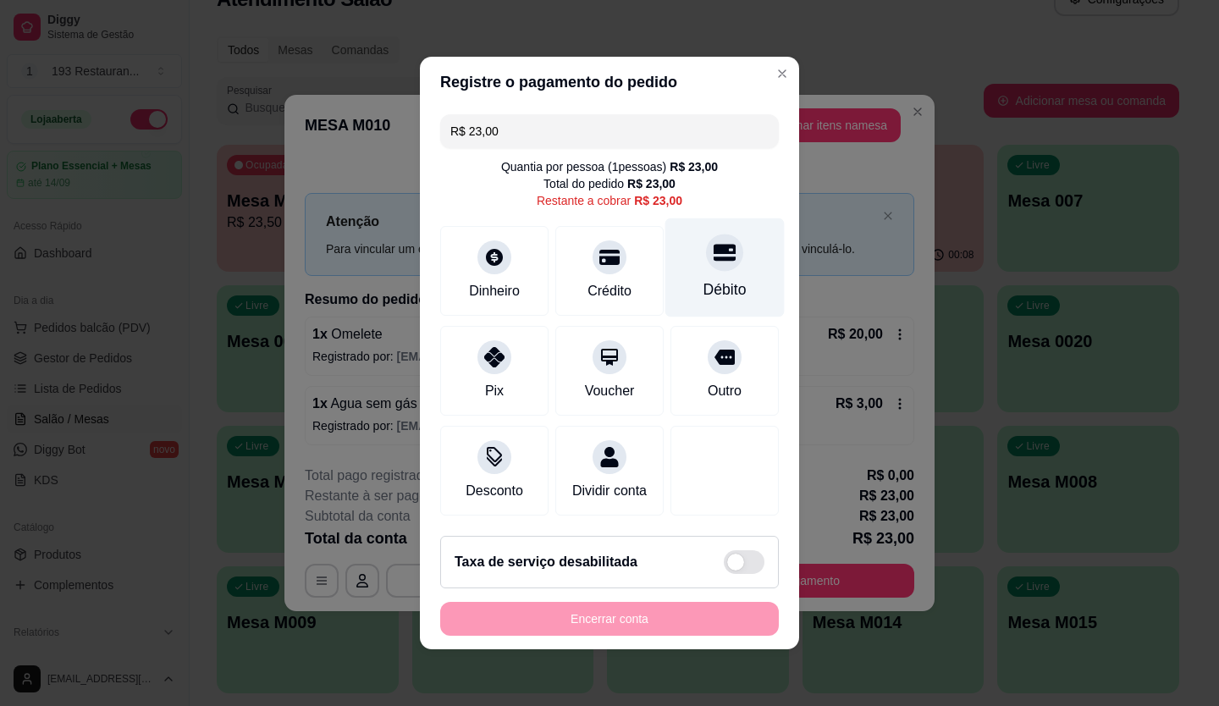
click at [706, 255] on div at bounding box center [724, 252] width 37 height 37
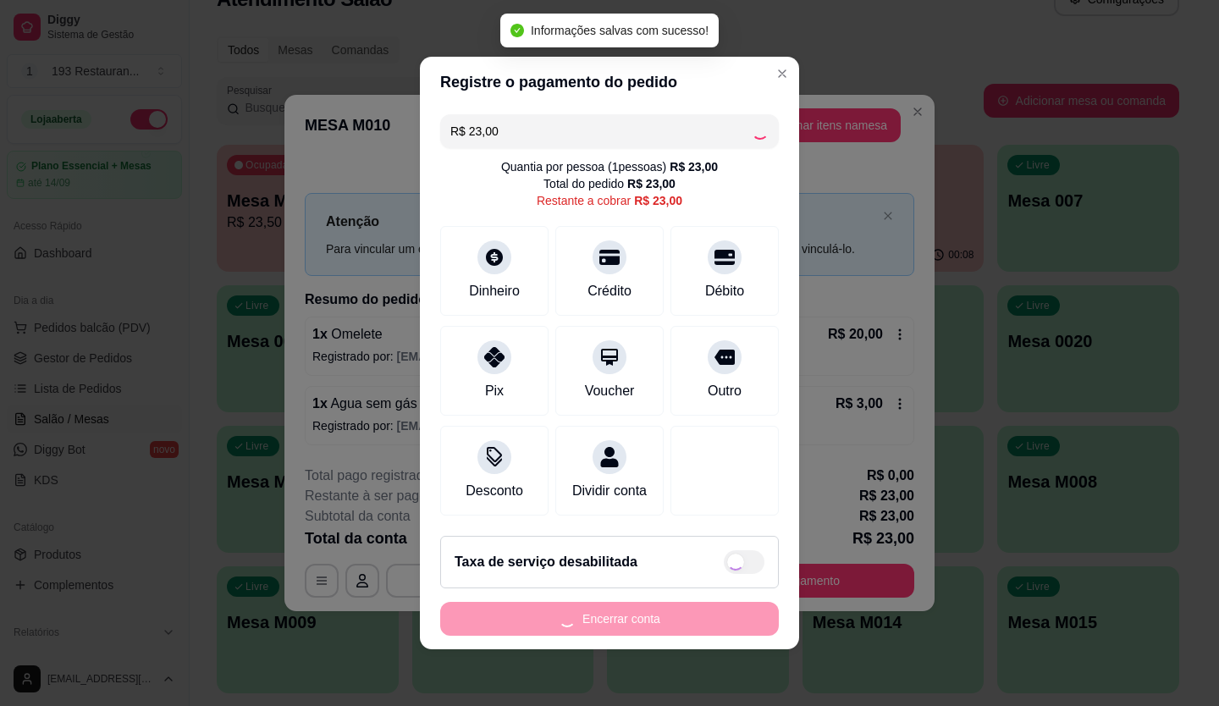
type input "R$ 0,00"
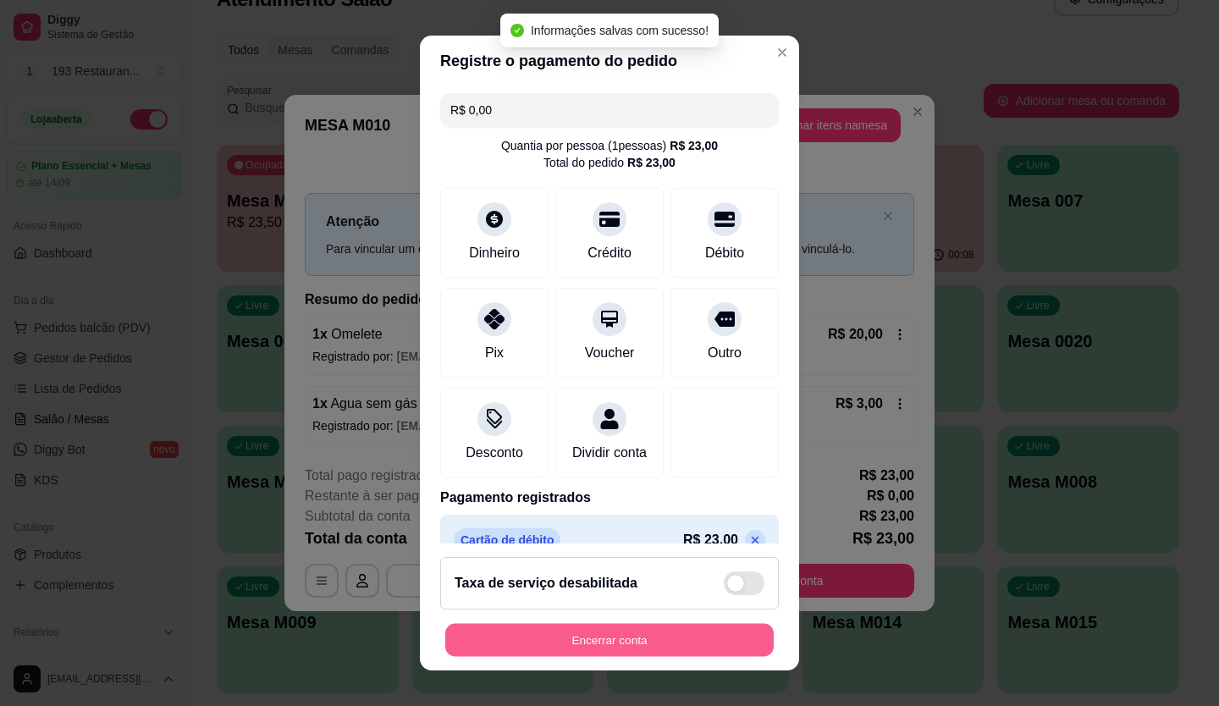
click at [680, 648] on button "Encerrar conta" at bounding box center [609, 640] width 329 height 33
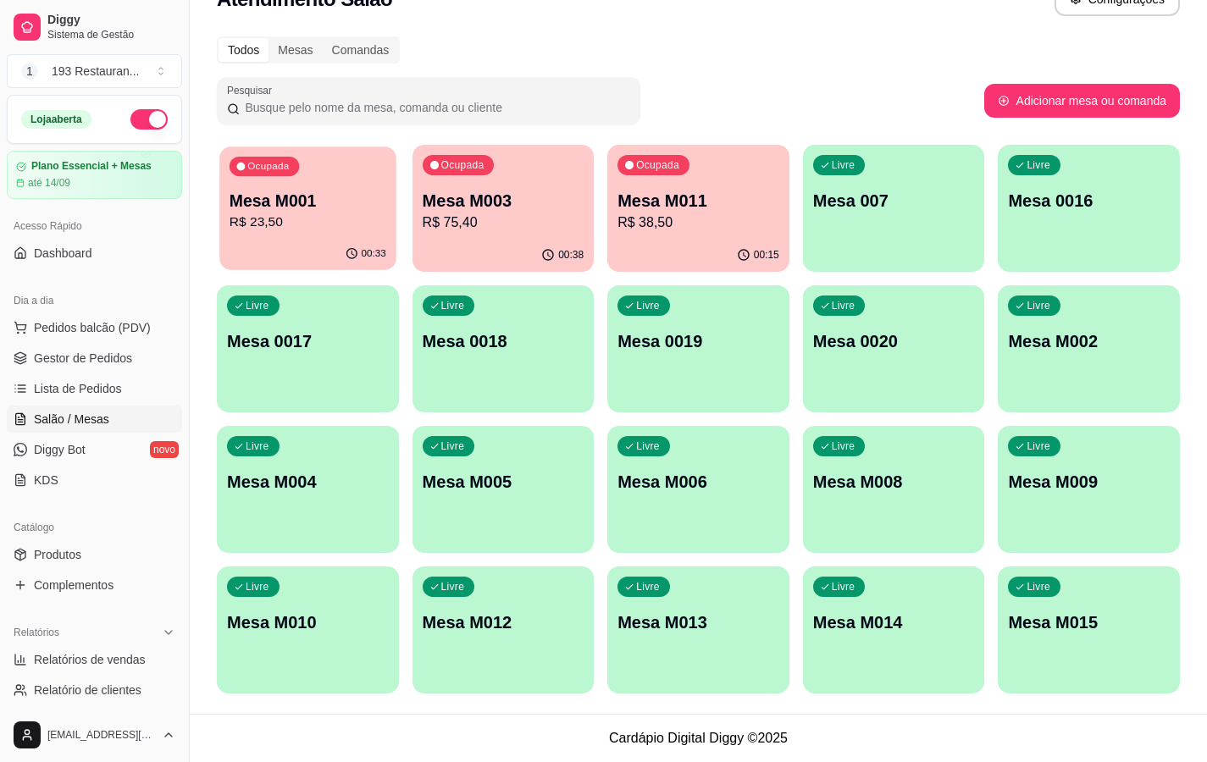
click at [290, 217] on p "R$ 23,50" at bounding box center [307, 222] width 157 height 19
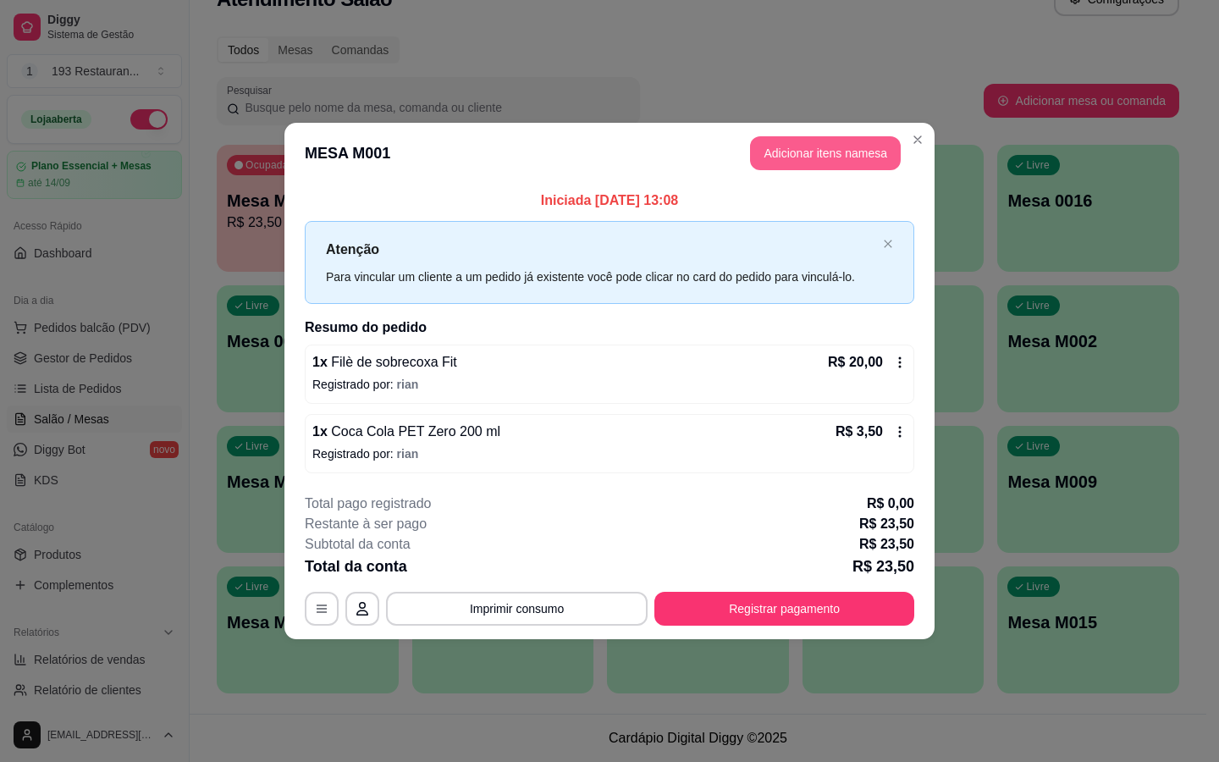
click at [837, 149] on button "Adicionar itens na mesa" at bounding box center [825, 153] width 151 height 34
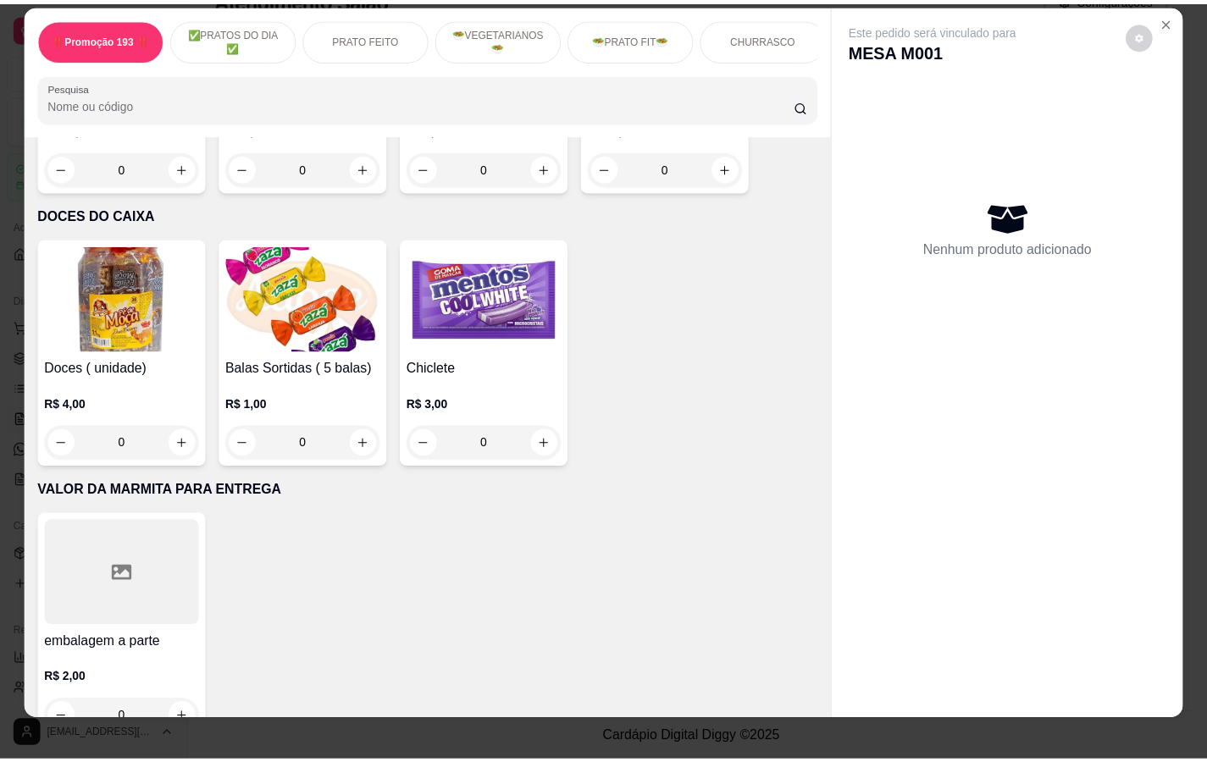
scroll to position [0, 0]
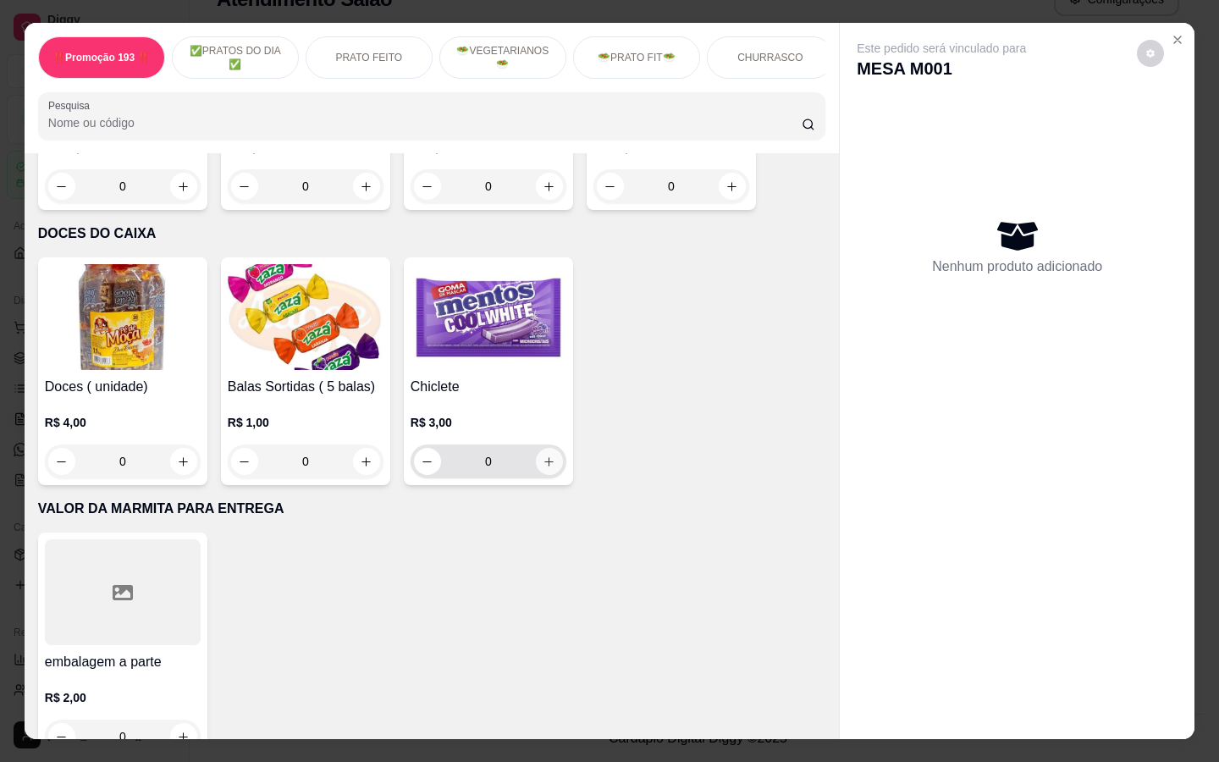
click at [544, 456] on icon "increase-product-quantity" at bounding box center [549, 462] width 13 height 13
type input "1"
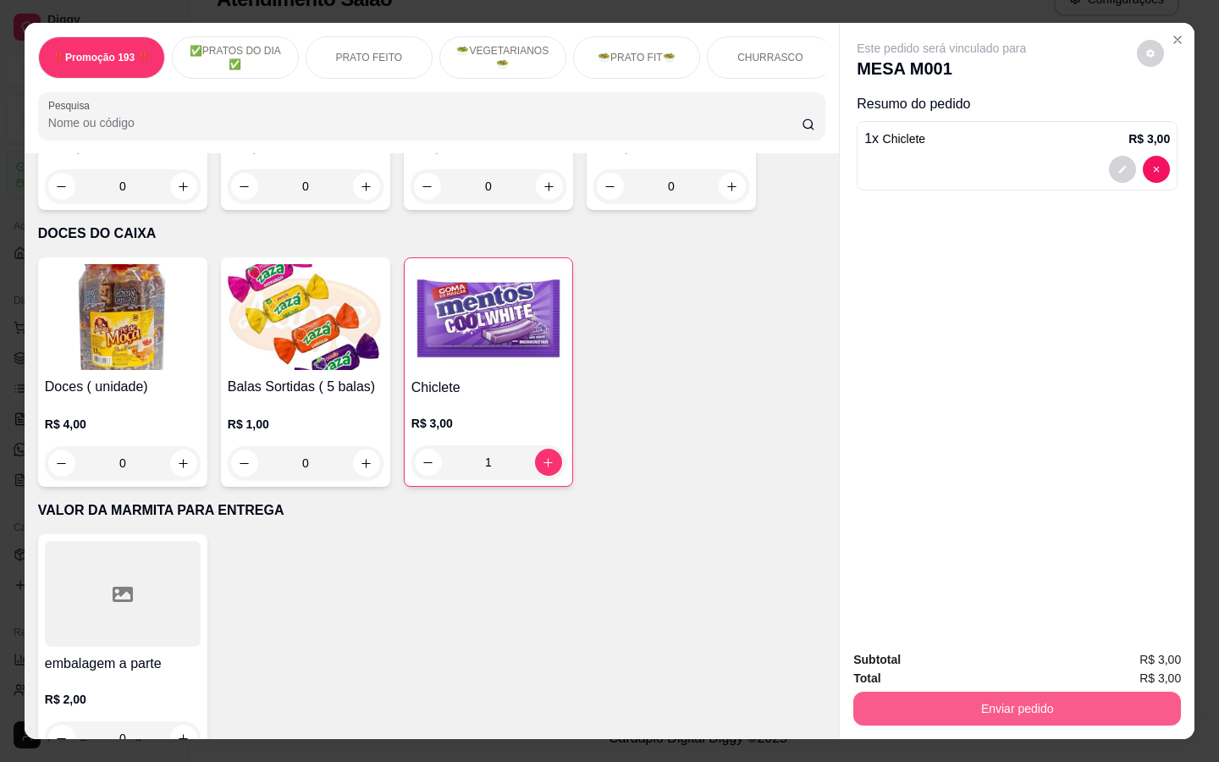
click at [910, 704] on button "Enviar pedido" at bounding box center [1017, 709] width 328 height 34
click at [946, 668] on button "Não registrar e enviar pedido" at bounding box center [961, 661] width 176 height 32
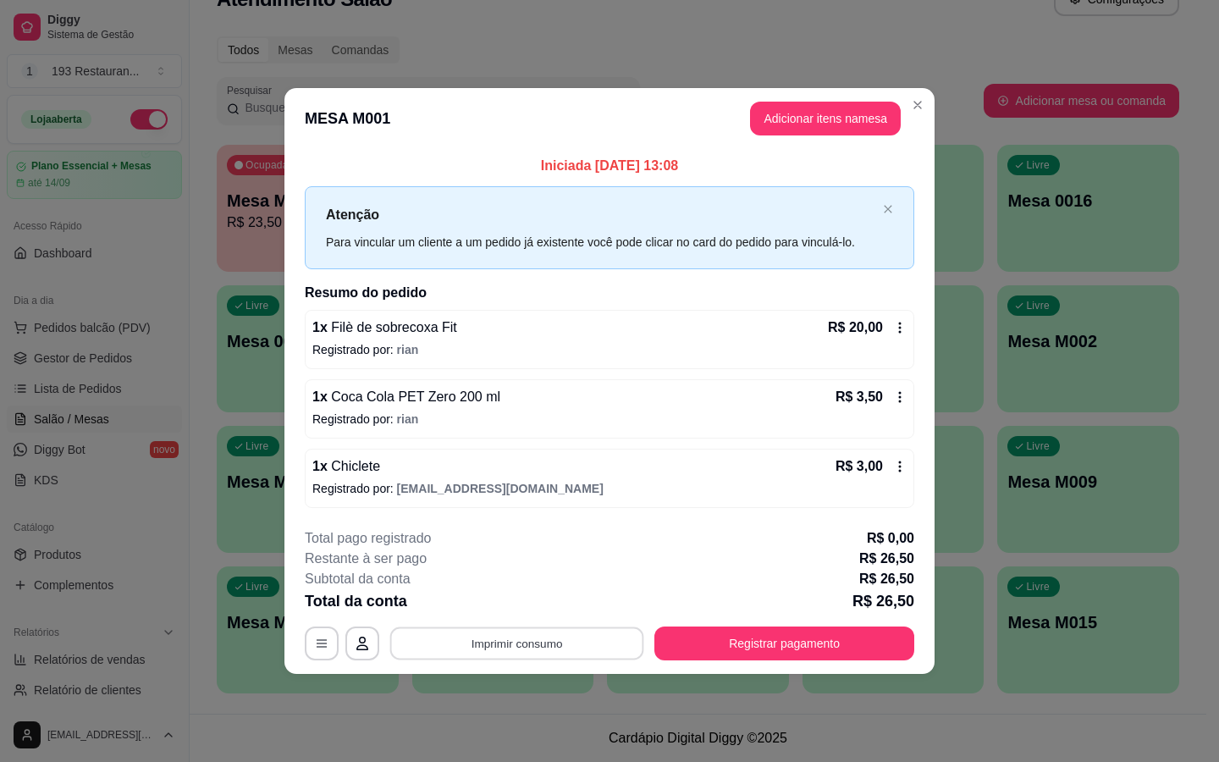
click at [592, 632] on button "Imprimir consumo" at bounding box center [517, 643] width 254 height 33
click at [561, 602] on button "CAIXA" at bounding box center [522, 604] width 119 height 26
click at [824, 648] on button "Registrar pagamento" at bounding box center [785, 643] width 252 height 33
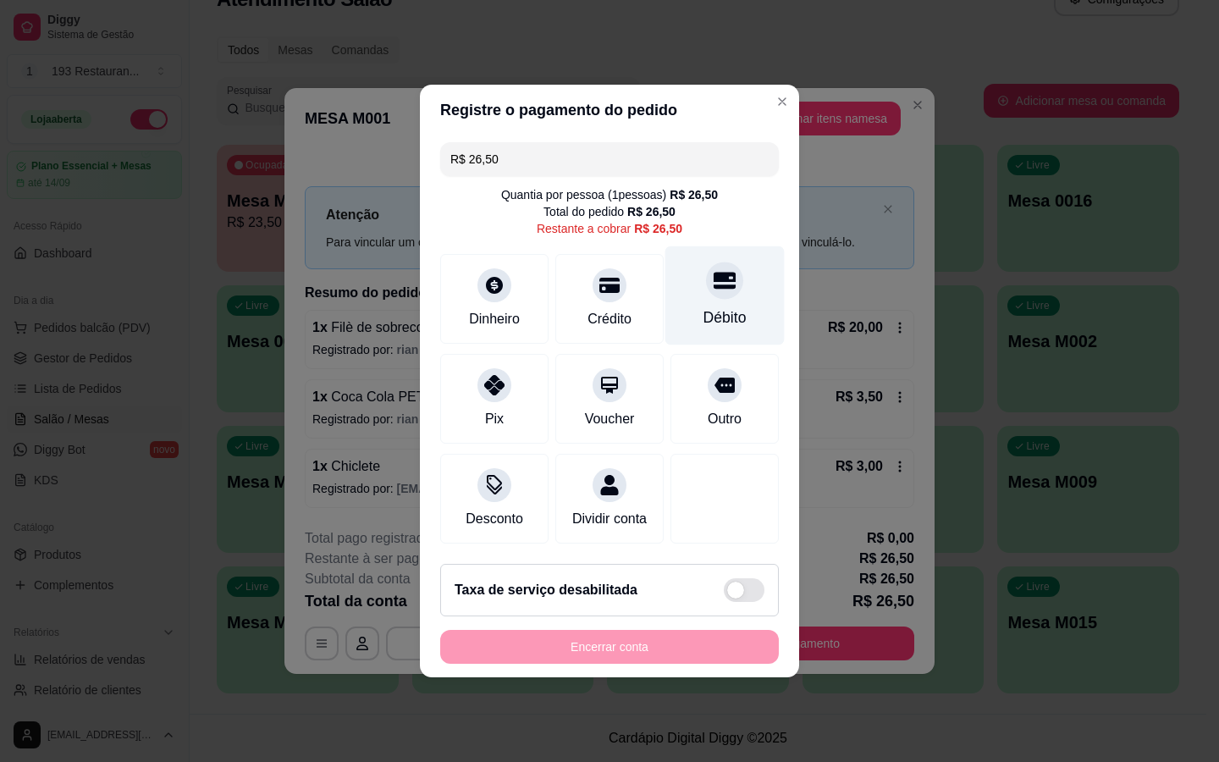
click at [712, 307] on div "Débito" at bounding box center [725, 318] width 43 height 22
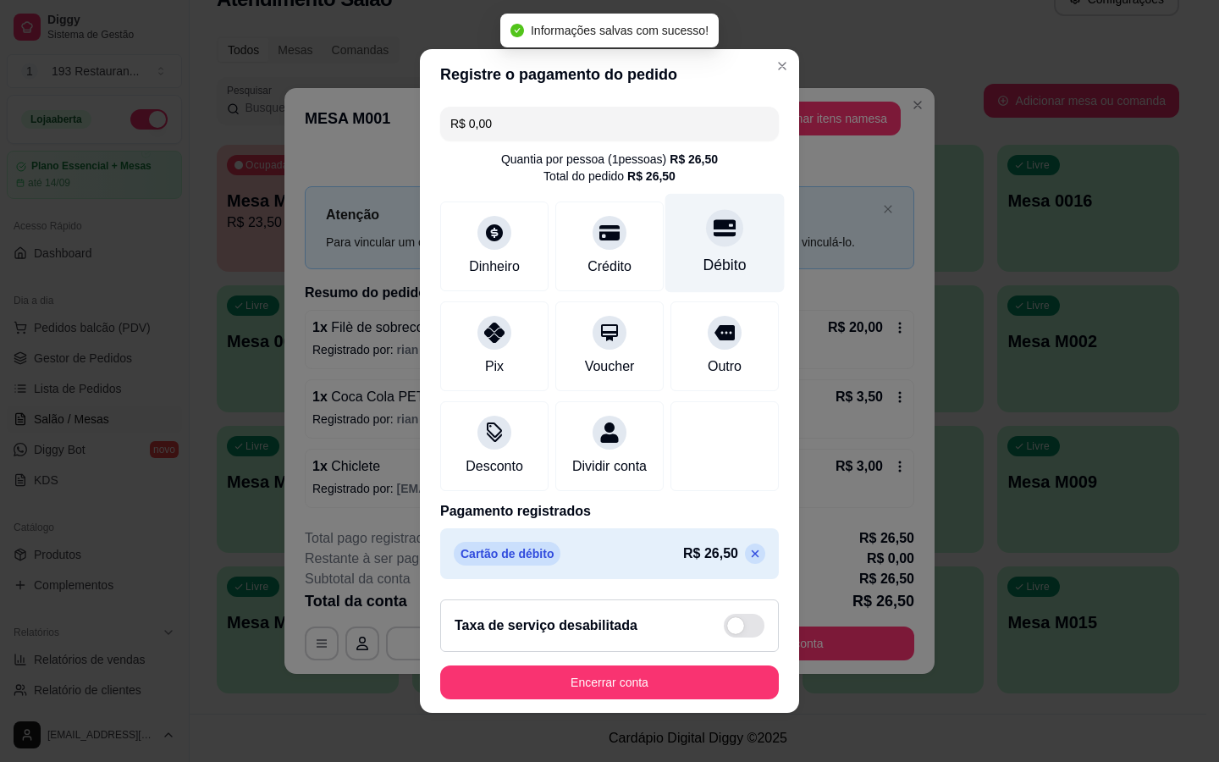
type input "R$ 0,00"
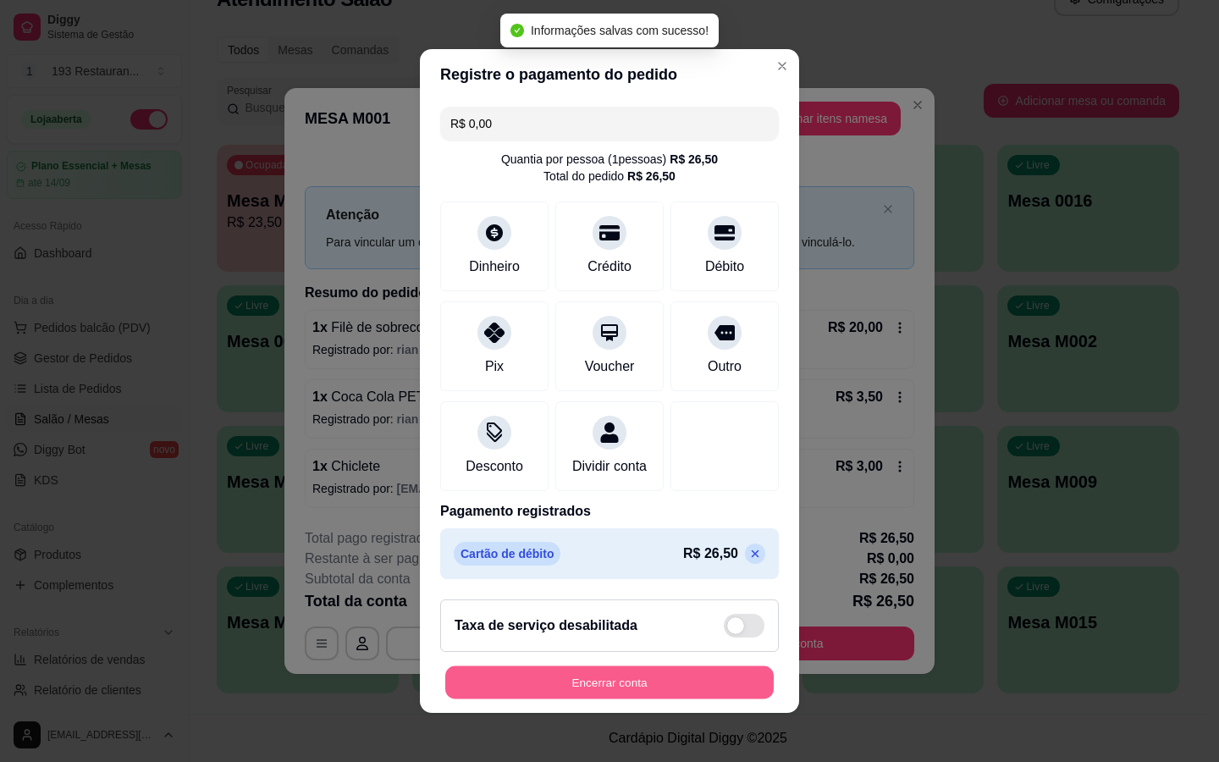
click at [736, 699] on button "Encerrar conta" at bounding box center [609, 682] width 329 height 33
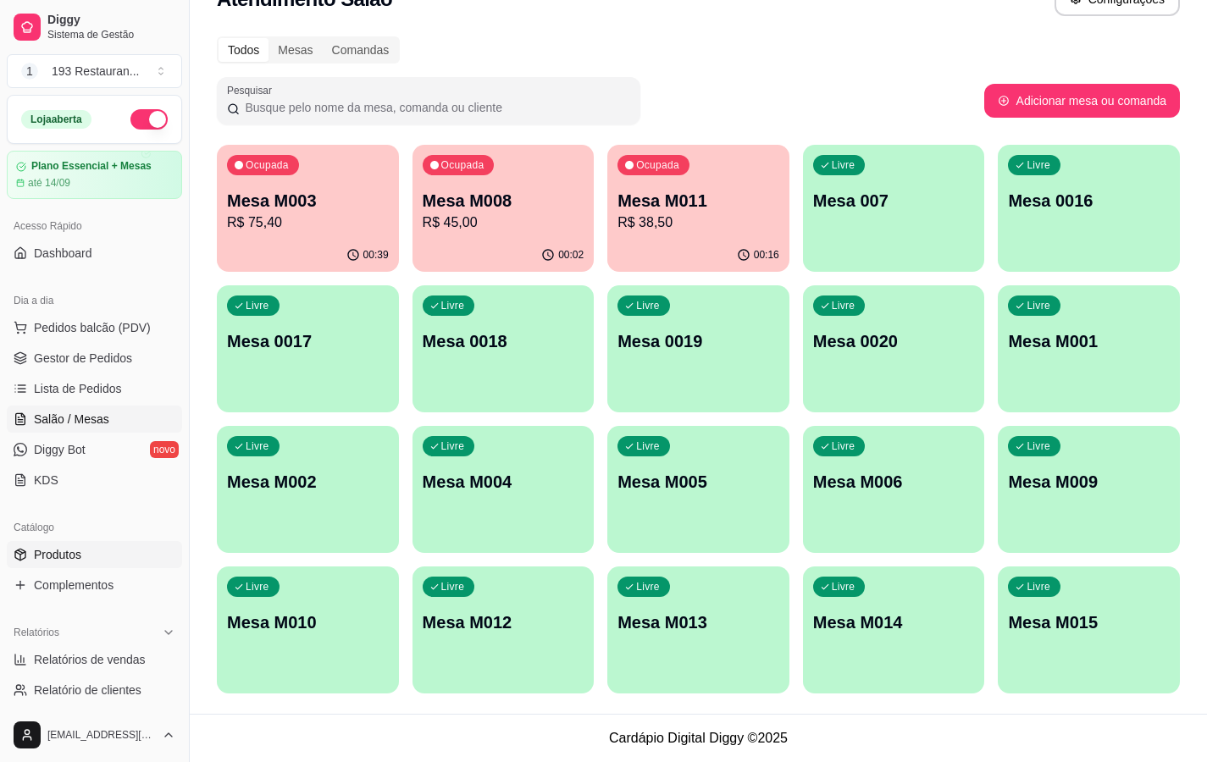
click at [75, 556] on span "Produtos" at bounding box center [57, 554] width 47 height 17
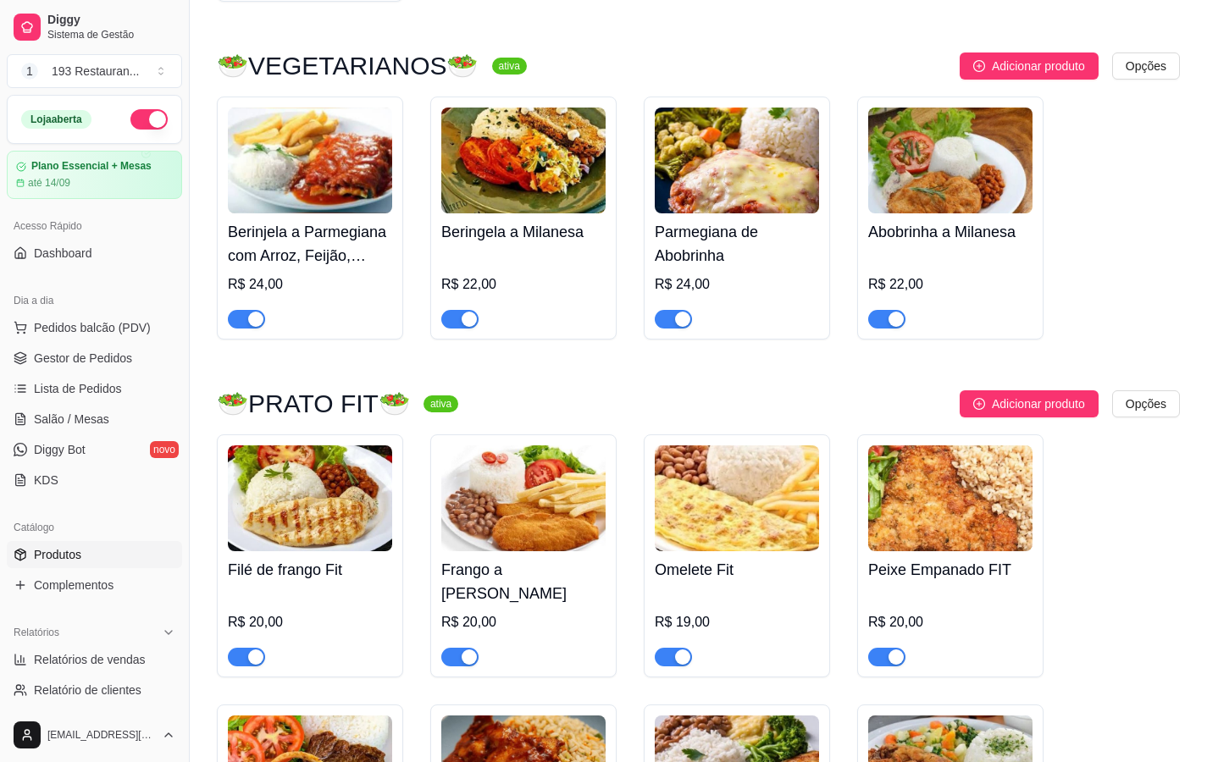
scroll to position [3556, 0]
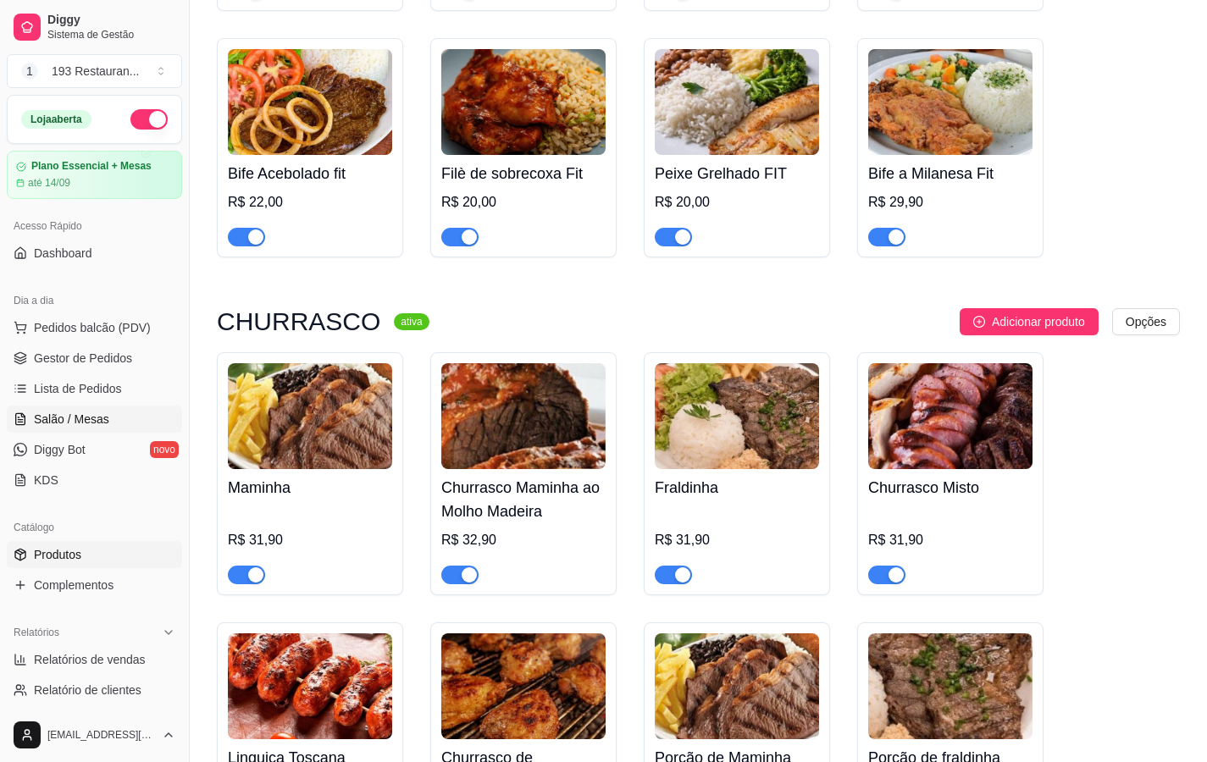
drag, startPoint x: 86, startPoint y: 418, endPoint x: 102, endPoint y: 417, distance: 16.1
click at [86, 418] on span "Salão / Mesas" at bounding box center [71, 419] width 75 height 17
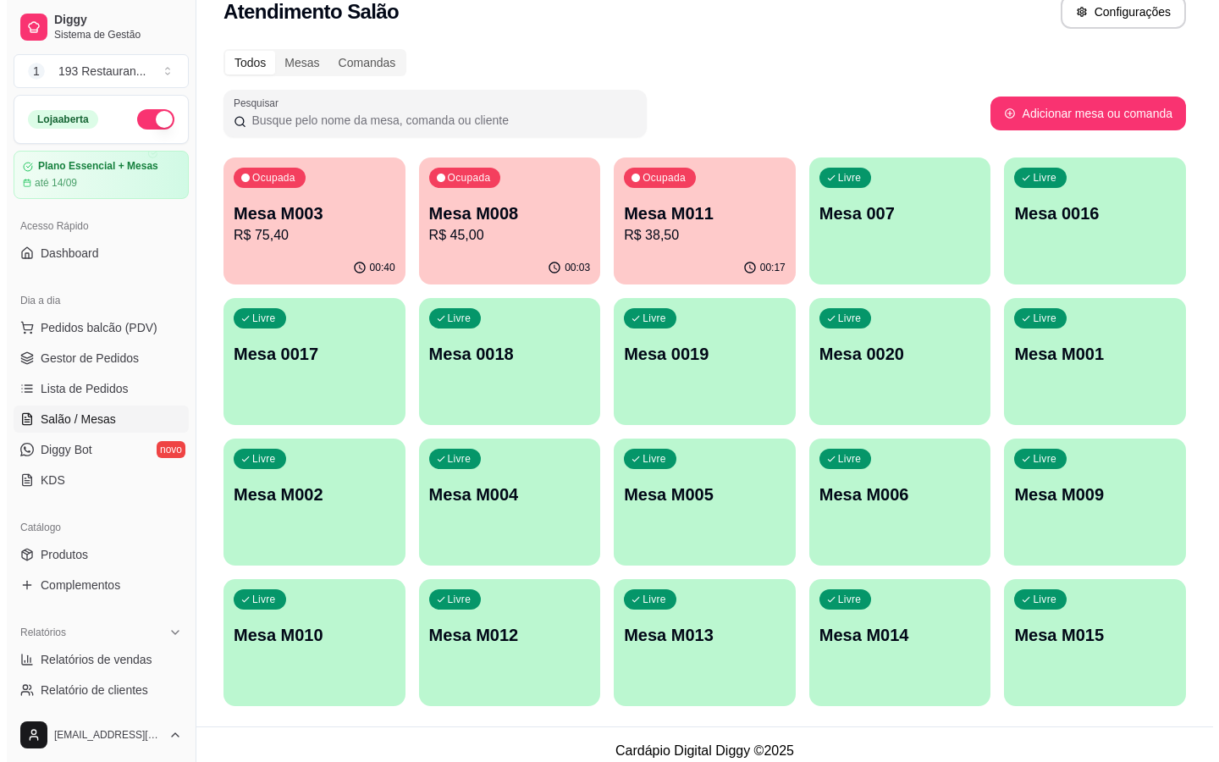
scroll to position [38, 0]
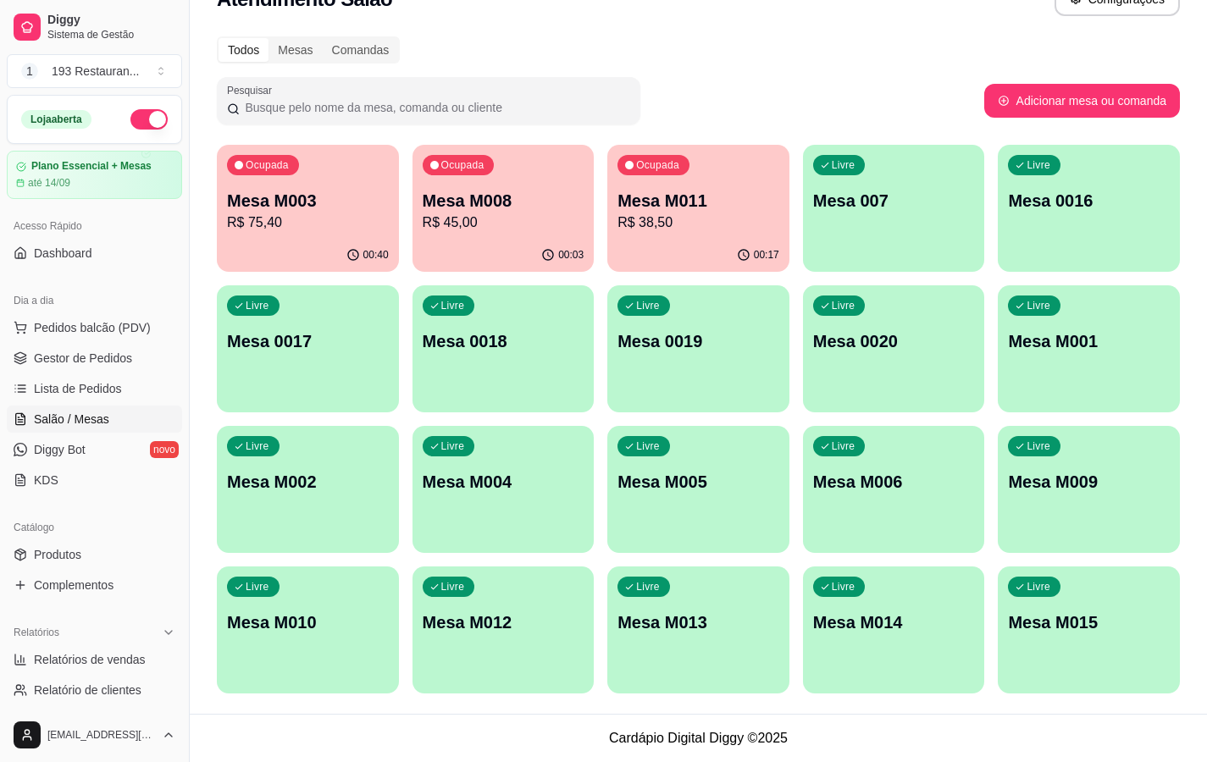
click at [719, 664] on div "Livre Mesa M013" at bounding box center [698, 619] width 182 height 107
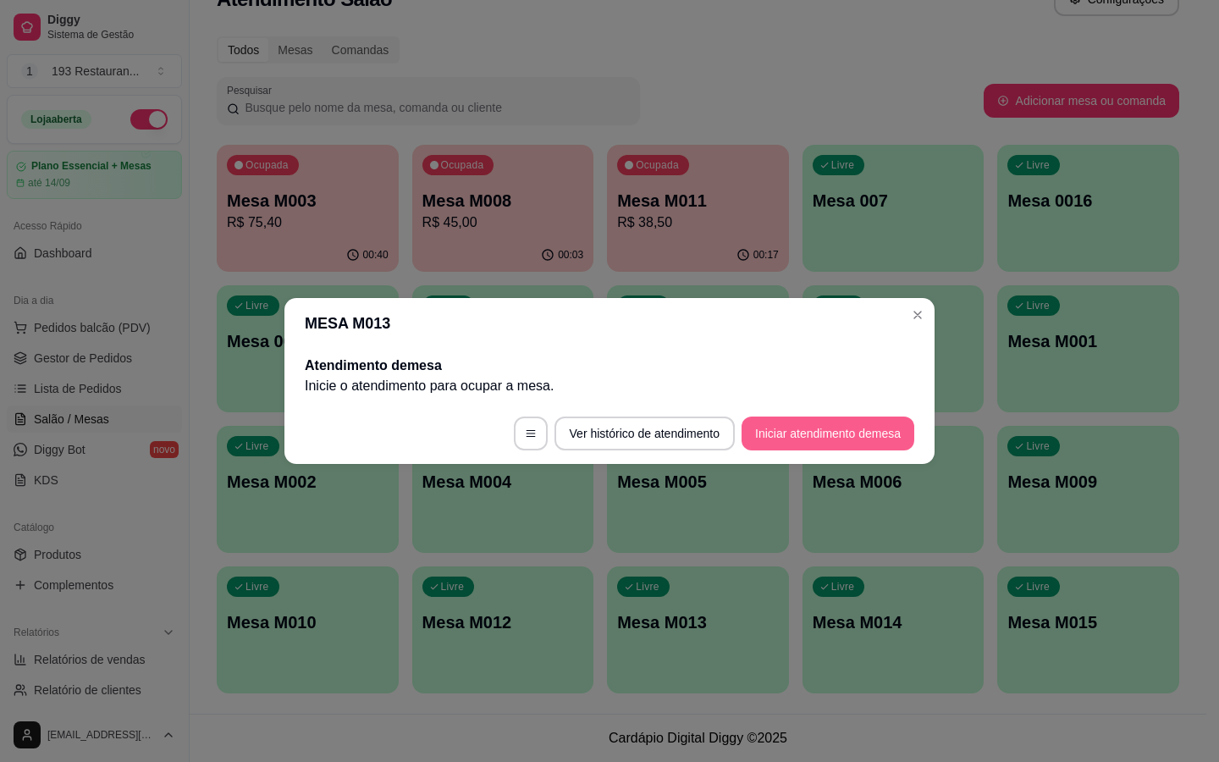
click at [885, 438] on button "Iniciar atendimento de mesa" at bounding box center [828, 434] width 173 height 34
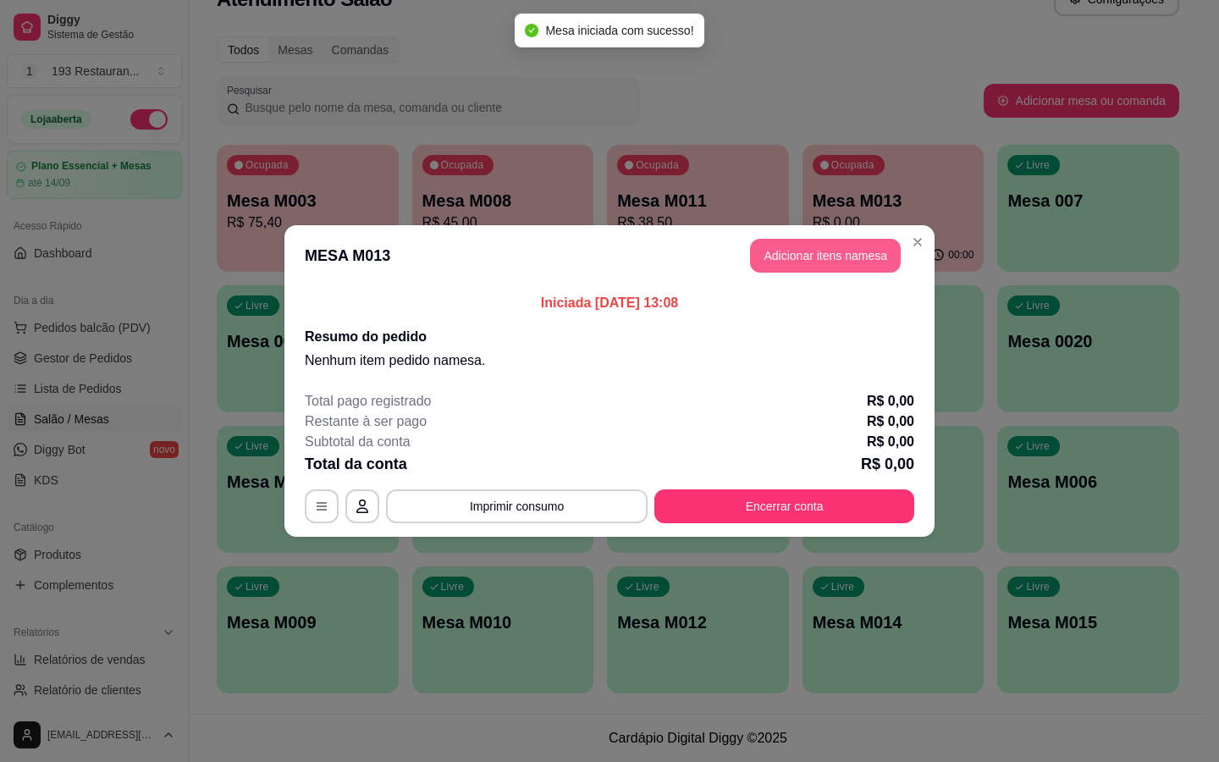
click at [787, 262] on button "Adicionar itens na mesa" at bounding box center [825, 256] width 151 height 34
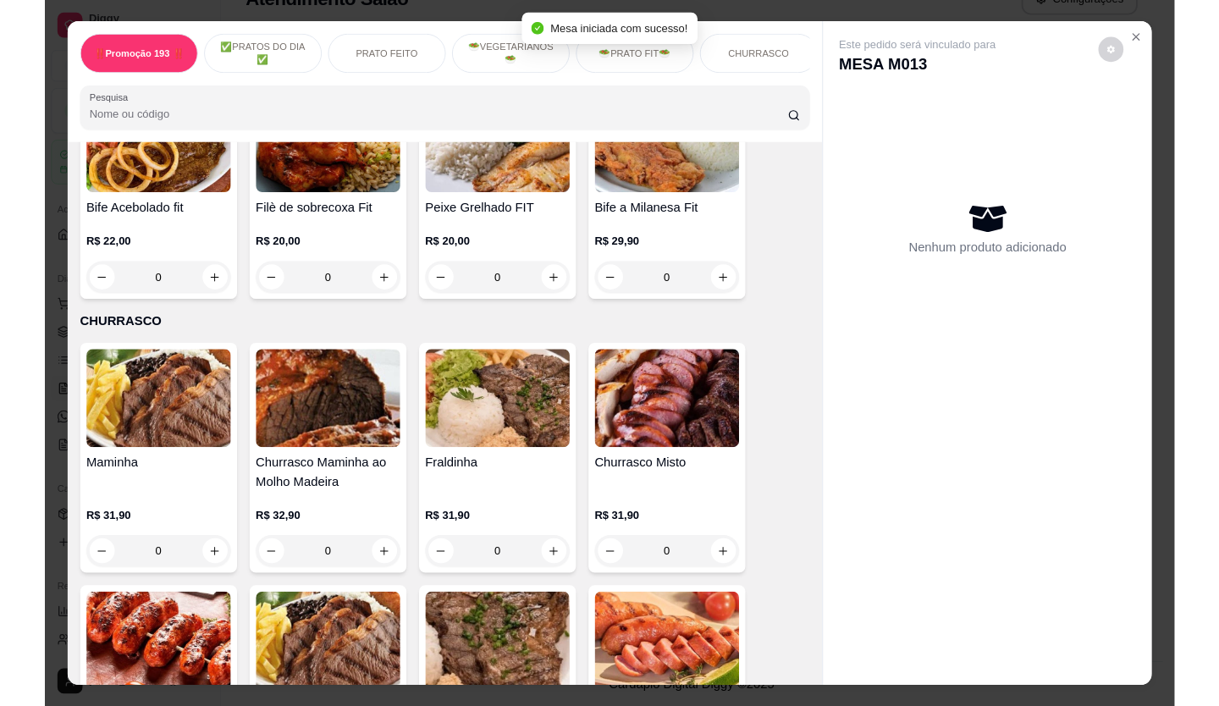
scroll to position [2794, 0]
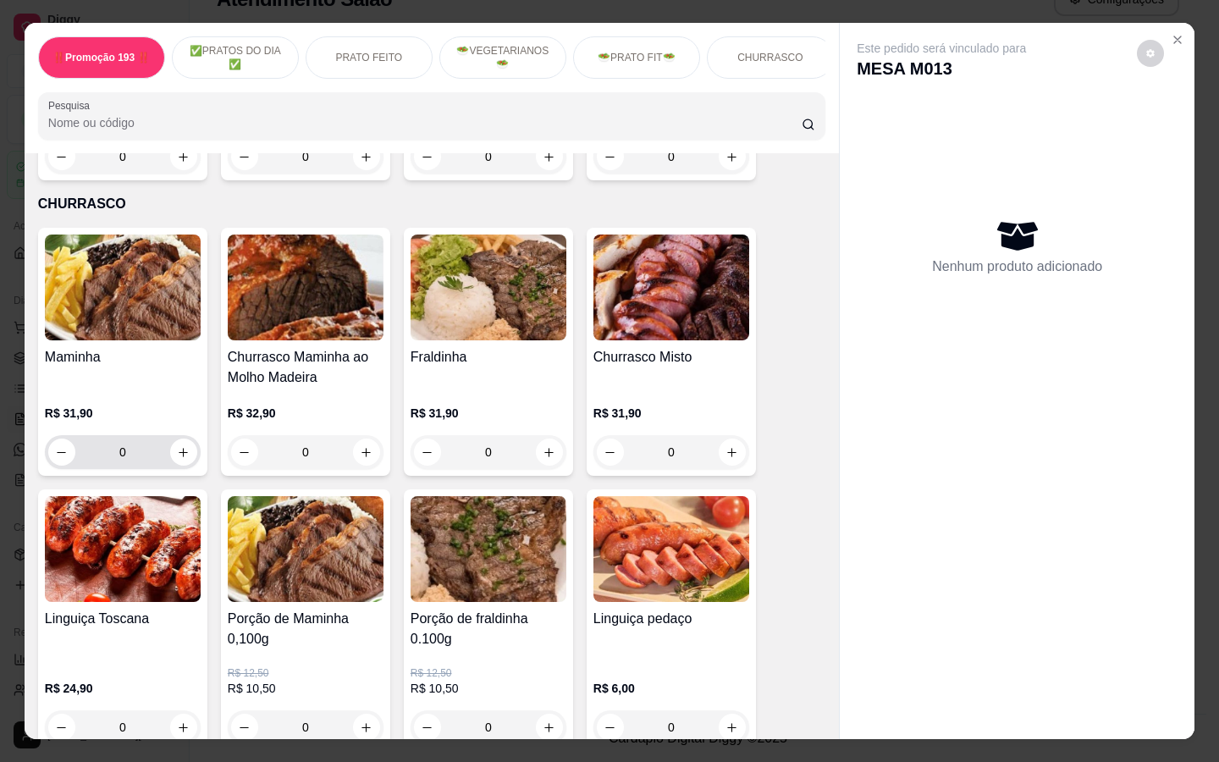
click at [178, 439] on button "increase-product-quantity" at bounding box center [183, 452] width 27 height 27
type input "1"
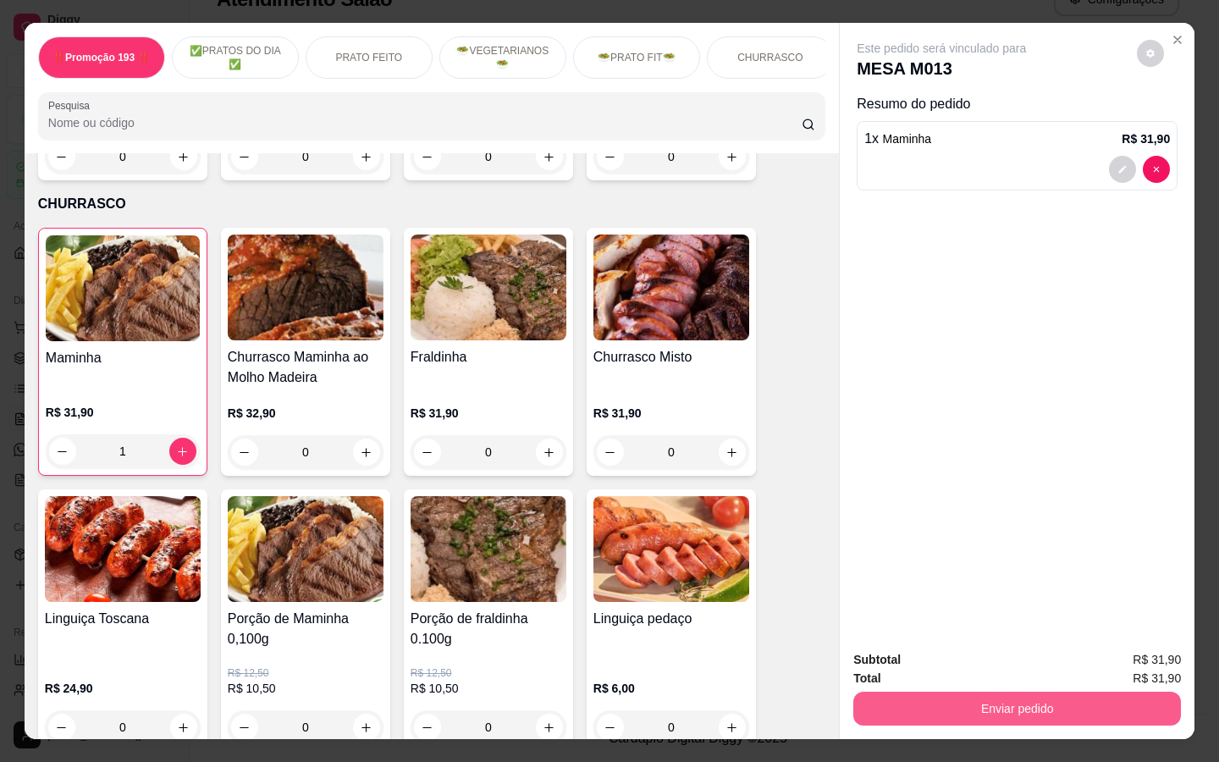
click at [1050, 705] on button "Enviar pedido" at bounding box center [1017, 709] width 328 height 34
click at [1029, 660] on button "Não registrar e enviar pedido" at bounding box center [961, 660] width 176 height 32
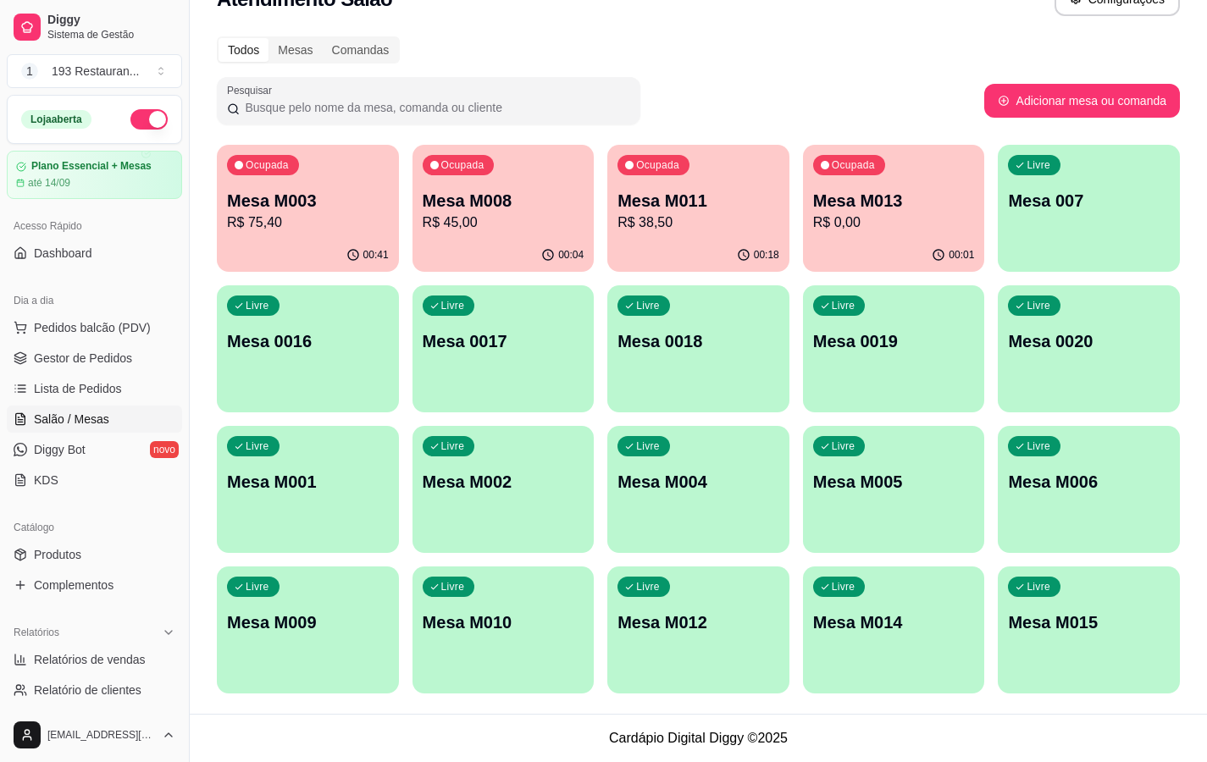
click at [318, 230] on p "R$ 75,40" at bounding box center [308, 223] width 162 height 20
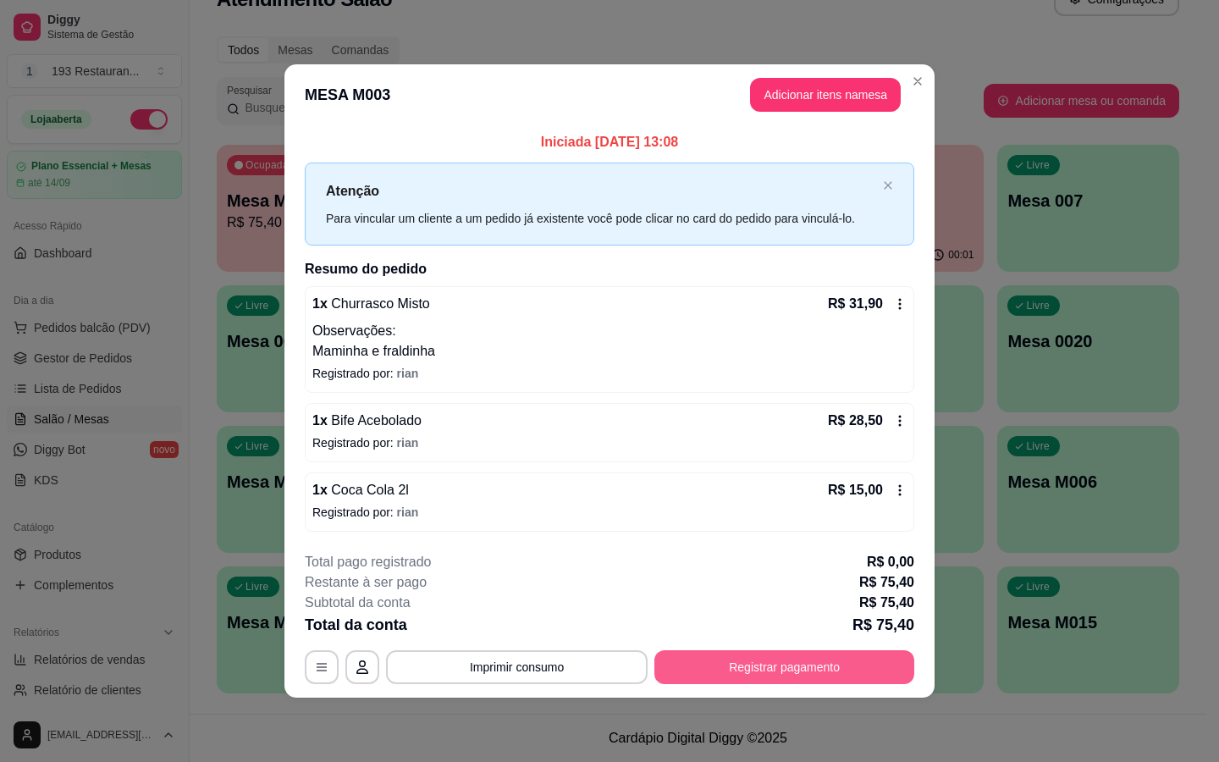
click at [849, 673] on button "Registrar pagamento" at bounding box center [785, 667] width 260 height 34
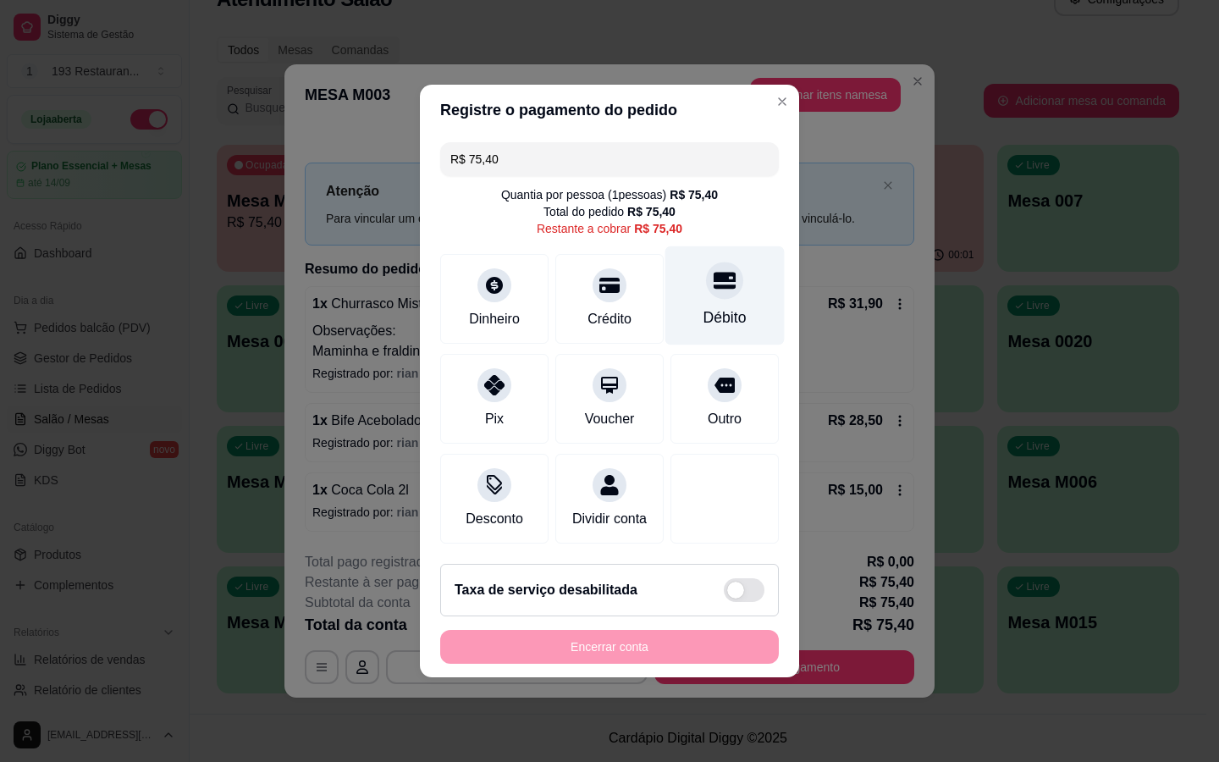
click at [714, 270] on icon at bounding box center [725, 280] width 22 height 22
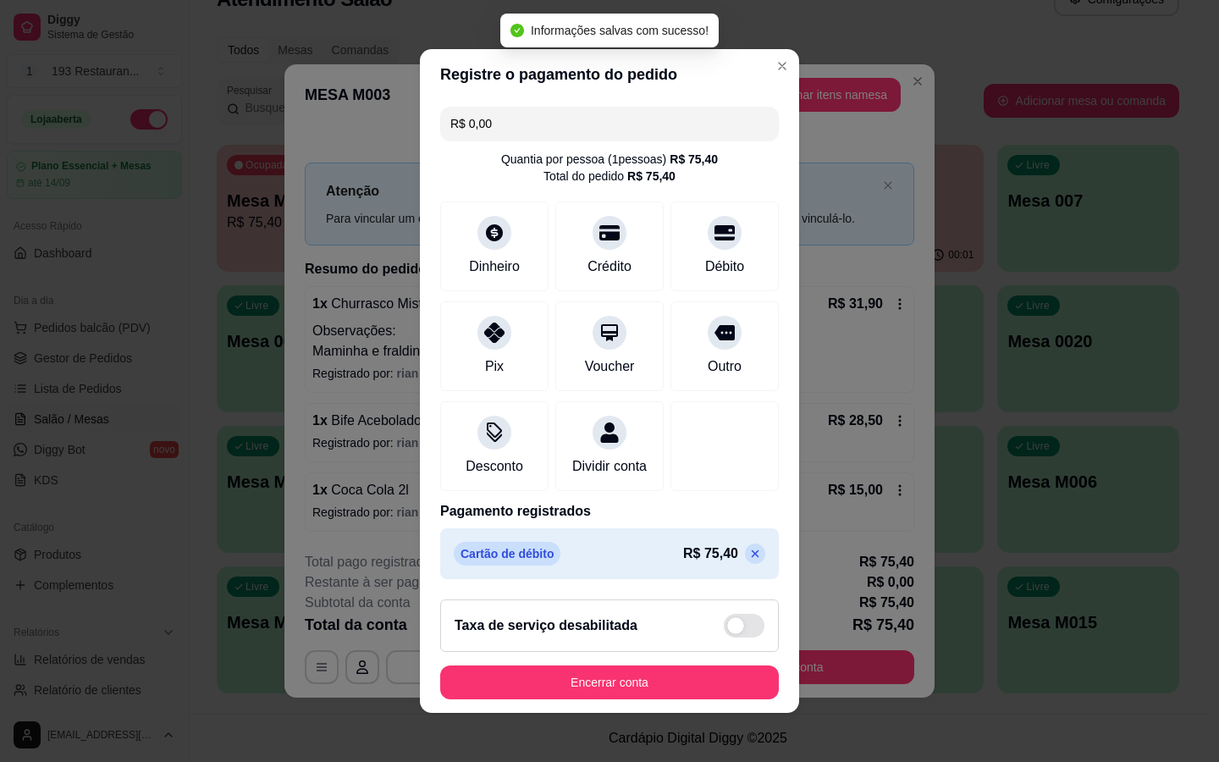
click at [639, 666] on footer "Taxa de serviço desabilitada Encerrar conta" at bounding box center [609, 649] width 379 height 127
type input "R$ 0,00"
click at [660, 699] on button "Encerrar conta" at bounding box center [609, 682] width 329 height 33
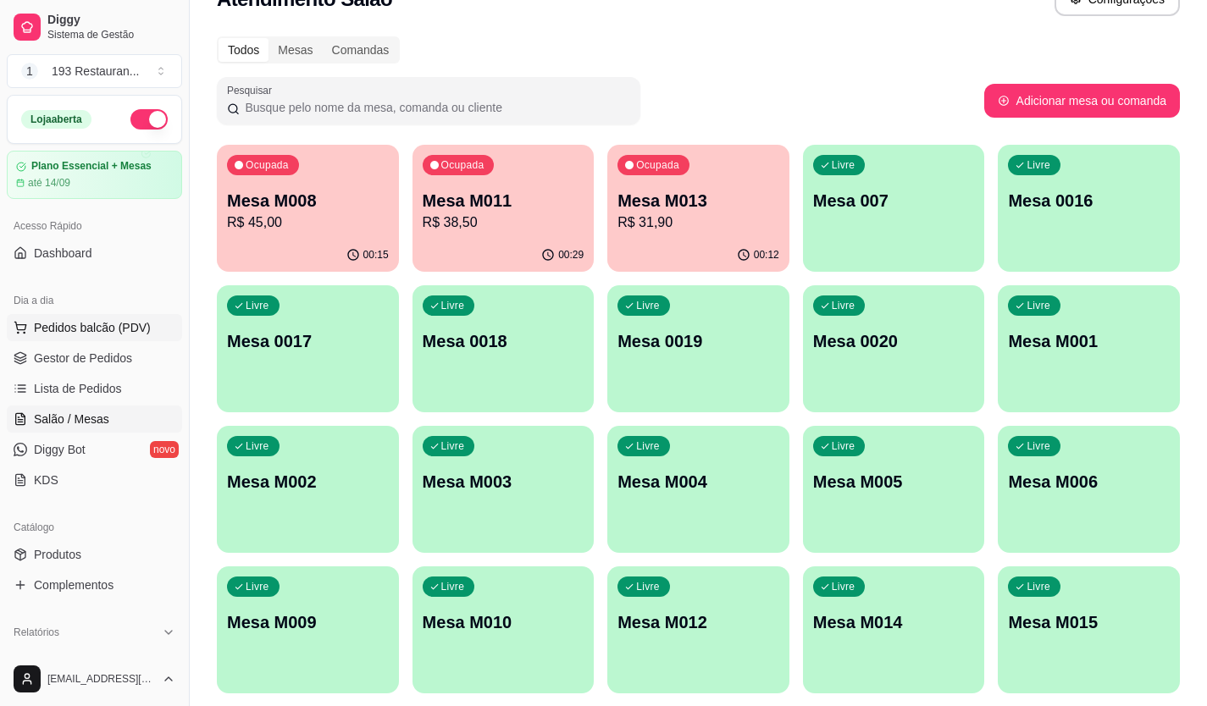
click at [108, 337] on button "Pedidos balcão (PDV)" at bounding box center [94, 327] width 175 height 27
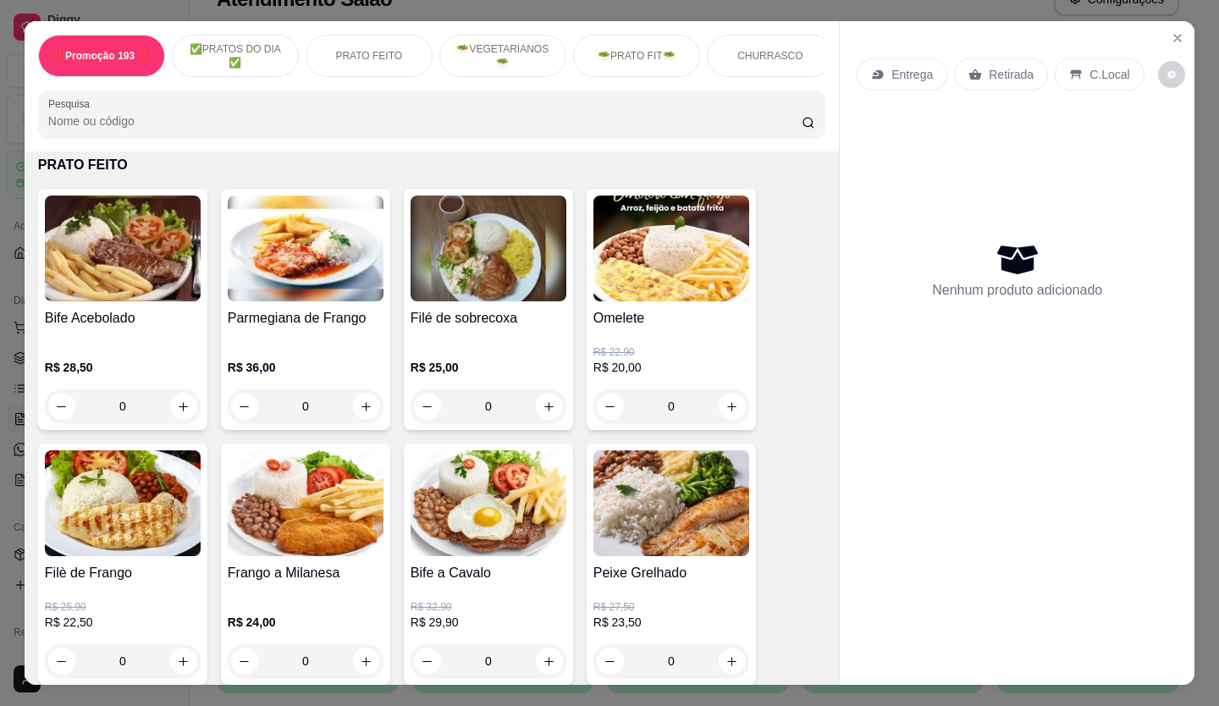
scroll to position [762, 0]
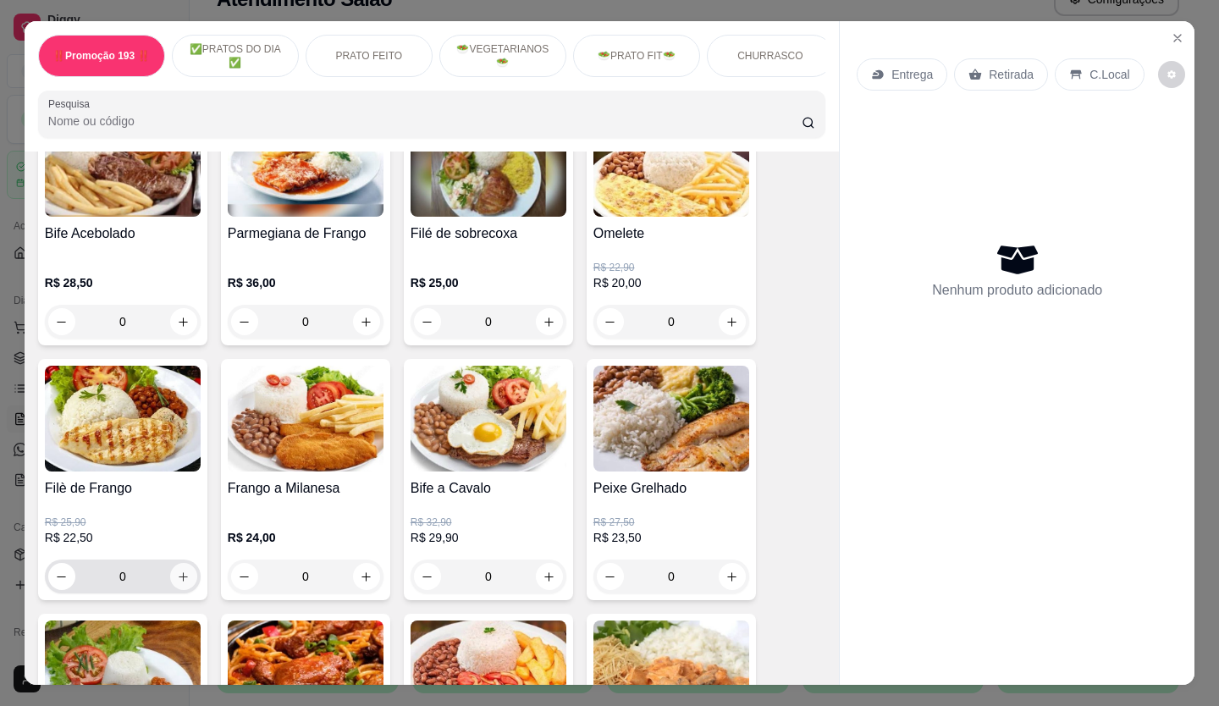
click at [177, 583] on icon "increase-product-quantity" at bounding box center [183, 577] width 13 height 13
type input "1"
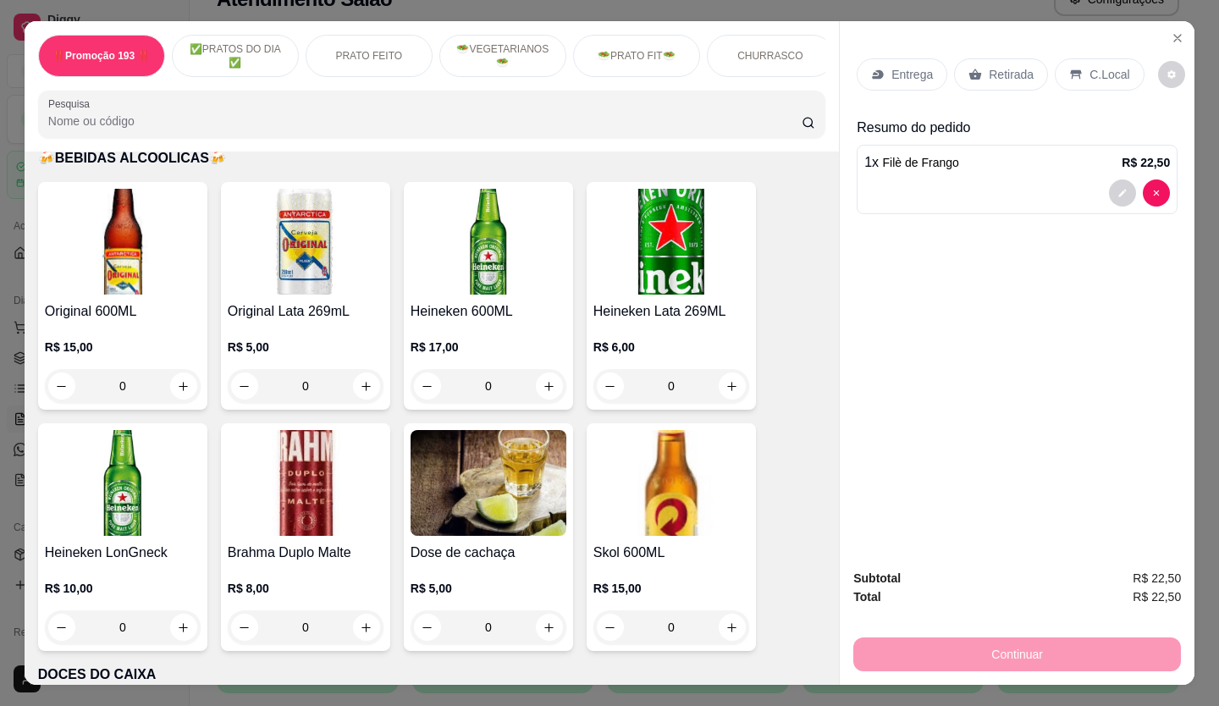
scroll to position [7100, 0]
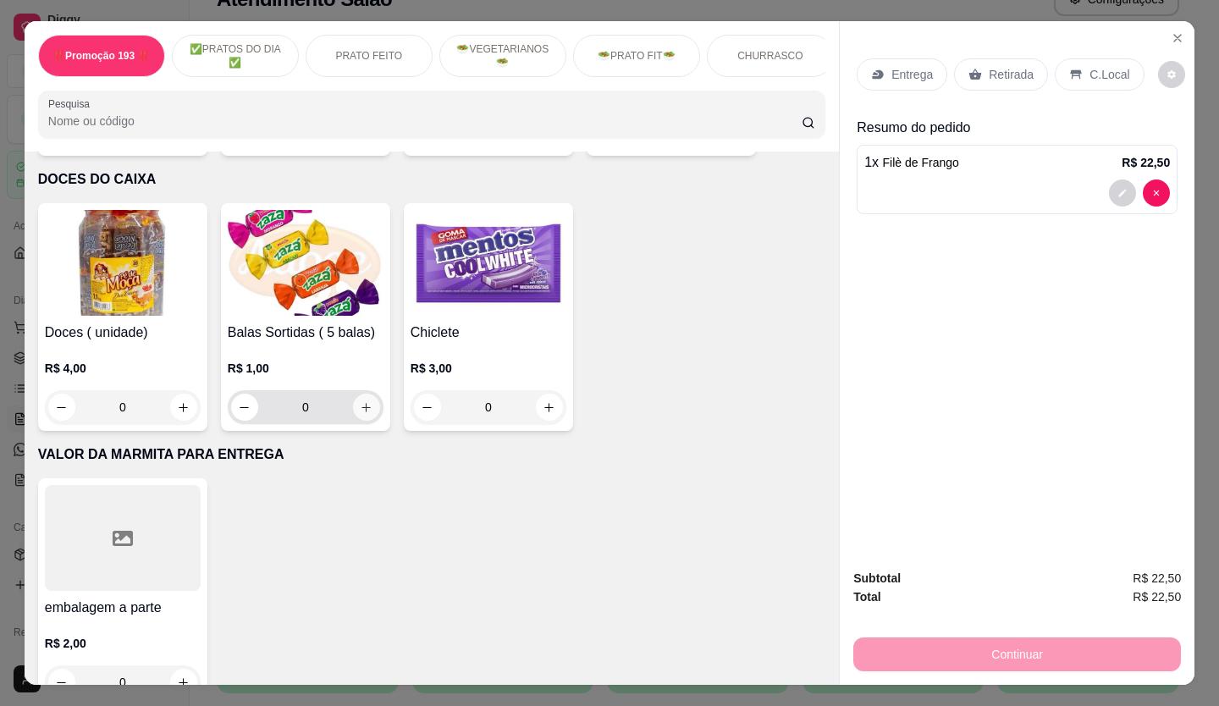
click at [370, 394] on button "increase-product-quantity" at bounding box center [366, 407] width 27 height 27
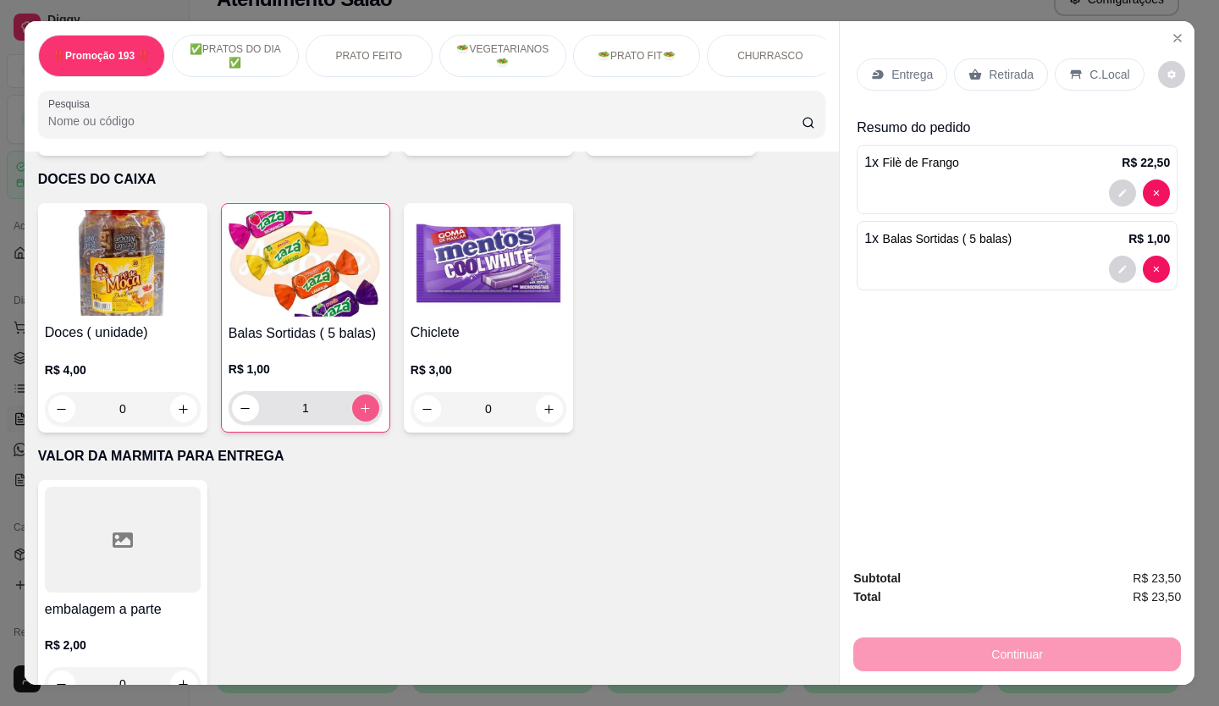
type input "1"
click at [989, 68] on p "Retirada" at bounding box center [1011, 74] width 45 height 17
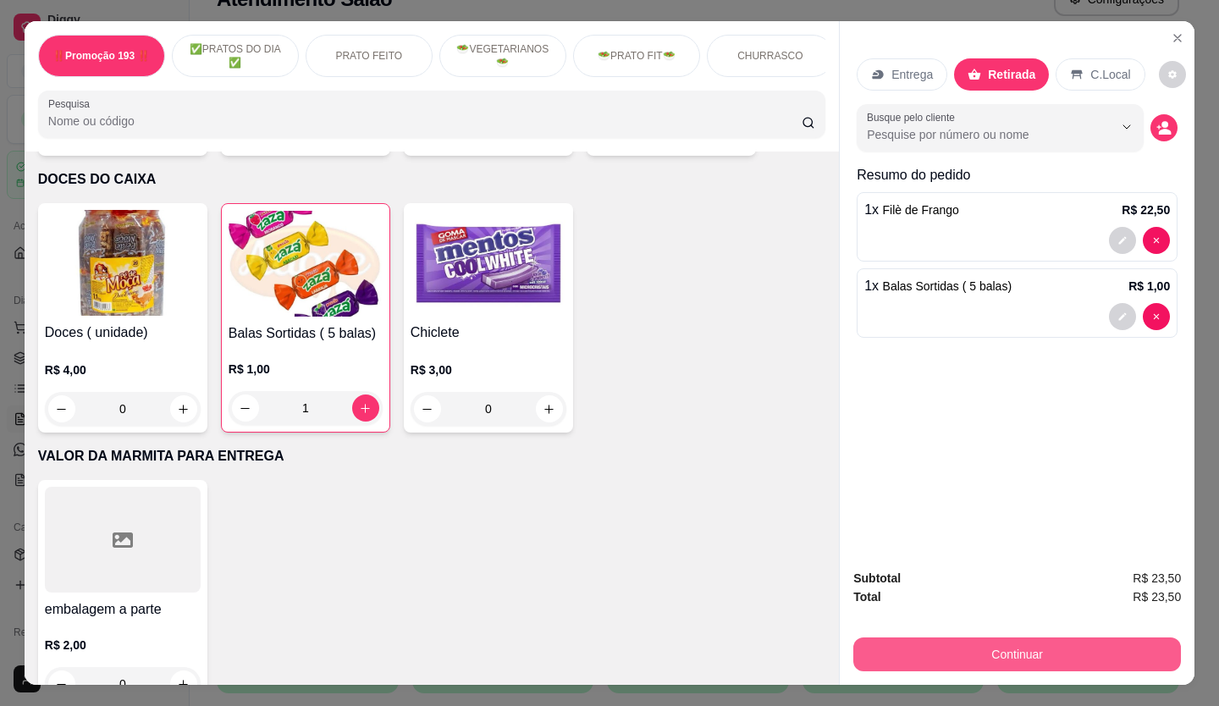
click at [1054, 645] on button "Continuar" at bounding box center [1017, 655] width 328 height 34
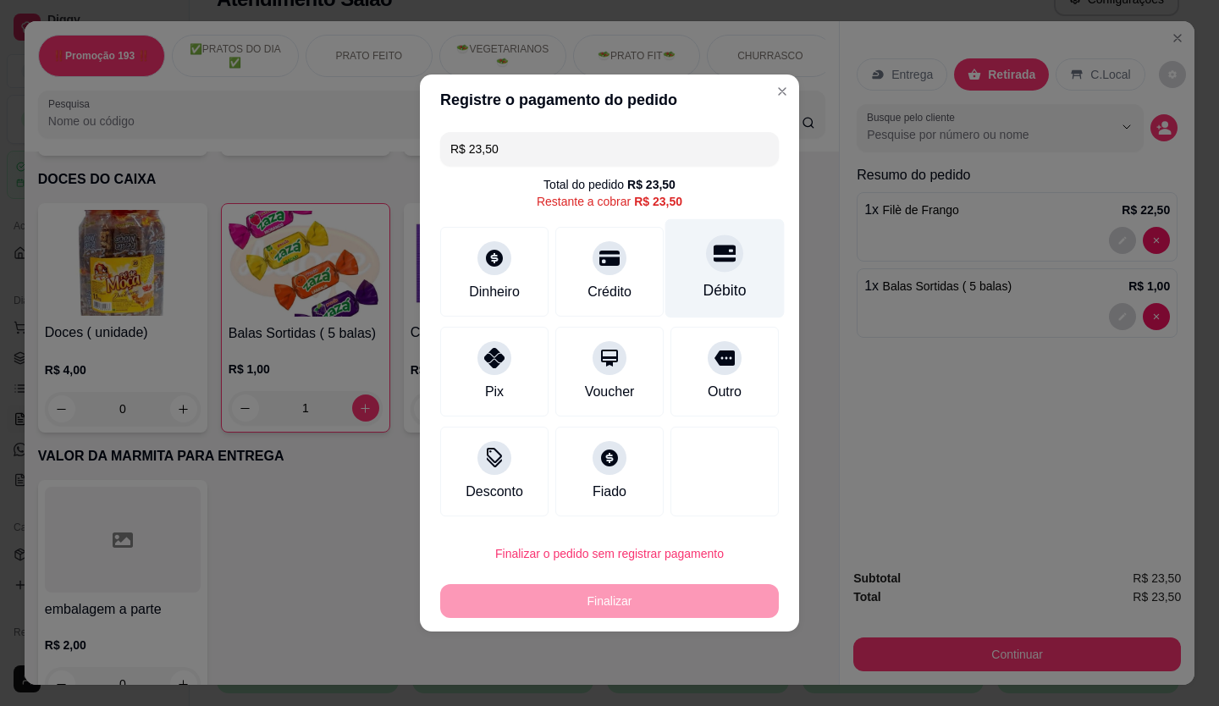
click at [719, 264] on div at bounding box center [724, 253] width 37 height 37
type input "R$ 0,00"
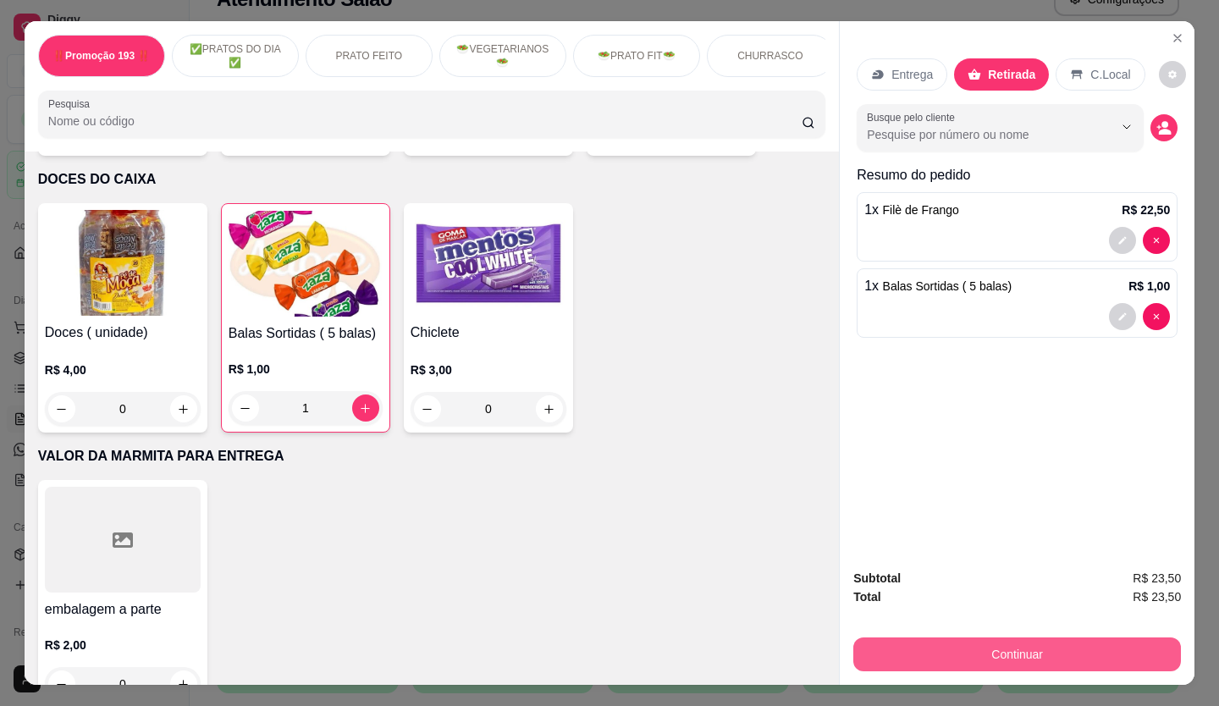
click at [1063, 638] on button "Continuar" at bounding box center [1017, 655] width 328 height 34
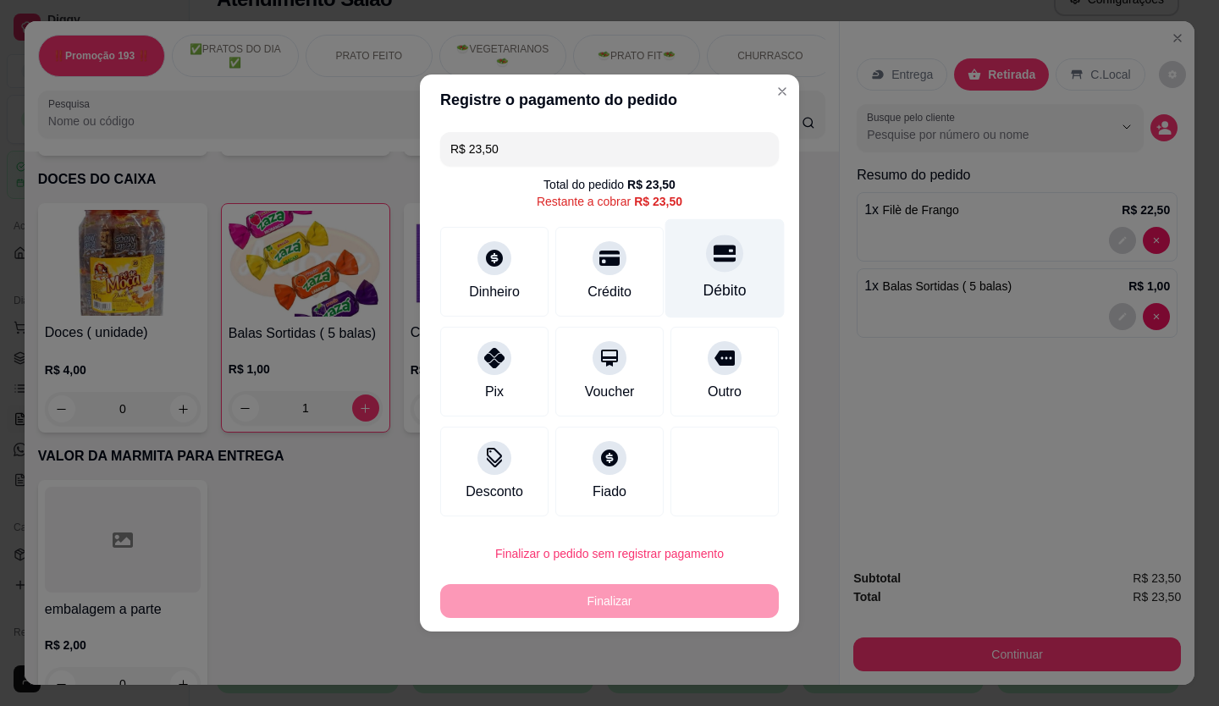
click at [706, 269] on div at bounding box center [724, 253] width 37 height 37
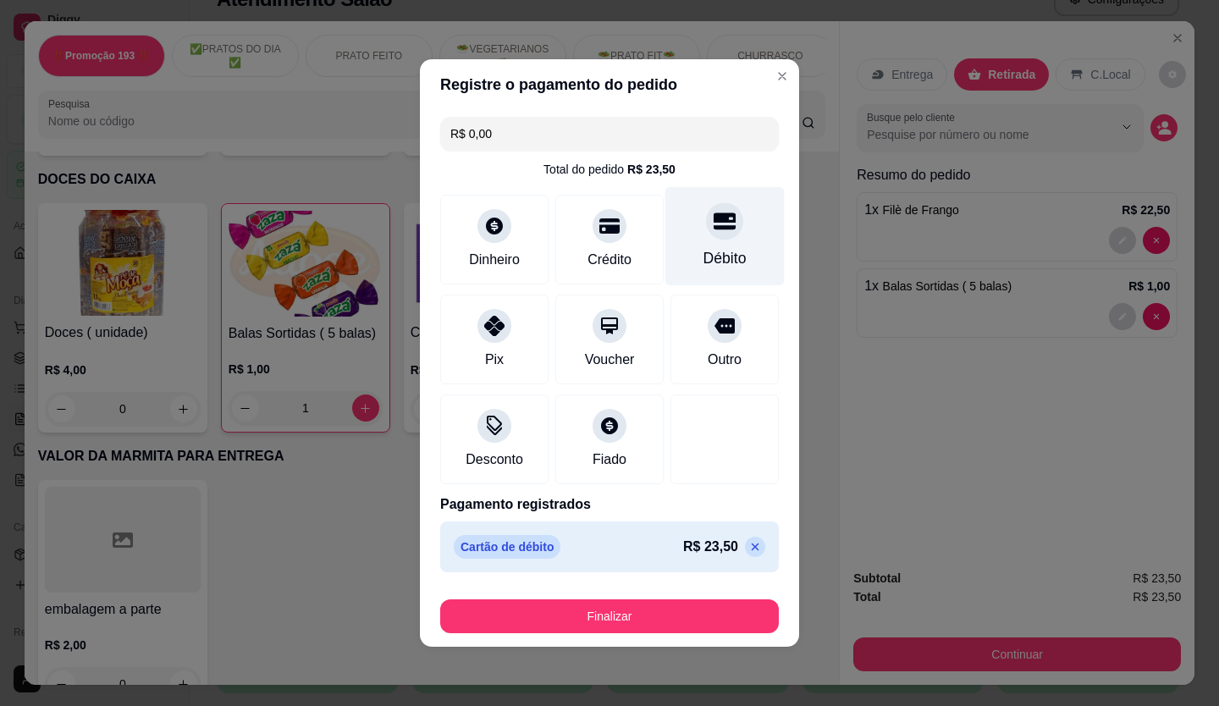
type input "R$ 0,00"
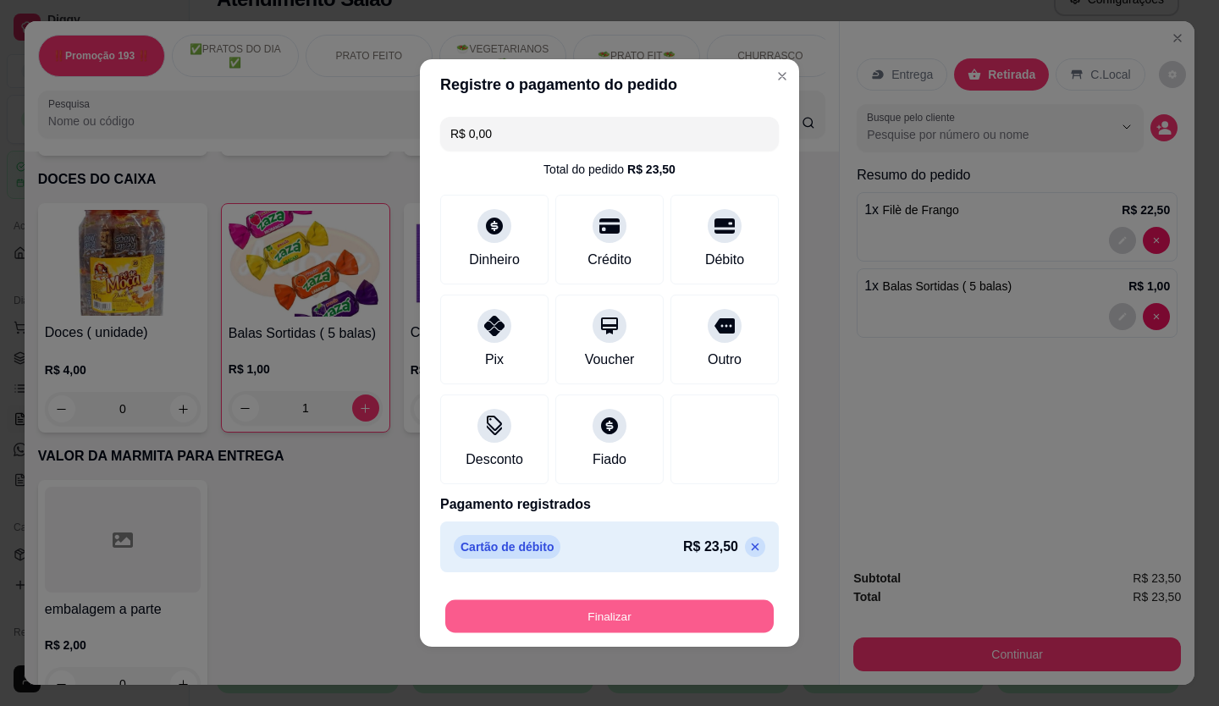
click at [640, 605] on button "Finalizar" at bounding box center [609, 616] width 329 height 33
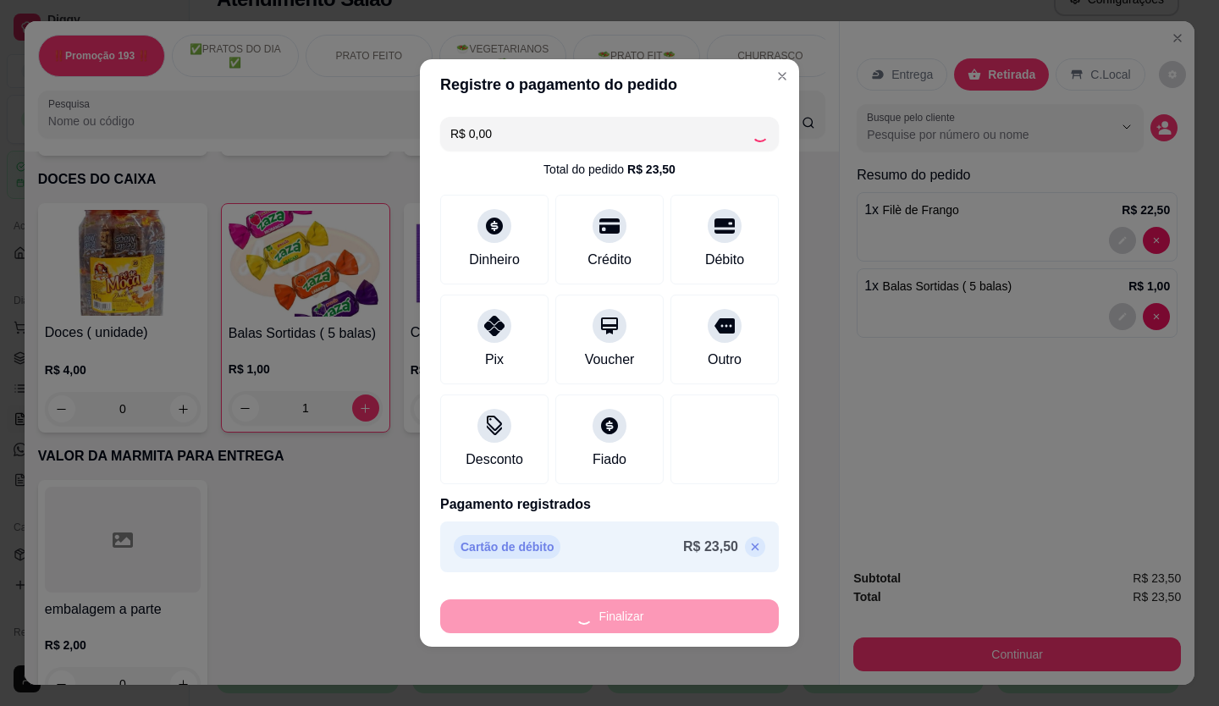
type input "0"
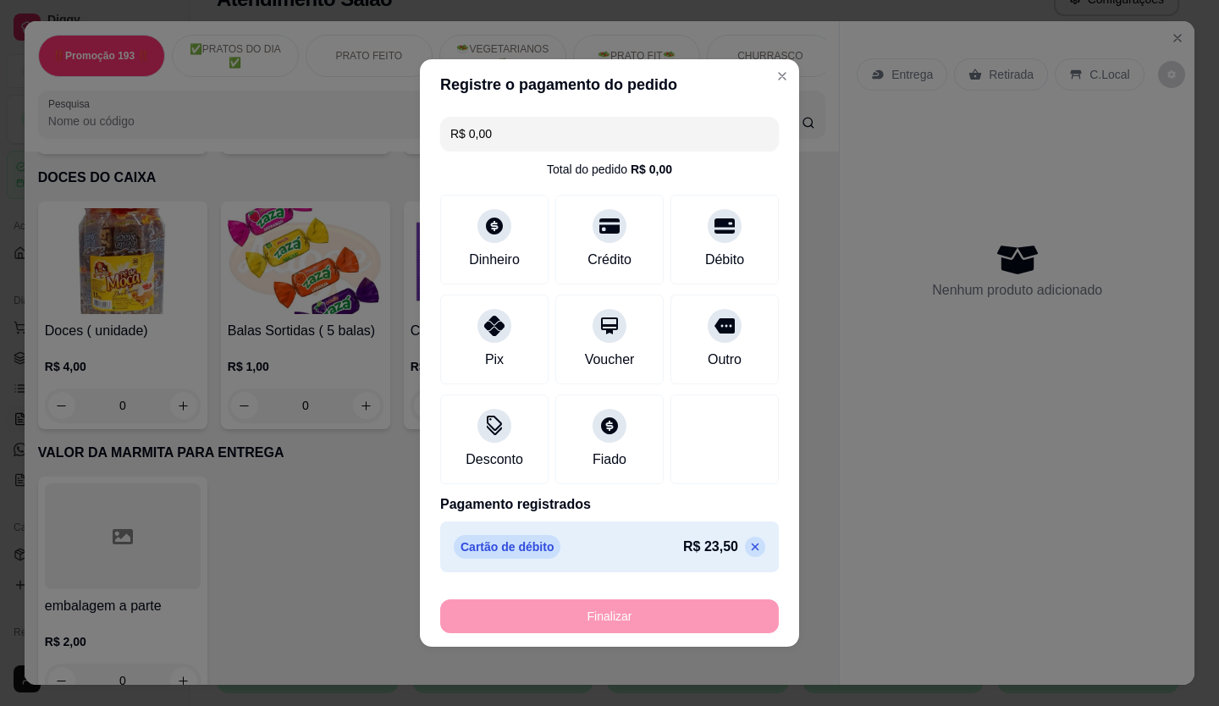
type input "-R$ 23,50"
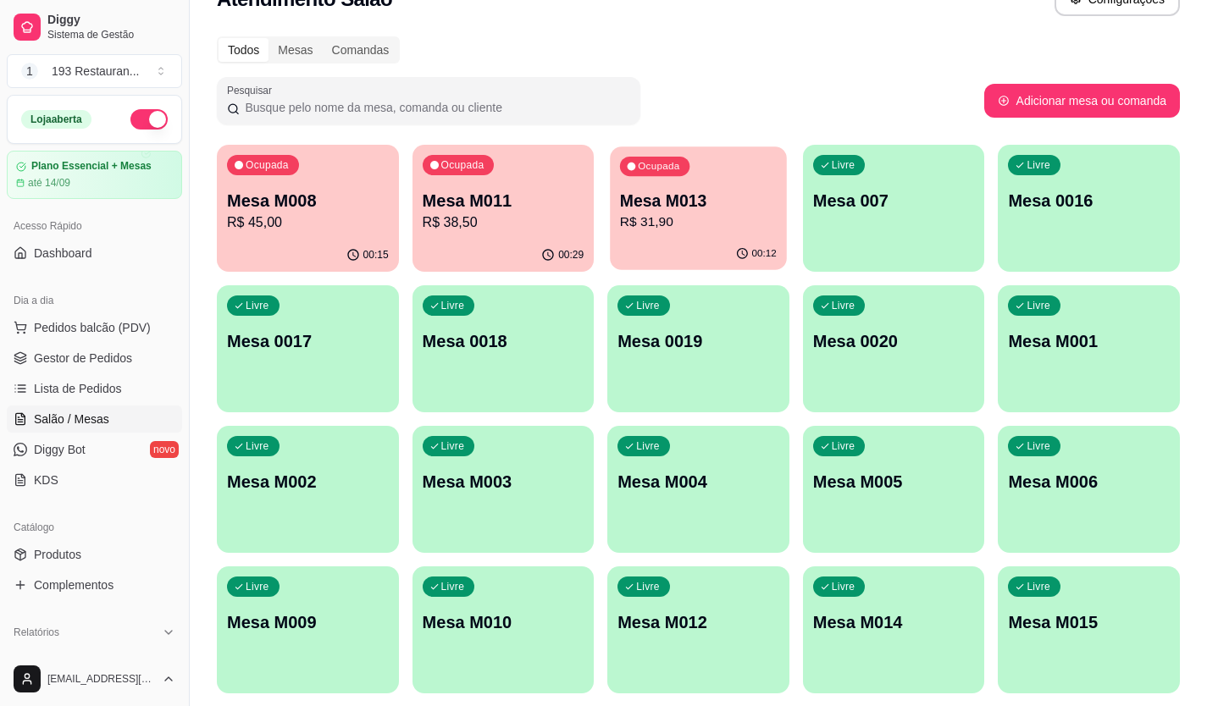
click at [711, 224] on p "R$ 31,90" at bounding box center [698, 222] width 157 height 19
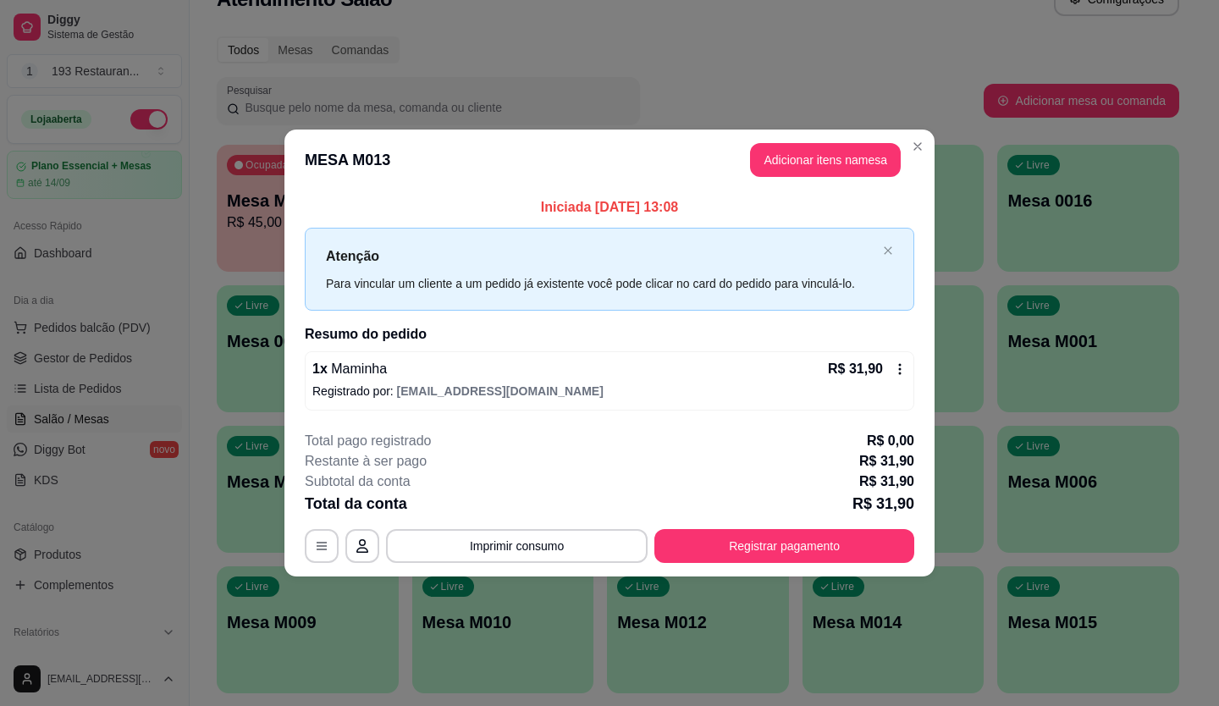
click at [859, 572] on footer "**********" at bounding box center [609, 496] width 650 height 159
click at [792, 169] on button "Adicionar itens na mesa" at bounding box center [825, 160] width 151 height 34
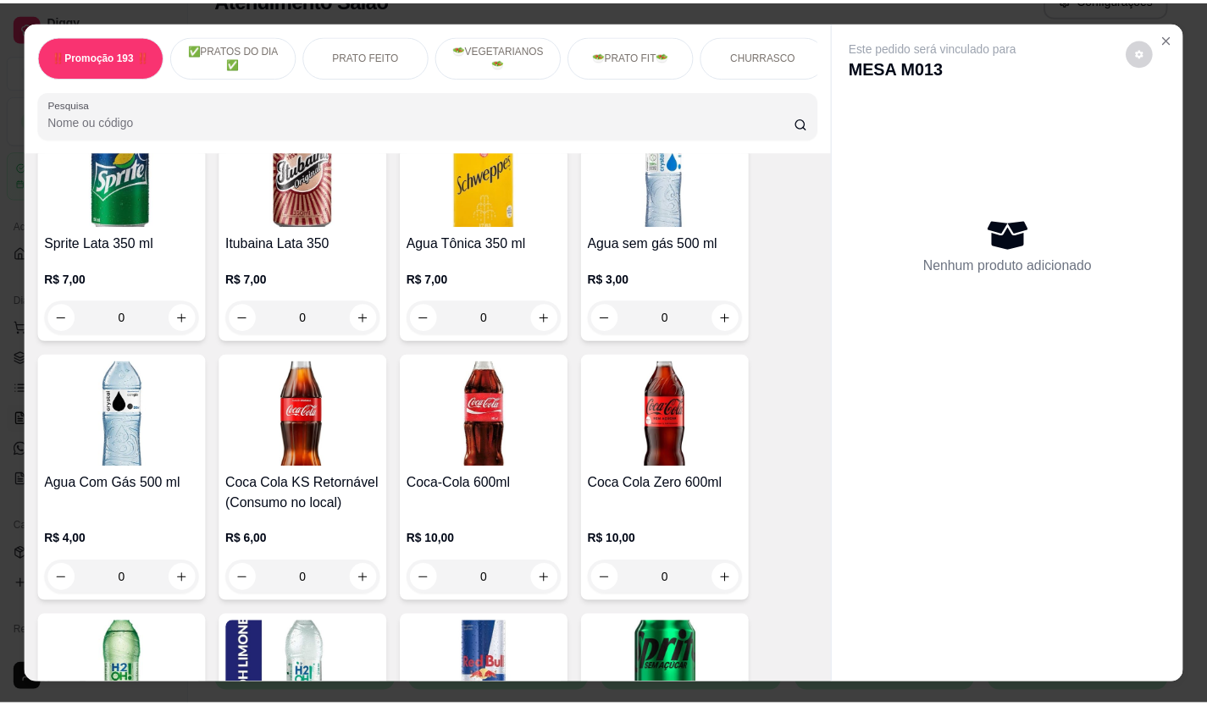
scroll to position [5250, 0]
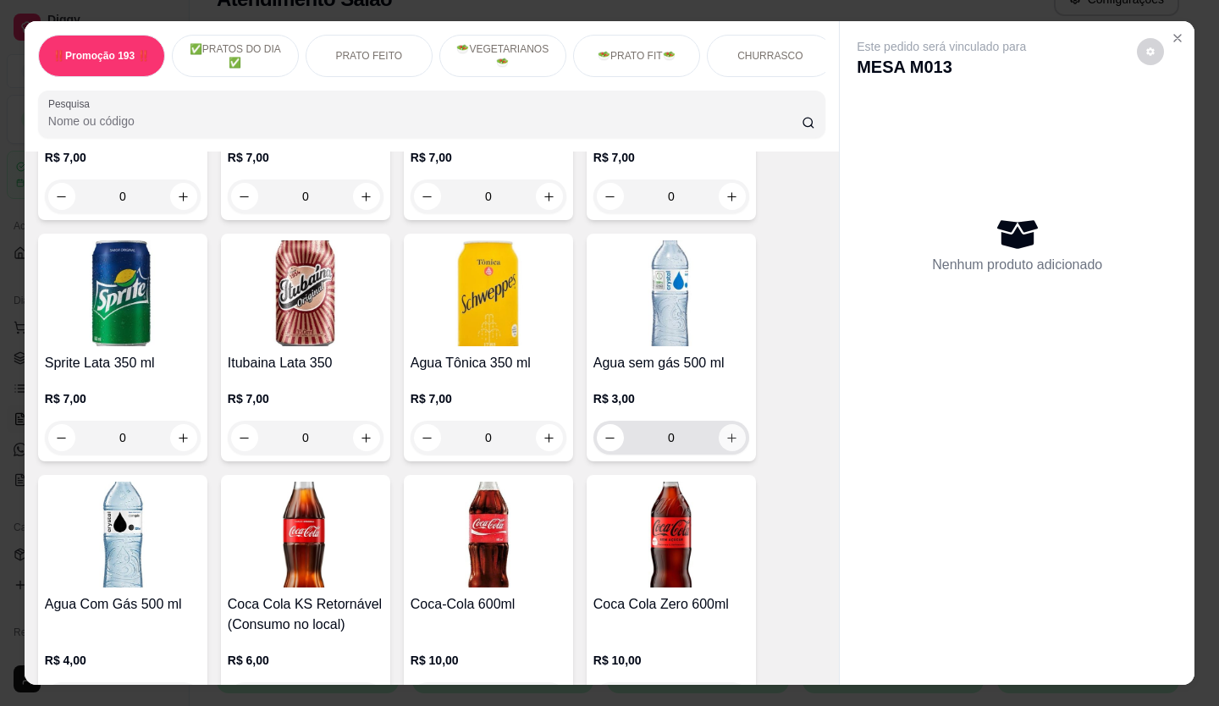
click at [726, 432] on icon "increase-product-quantity" at bounding box center [732, 438] width 13 height 13
type input "1"
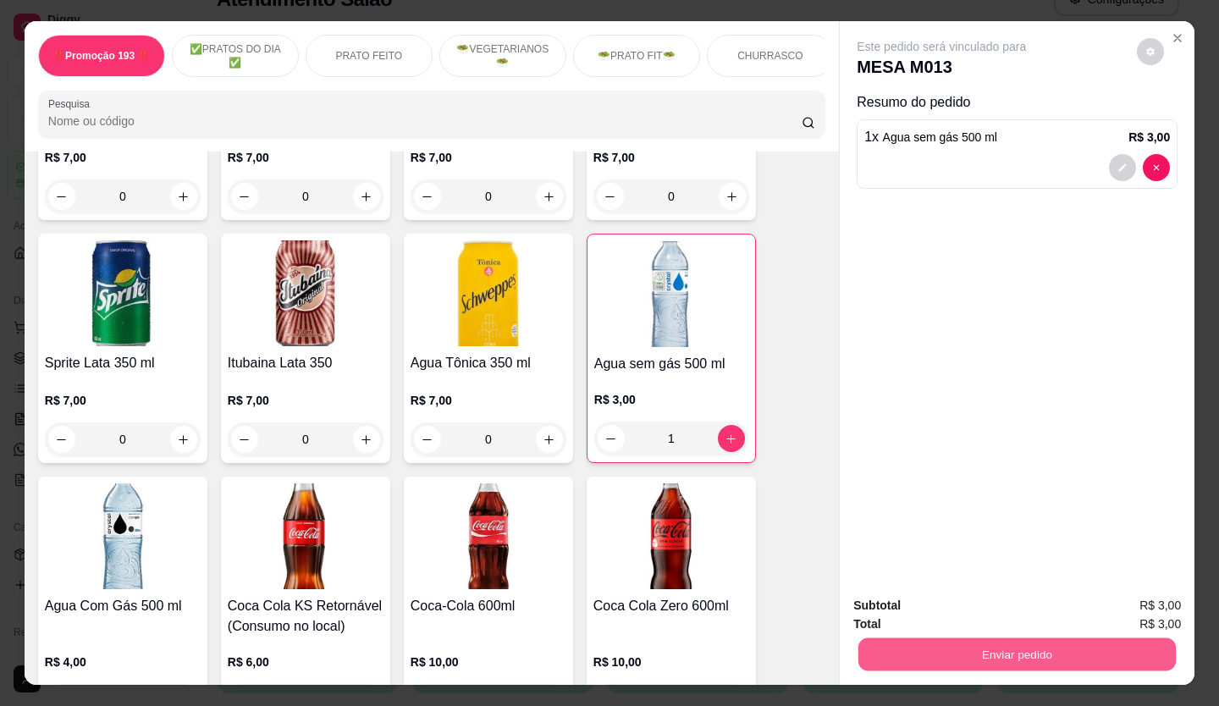
click at [1024, 650] on button "Enviar pedido" at bounding box center [1018, 654] width 318 height 33
click at [1008, 633] on div "Enviar pedido" at bounding box center [1017, 652] width 328 height 38
click at [886, 646] on button "Enviar pedido" at bounding box center [1017, 655] width 328 height 34
click at [909, 594] on button "Não registrar e enviar pedido" at bounding box center [961, 605] width 171 height 31
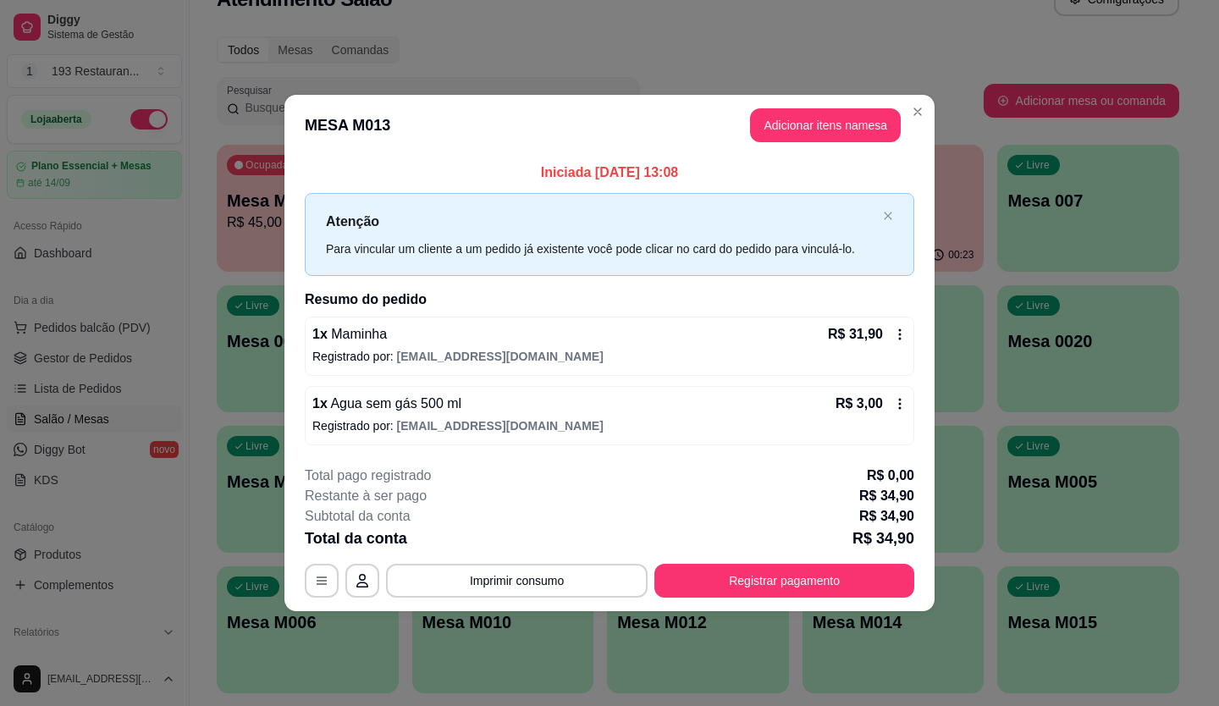
click at [621, 508] on div "Subtotal da conta R$ 34,90" at bounding box center [610, 516] width 610 height 20
click at [832, 440] on div "1 x Agua sem gás 500 ml R$ 3,00 Registrado por: [EMAIL_ADDRESS][DOMAIN_NAME]" at bounding box center [610, 415] width 610 height 59
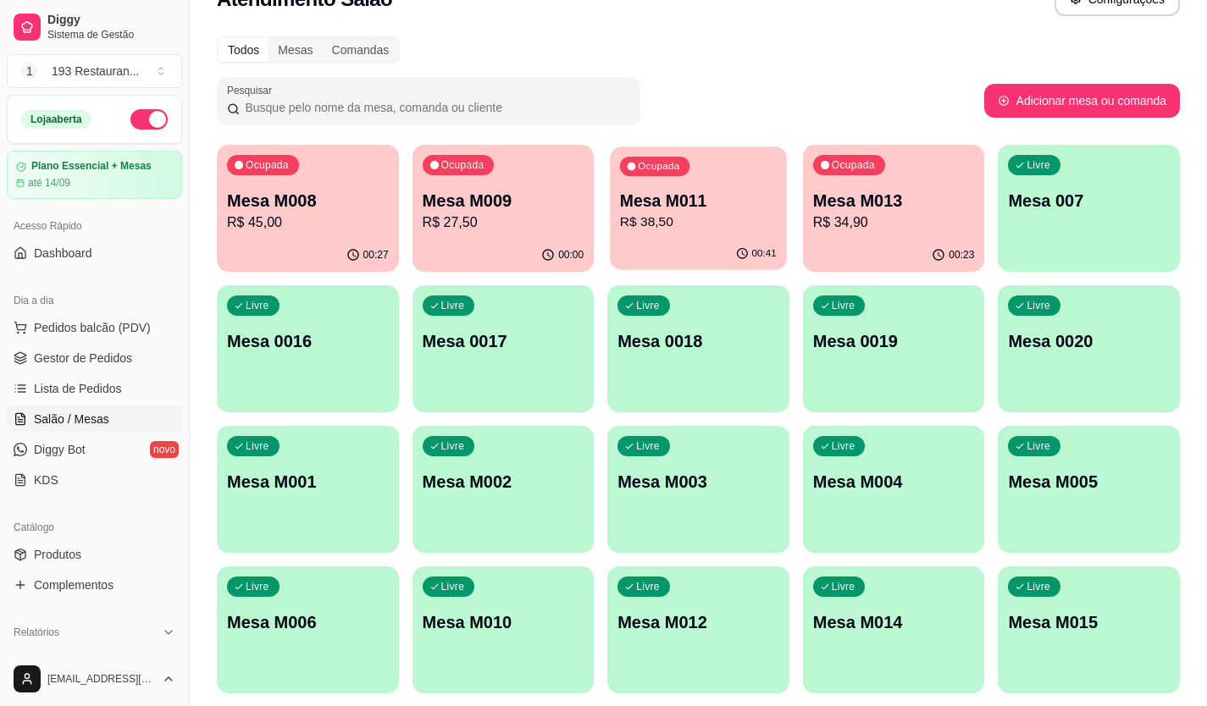
click at [641, 234] on div "Ocupada Mesa M011 R$ 38,50" at bounding box center [698, 191] width 176 height 91
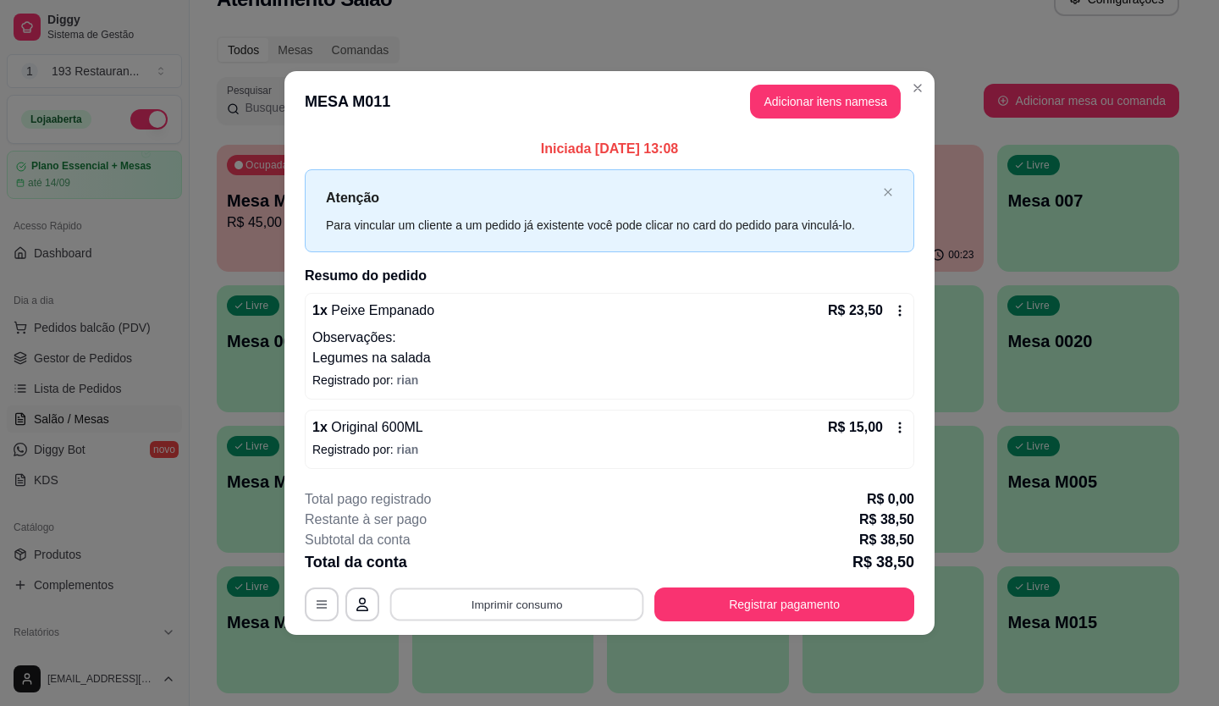
click at [540, 611] on button "Imprimir consumo" at bounding box center [517, 604] width 254 height 33
click at [541, 565] on button "CAIXA" at bounding box center [522, 565] width 119 height 26
click at [860, 581] on div "**********" at bounding box center [610, 555] width 610 height 132
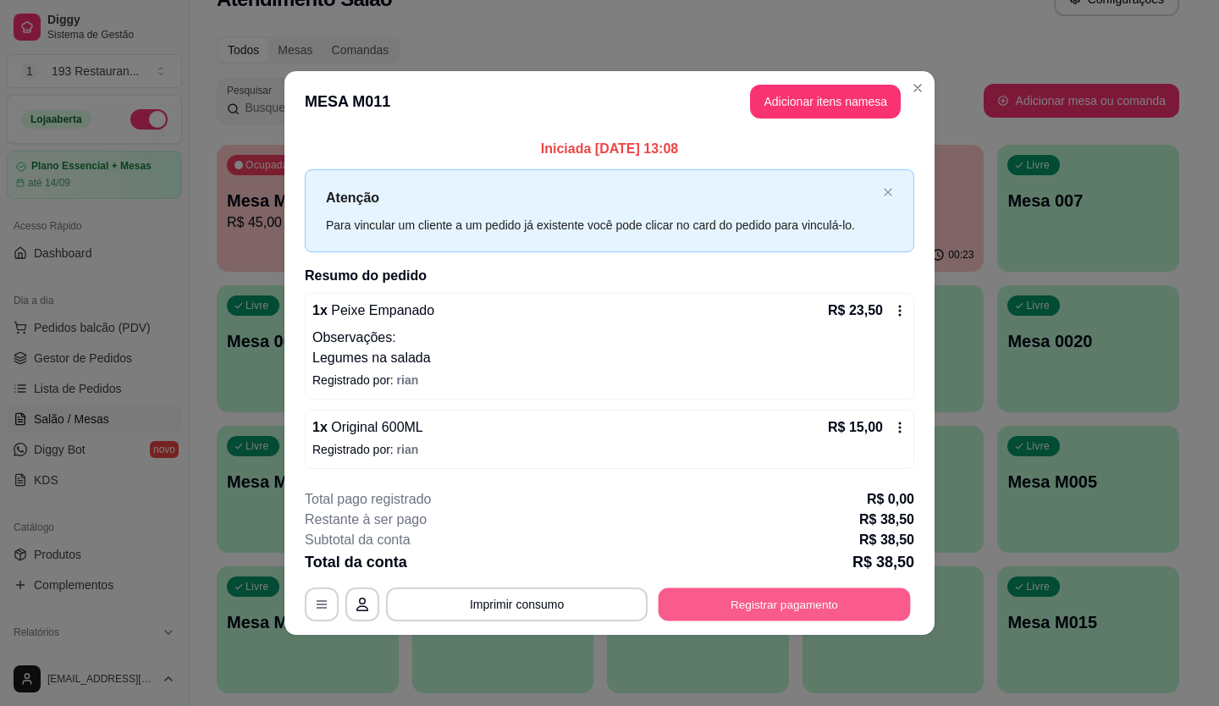
click at [851, 588] on button "Registrar pagamento" at bounding box center [785, 604] width 252 height 33
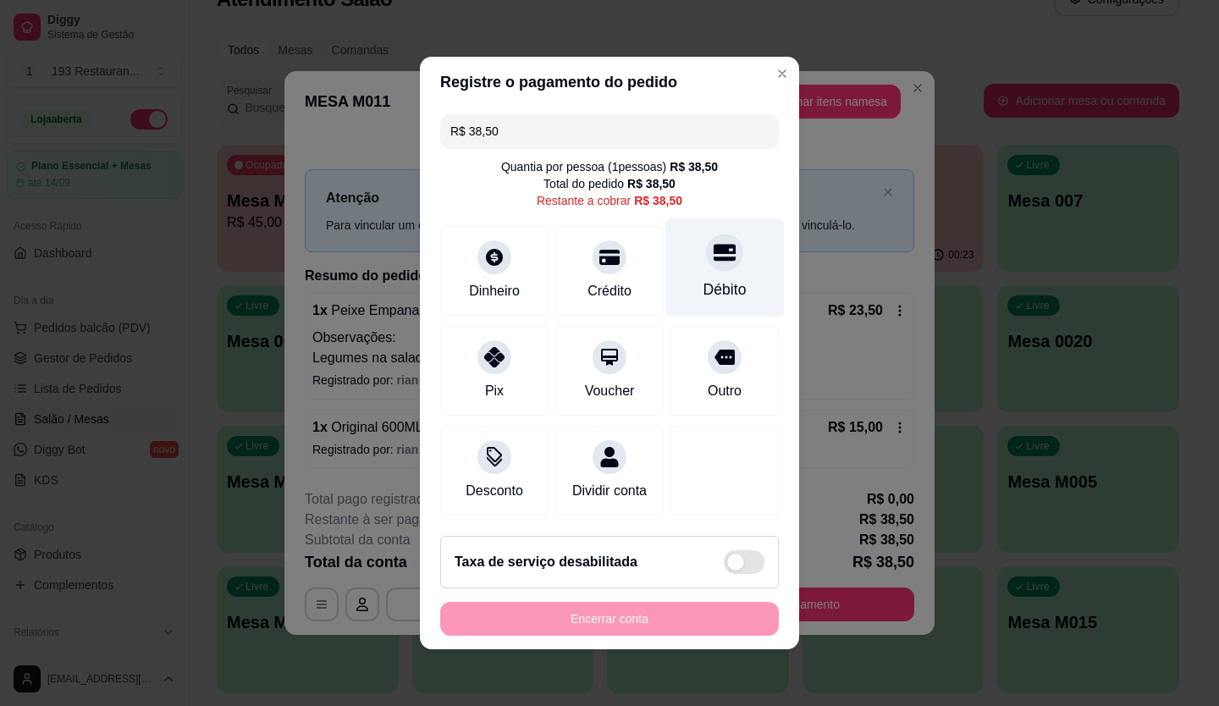
click at [715, 261] on div "Débito" at bounding box center [725, 267] width 119 height 99
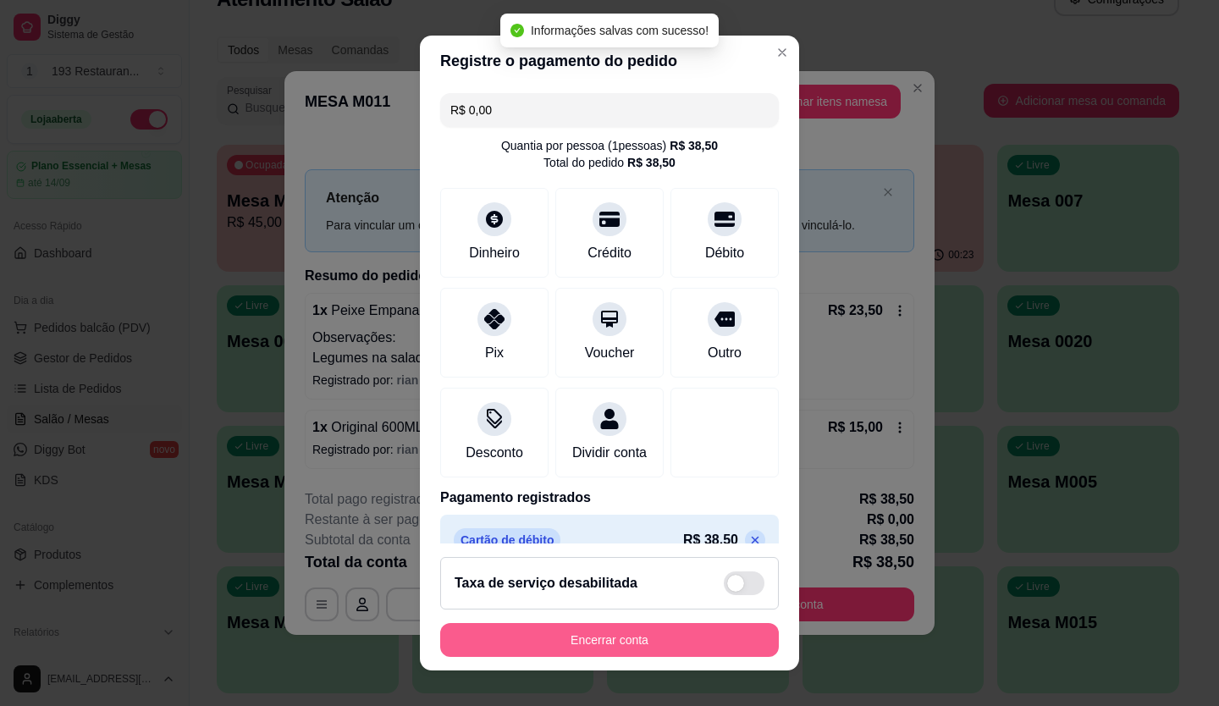
type input "R$ 0,00"
click at [683, 650] on button "Encerrar conta" at bounding box center [609, 640] width 339 height 34
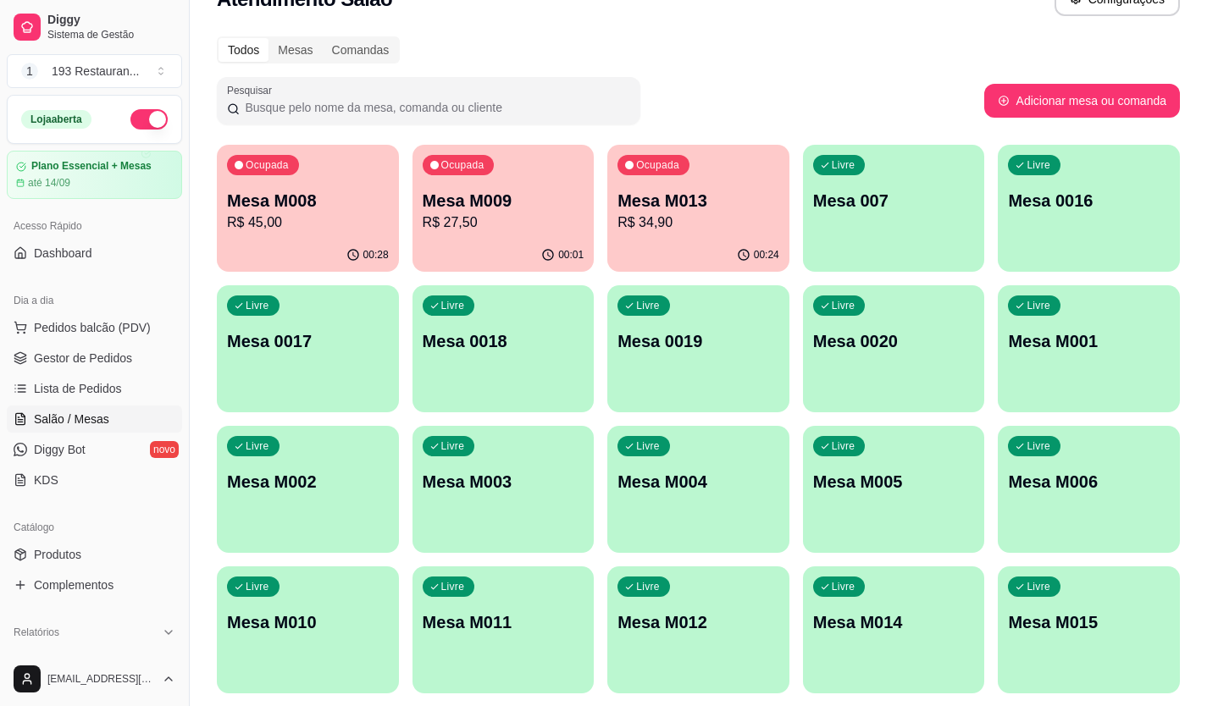
click at [113, 413] on link "Salão / Mesas" at bounding box center [94, 419] width 175 height 27
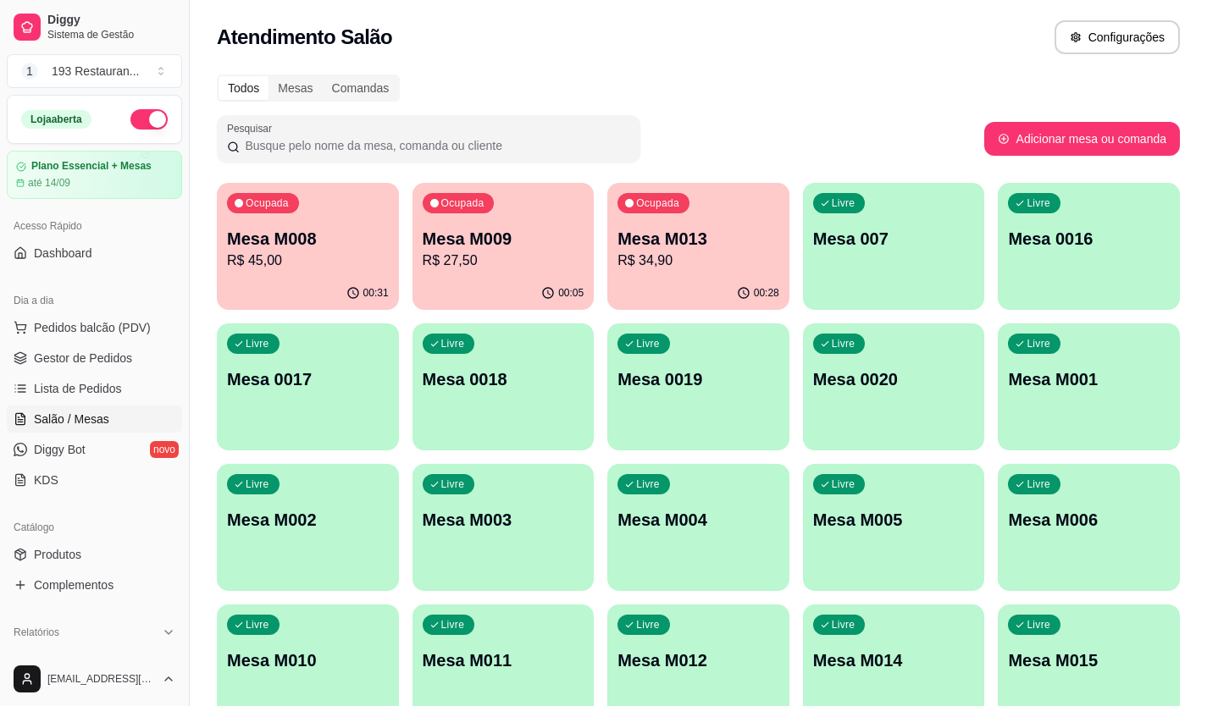
click at [632, 264] on p "R$ 34,90" at bounding box center [698, 261] width 162 height 20
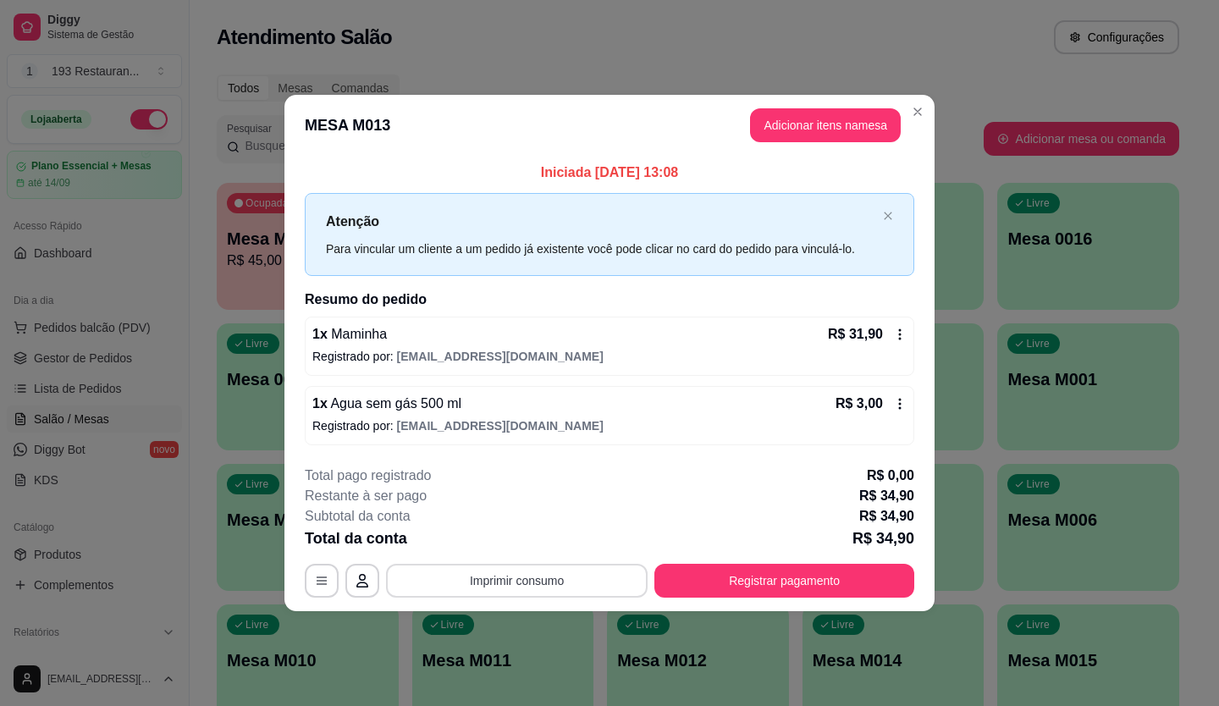
click at [601, 577] on button "Imprimir consumo" at bounding box center [517, 581] width 262 height 34
click at [570, 539] on button "CAIXA" at bounding box center [522, 541] width 123 height 27
click at [732, 562] on div "**********" at bounding box center [610, 532] width 610 height 132
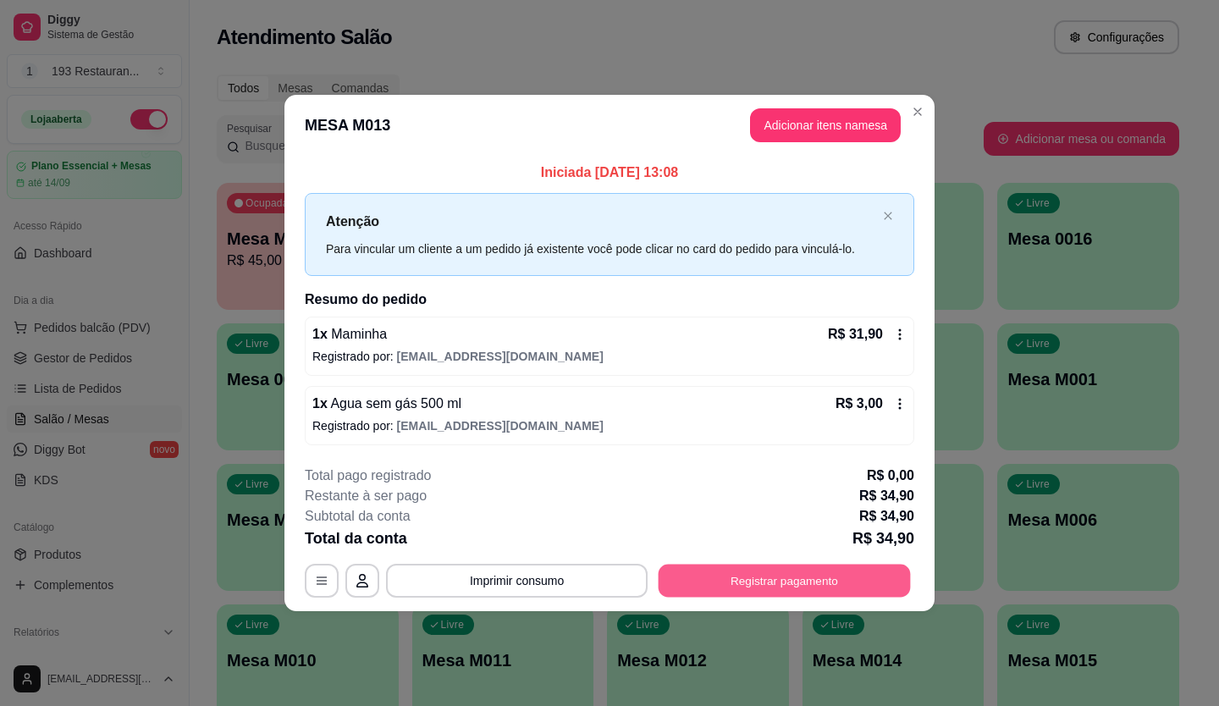
click at [791, 570] on button "Registrar pagamento" at bounding box center [785, 580] width 252 height 33
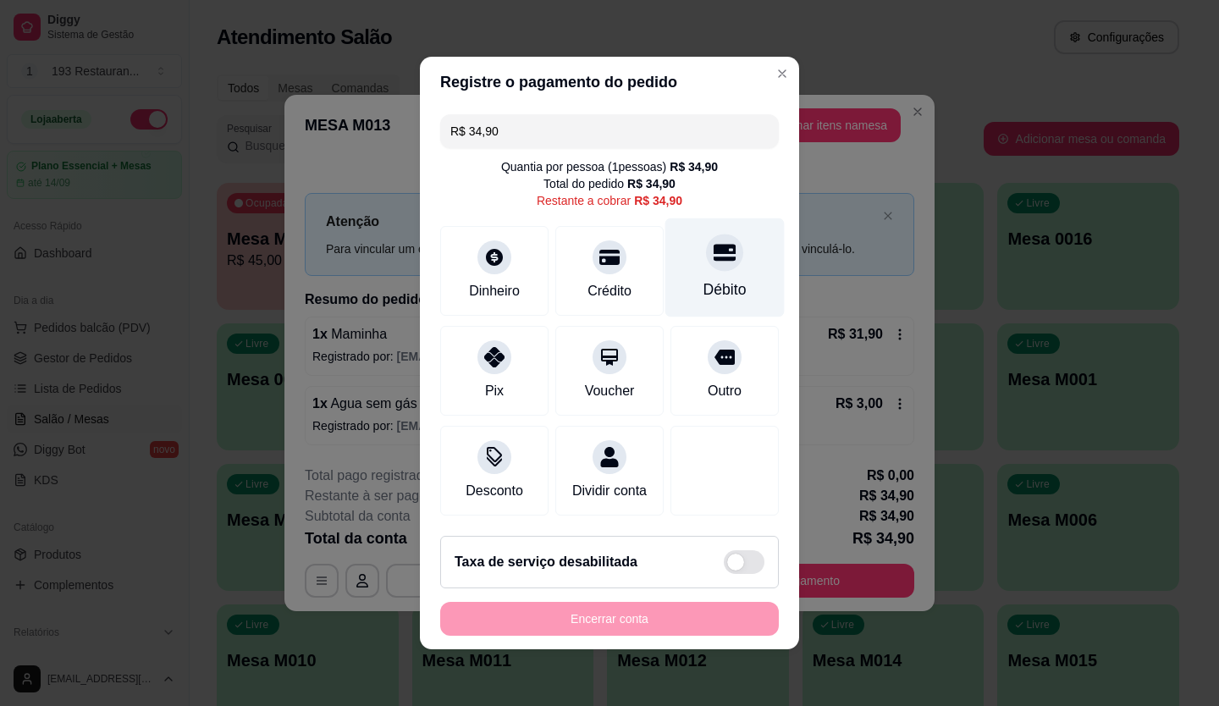
click at [722, 257] on div "Débito" at bounding box center [725, 267] width 119 height 99
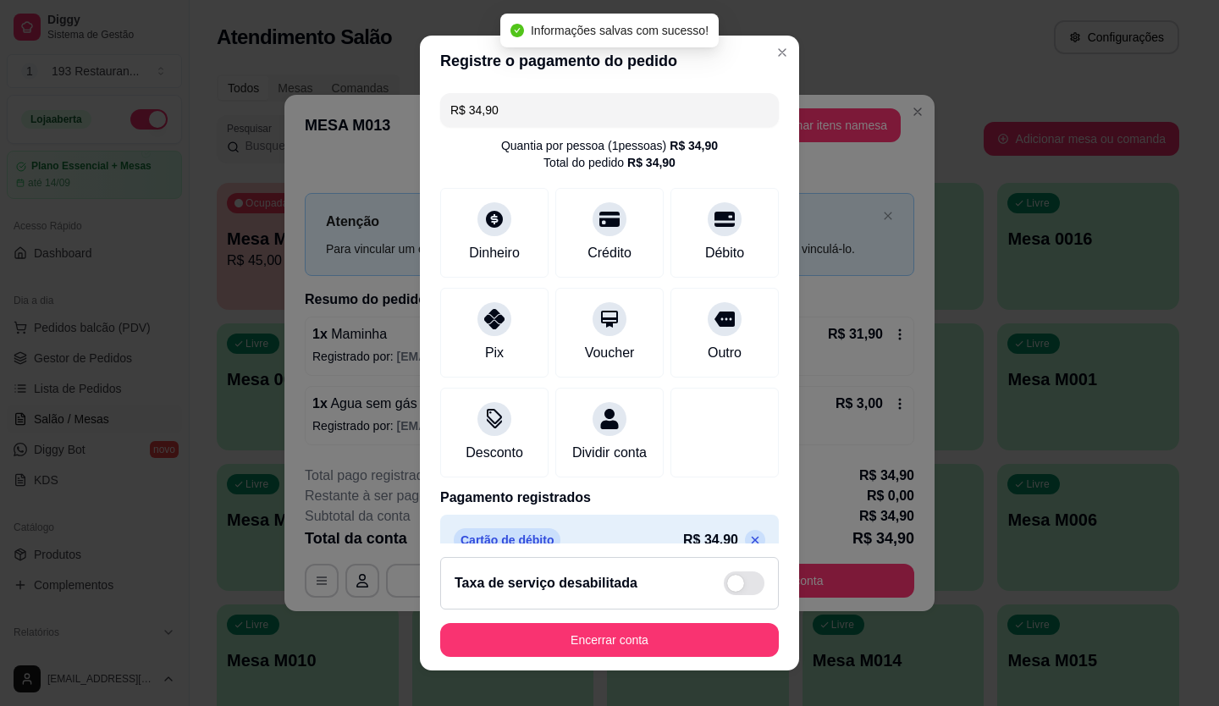
type input "R$ 0,00"
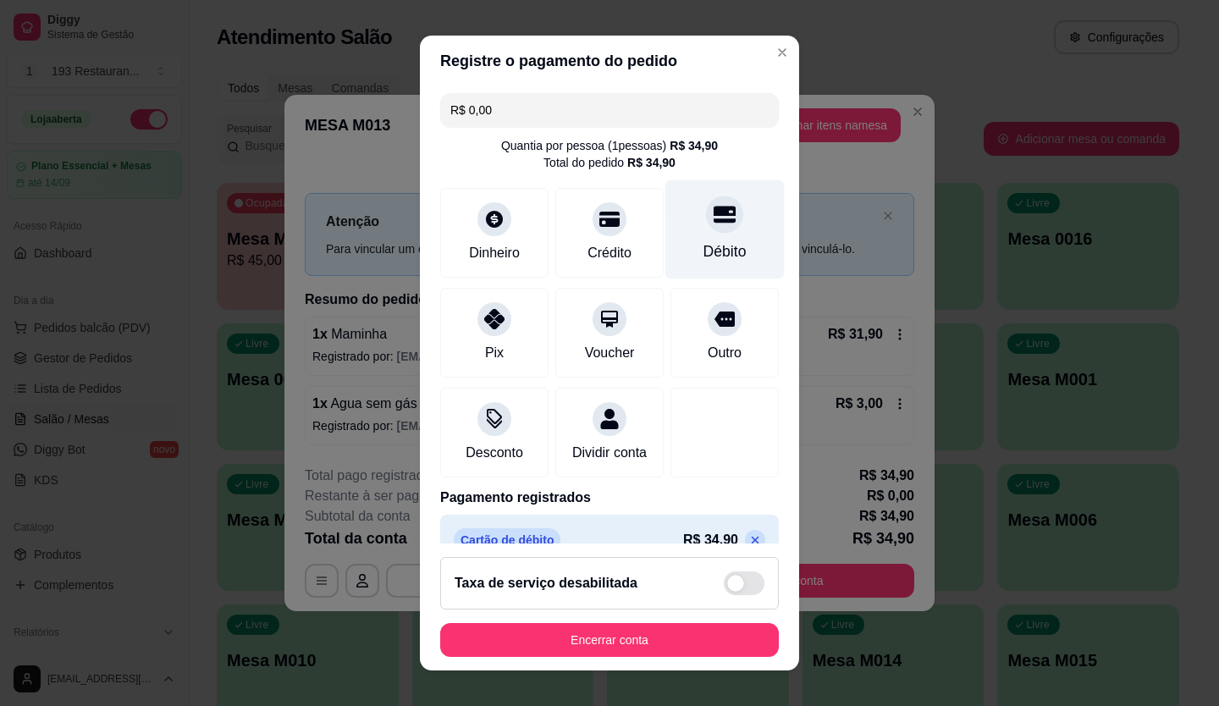
click at [706, 231] on div at bounding box center [724, 214] width 37 height 37
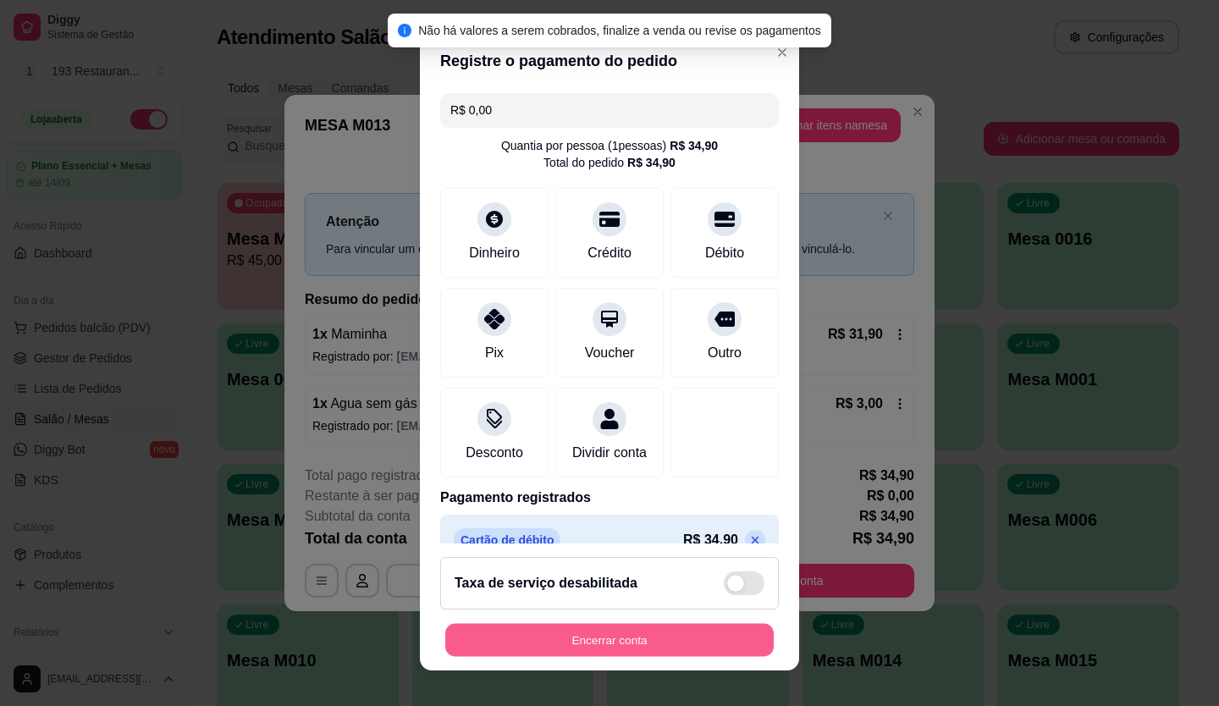
click at [682, 646] on button "Encerrar conta" at bounding box center [609, 640] width 329 height 33
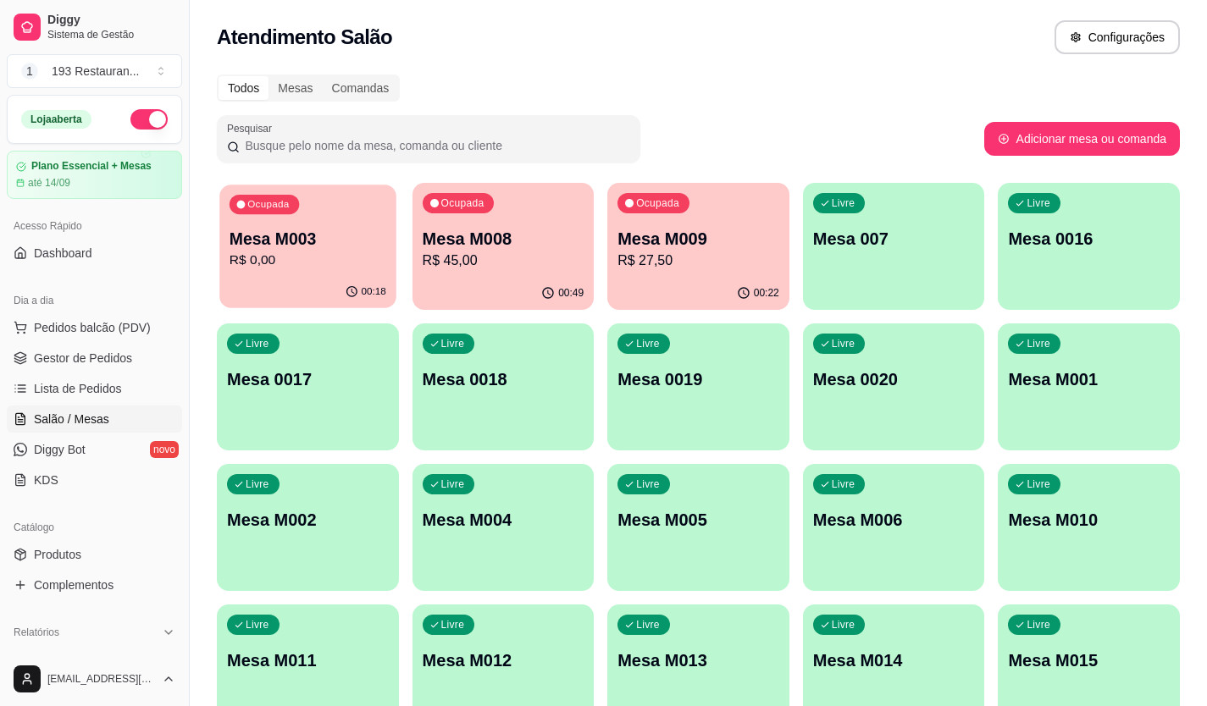
click at [301, 278] on div "00:18" at bounding box center [307, 292] width 176 height 32
click at [299, 268] on p "R$ 0,00" at bounding box center [308, 261] width 162 height 20
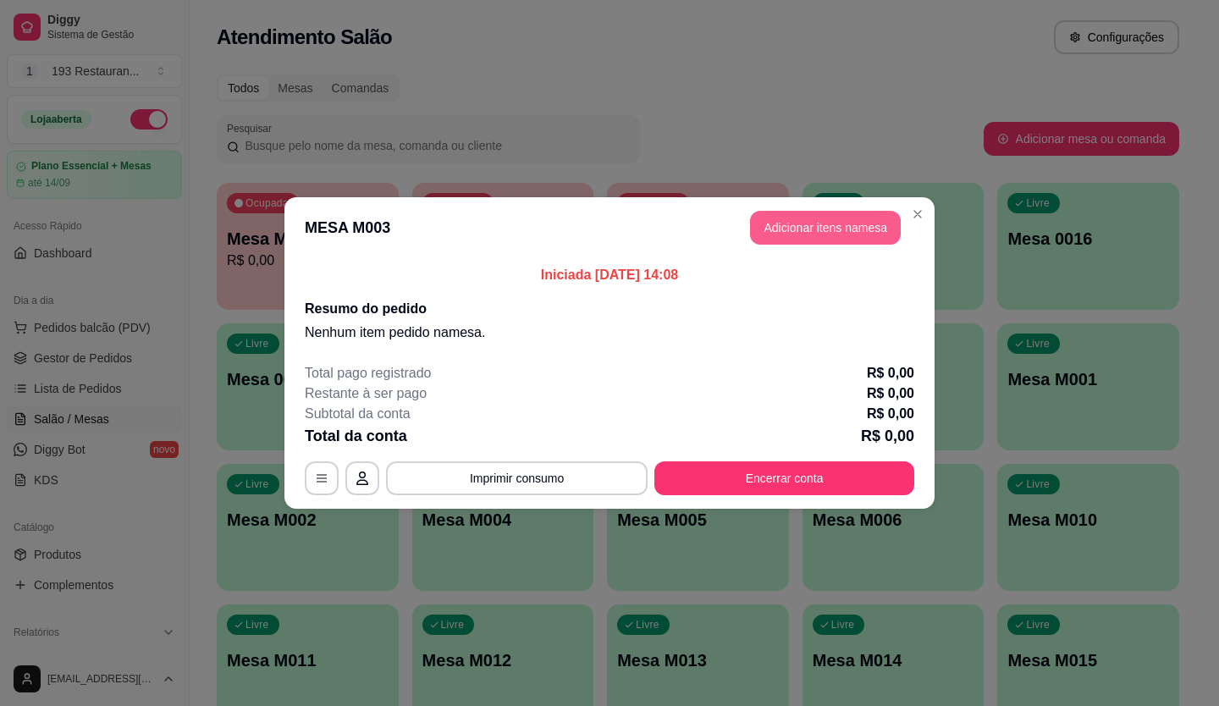
click at [842, 233] on button "Adicionar itens na mesa" at bounding box center [825, 228] width 151 height 34
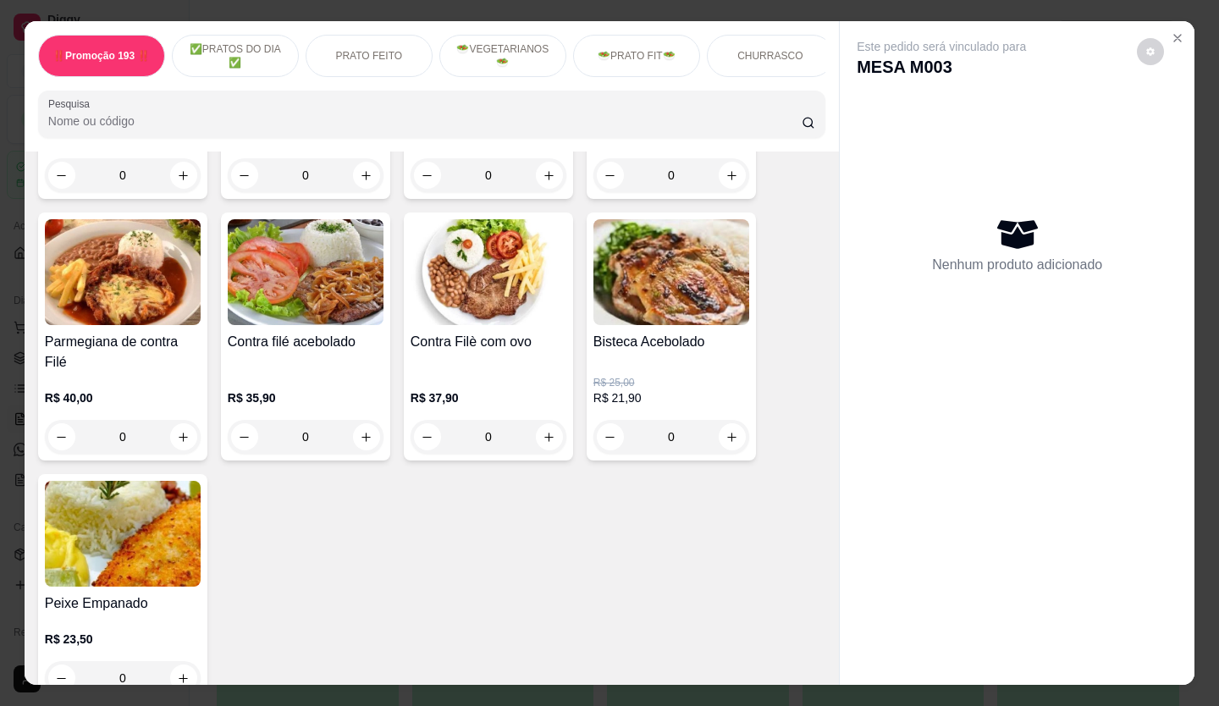
scroll to position [1439, 0]
click at [546, 436] on icon "increase-product-quantity" at bounding box center [549, 436] width 9 height 9
type input "1"
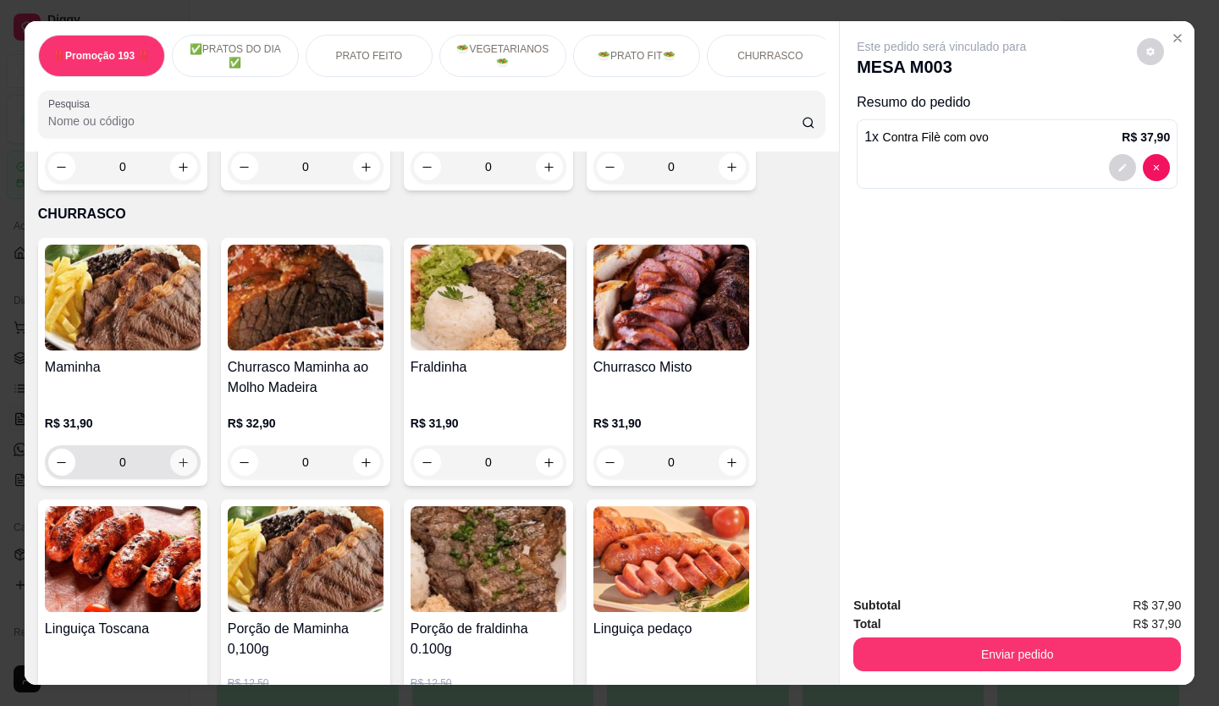
scroll to position [2794, 0]
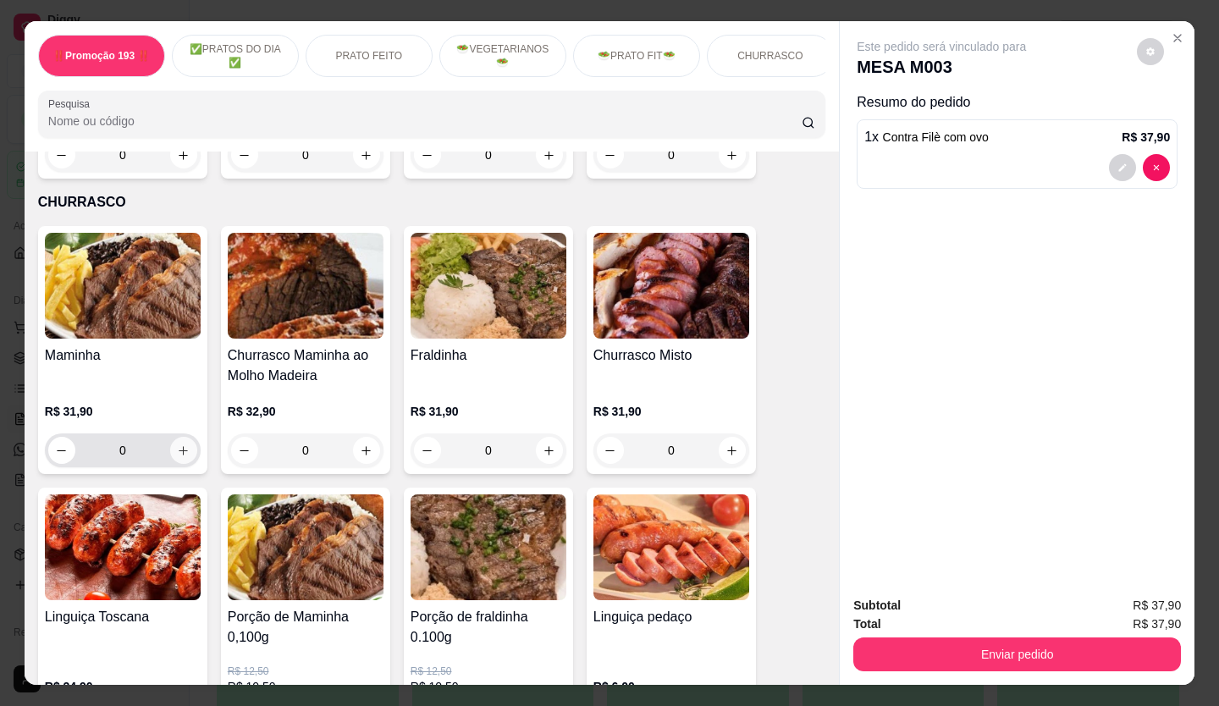
click at [178, 445] on icon "increase-product-quantity" at bounding box center [183, 451] width 13 height 13
type input "1"
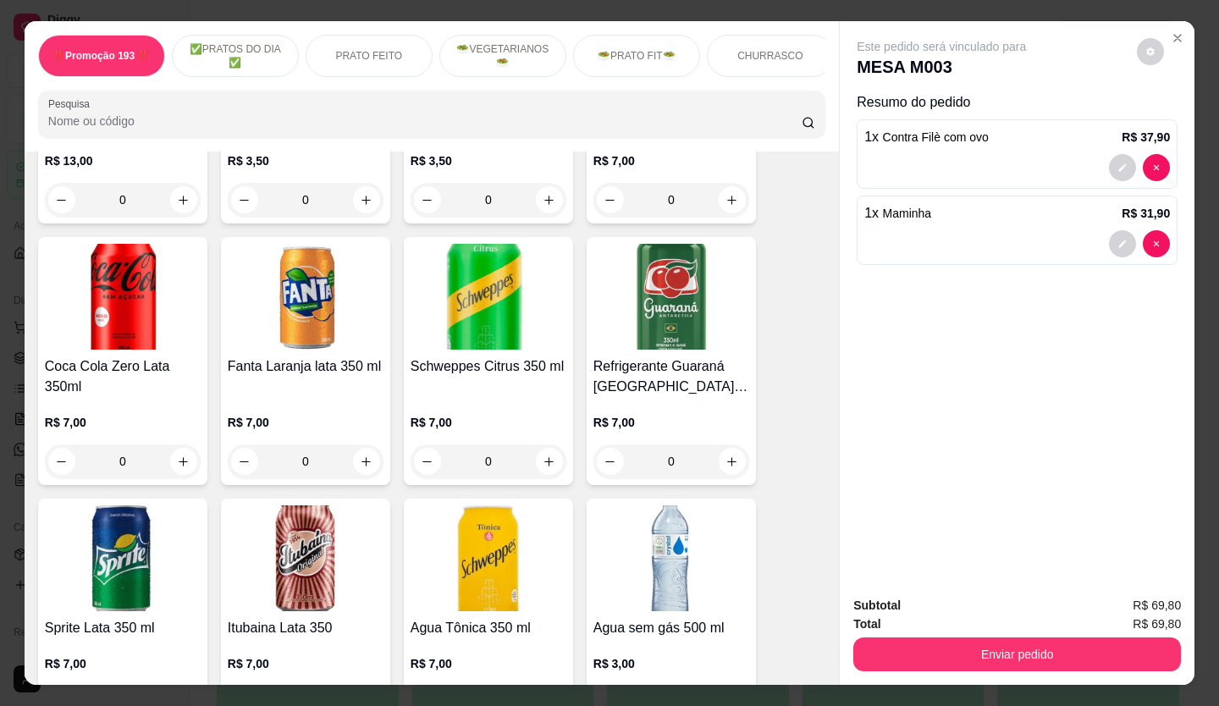
scroll to position [4996, 0]
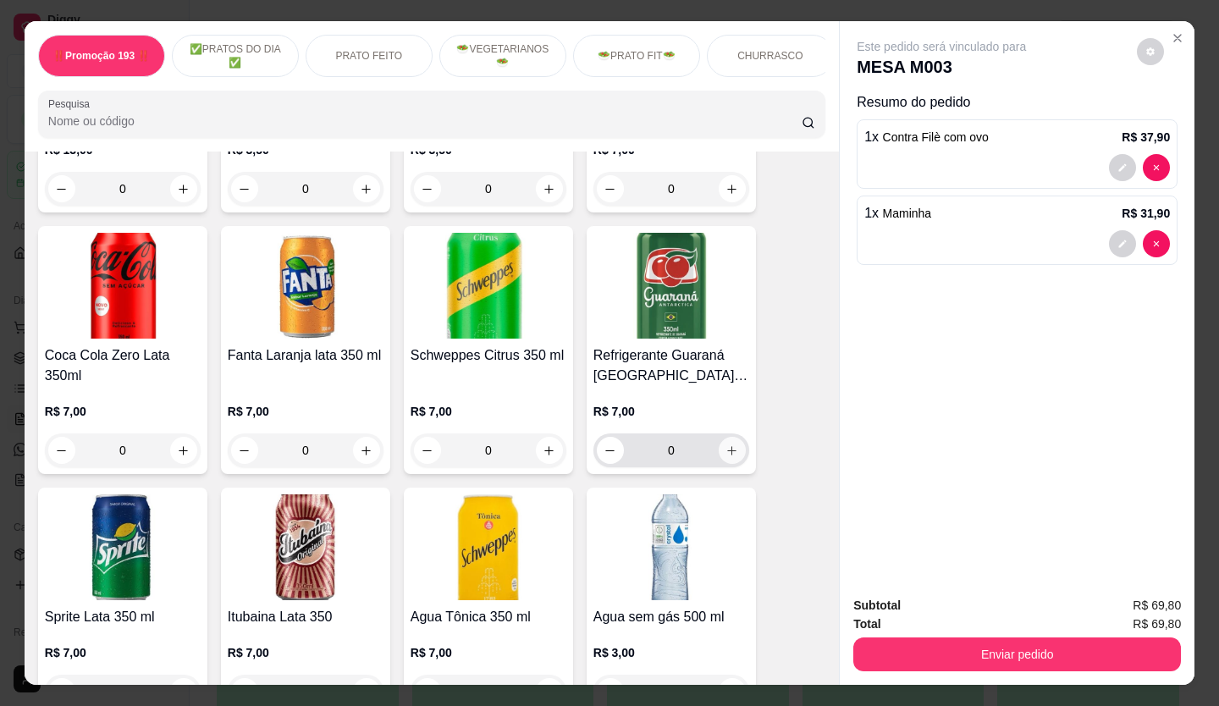
click at [726, 445] on icon "increase-product-quantity" at bounding box center [732, 451] width 13 height 13
type input "2"
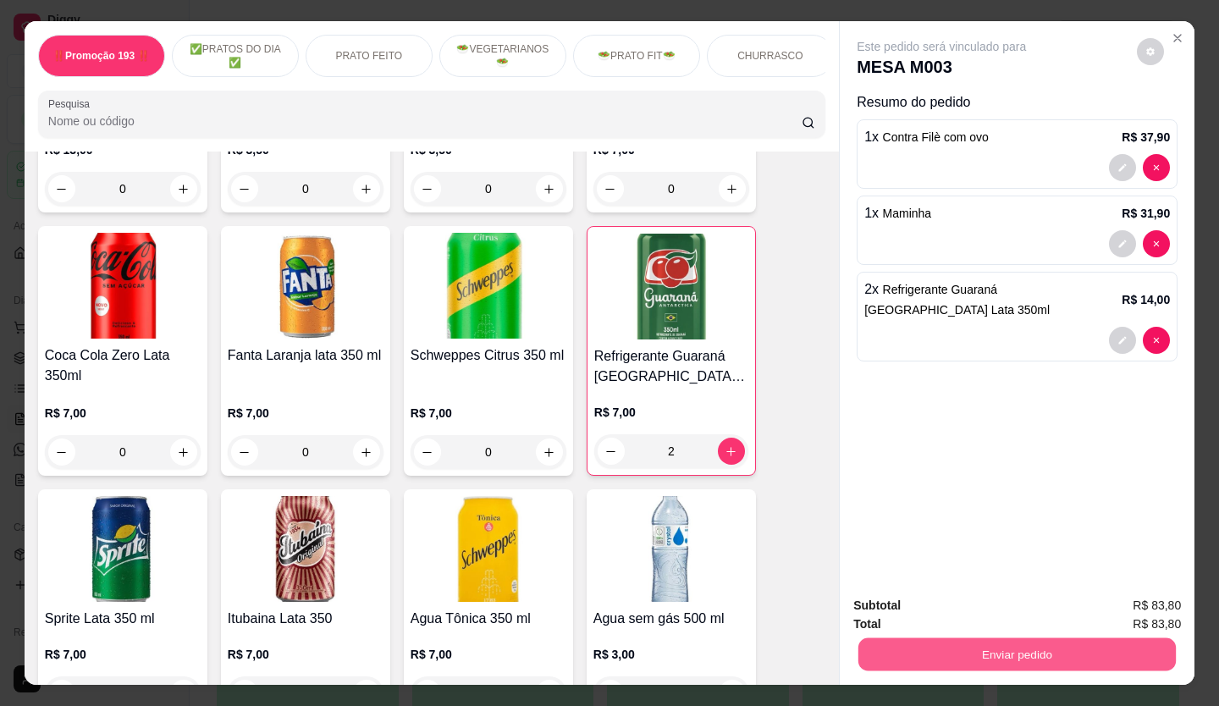
click at [988, 638] on button "Enviar pedido" at bounding box center [1018, 654] width 318 height 33
click at [975, 610] on button "Não registrar e enviar pedido" at bounding box center [961, 607] width 176 height 32
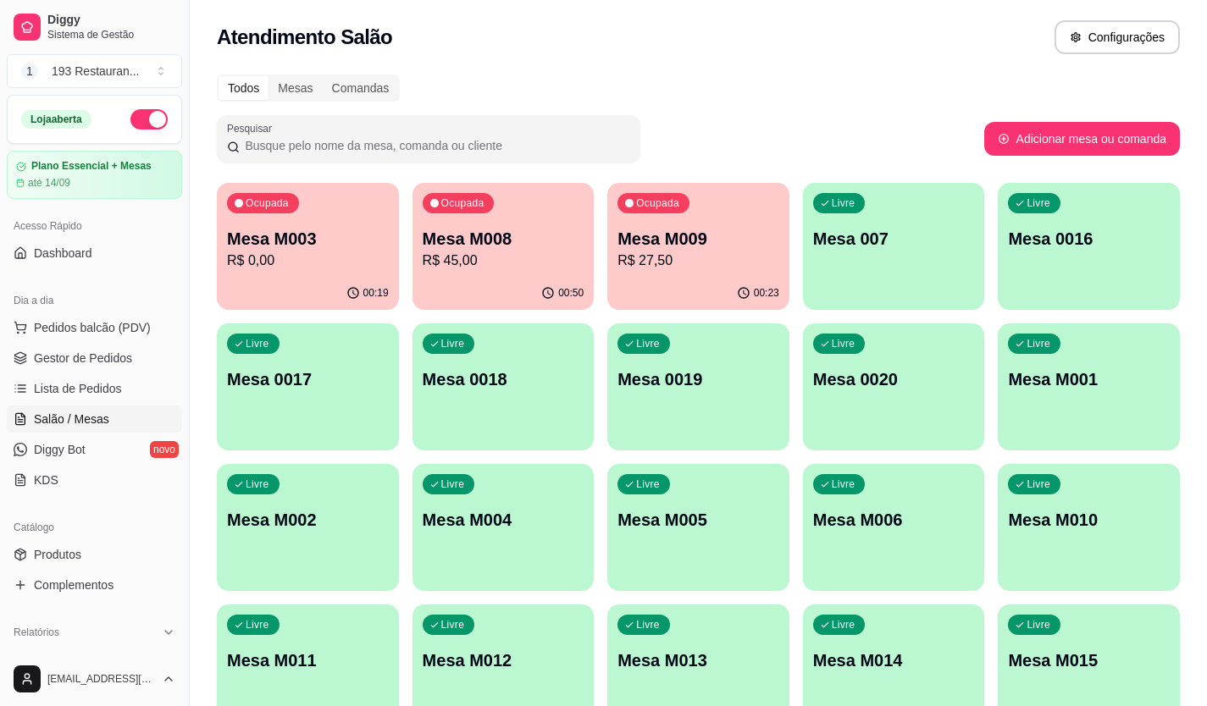
click at [550, 292] on icon "button" at bounding box center [548, 293] width 14 height 14
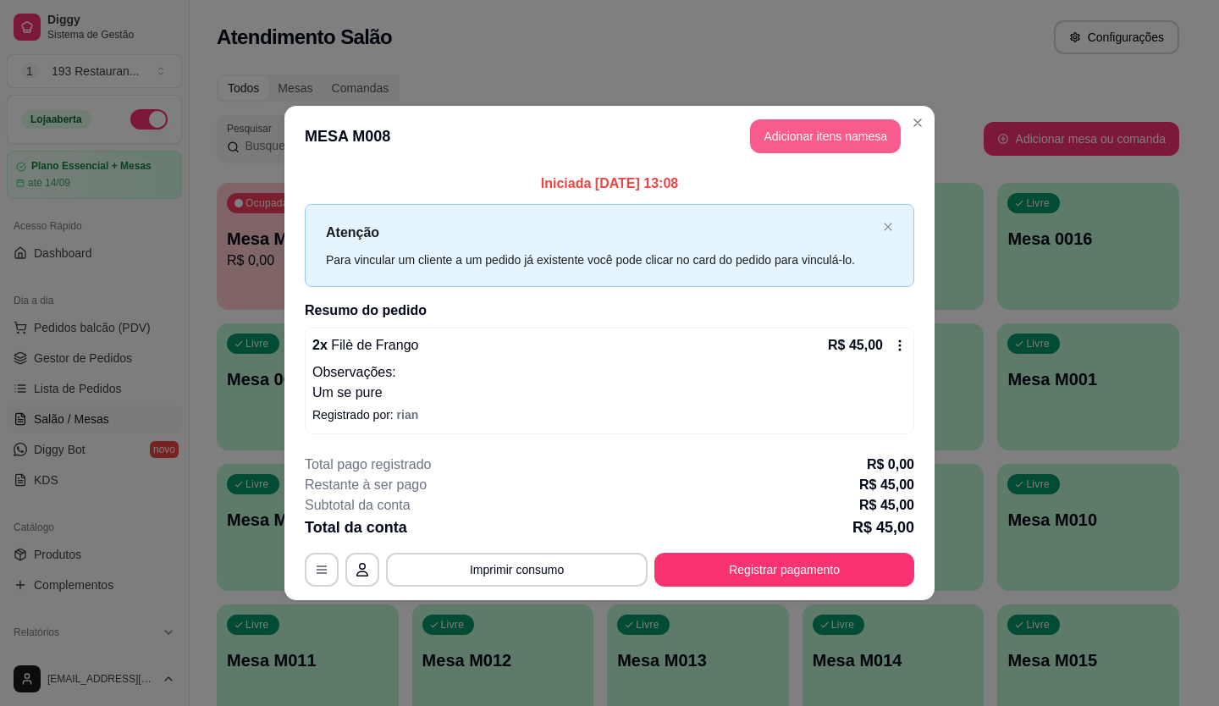
click at [798, 130] on button "Adicionar itens na mesa" at bounding box center [825, 136] width 151 height 34
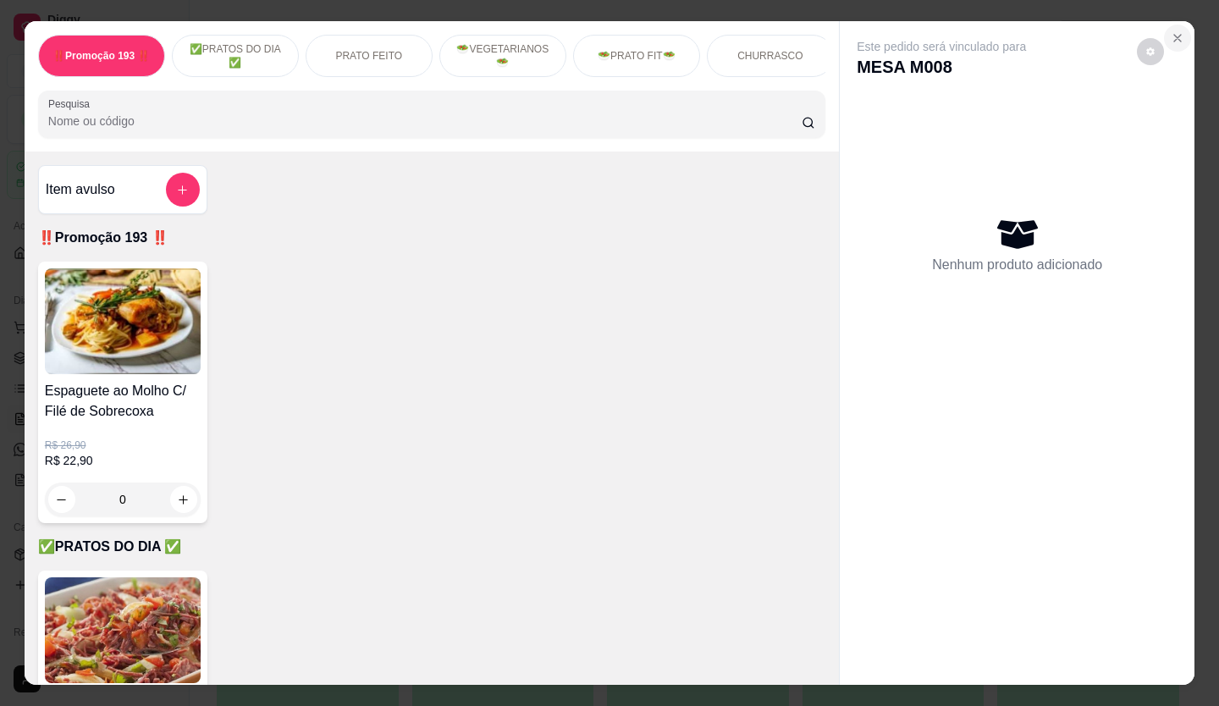
click at [1179, 26] on button "Close" at bounding box center [1177, 38] width 27 height 27
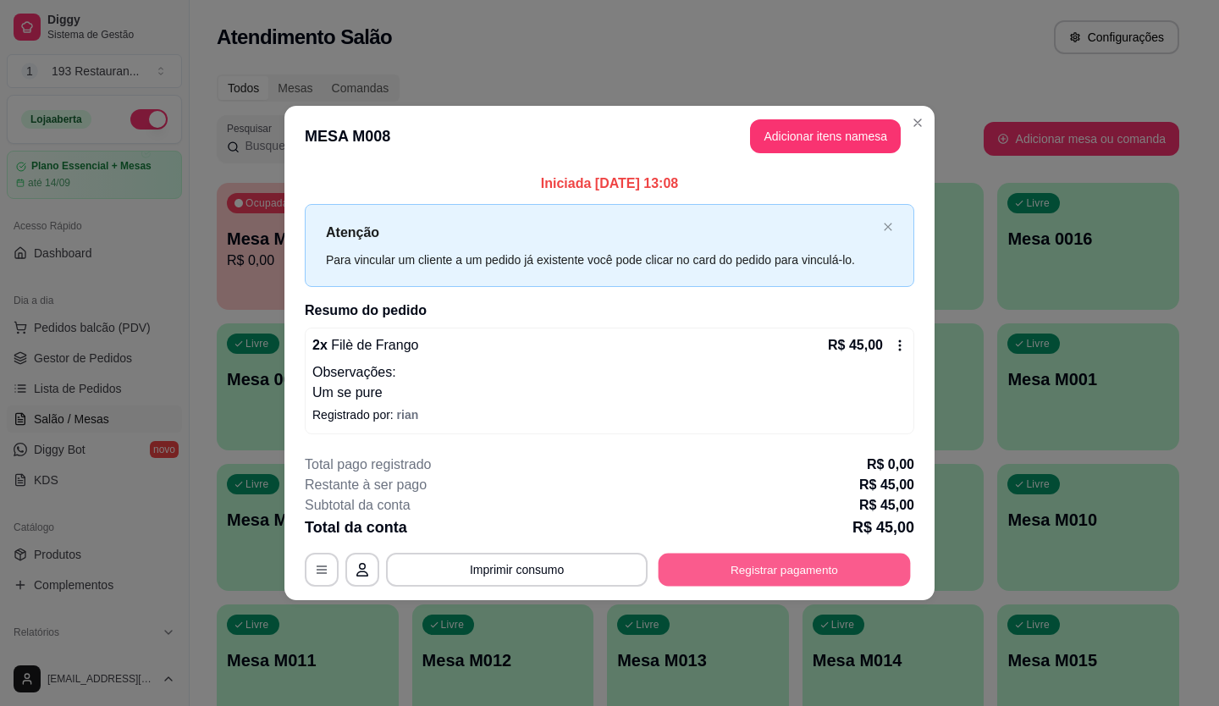
click at [760, 561] on button "Registrar pagamento" at bounding box center [785, 569] width 252 height 33
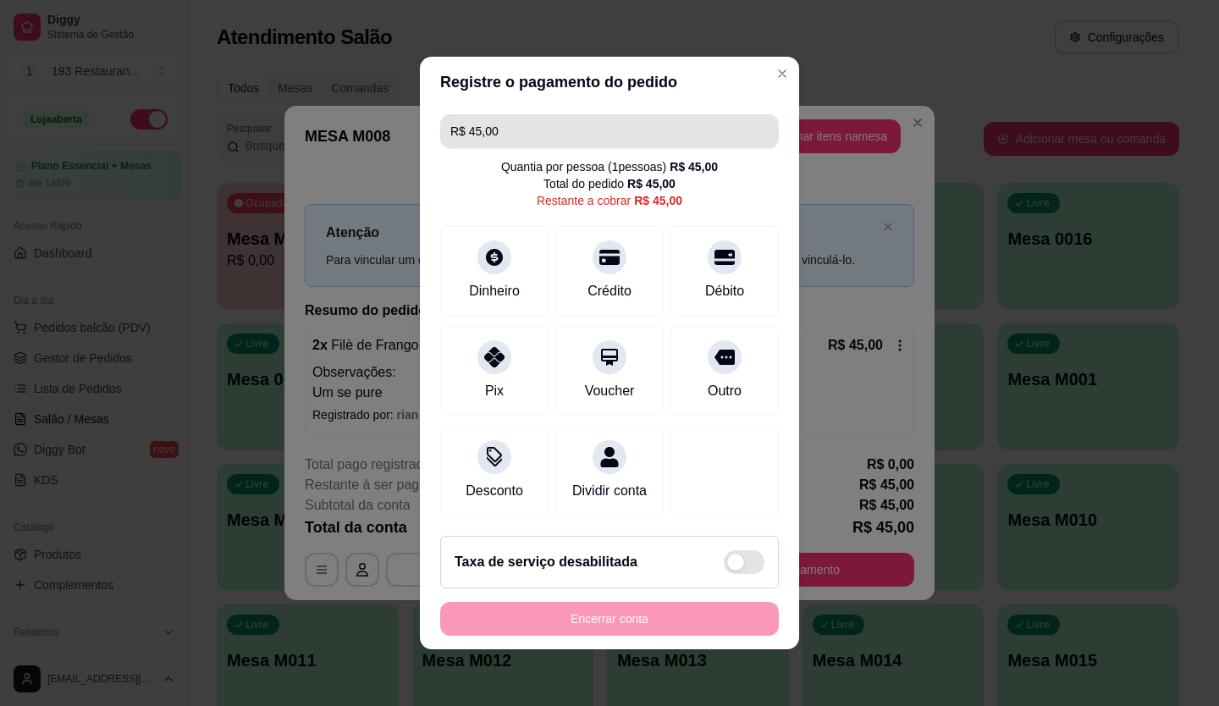
click at [548, 108] on div "R$ 45,00 Quantia por pessoa ( 1 pessoas) R$ 45,00 Total do pedido R$ 45,00 Rest…" at bounding box center [609, 315] width 379 height 415
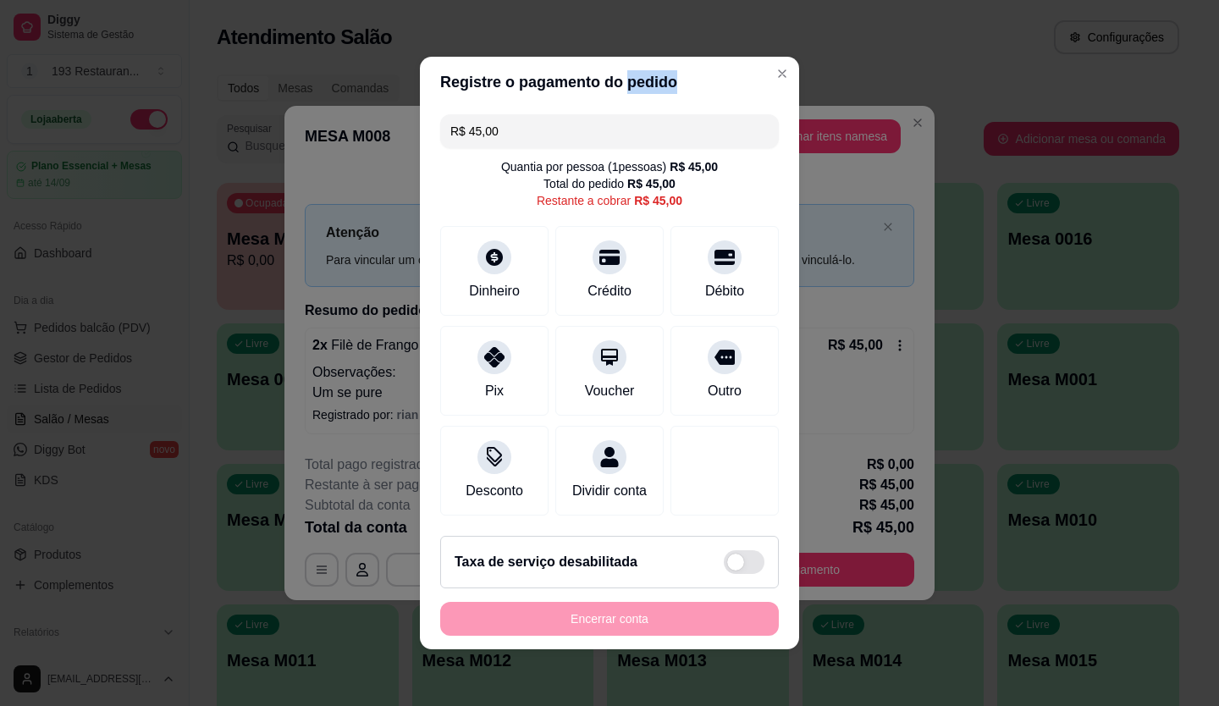
click at [548, 108] on div "R$ 45,00 Quantia por pessoa ( 1 pessoas) R$ 45,00 Total do pedido R$ 45,00 Rest…" at bounding box center [609, 315] width 379 height 415
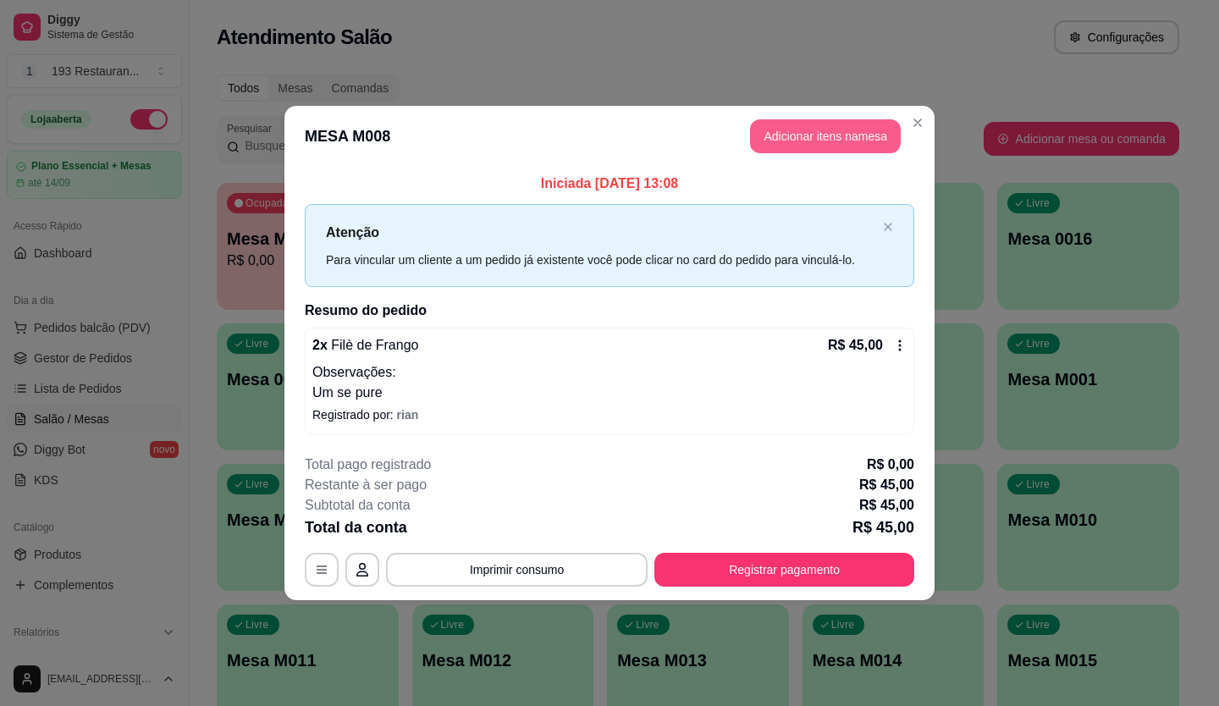
click at [825, 156] on header "MESA M008 Adicionar itens na mesa" at bounding box center [609, 136] width 650 height 61
click at [825, 151] on button "Adicionar itens na mesa" at bounding box center [825, 136] width 151 height 34
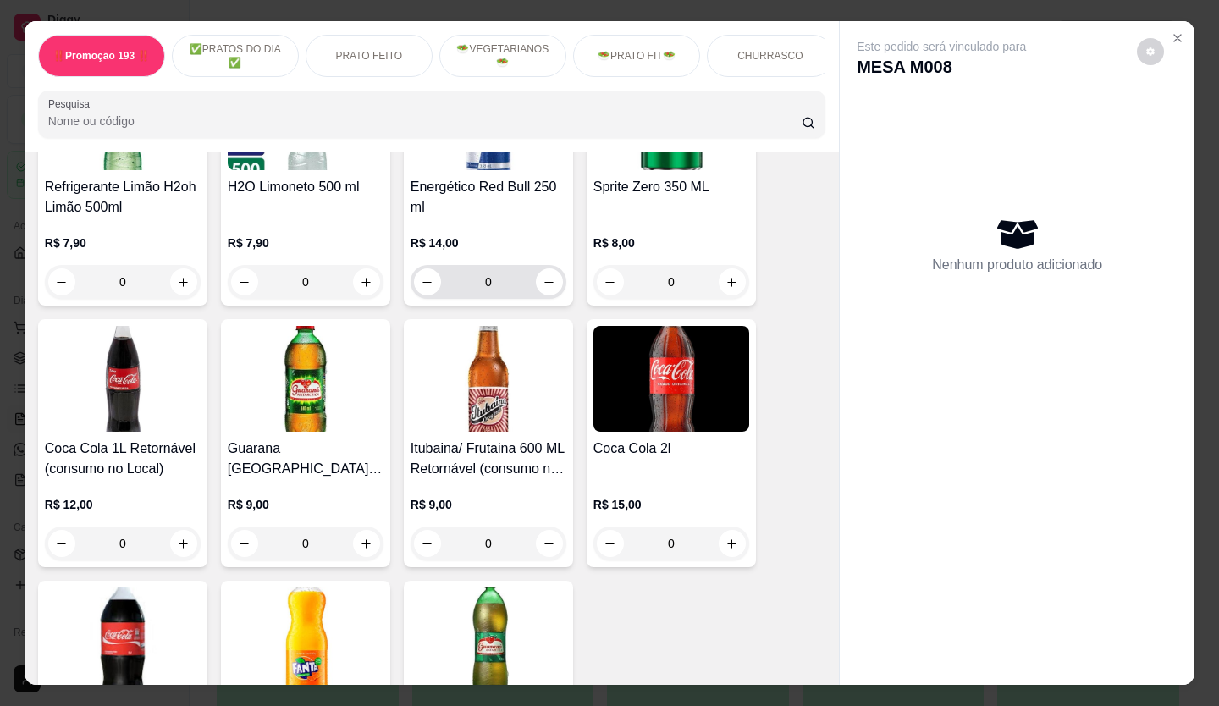
scroll to position [6012, 0]
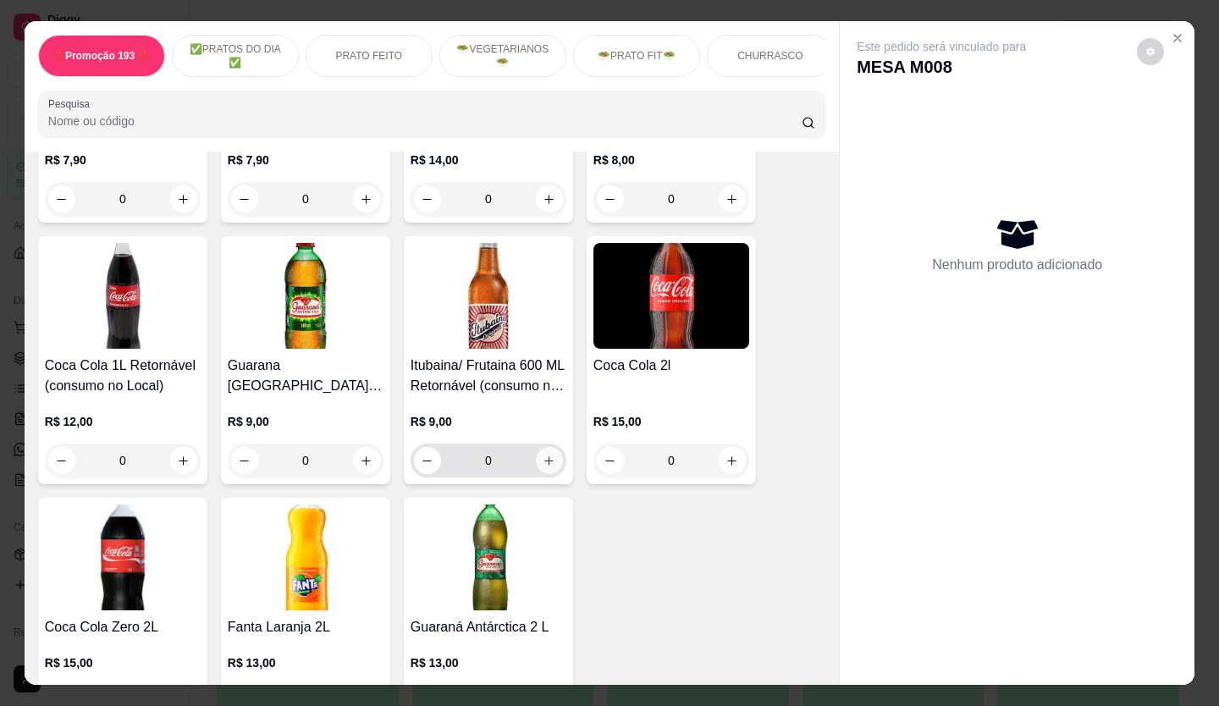
click at [543, 455] on icon "increase-product-quantity" at bounding box center [549, 461] width 13 height 13
type input "1"
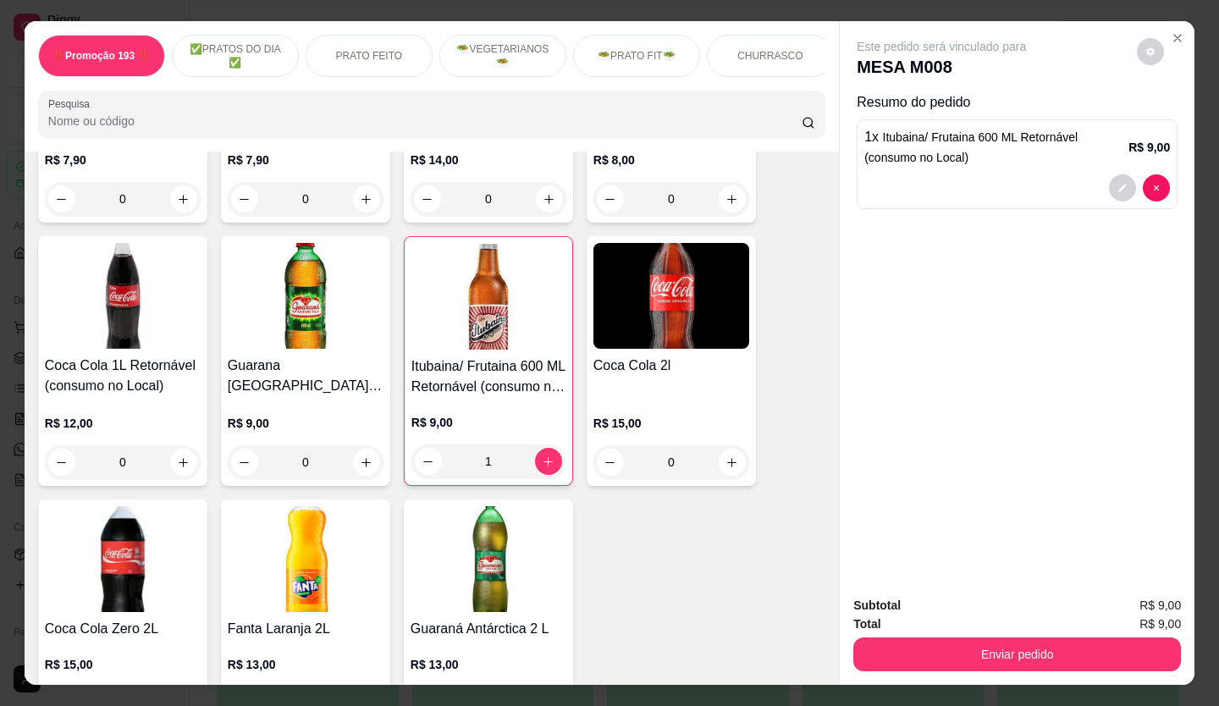
click at [928, 639] on button "Enviar pedido" at bounding box center [1017, 655] width 328 height 34
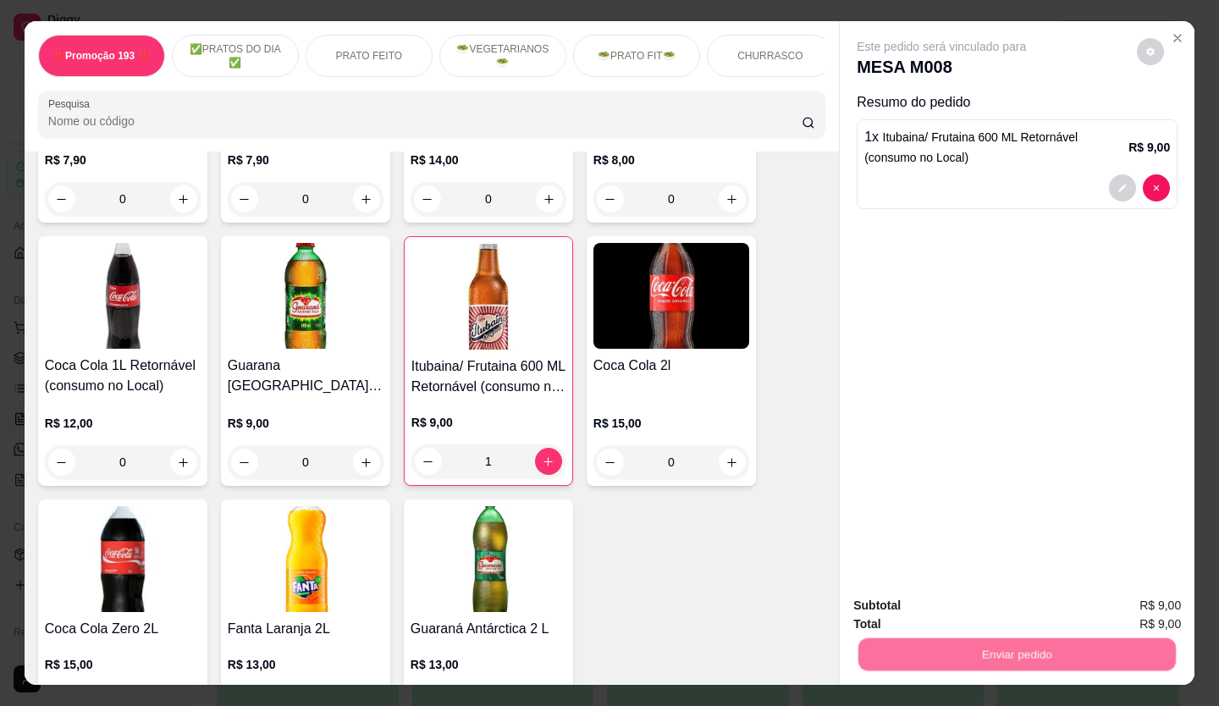
click at [908, 601] on button "Não registrar e enviar pedido" at bounding box center [961, 606] width 171 height 31
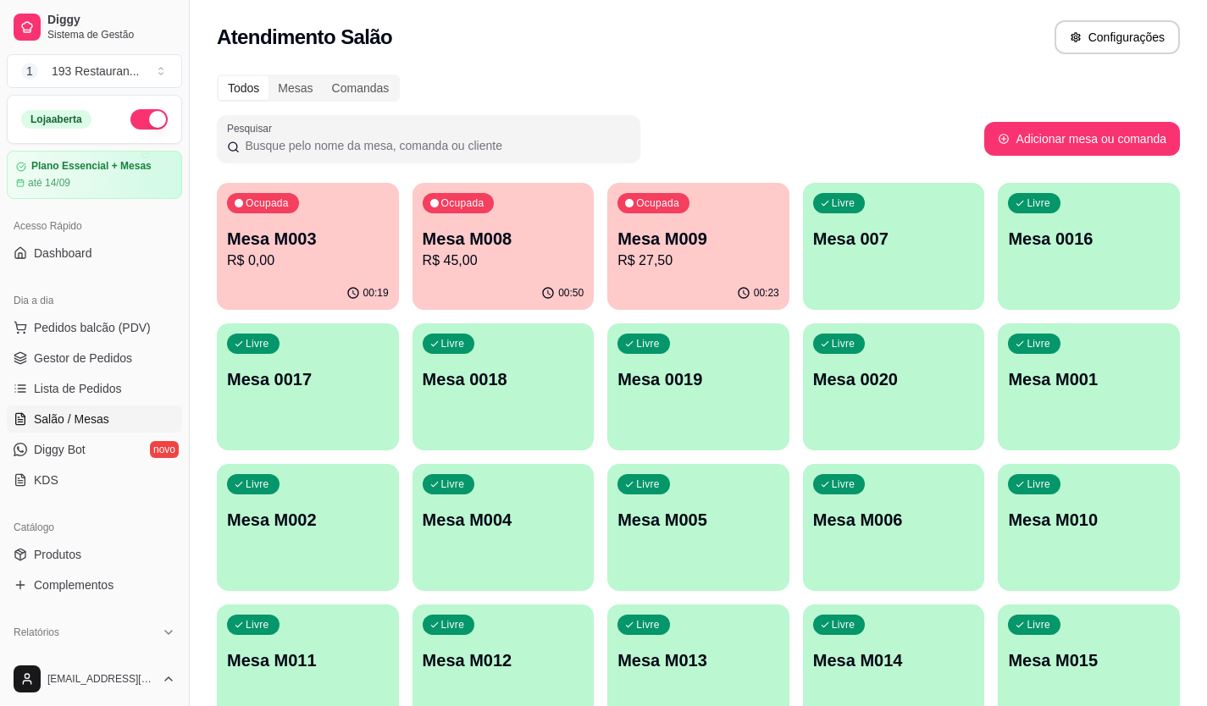
click at [475, 268] on p "R$ 45,00" at bounding box center [504, 261] width 162 height 20
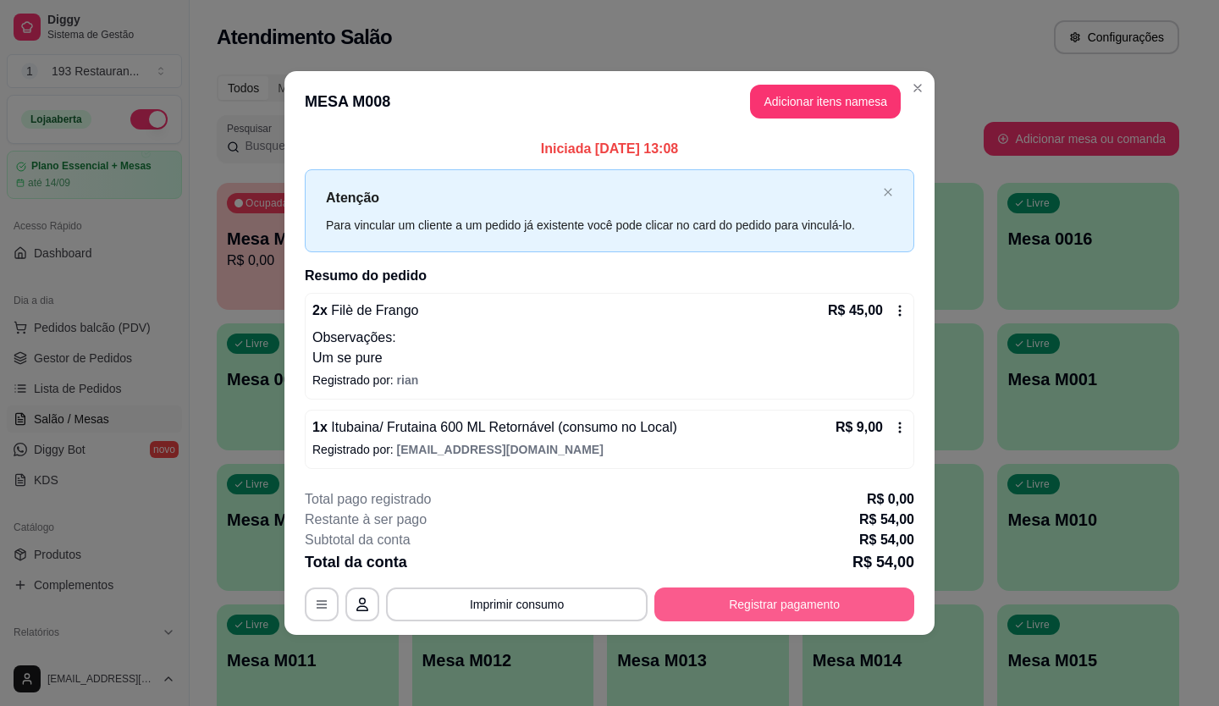
click at [720, 595] on button "Registrar pagamento" at bounding box center [785, 605] width 260 height 34
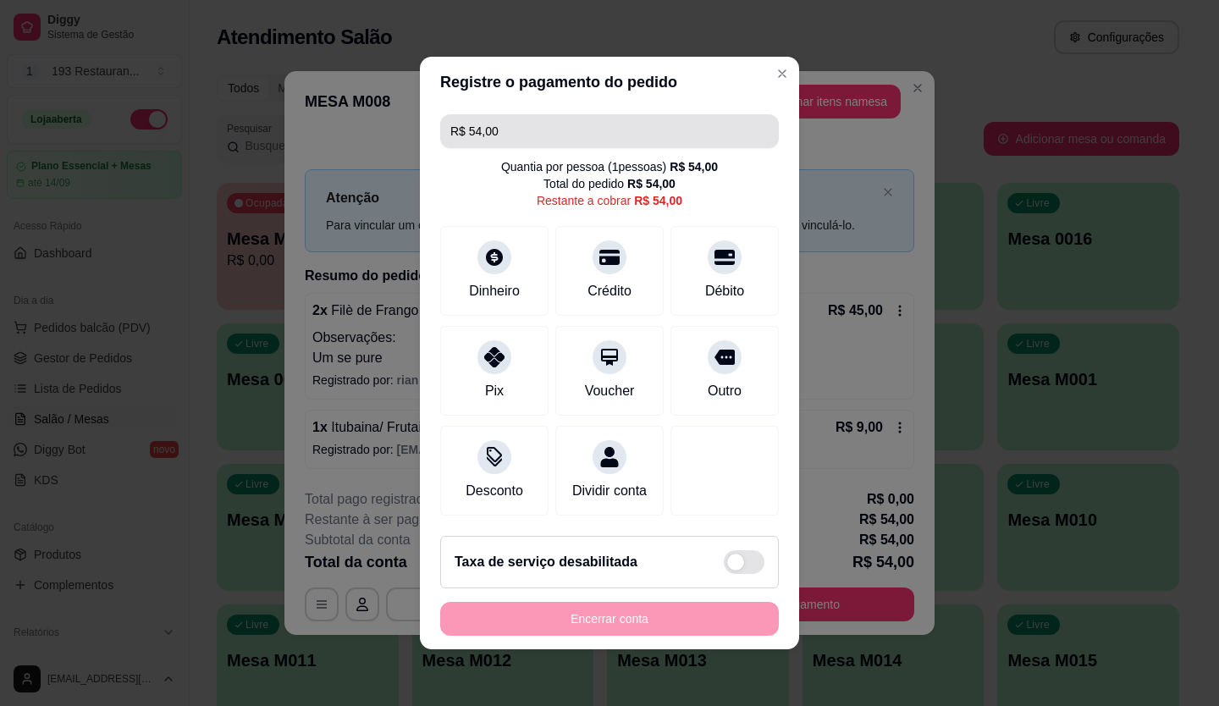
click at [567, 132] on input "R$ 54,00" at bounding box center [609, 131] width 318 height 34
click at [566, 132] on input "R$ 54,00" at bounding box center [609, 131] width 318 height 34
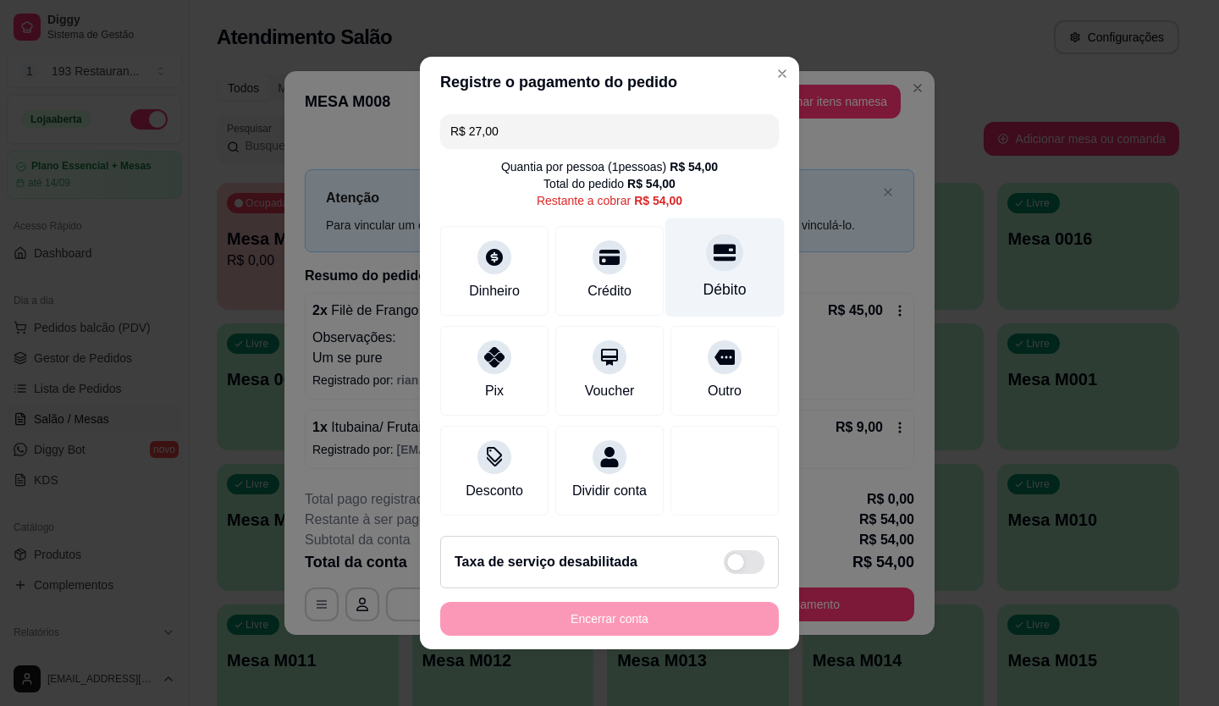
click at [709, 268] on div "Débito" at bounding box center [725, 267] width 119 height 99
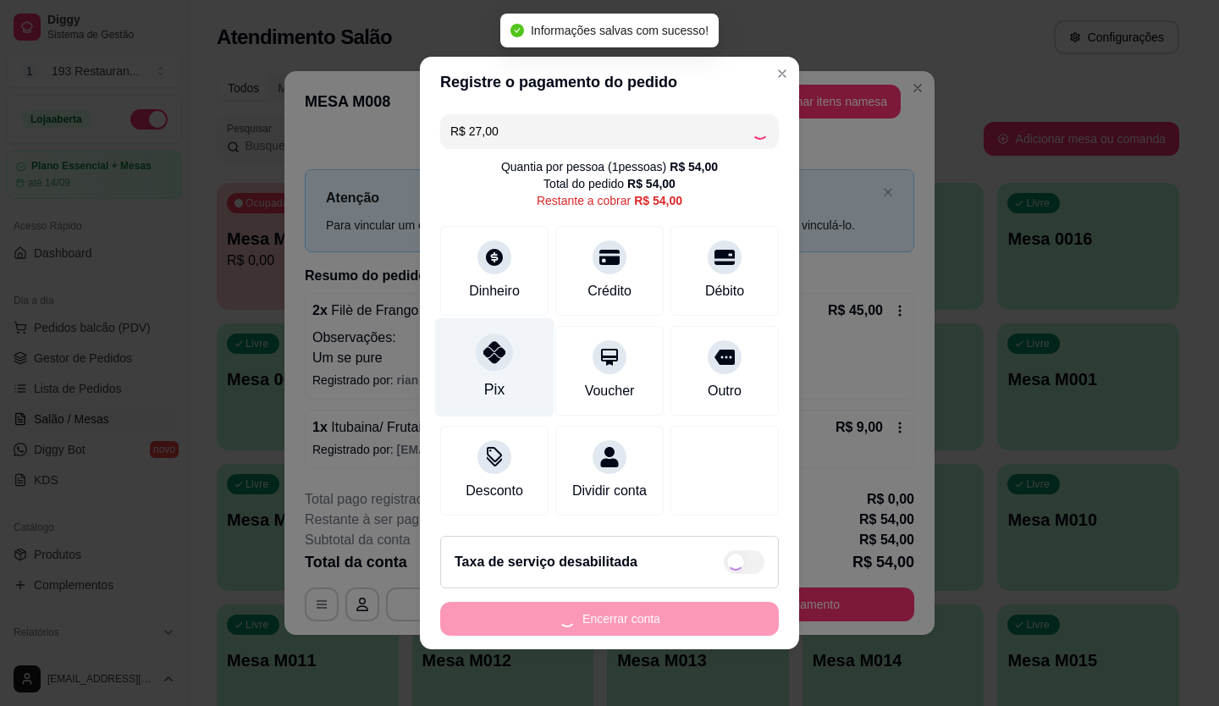
click at [487, 356] on div at bounding box center [494, 352] width 37 height 37
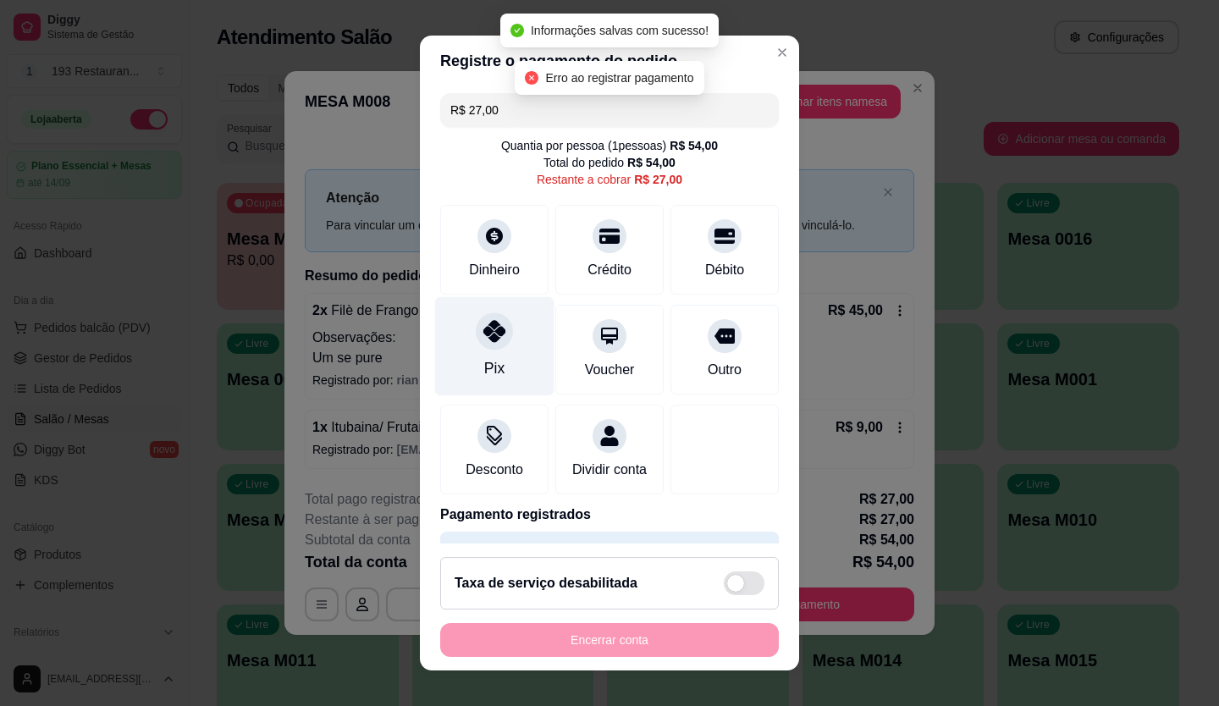
click at [490, 337] on icon at bounding box center [494, 331] width 22 height 22
type input "R$ 0,00"
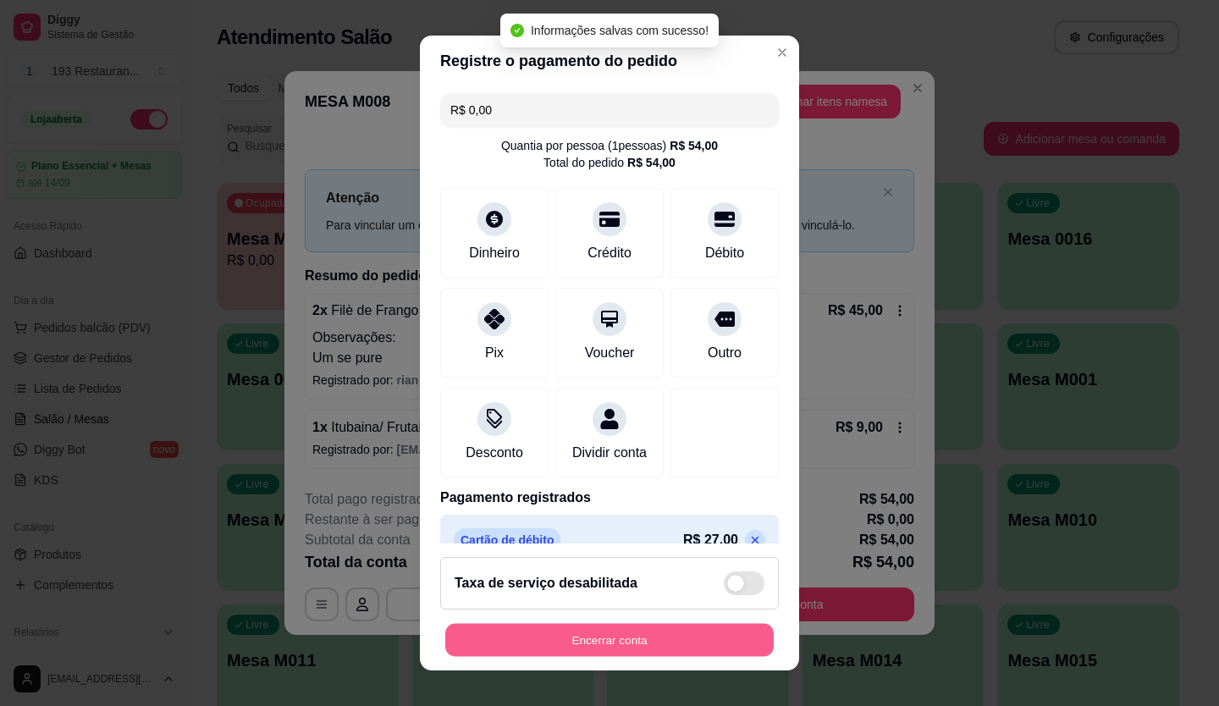
click at [615, 632] on button "Encerrar conta" at bounding box center [609, 640] width 329 height 33
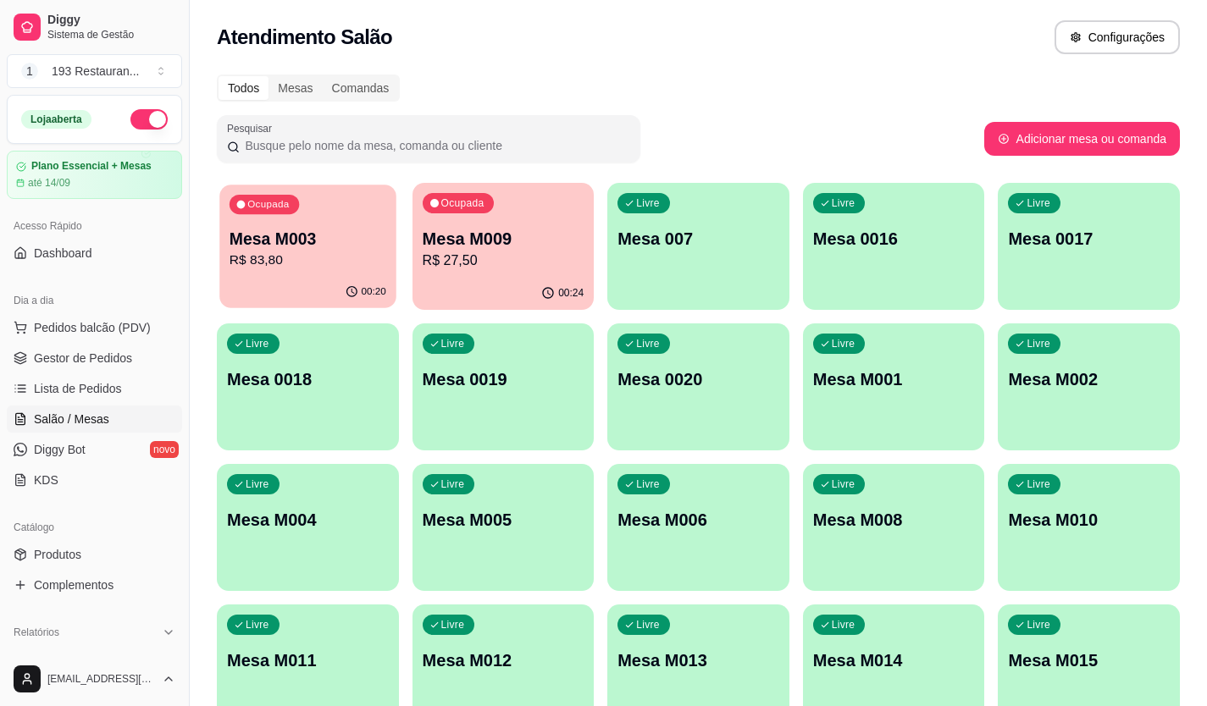
click at [284, 244] on p "Mesa M003" at bounding box center [307, 239] width 157 height 23
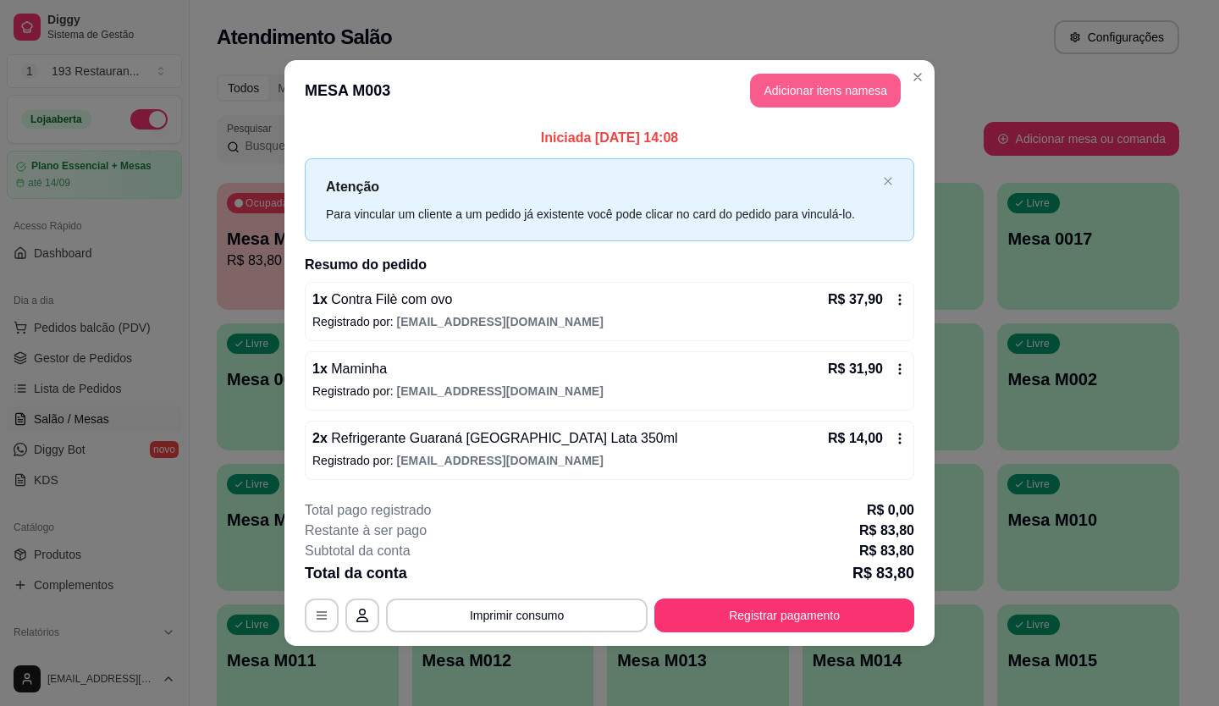
click at [828, 79] on button "Adicionar itens na mesa" at bounding box center [825, 91] width 151 height 34
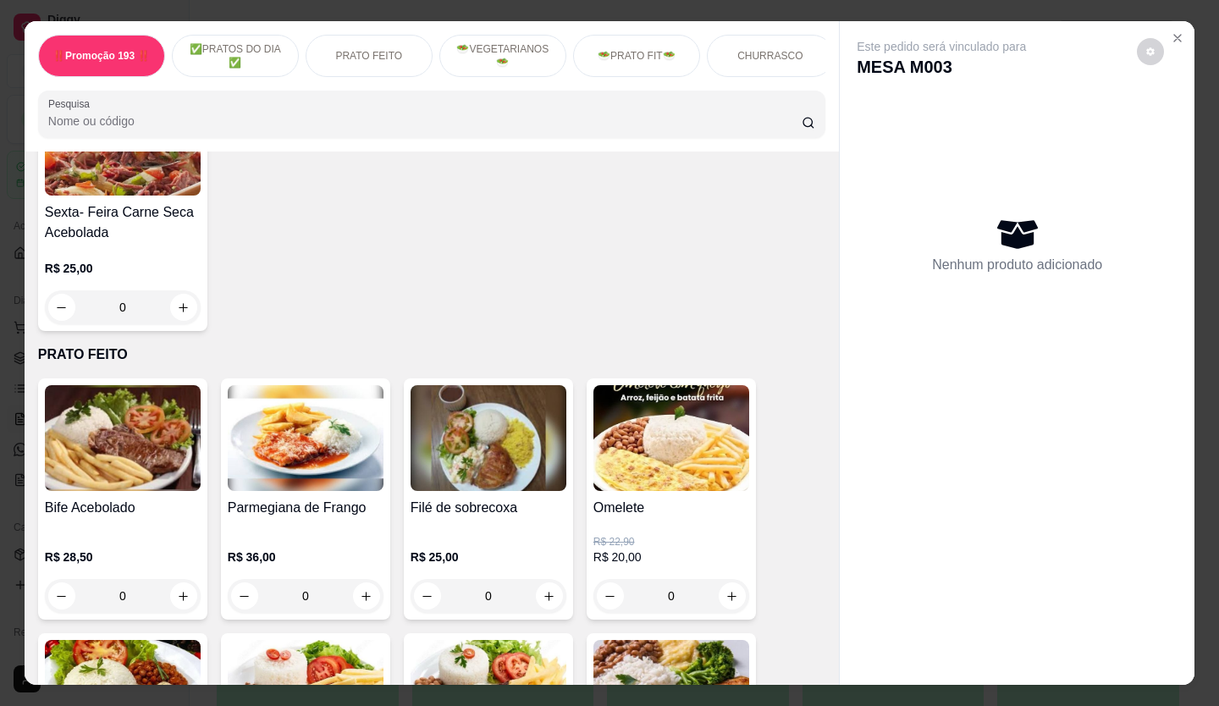
scroll to position [508, 0]
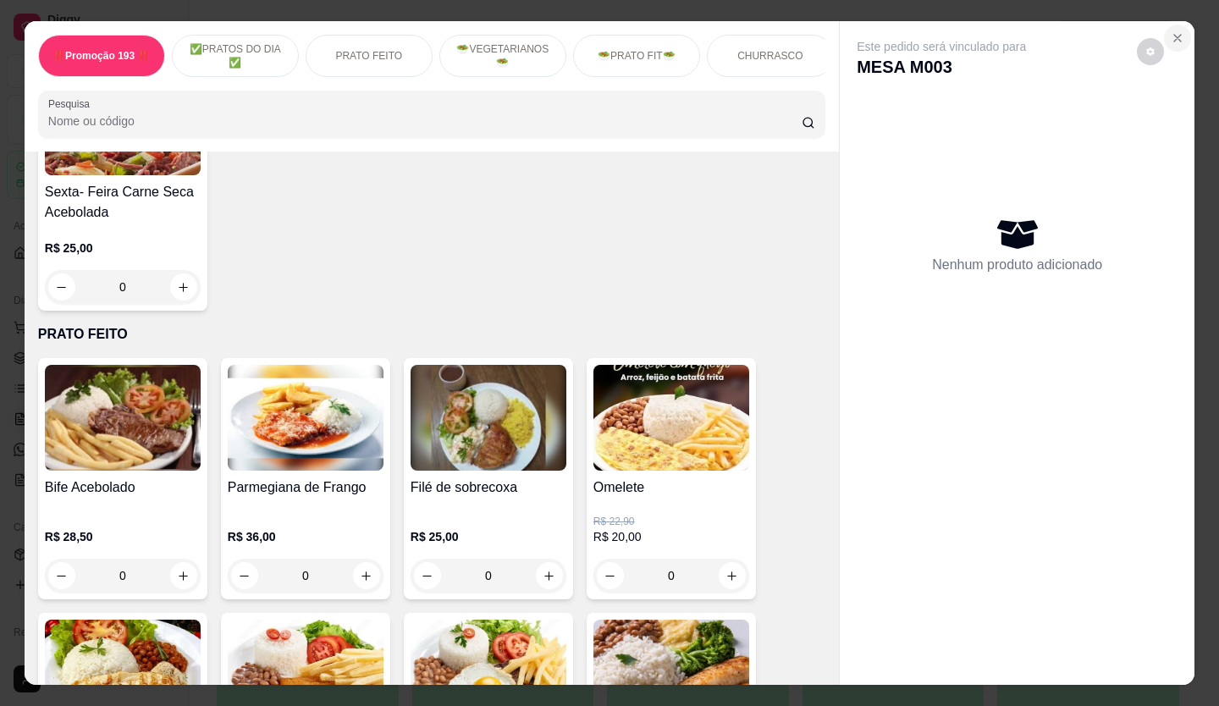
click at [1176, 33] on icon "Close" at bounding box center [1178, 38] width 14 height 14
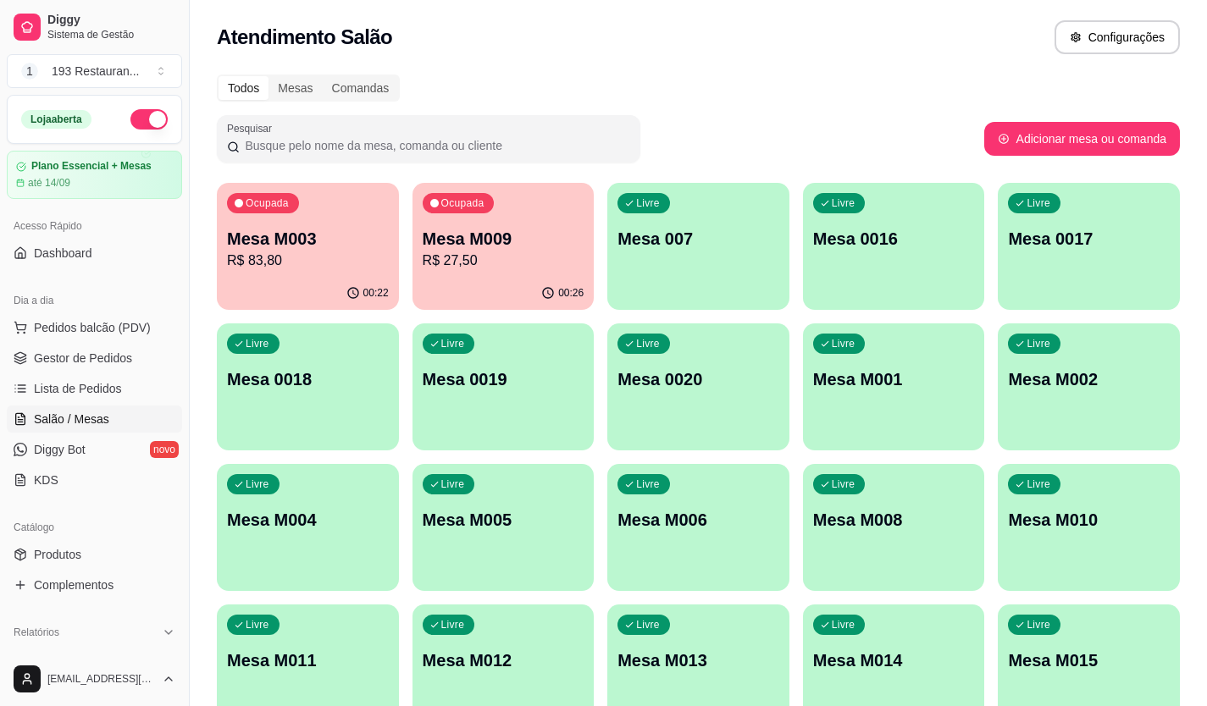
click at [509, 269] on p "R$ 27,50" at bounding box center [504, 261] width 162 height 20
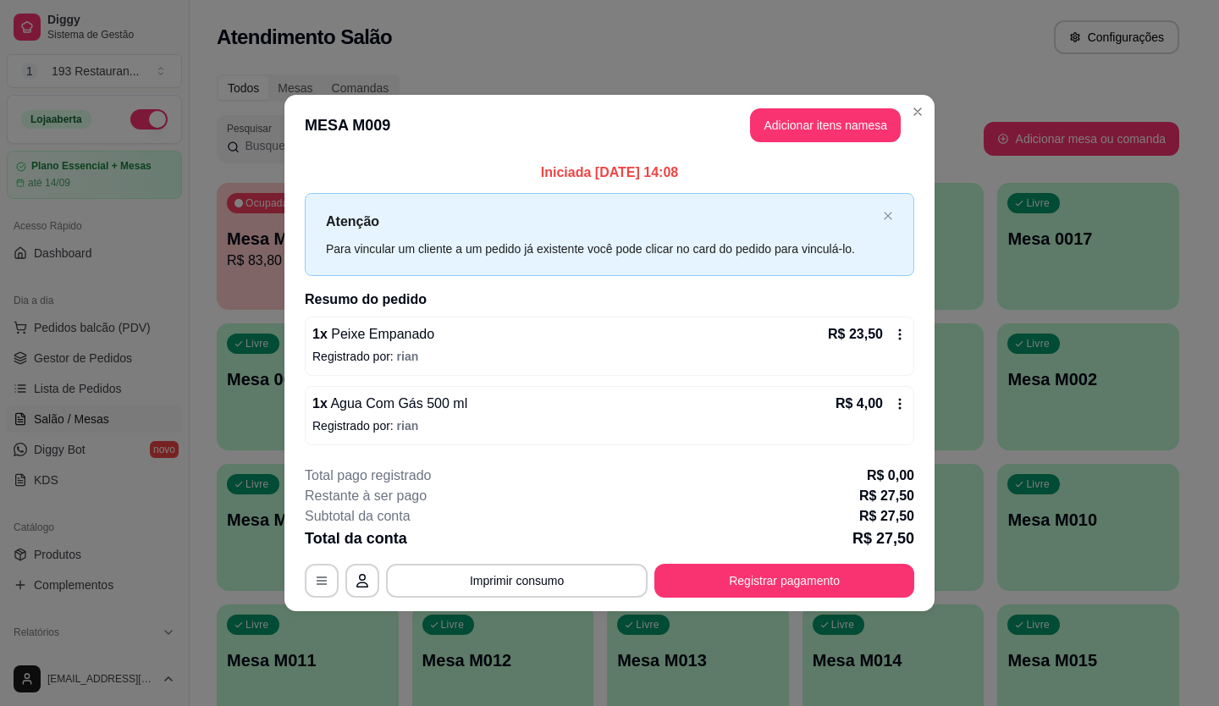
click at [798, 558] on div "**********" at bounding box center [610, 532] width 610 height 132
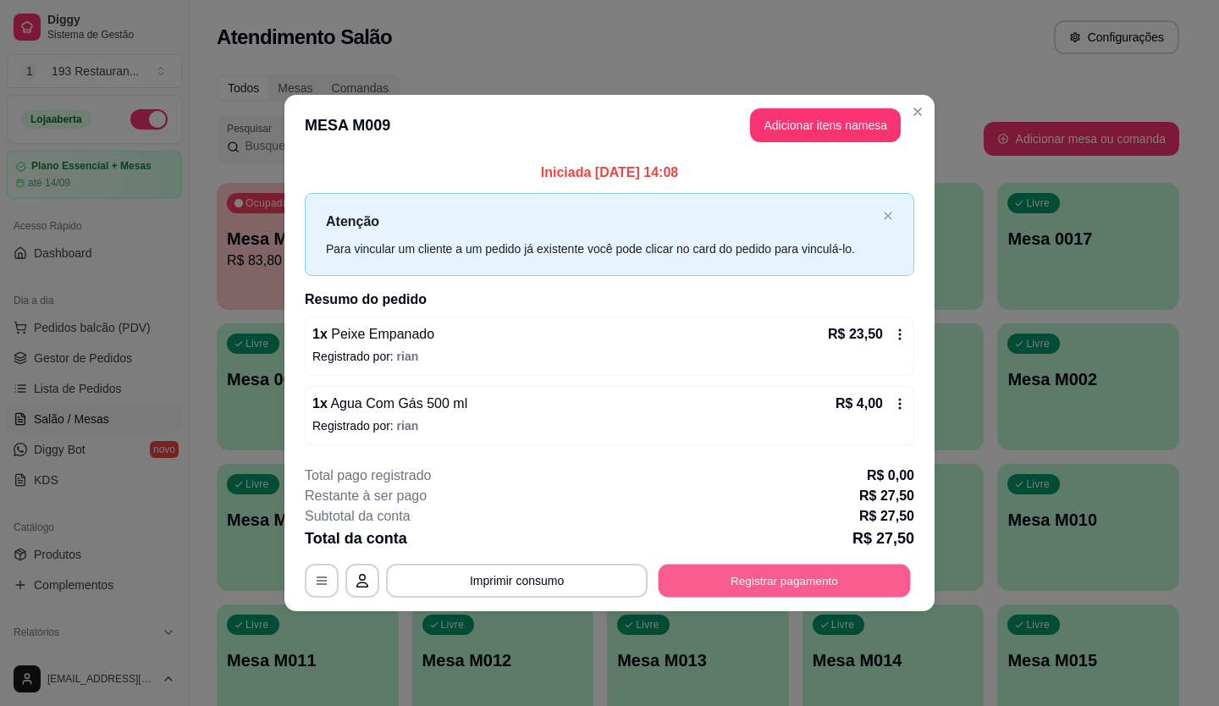
click at [801, 570] on button "Registrar pagamento" at bounding box center [785, 580] width 252 height 33
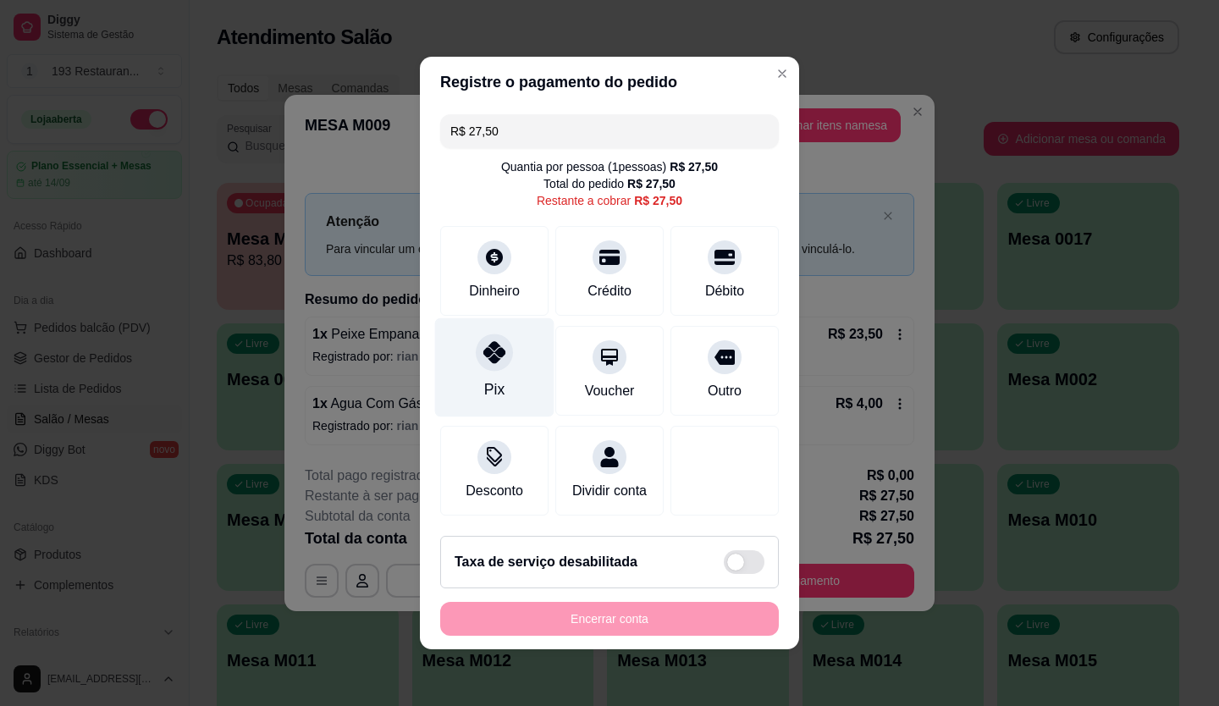
click at [491, 344] on icon at bounding box center [494, 352] width 22 height 22
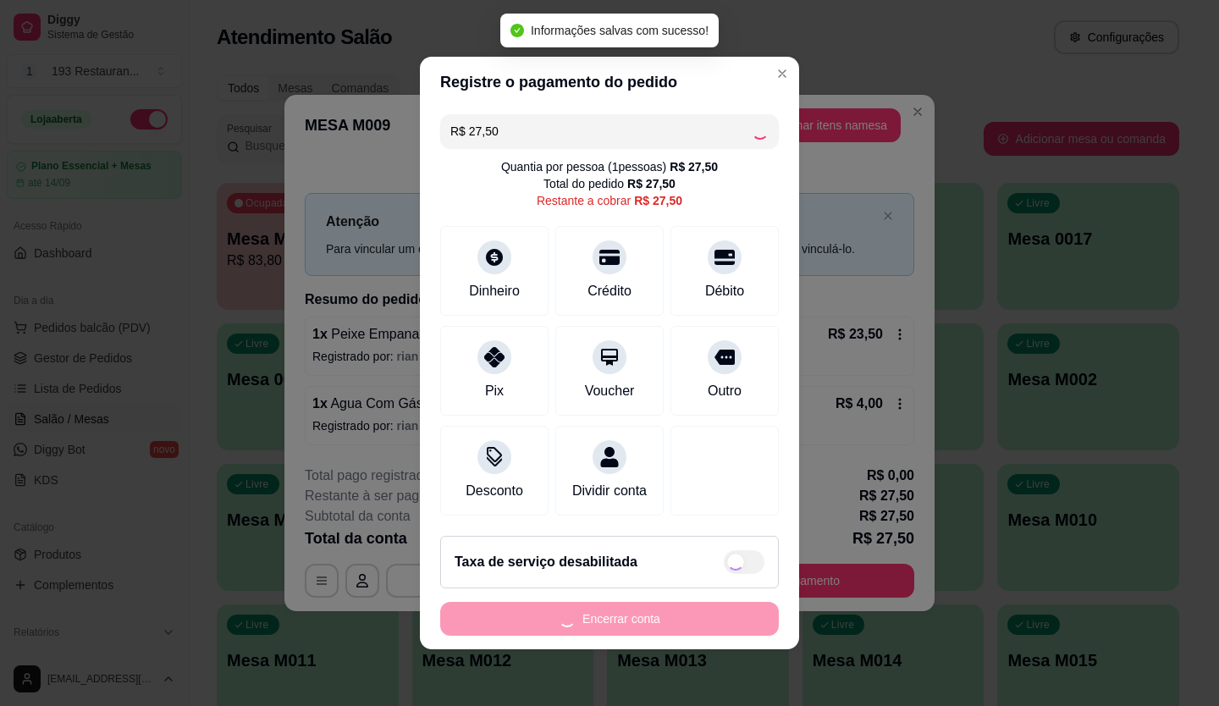
type input "R$ 0,00"
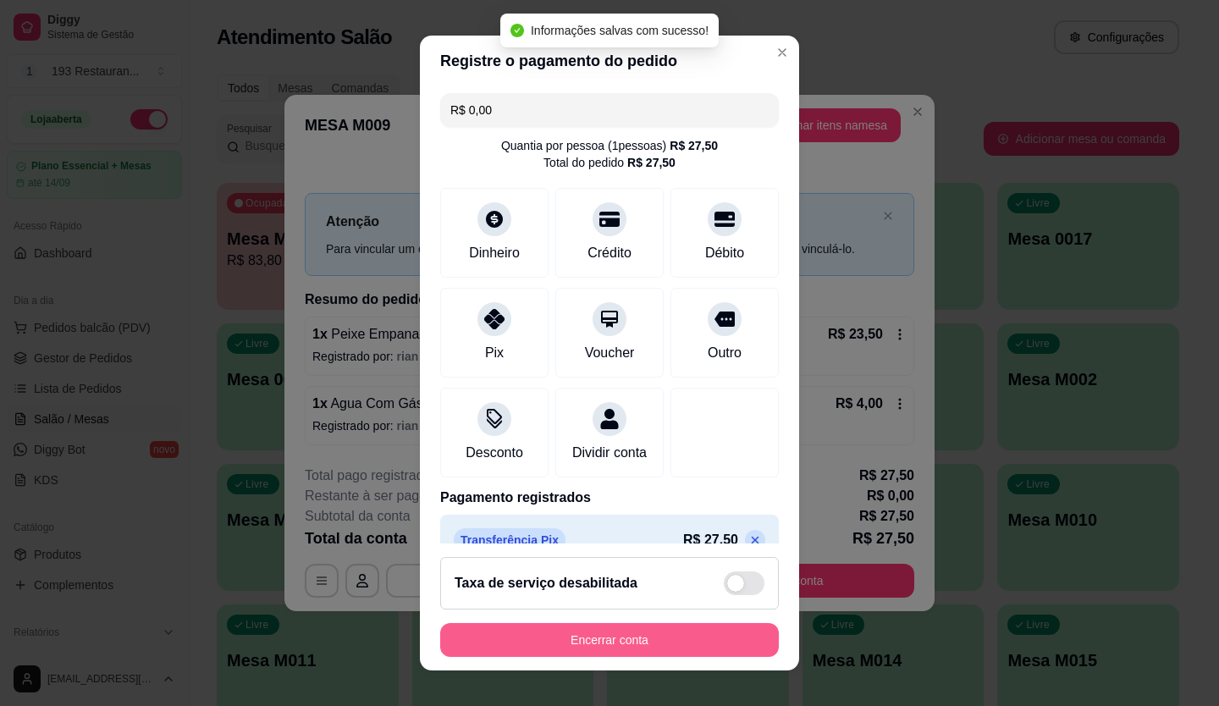
click at [714, 646] on button "Encerrar conta" at bounding box center [609, 640] width 339 height 34
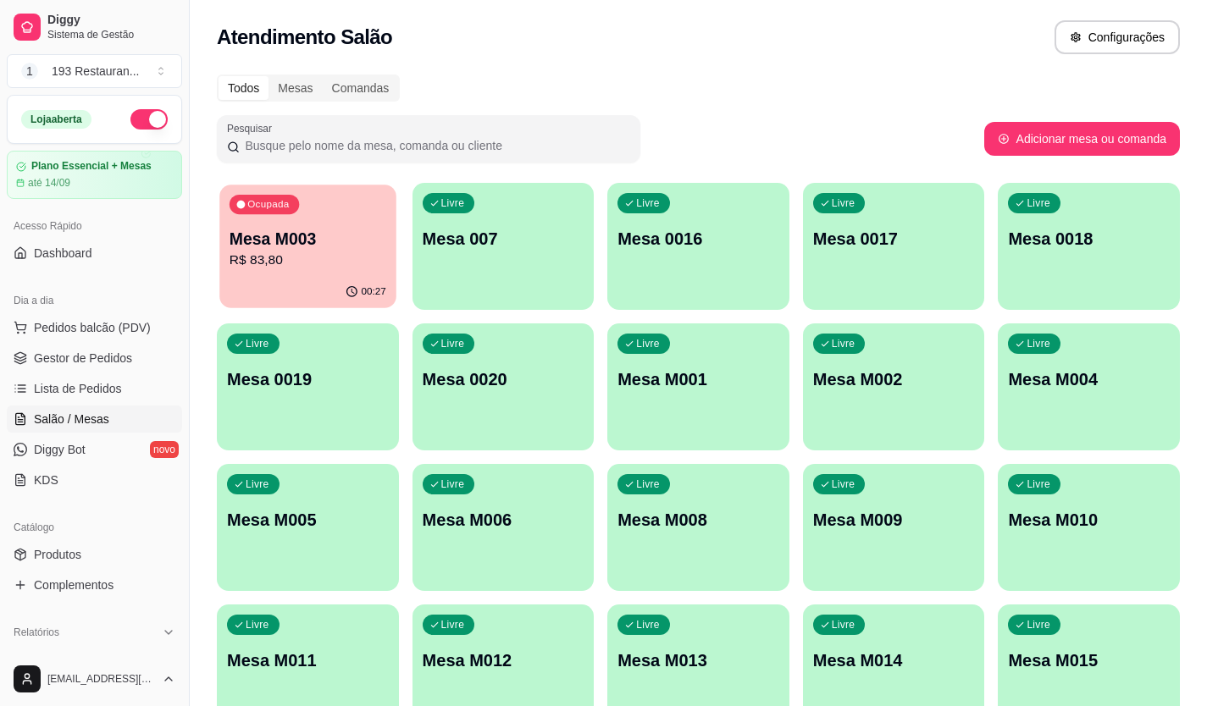
click at [246, 259] on p "R$ 83,80" at bounding box center [307, 260] width 157 height 19
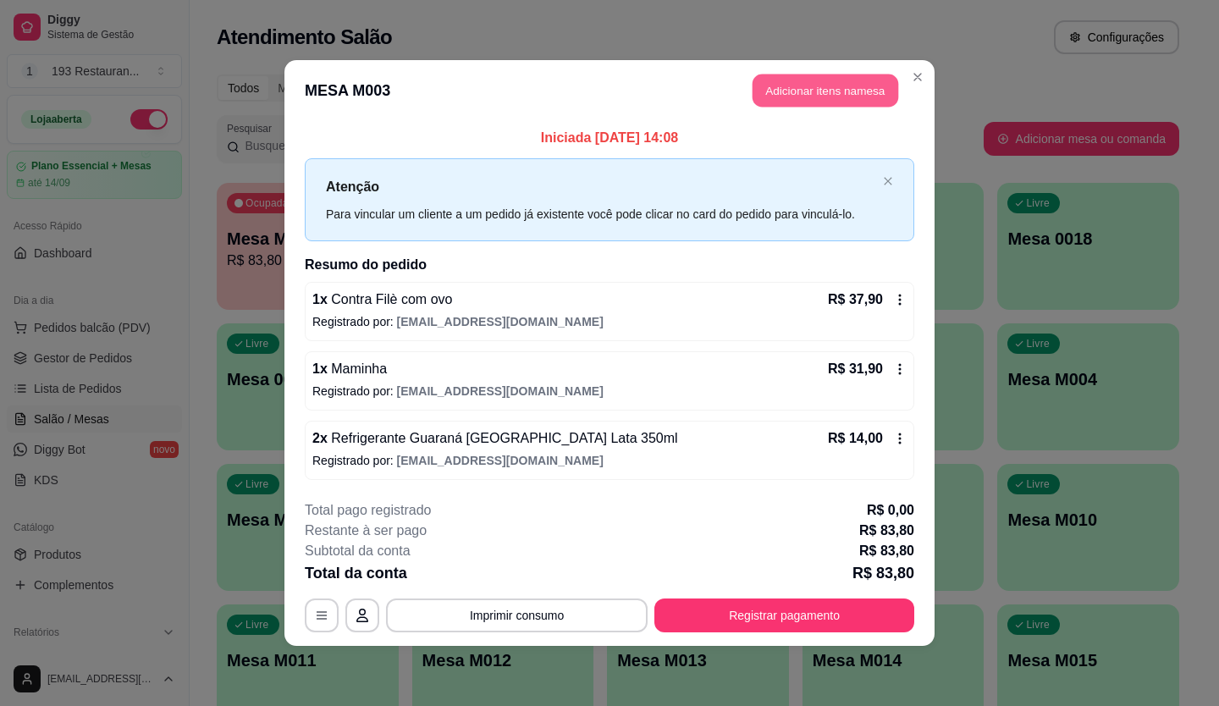
click at [873, 85] on button "Adicionar itens na mesa" at bounding box center [826, 91] width 146 height 33
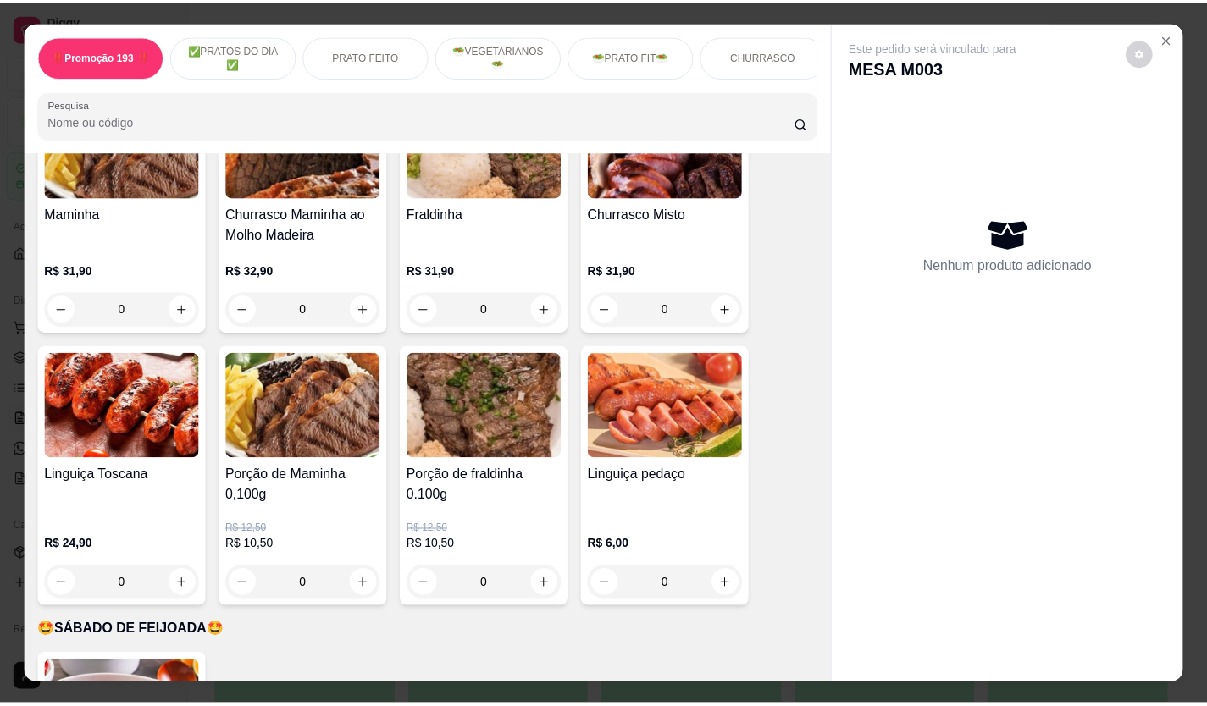
scroll to position [2950, 0]
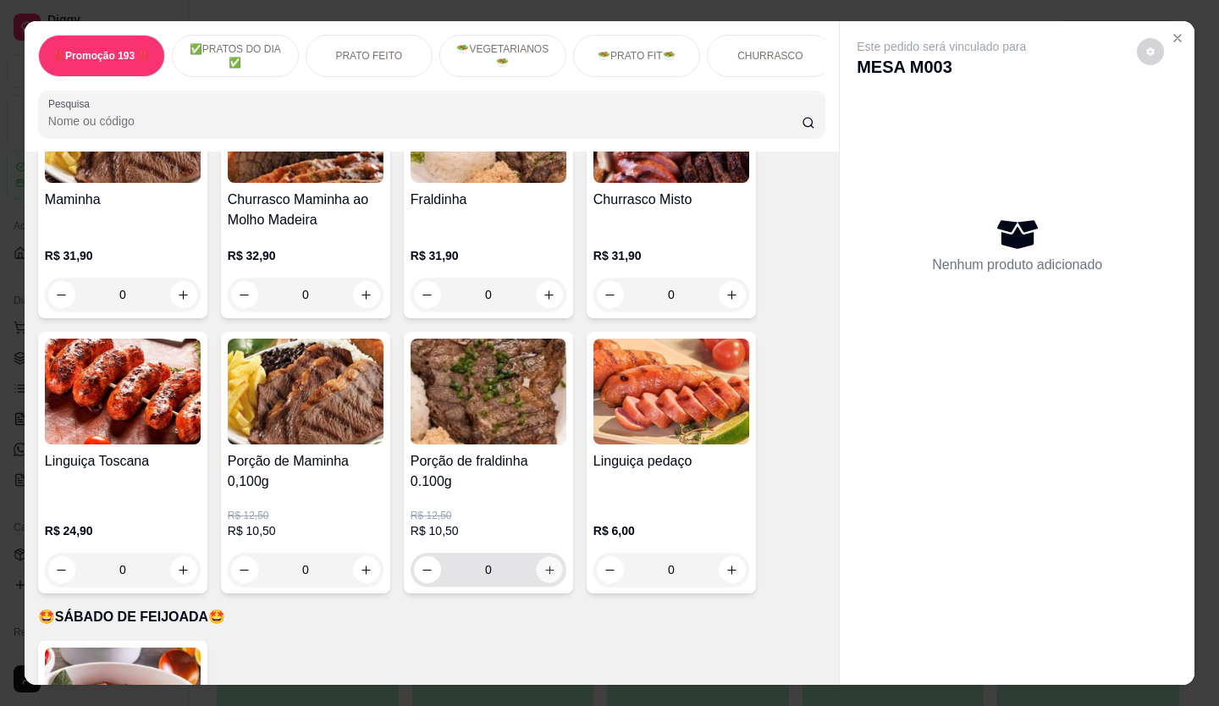
click at [536, 557] on button "increase-product-quantity" at bounding box center [549, 570] width 26 height 26
type input "1"
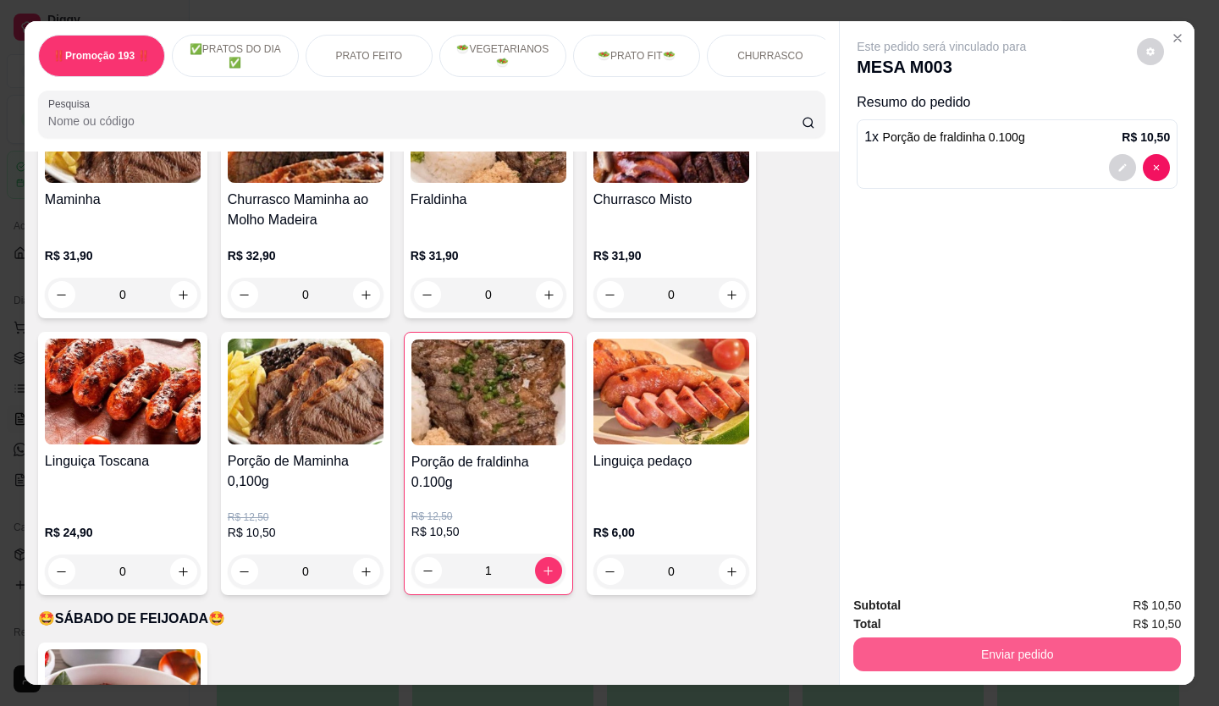
click at [1025, 645] on button "Enviar pedido" at bounding box center [1017, 655] width 328 height 34
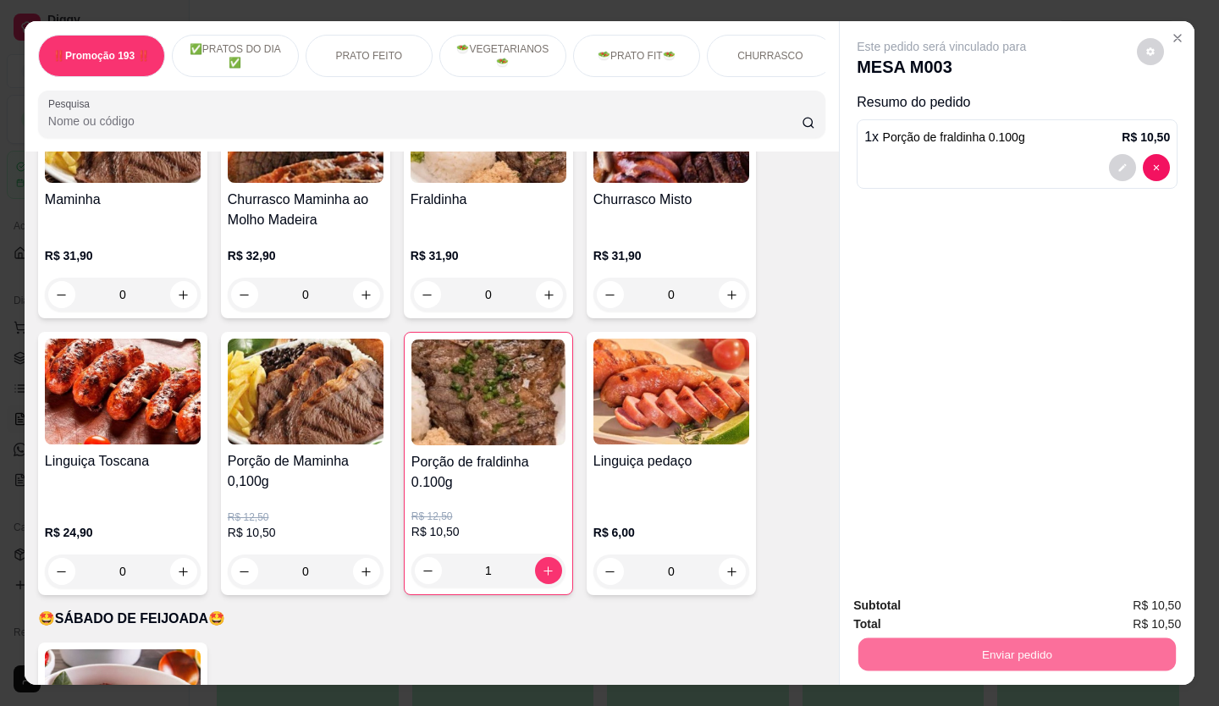
click at [945, 606] on button "Não registrar e enviar pedido" at bounding box center [961, 607] width 176 height 32
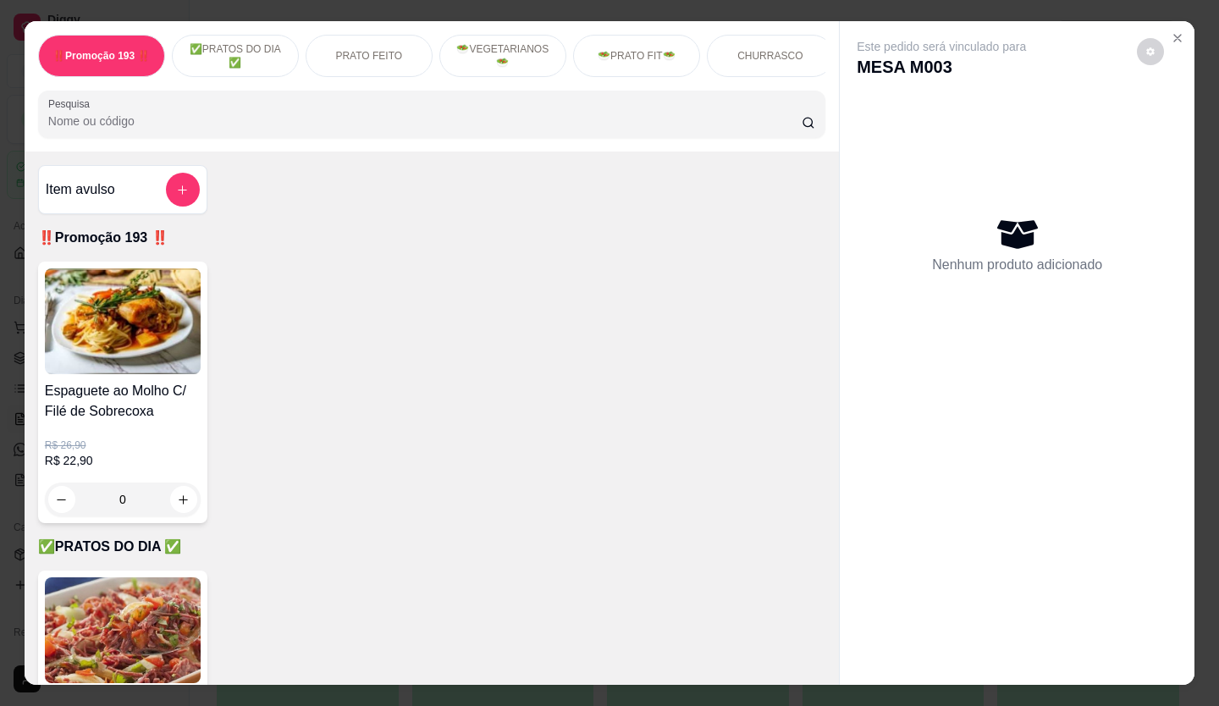
drag, startPoint x: 853, startPoint y: 449, endPoint x: 1083, endPoint y: 196, distance: 341.1
click at [958, 329] on div "Este pedido será vinculado para MESA M003 Nenhum produto adicionado" at bounding box center [1017, 339] width 355 height 637
click at [1178, 34] on button "Close" at bounding box center [1177, 38] width 27 height 27
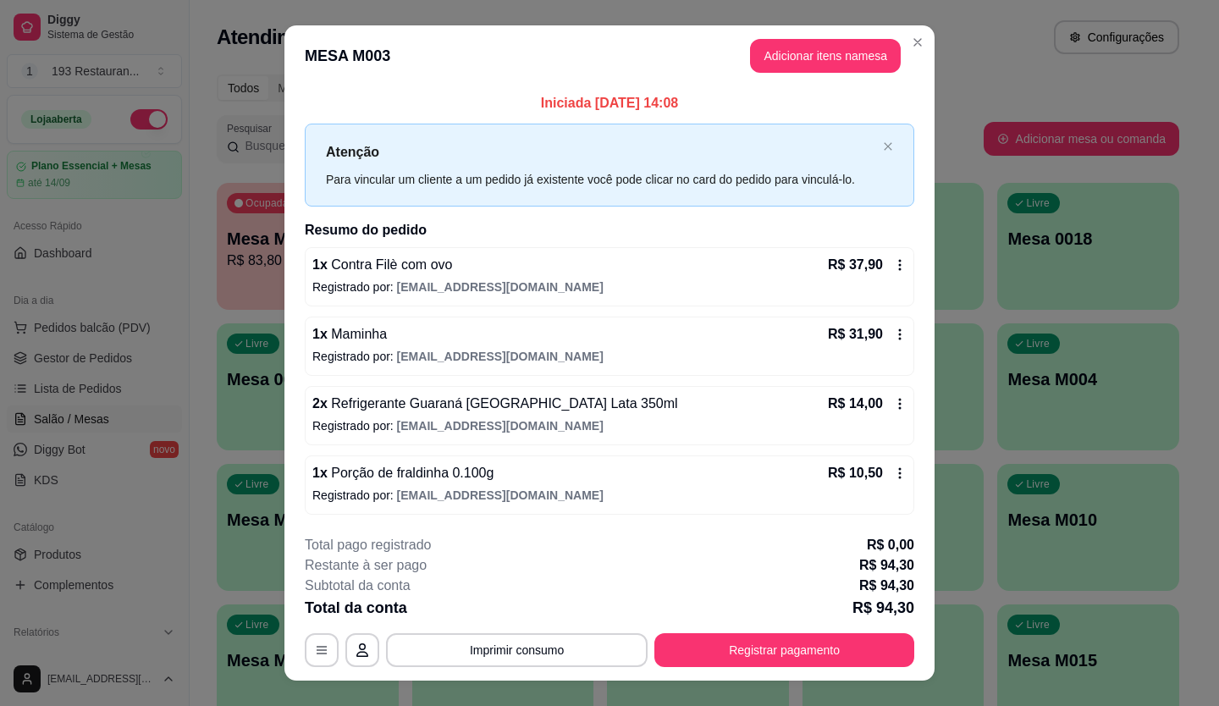
click at [317, 570] on section "**********" at bounding box center [609, 352] width 650 height 655
drag, startPoint x: 358, startPoint y: 611, endPoint x: 385, endPoint y: 580, distance: 41.4
click at [370, 594] on body "Diggy Sistema de Gestão 1 193 Restauran ... Loja aberta Plano Essencial + Mesas…" at bounding box center [603, 353] width 1207 height 706
click at [710, 634] on button "Registrar pagamento" at bounding box center [785, 650] width 260 height 34
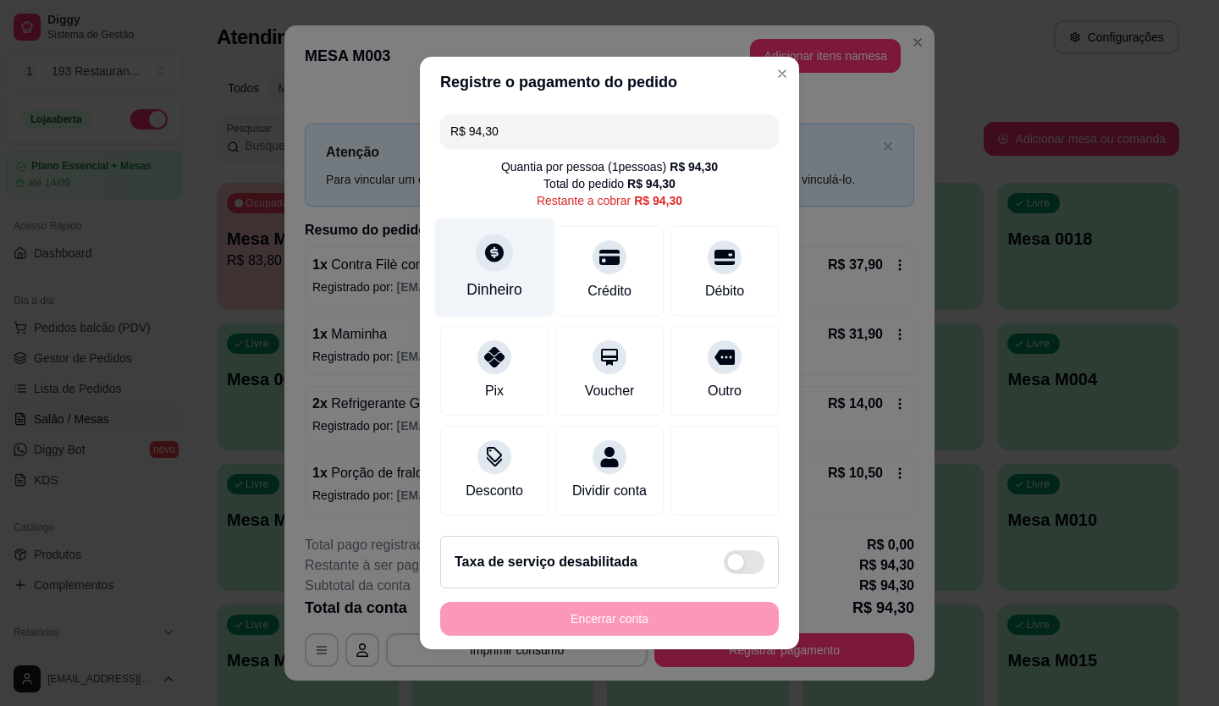
click at [492, 279] on div "Dinheiro" at bounding box center [495, 290] width 56 height 22
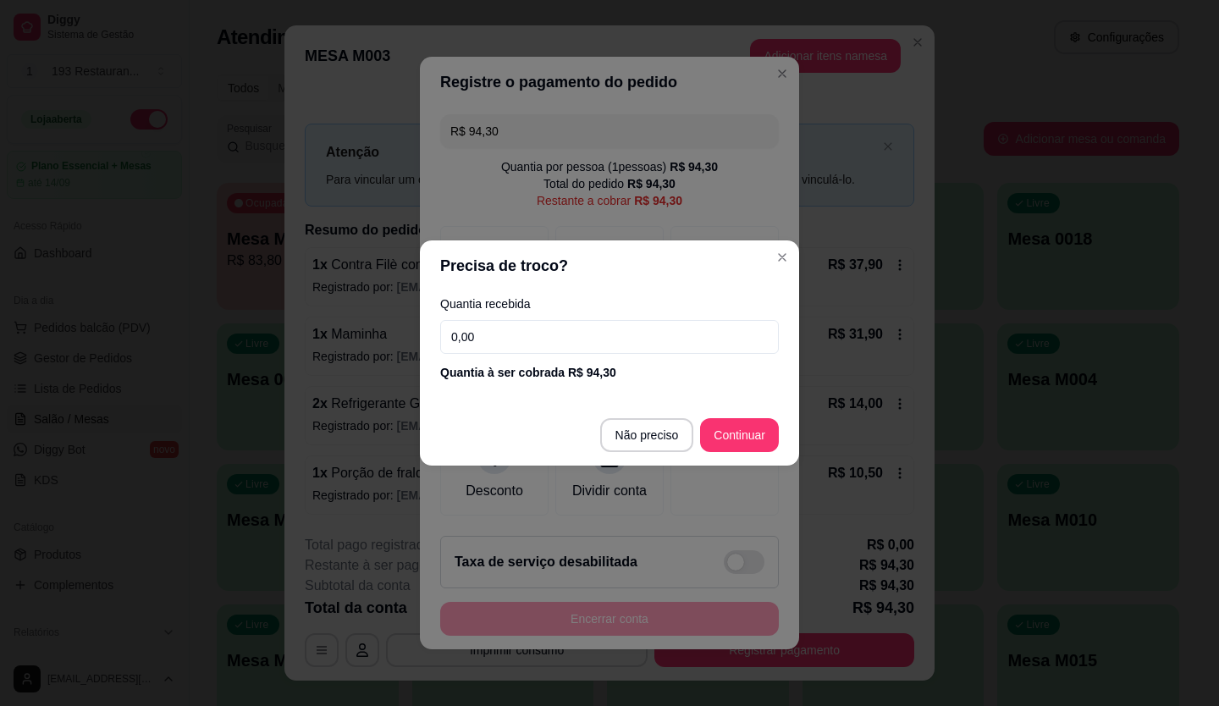
click at [583, 343] on input "0,00" at bounding box center [609, 337] width 339 height 34
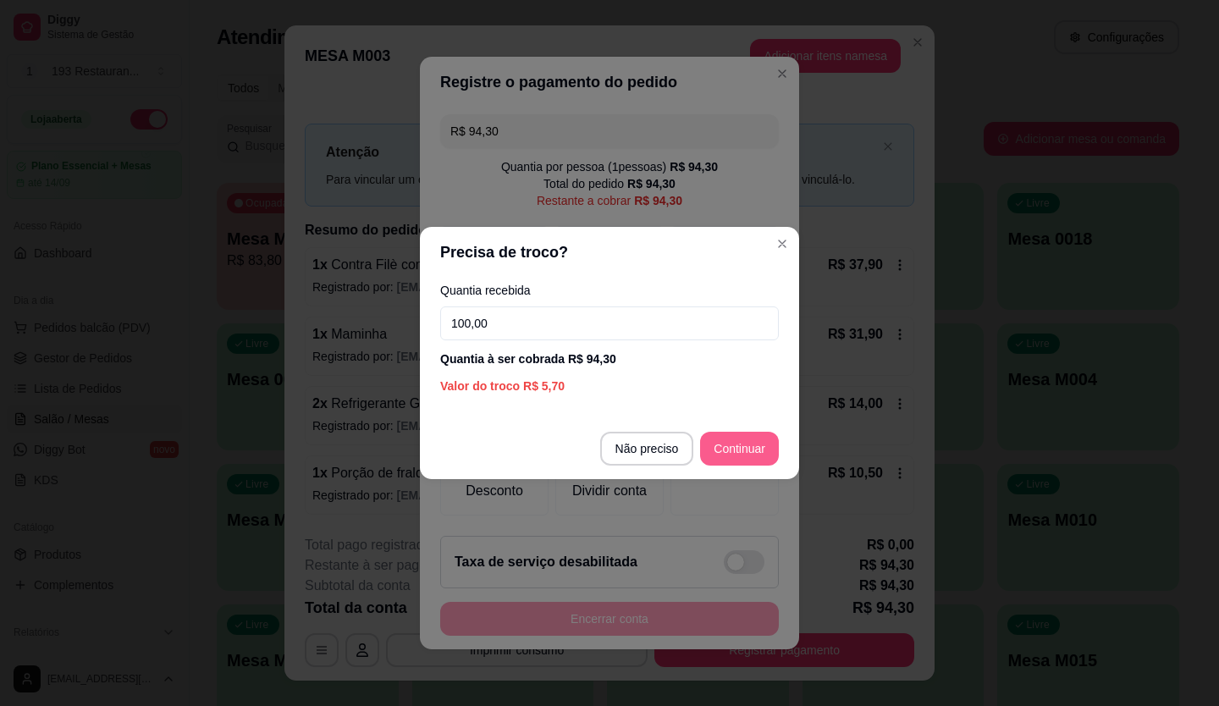
type input "100,00"
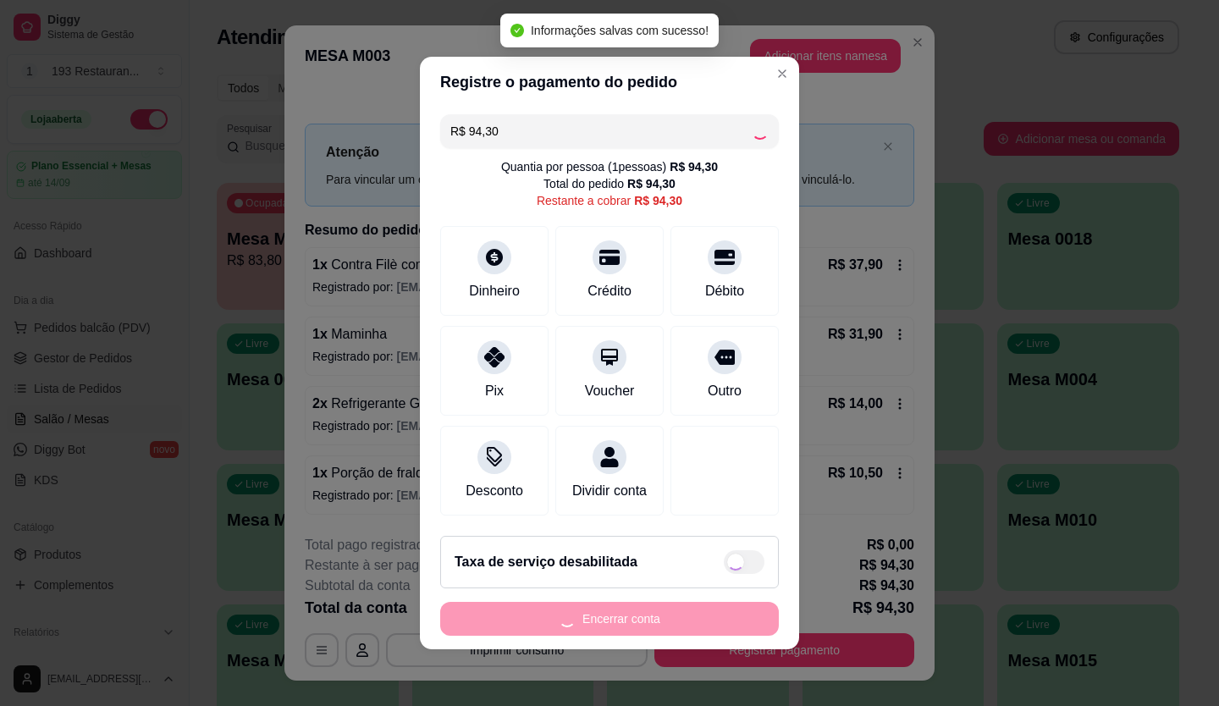
type input "R$ 0,00"
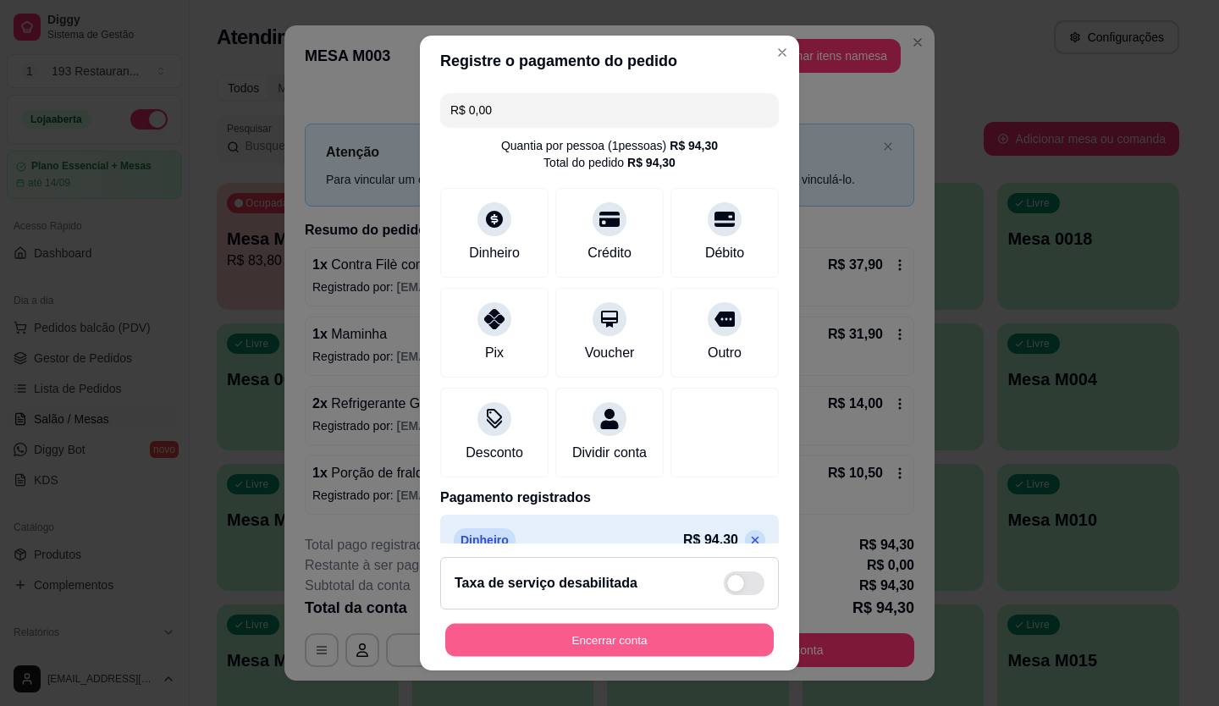
click at [513, 634] on button "Encerrar conta" at bounding box center [609, 640] width 329 height 33
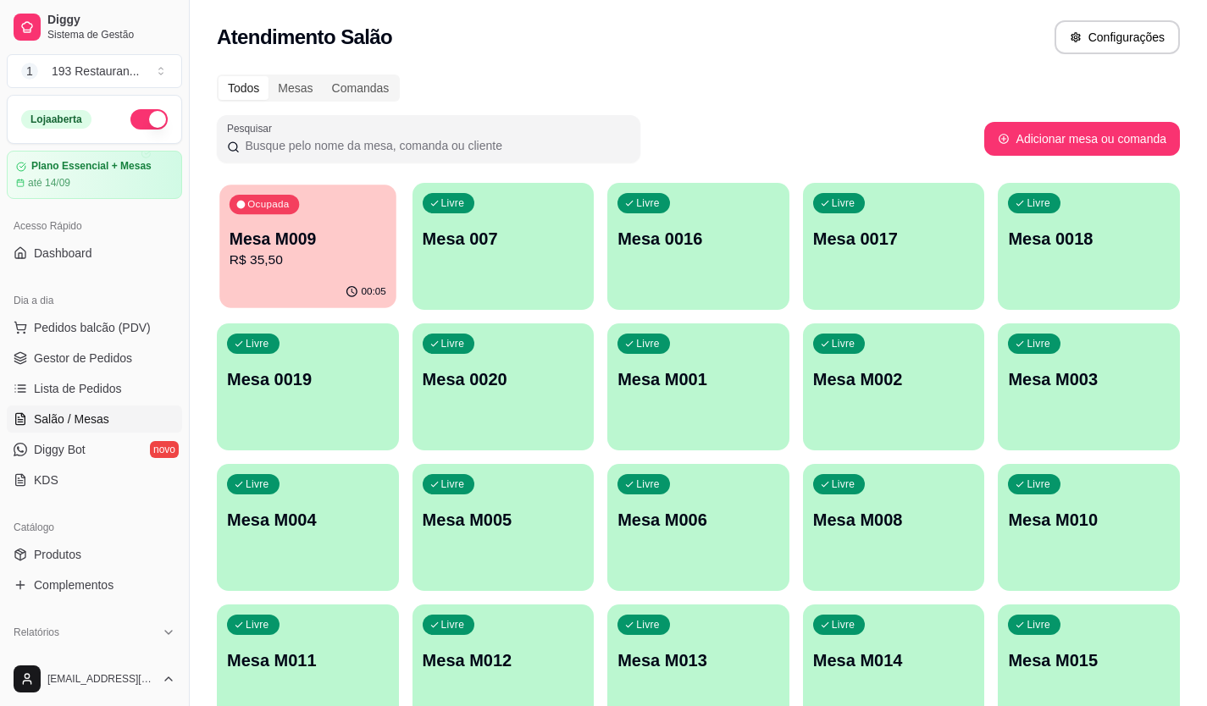
click at [286, 290] on div "00:05" at bounding box center [307, 292] width 176 height 32
click at [30, 554] on link "Produtos" at bounding box center [94, 554] width 175 height 27
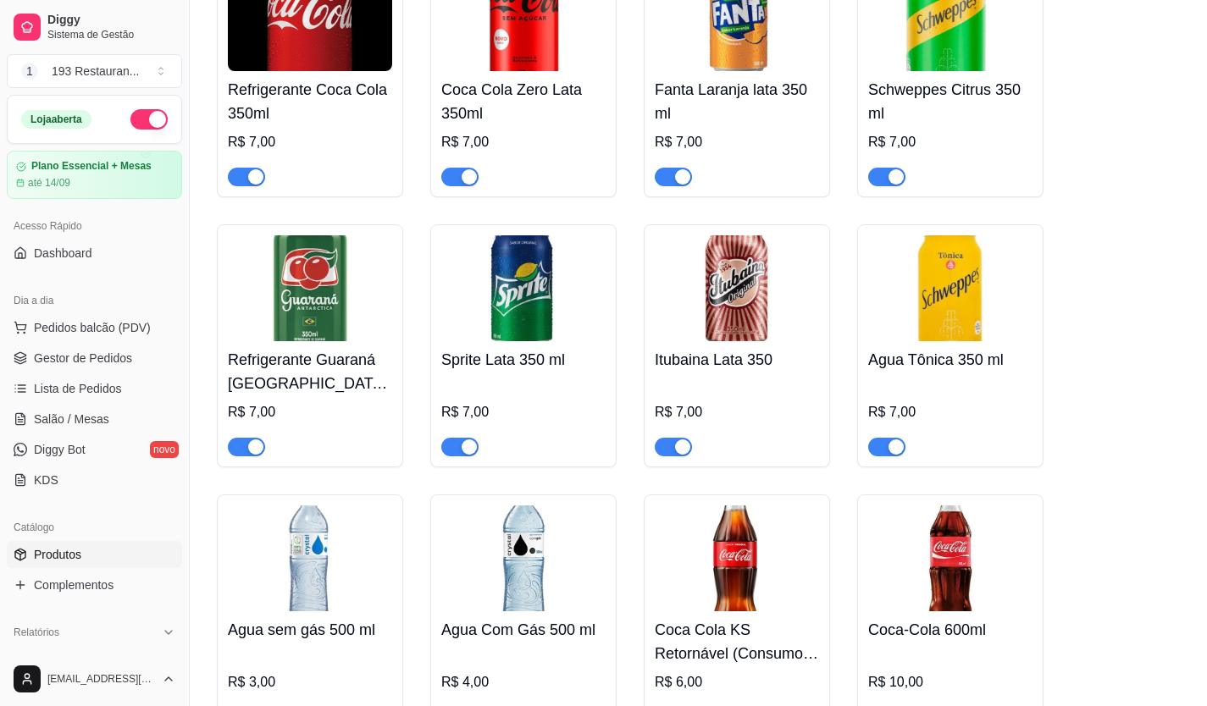
scroll to position [7197, 0]
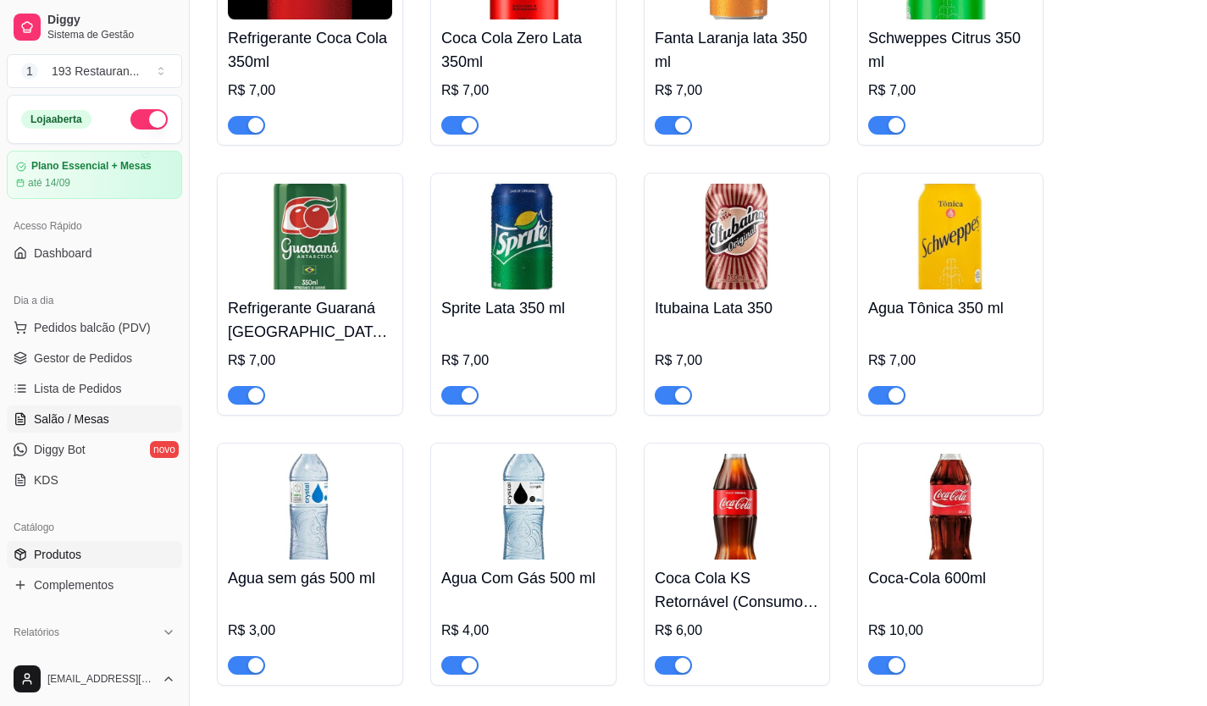
click at [64, 421] on span "Salão / Mesas" at bounding box center [71, 419] width 75 height 17
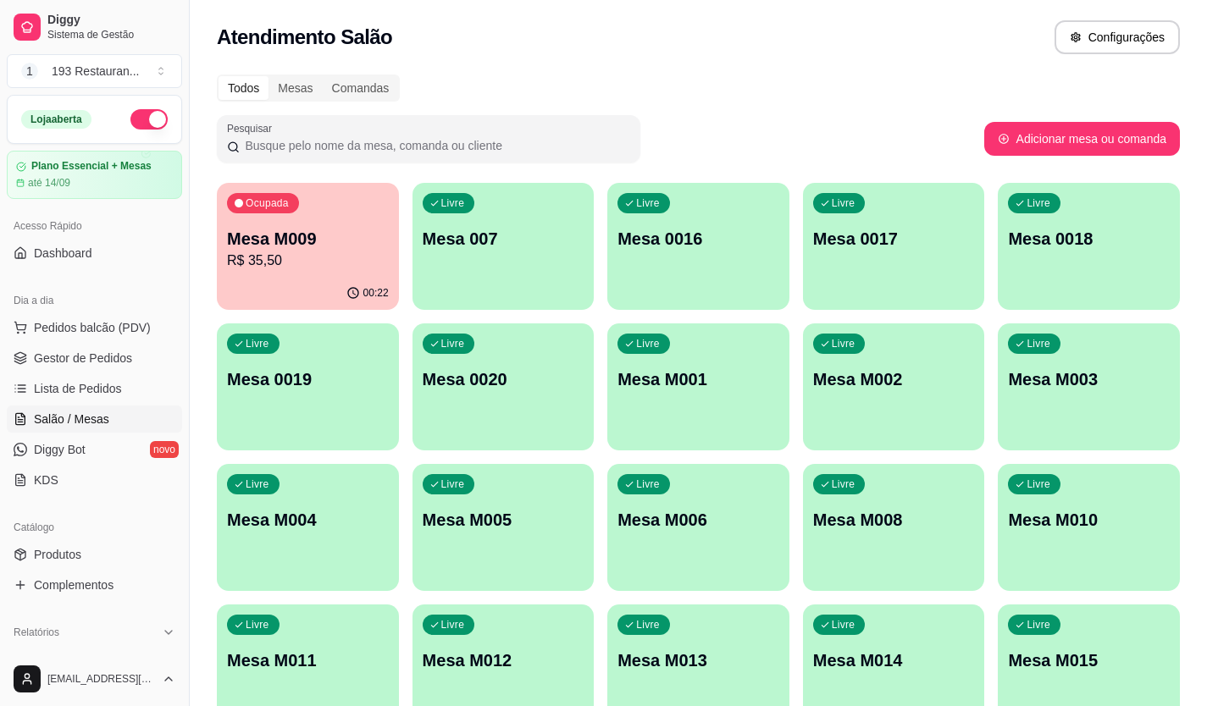
click at [282, 257] on p "R$ 35,50" at bounding box center [308, 261] width 162 height 20
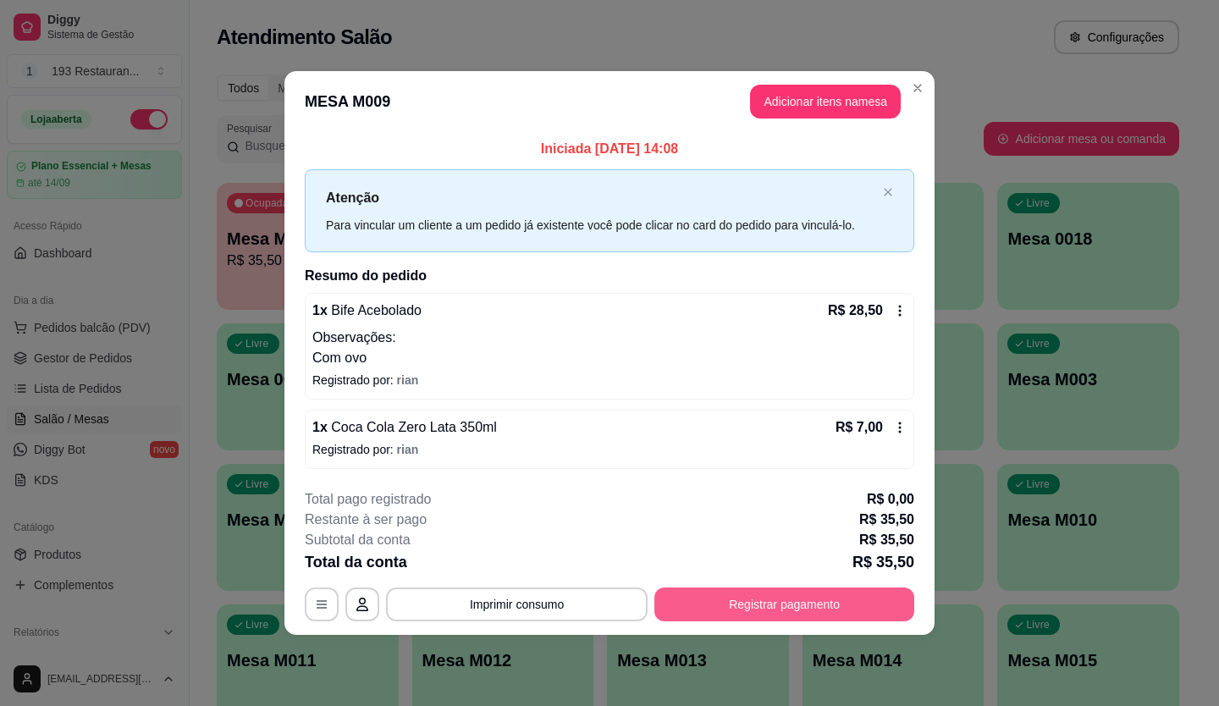
click at [735, 610] on button "Registrar pagamento" at bounding box center [785, 605] width 260 height 34
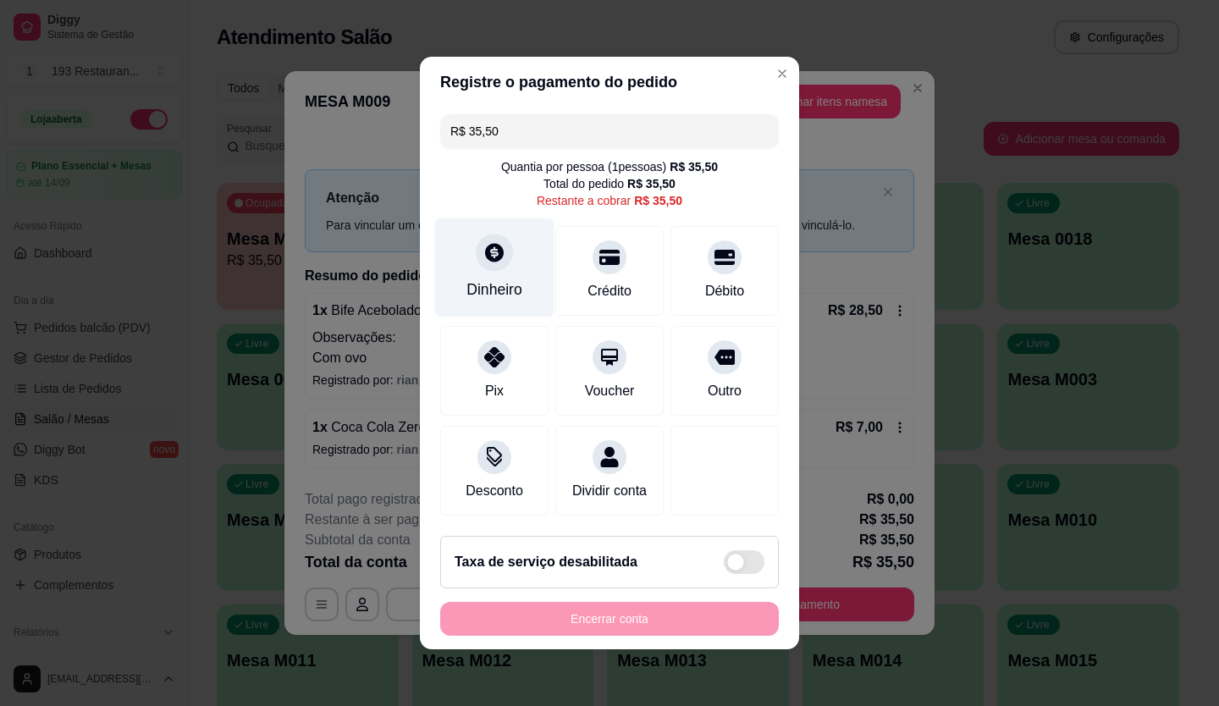
click at [480, 235] on div at bounding box center [494, 252] width 37 height 37
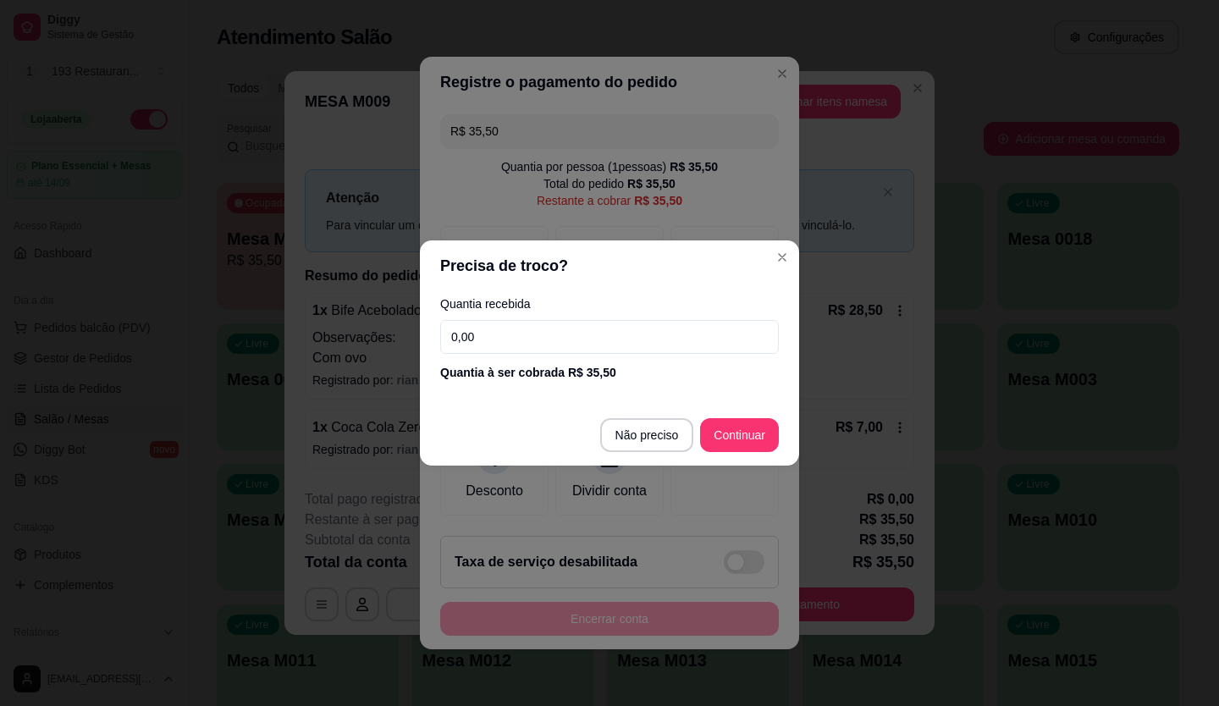
click at [583, 329] on input "0,00" at bounding box center [609, 337] width 339 height 34
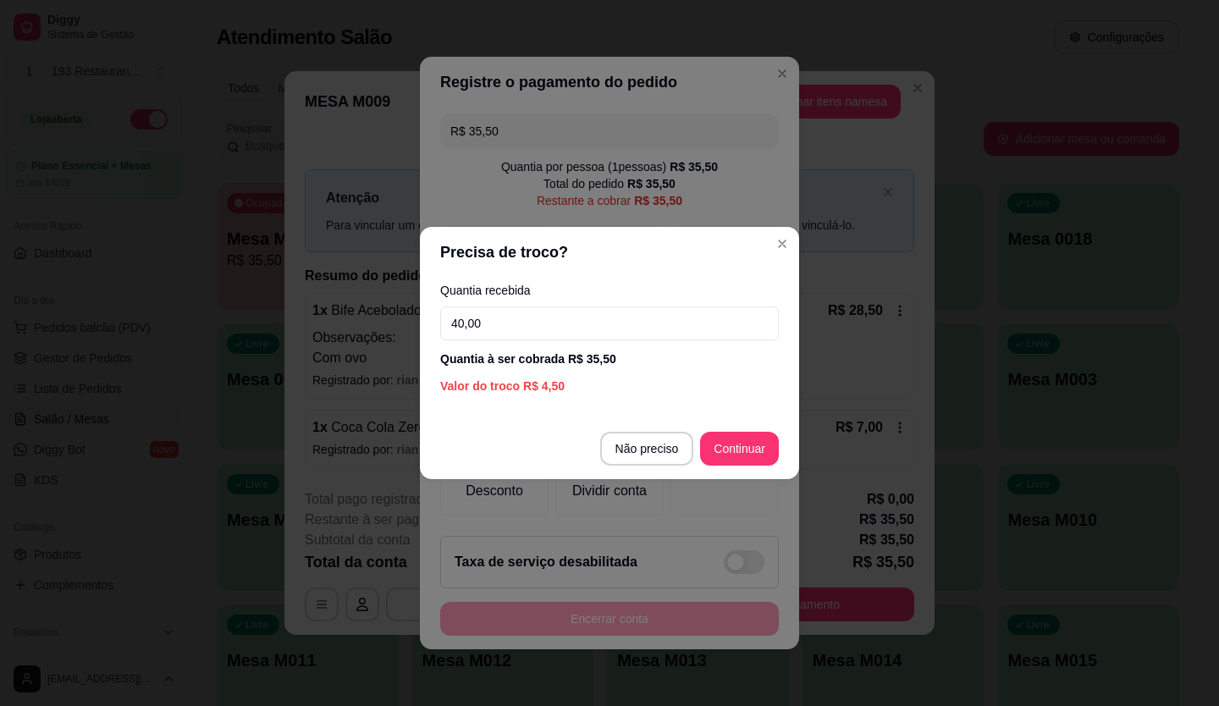
type input "40,00"
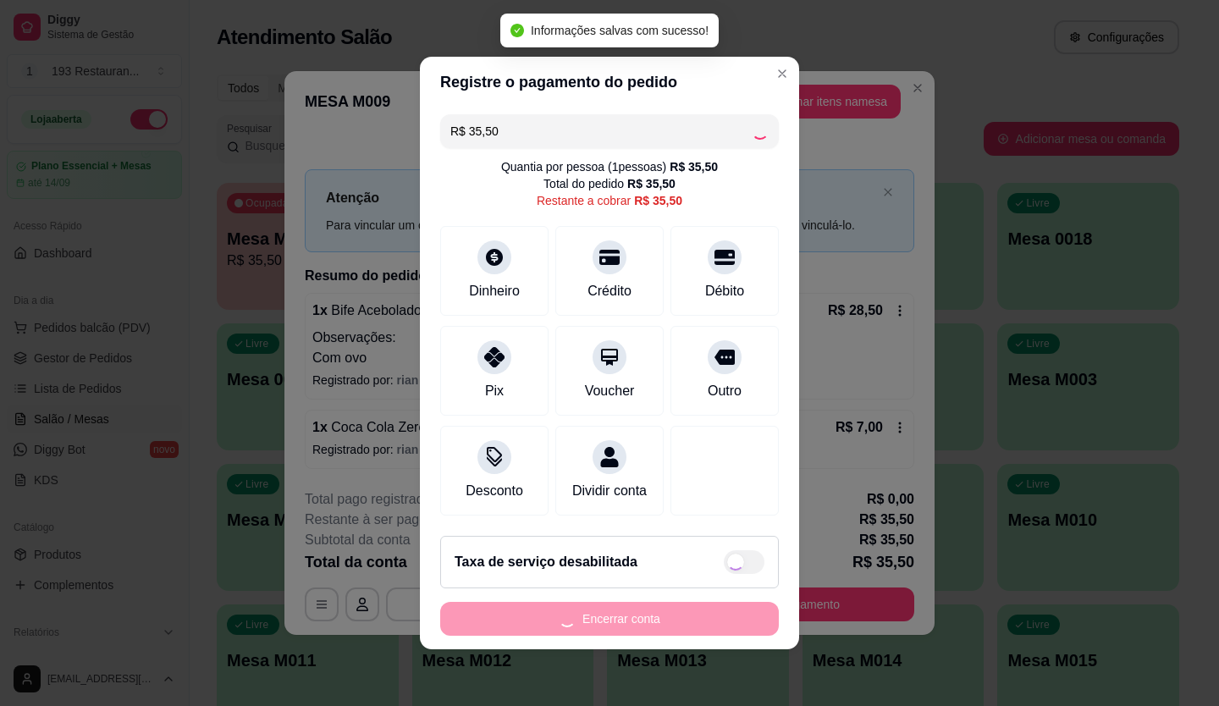
type input "R$ 0,00"
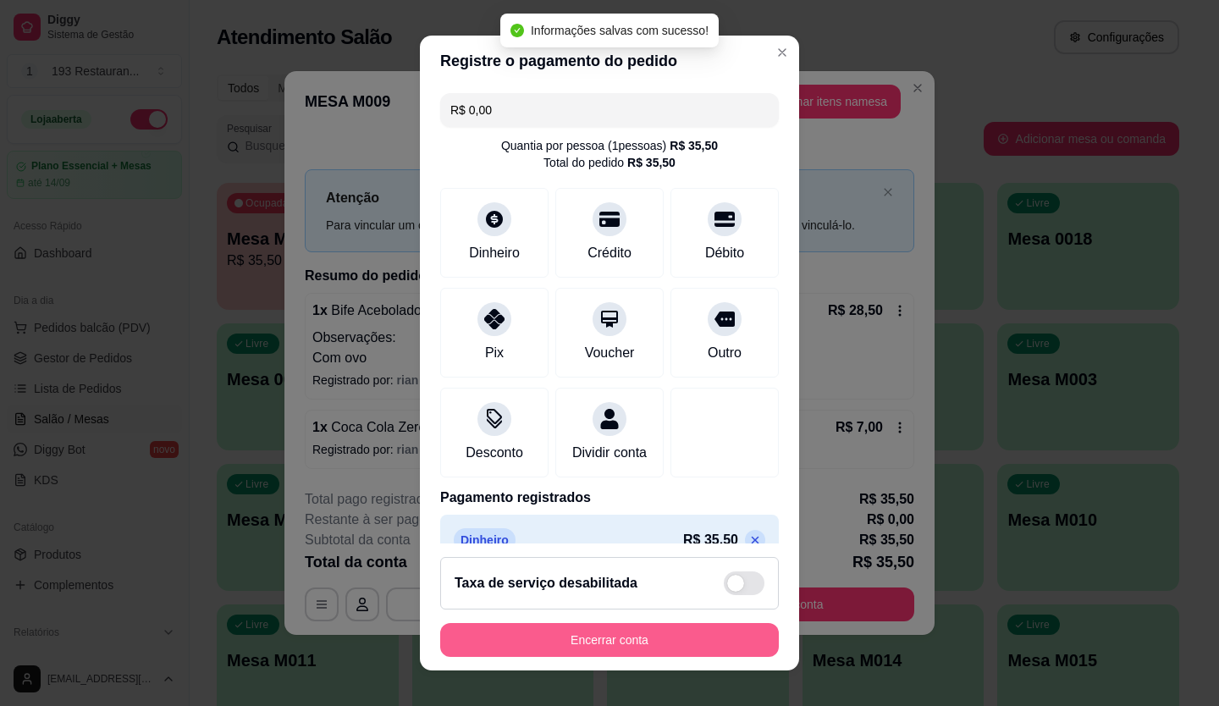
click at [679, 632] on button "Encerrar conta" at bounding box center [609, 640] width 339 height 34
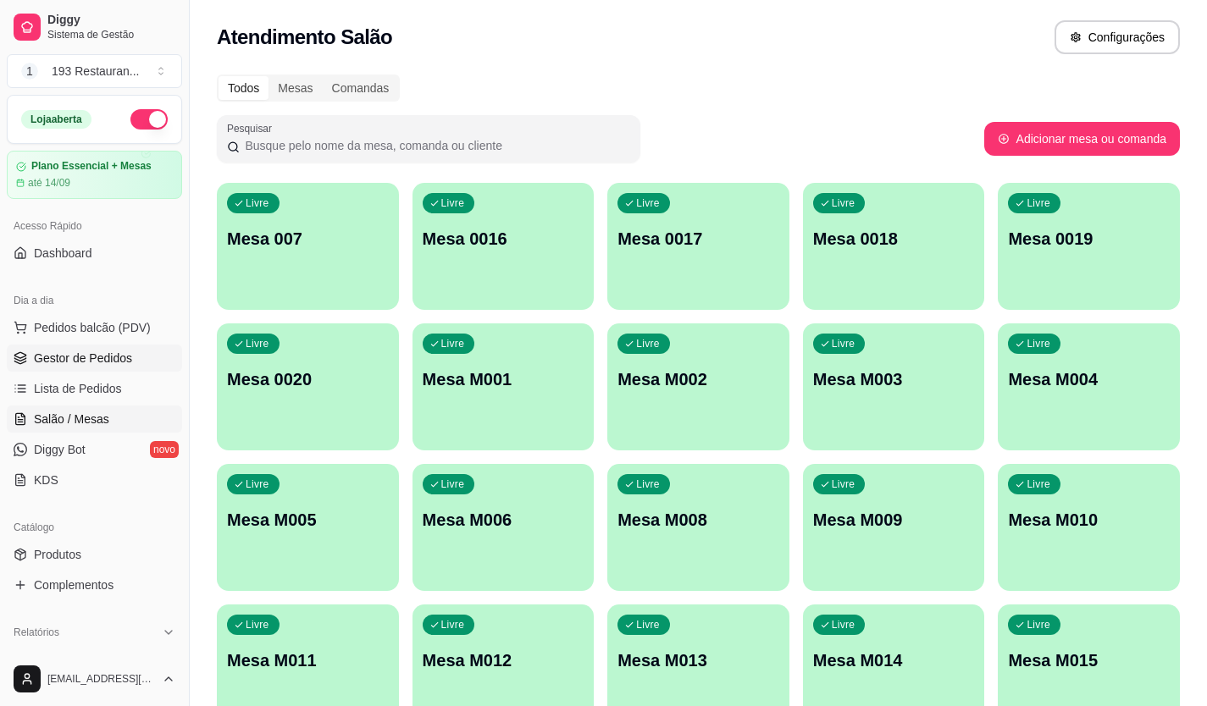
click at [117, 370] on link "Gestor de Pedidos" at bounding box center [94, 358] width 175 height 27
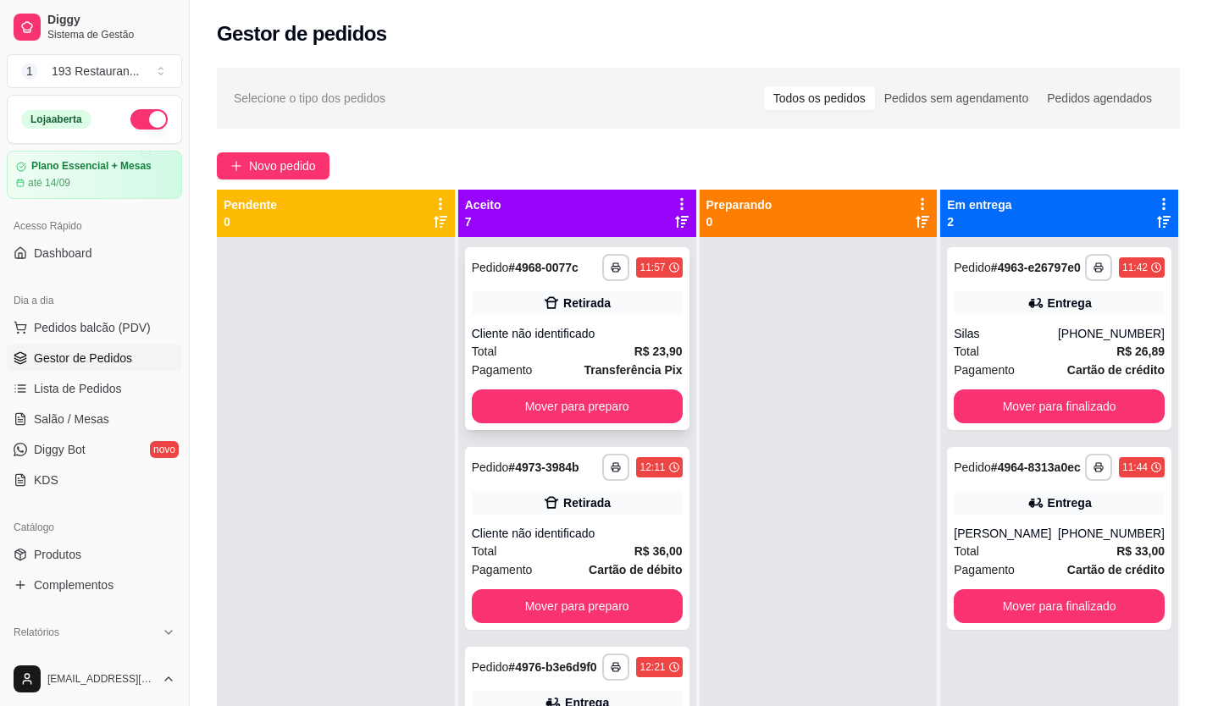
click at [573, 404] on button "Mover para preparo" at bounding box center [577, 406] width 211 height 34
click at [573, 404] on div "Mover para preparo" at bounding box center [577, 406] width 211 height 34
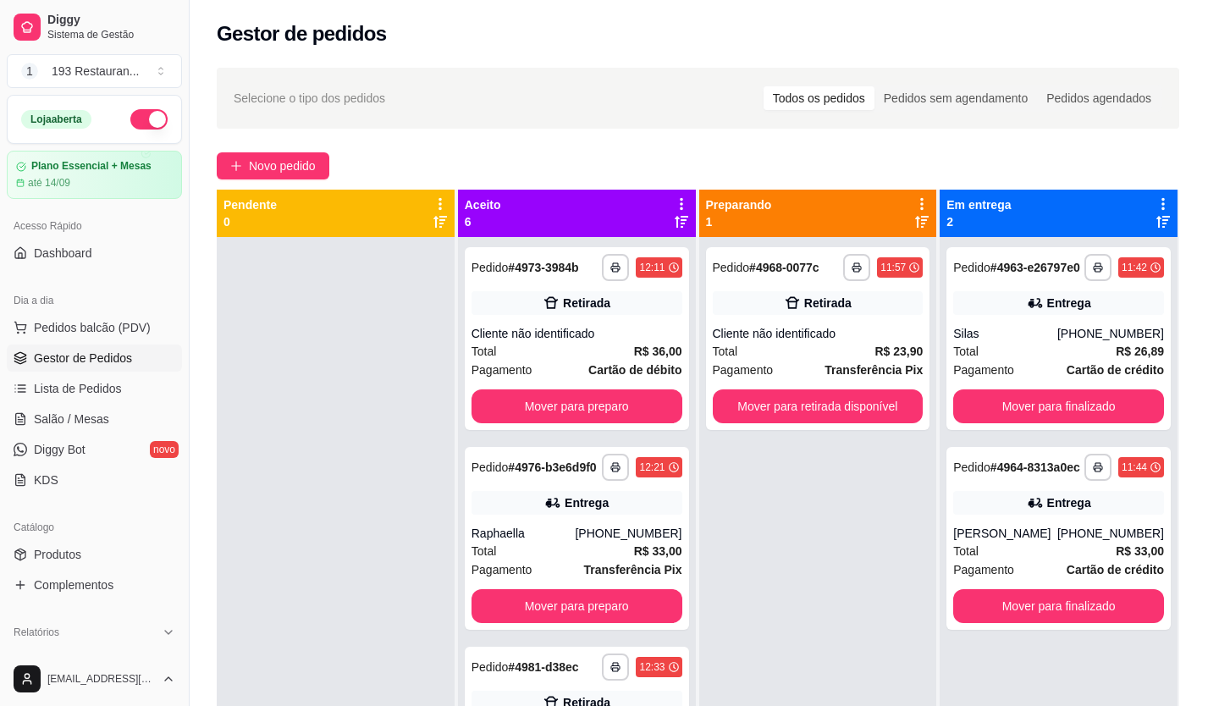
click at [573, 404] on div "Pagamento Transferência Pix R$ 23,90" at bounding box center [609, 368] width 447 height 78
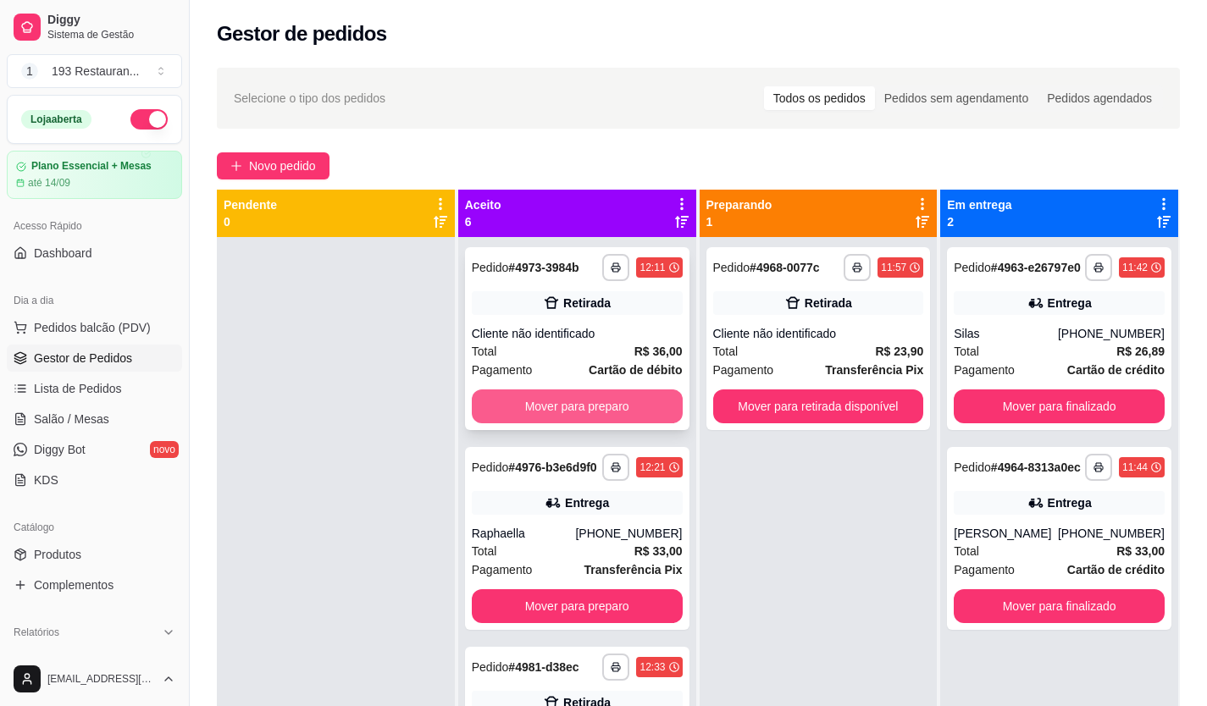
click at [620, 417] on button "Mover para preparo" at bounding box center [577, 406] width 211 height 34
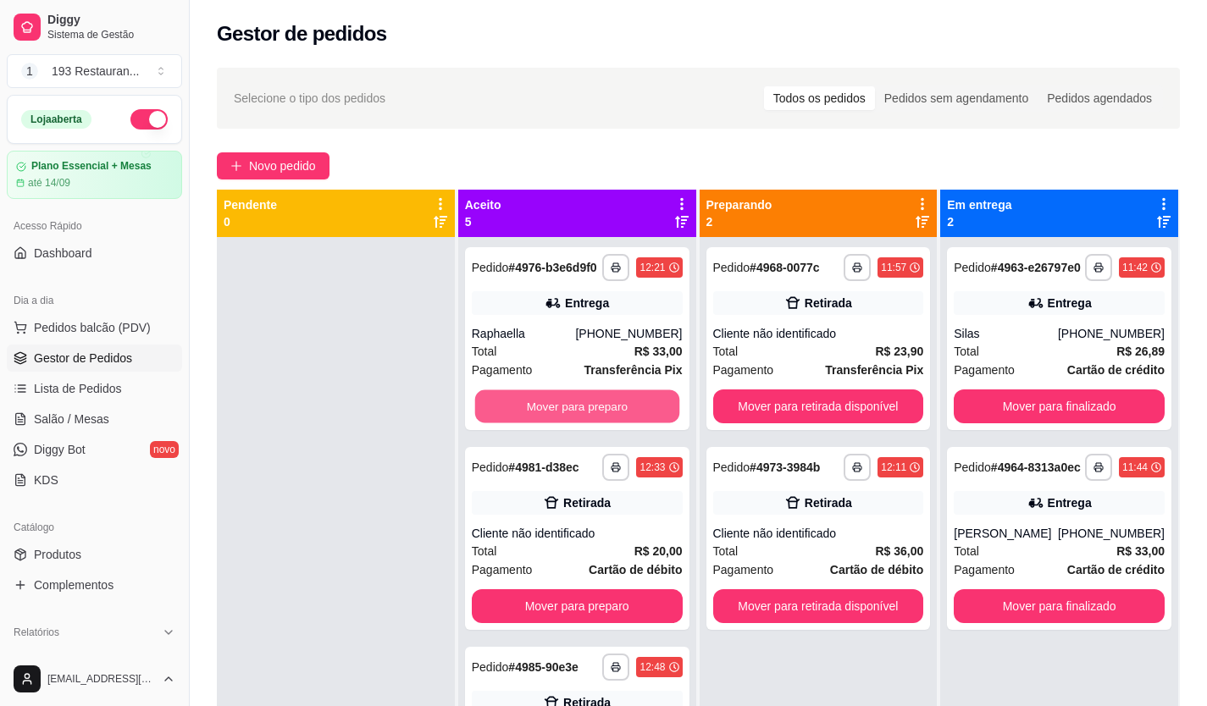
click at [620, 417] on button "Mover para preparo" at bounding box center [576, 406] width 204 height 33
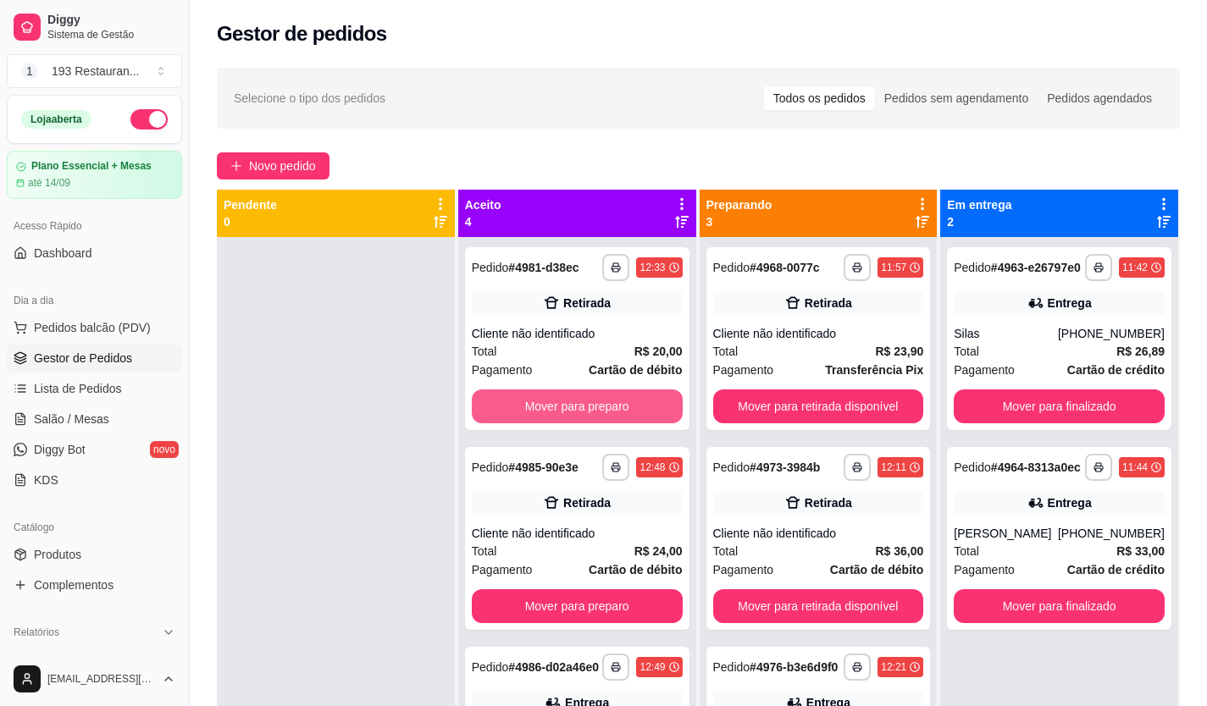
click at [620, 417] on button "Mover para preparo" at bounding box center [577, 406] width 211 height 34
click at [636, 401] on button "Mover para preparo" at bounding box center [577, 406] width 211 height 34
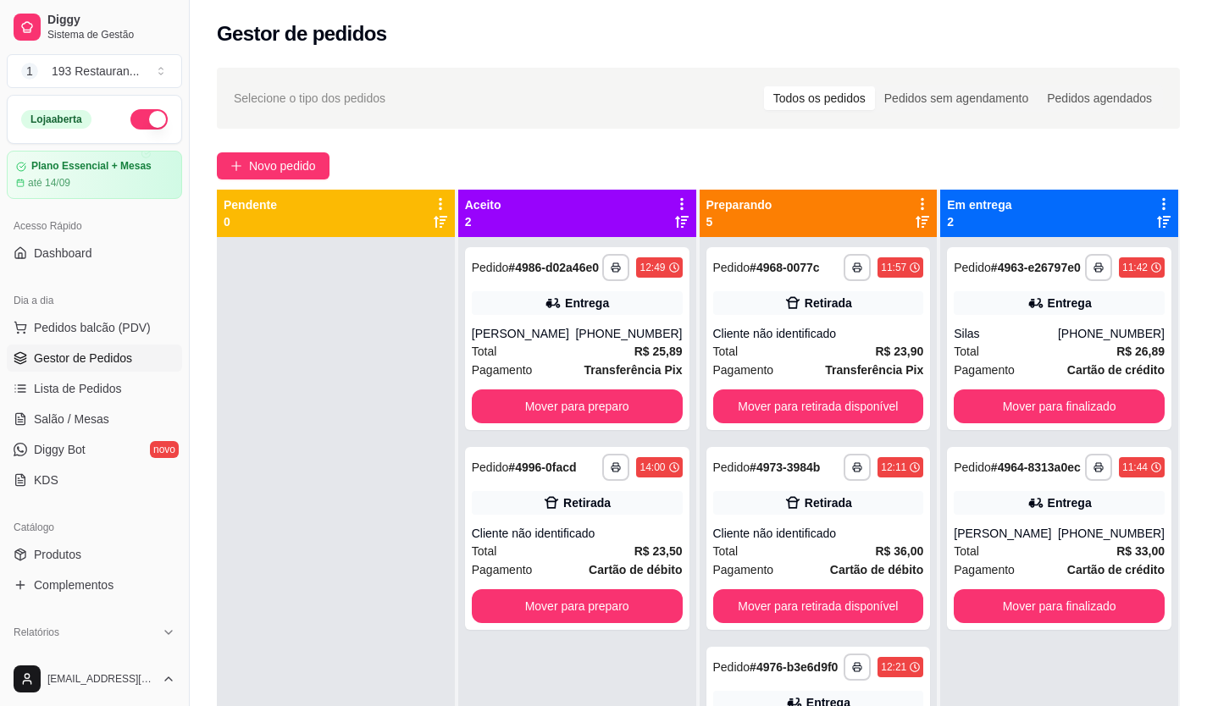
click at [636, 377] on strong "Transferência Pix" at bounding box center [633, 370] width 98 height 14
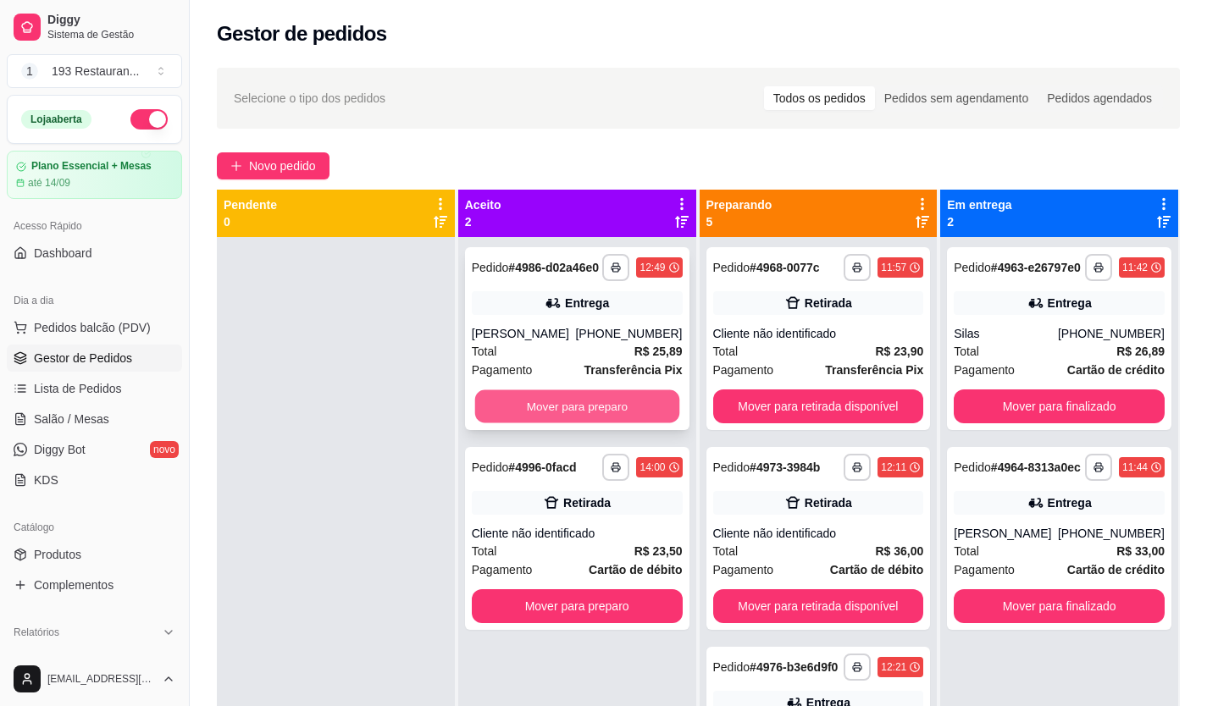
click at [614, 423] on button "Mover para preparo" at bounding box center [576, 406] width 204 height 33
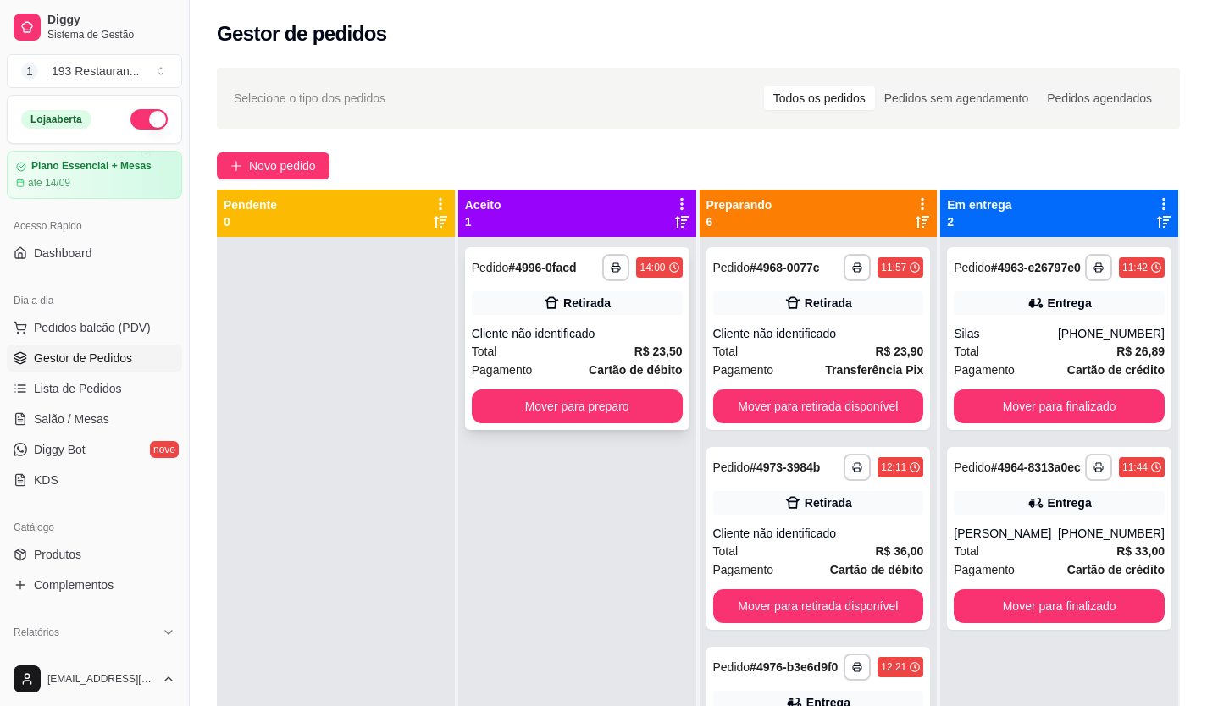
click at [619, 414] on button "Mover para preparo" at bounding box center [577, 406] width 211 height 34
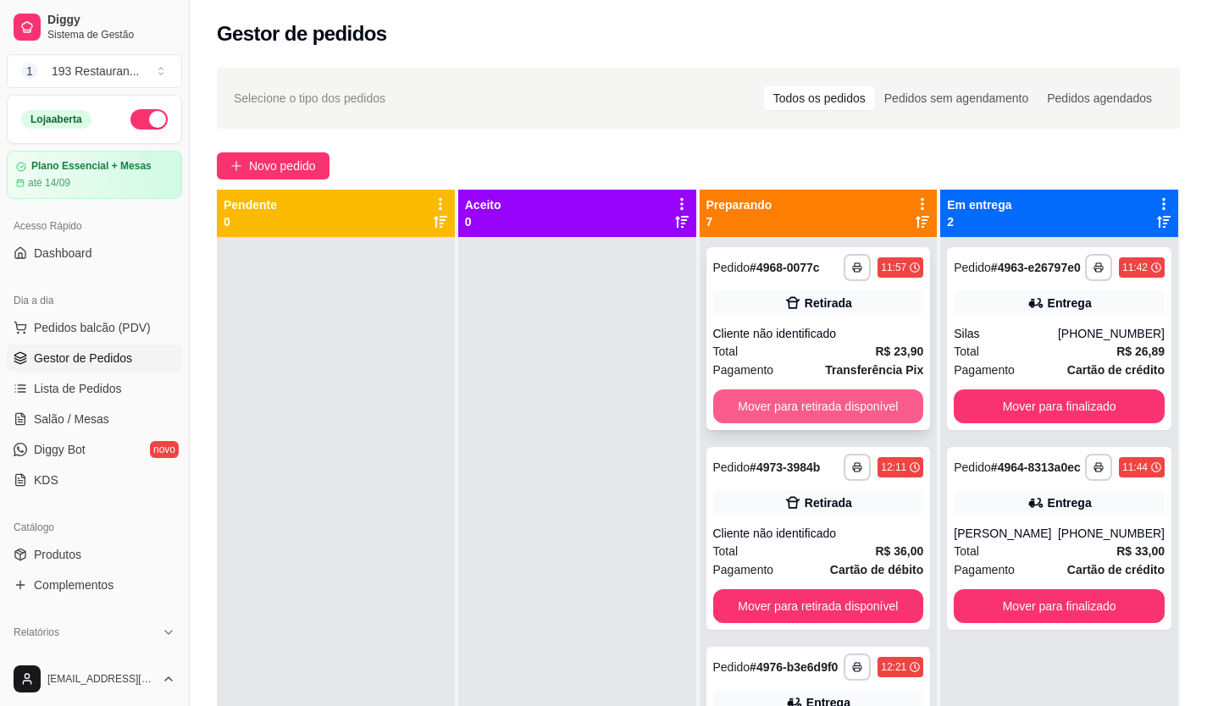
click at [782, 406] on button "Mover para retirada disponível" at bounding box center [818, 406] width 211 height 34
click at [782, 589] on button "Mover para retirada disponível" at bounding box center [817, 606] width 211 height 34
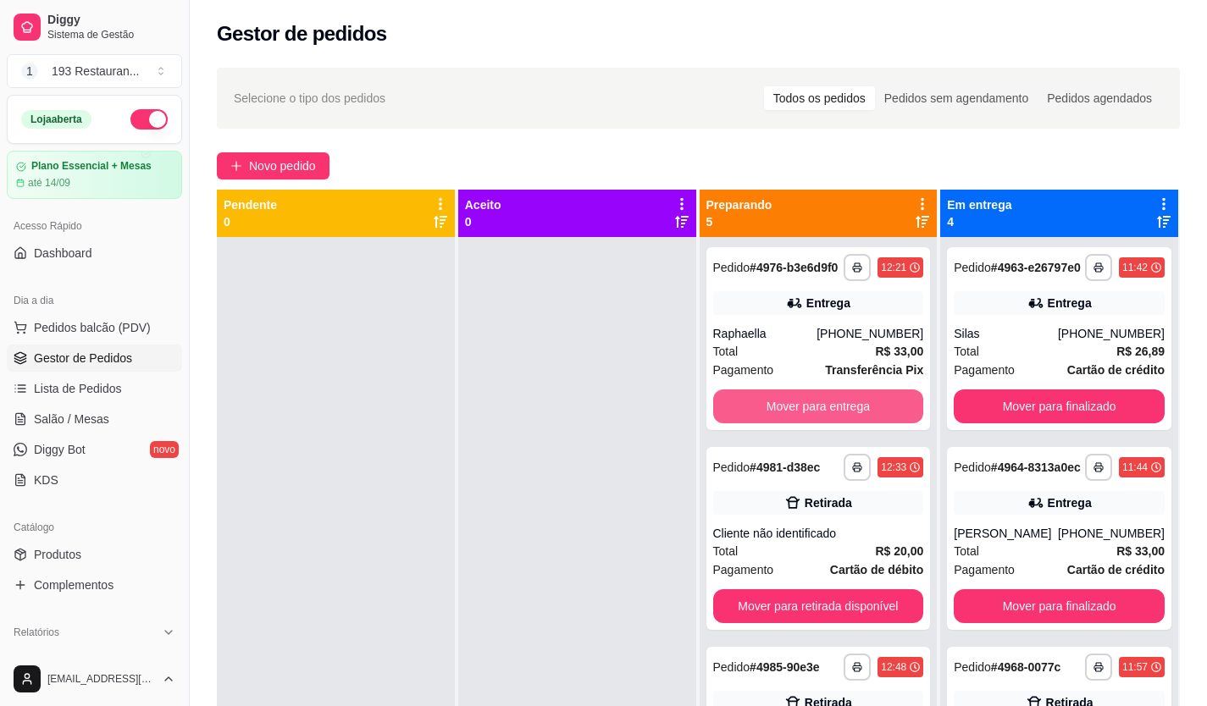
click at [782, 406] on button "Mover para entrega" at bounding box center [818, 406] width 211 height 34
click at [782, 406] on button "Mover para retirada disponível" at bounding box center [818, 406] width 211 height 34
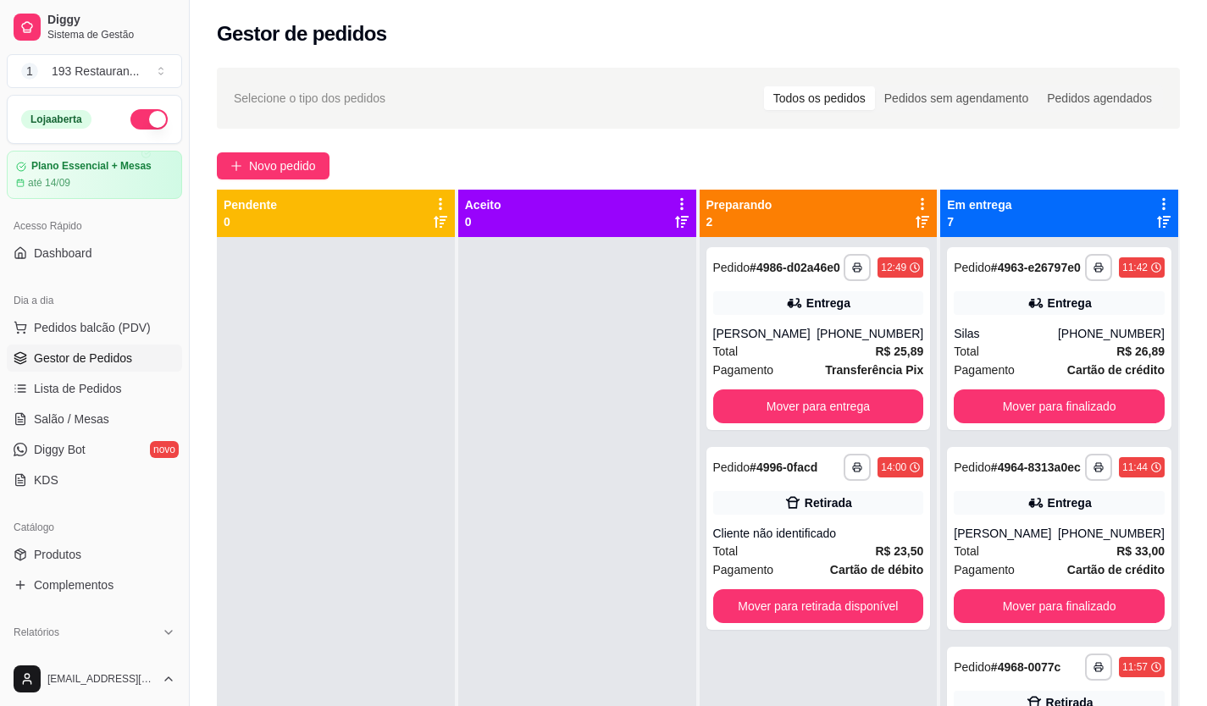
click at [782, 379] on div "Pagamento Transferência Pix" at bounding box center [818, 370] width 211 height 19
click at [853, 423] on button "Mover para entrega" at bounding box center [818, 406] width 211 height 34
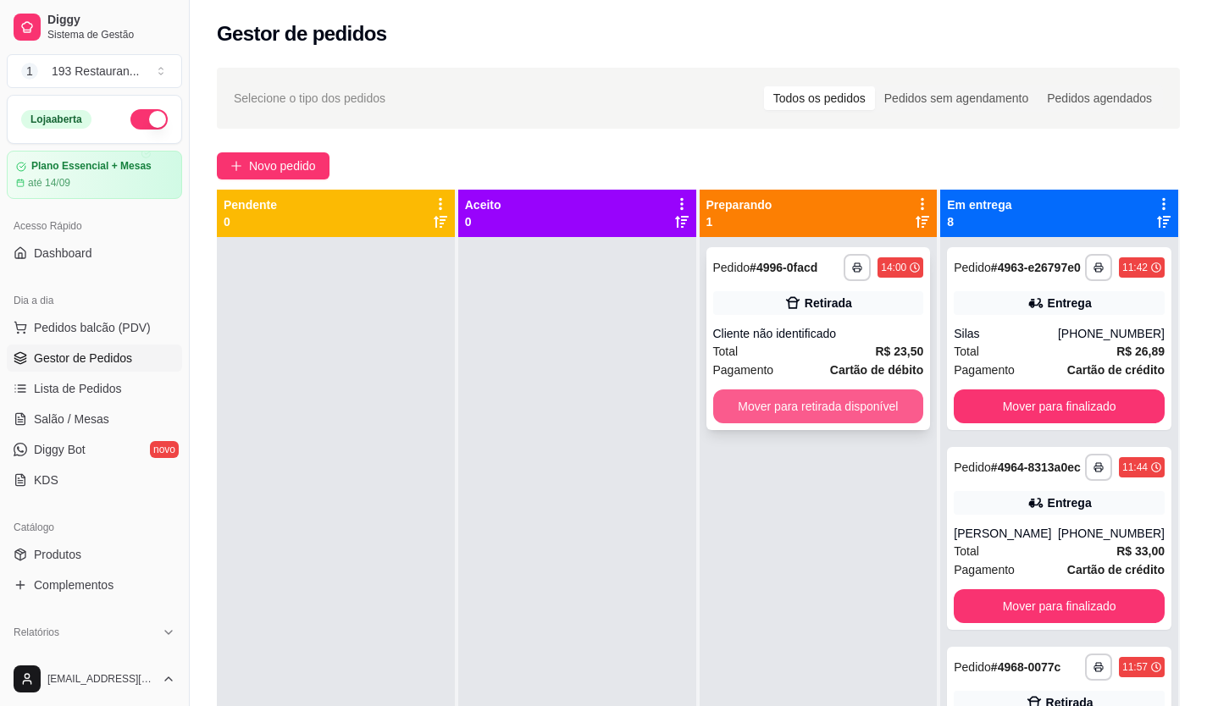
click at [842, 390] on button "Mover para retirada disponível" at bounding box center [818, 406] width 211 height 34
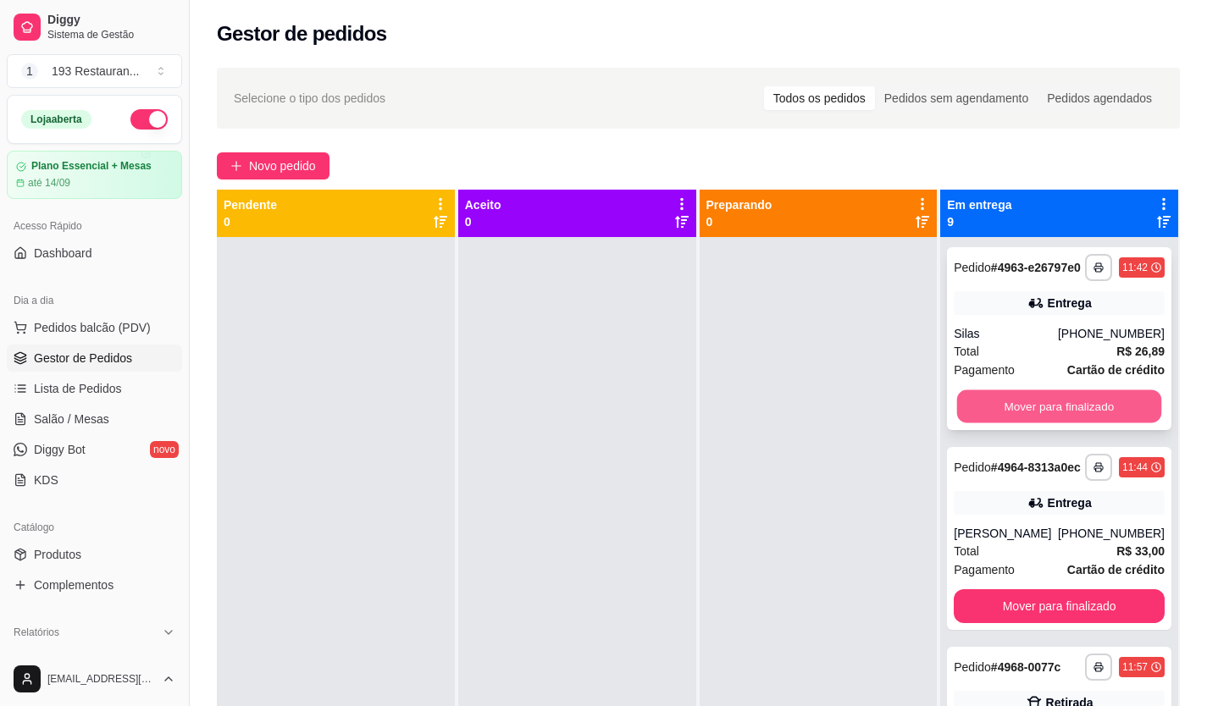
click at [1003, 411] on button "Mover para finalizado" at bounding box center [1059, 406] width 204 height 33
click at [1003, 411] on button "Mover para finalizado" at bounding box center [1058, 406] width 211 height 34
click at [1003, 411] on button "Mover para finalizado" at bounding box center [1059, 406] width 204 height 33
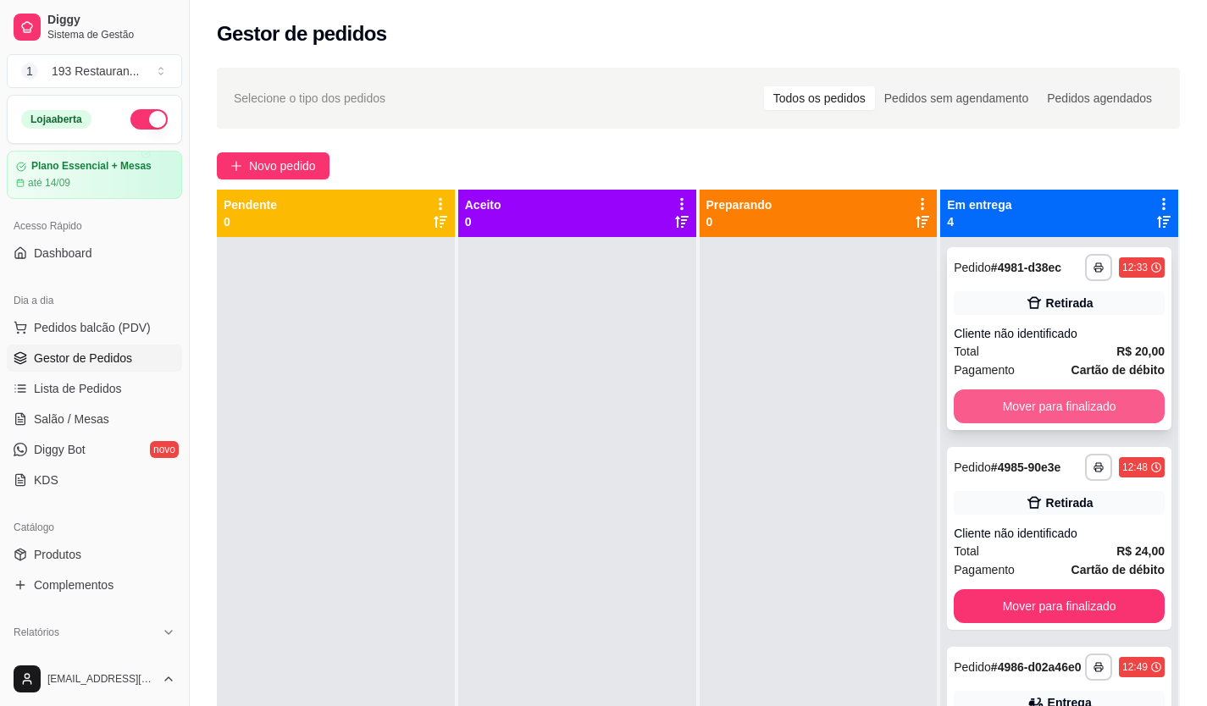
click at [999, 409] on button "Mover para finalizado" at bounding box center [1058, 406] width 211 height 34
click at [999, 409] on button "Mover para finalizado" at bounding box center [1059, 406] width 204 height 33
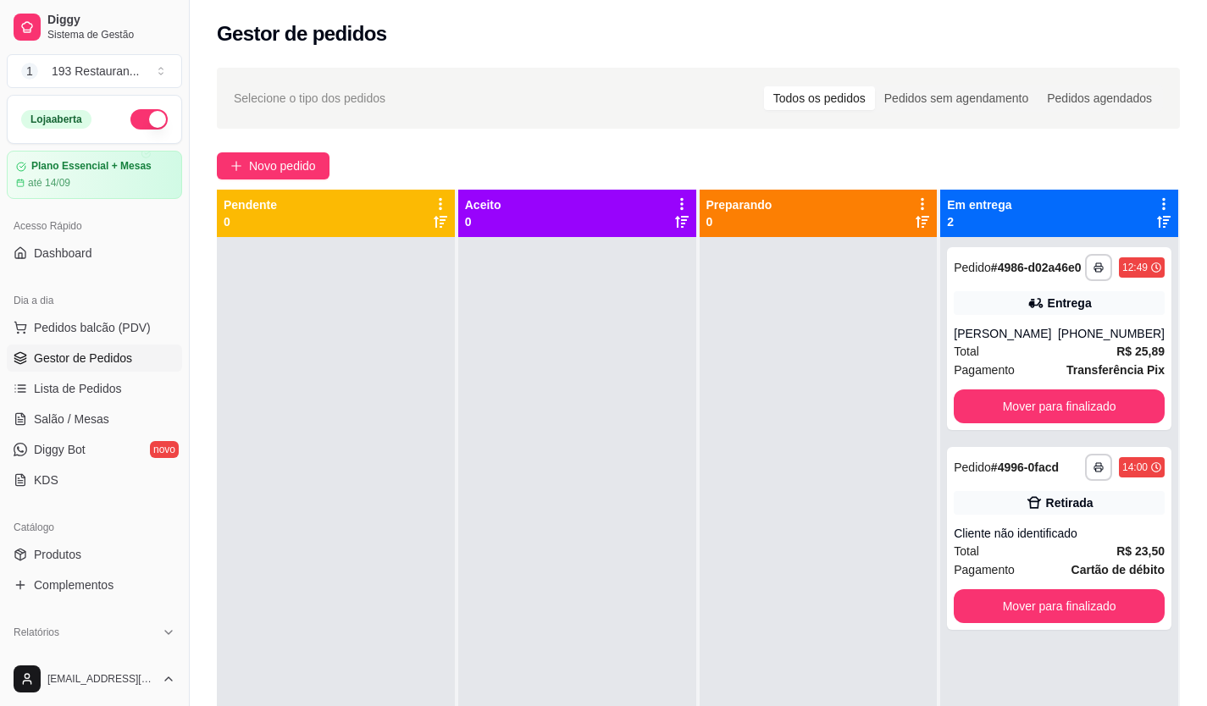
click at [999, 379] on span "Pagamento" at bounding box center [983, 370] width 61 height 19
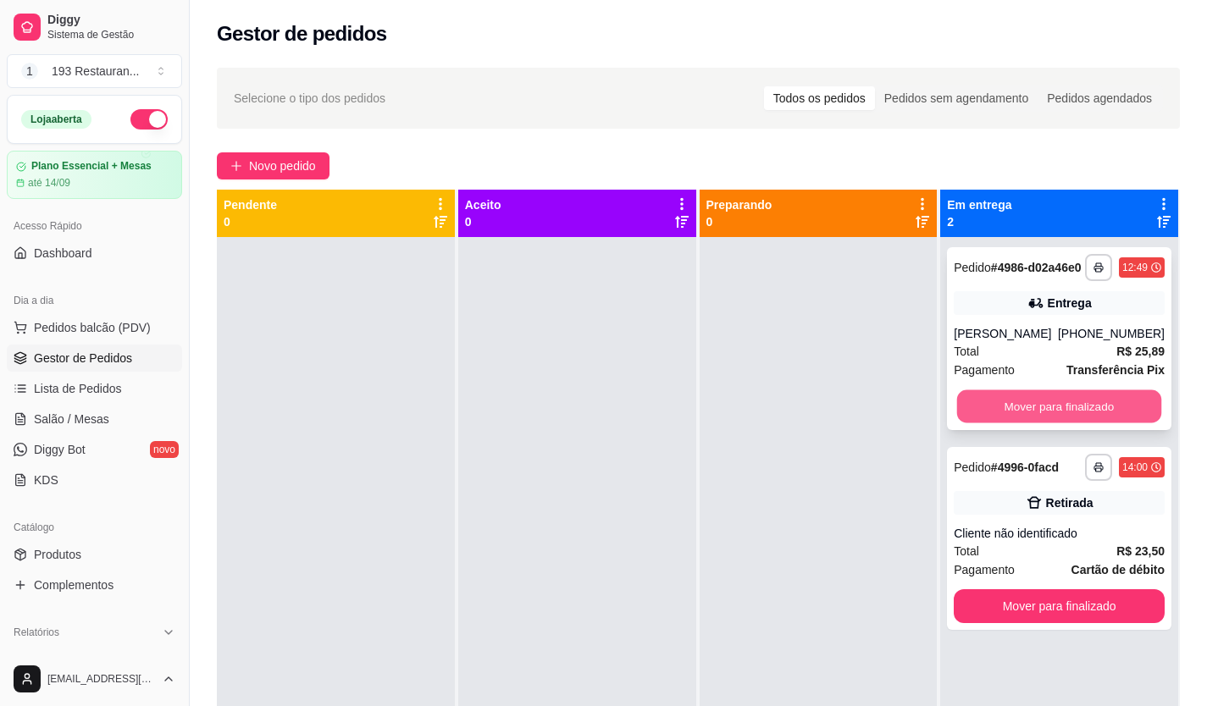
click at [1061, 423] on button "Mover para finalizado" at bounding box center [1059, 406] width 204 height 33
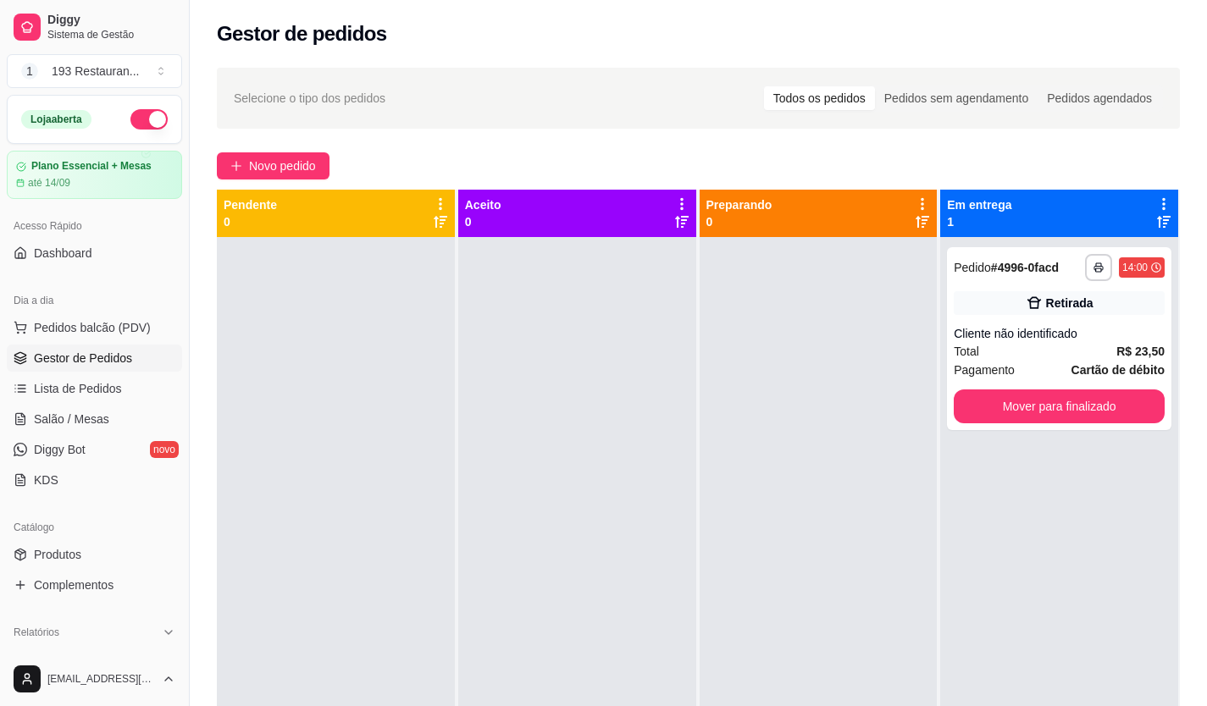
click at [1057, 435] on div "**********" at bounding box center [1059, 590] width 238 height 706
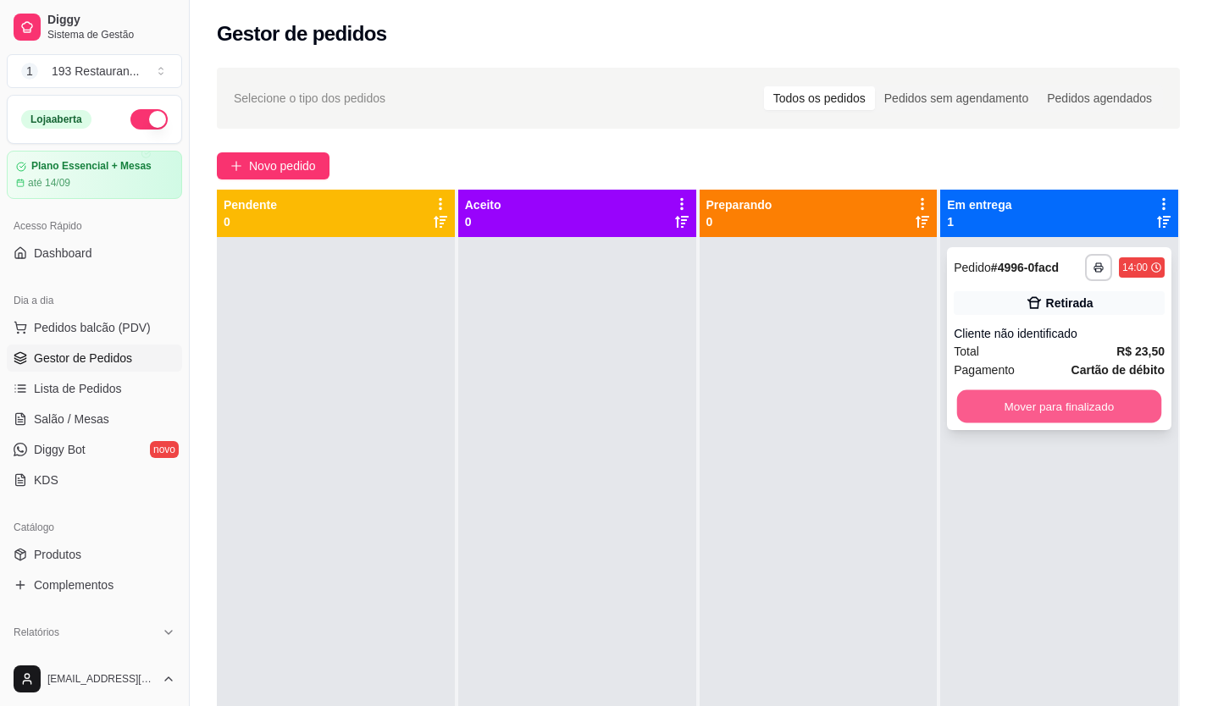
click at [1050, 418] on button "Mover para finalizado" at bounding box center [1059, 406] width 204 height 33
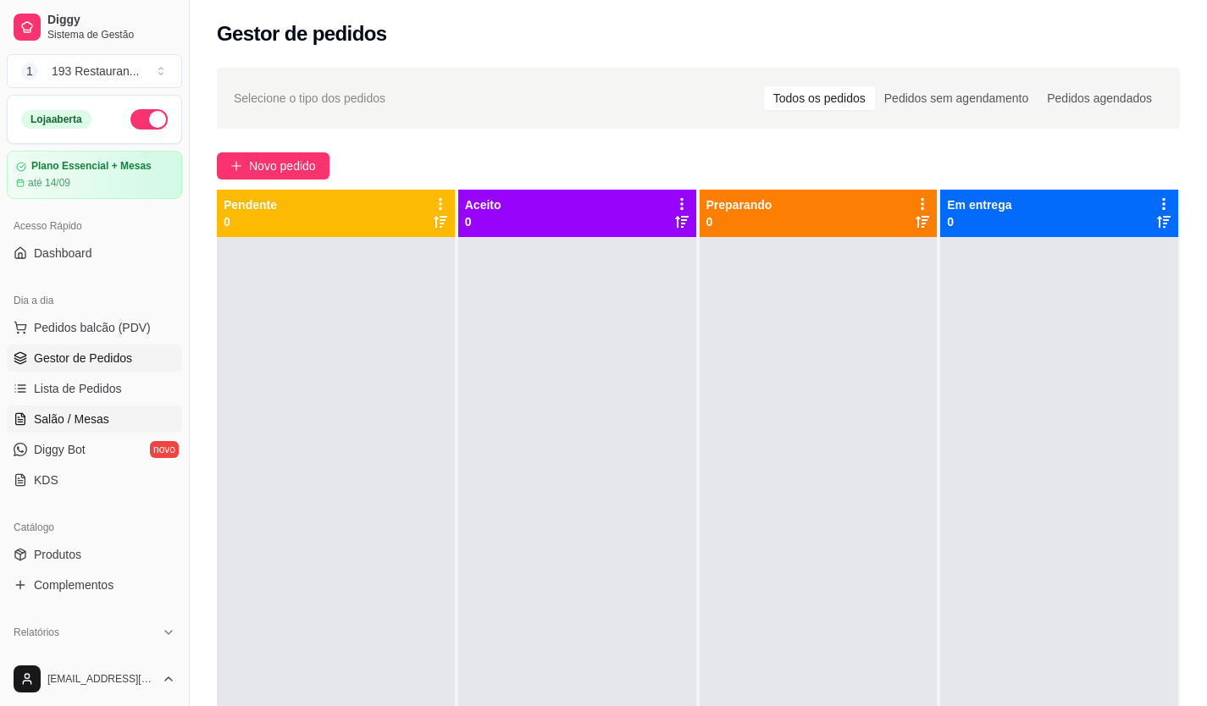
click at [83, 412] on span "Salão / Mesas" at bounding box center [71, 419] width 75 height 17
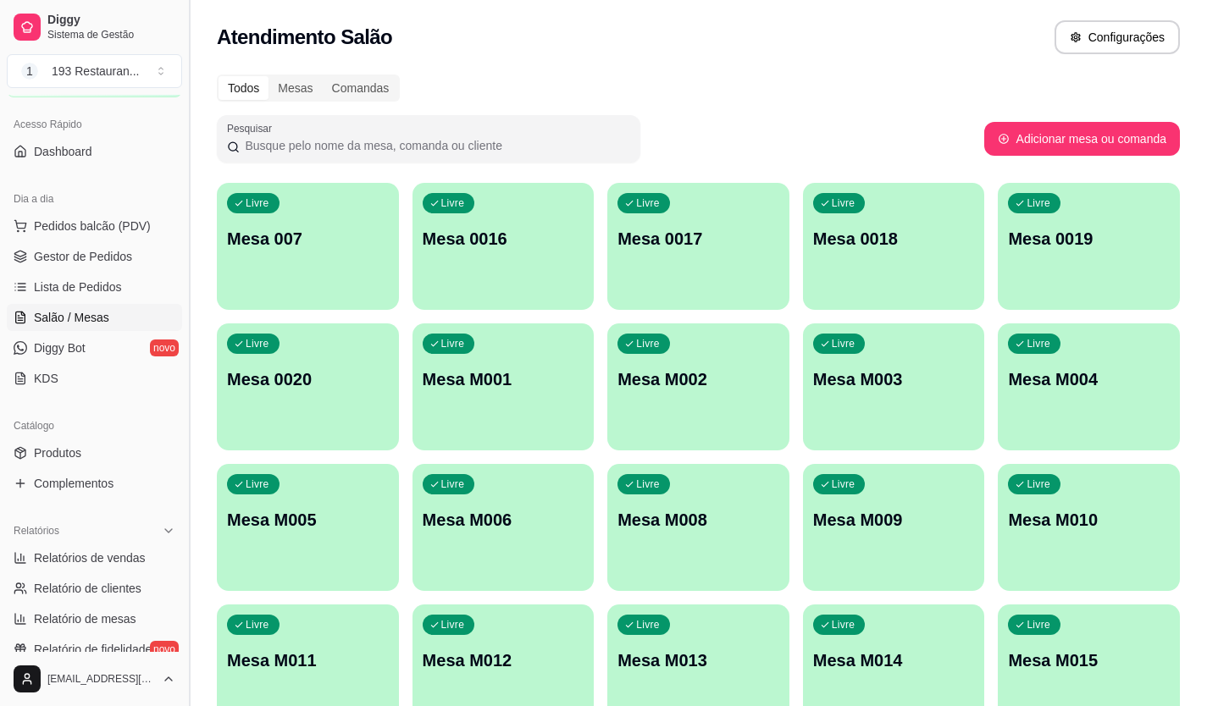
scroll to position [254, 0]
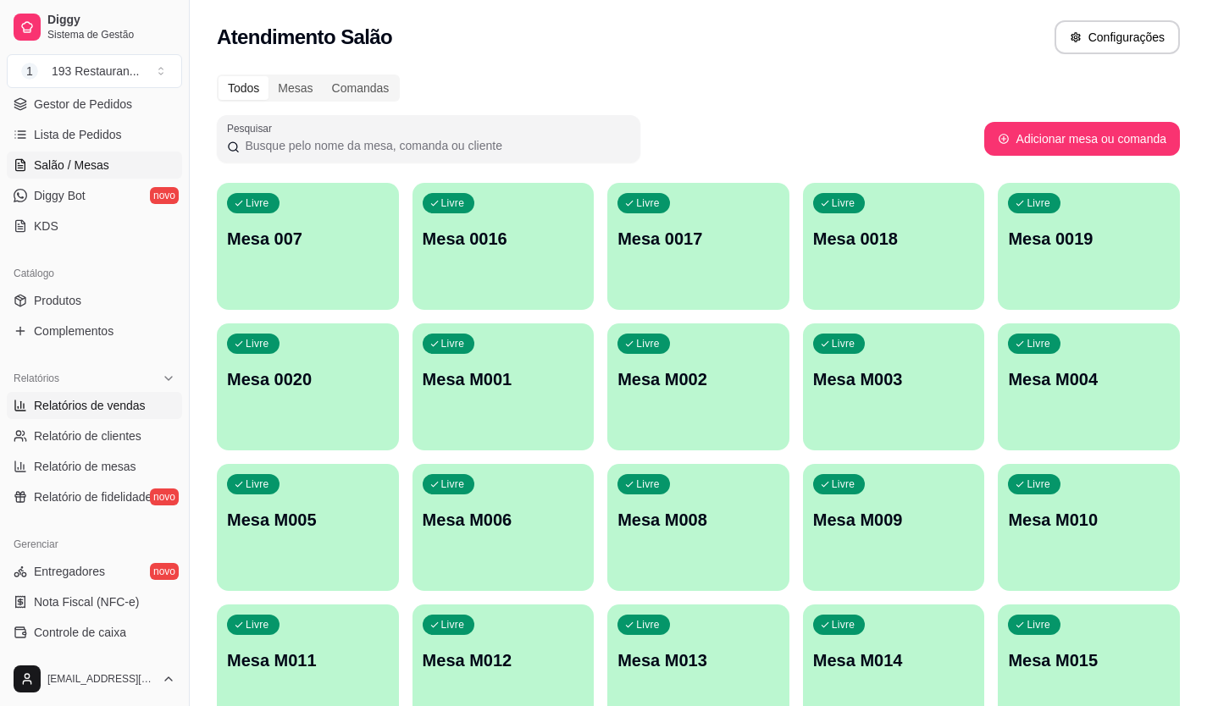
click at [121, 410] on span "Relatórios de vendas" at bounding box center [90, 405] width 112 height 17
select select "ALL"
select select "0"
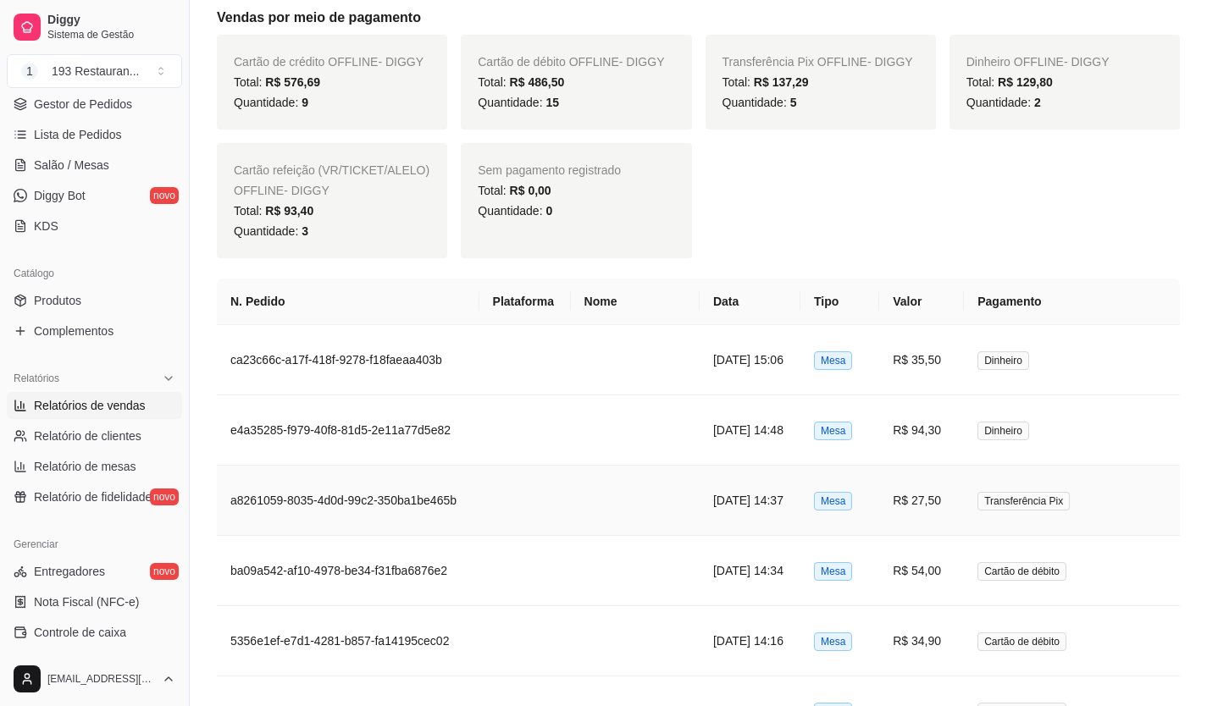
scroll to position [1270, 0]
